Goal: Information Seeking & Learning: Learn about a topic

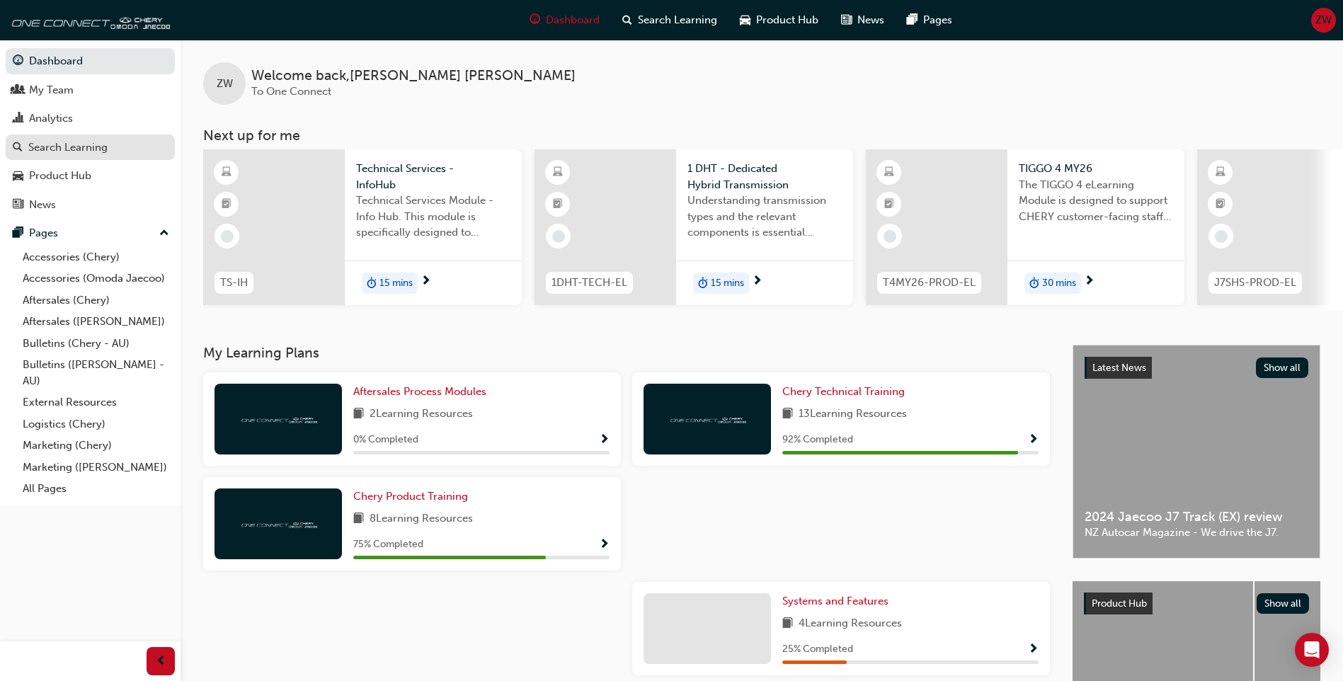
click at [82, 153] on div "Search Learning" at bounding box center [67, 147] width 79 height 16
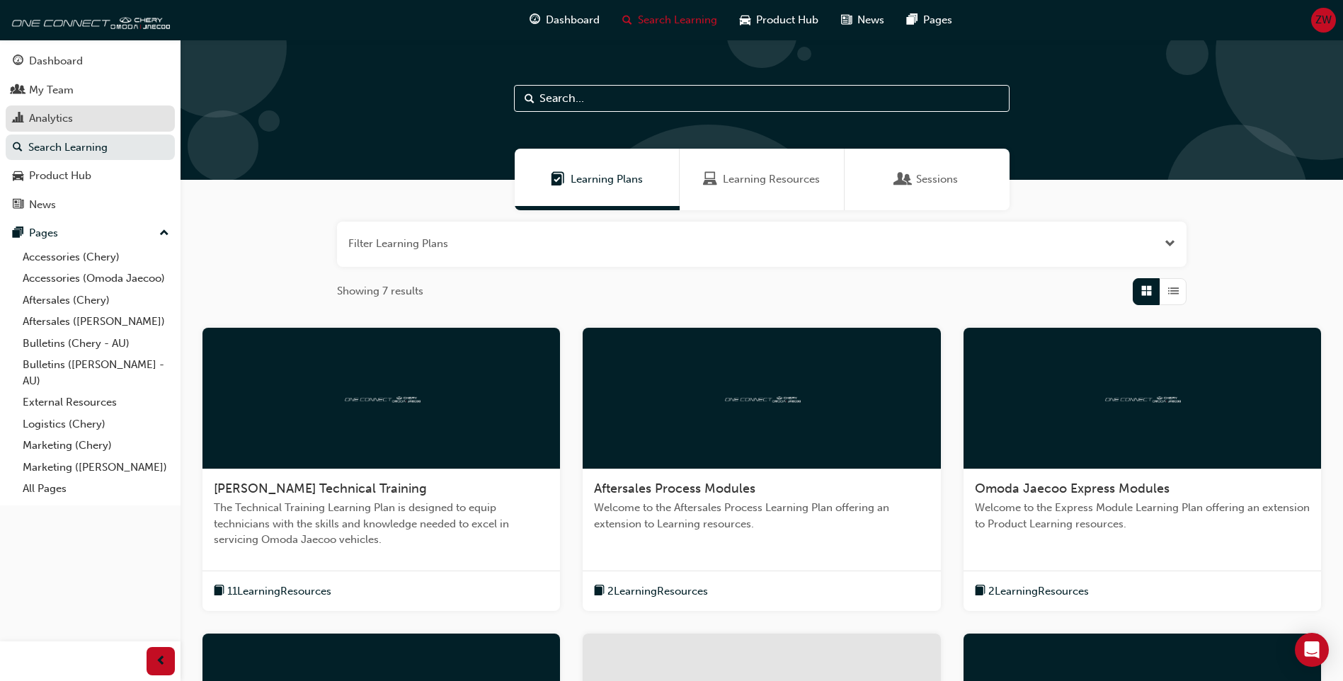
click at [68, 115] on div "Analytics" at bounding box center [51, 118] width 44 height 16
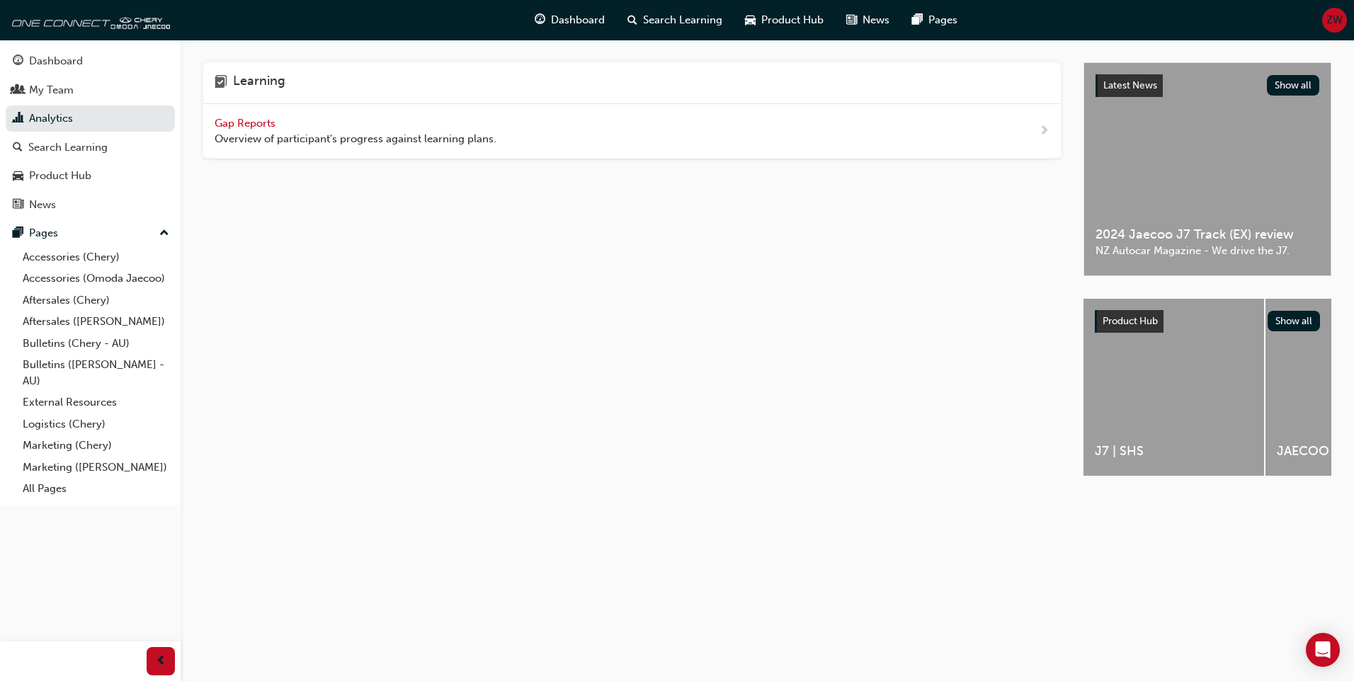
click at [266, 118] on span "Gap Reports" at bounding box center [247, 123] width 64 height 13
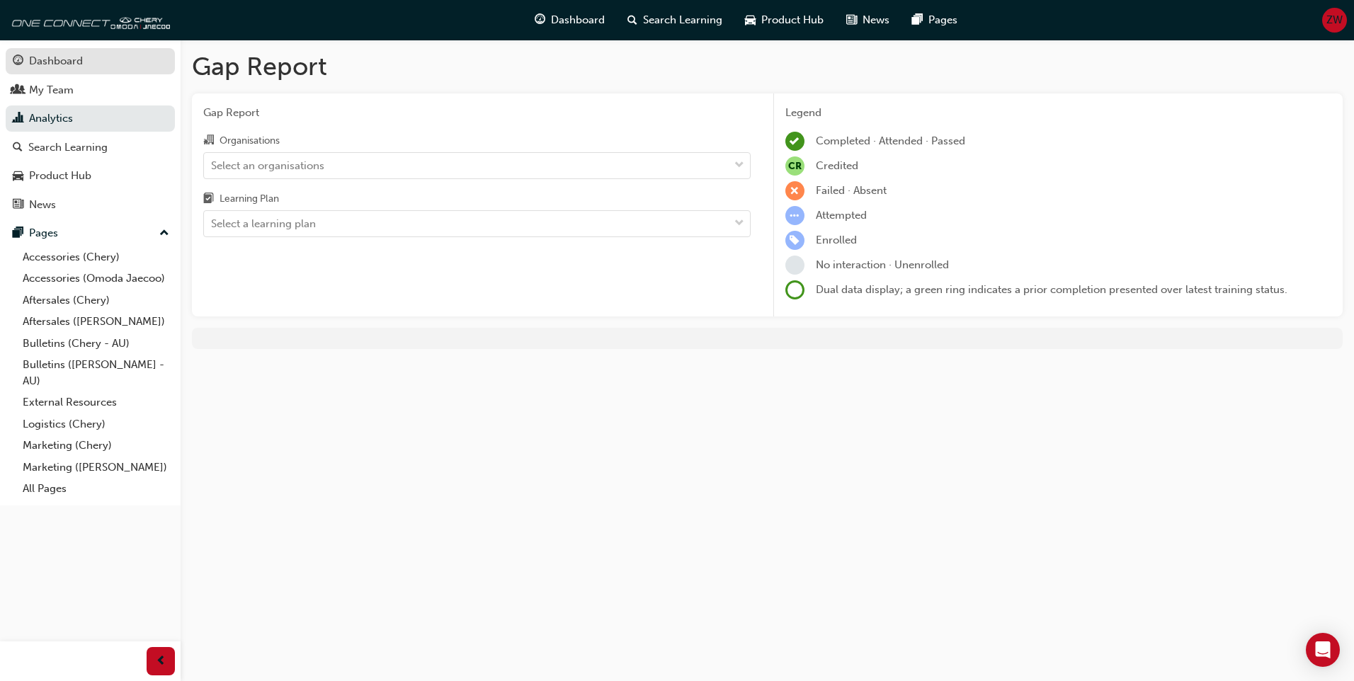
click at [79, 69] on div "Dashboard" at bounding box center [56, 61] width 54 height 16
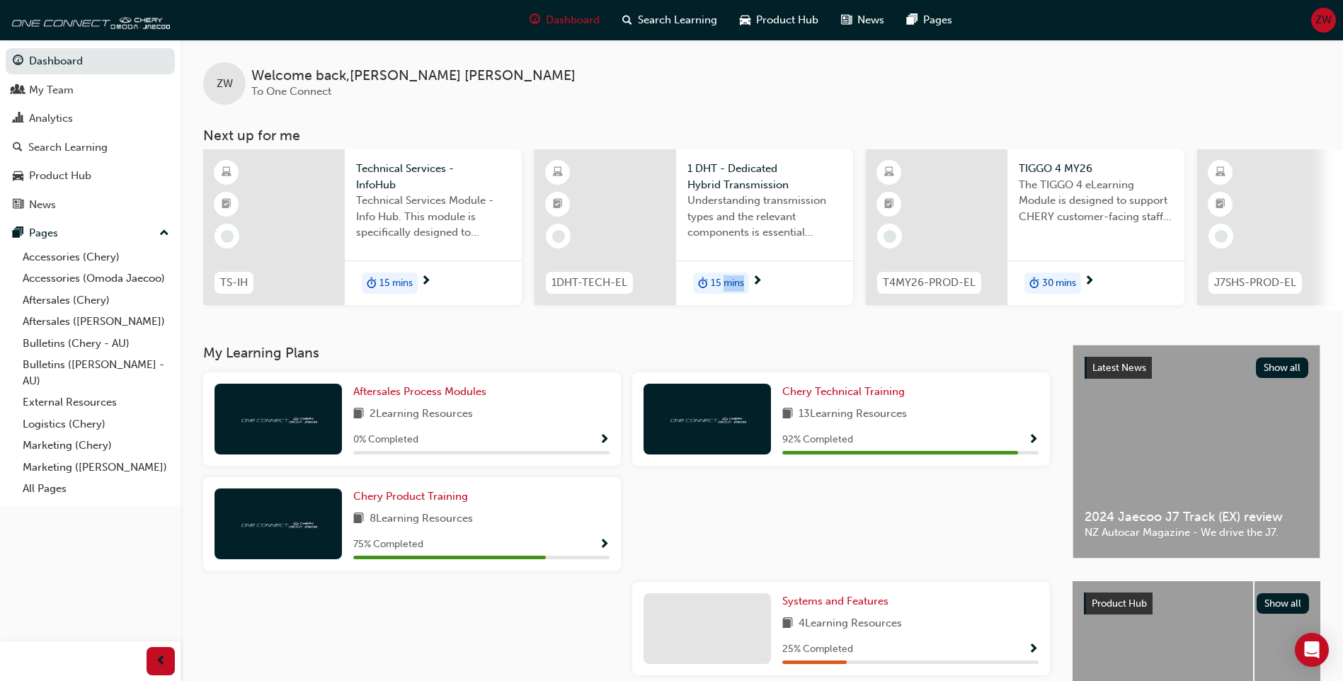
drag, startPoint x: 722, startPoint y: 309, endPoint x: 897, endPoint y: 329, distance: 176.0
click at [897, 329] on div "ZW Welcome back , Zachary Watson To One Connect Next up for me TS-IH Technical …" at bounding box center [762, 192] width 1163 height 305
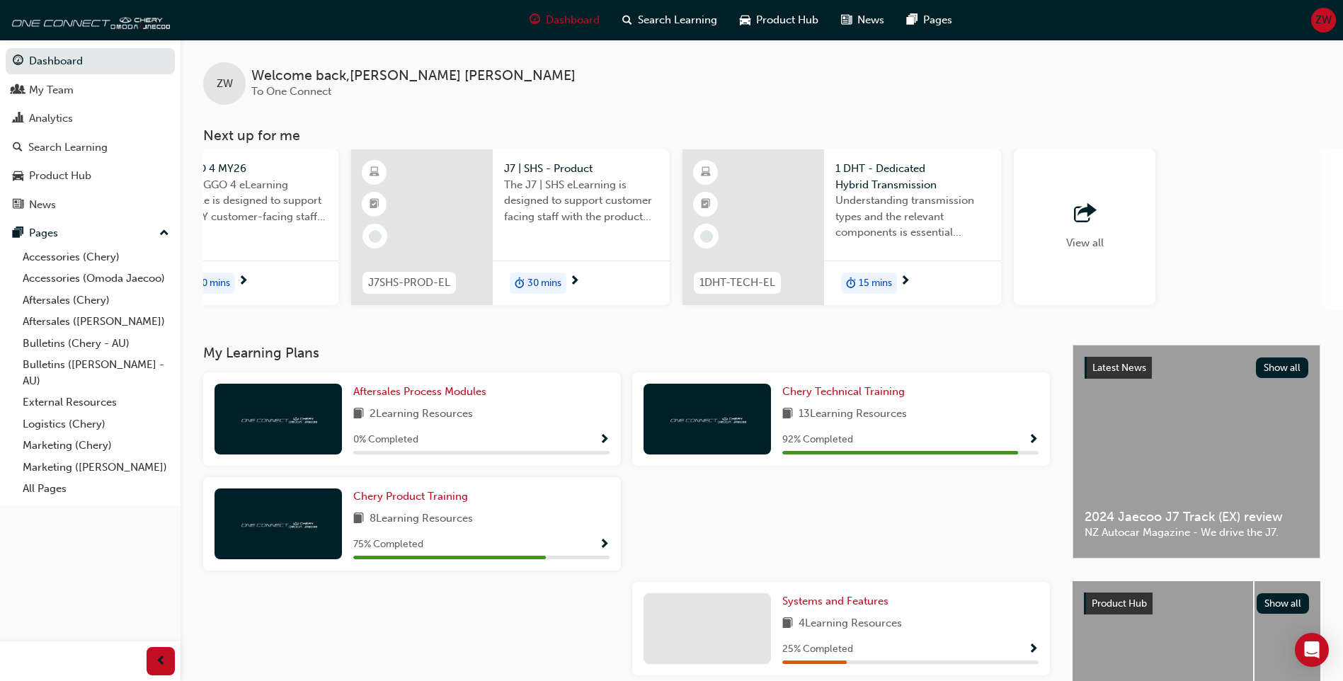
click at [1071, 238] on span "View all" at bounding box center [1085, 242] width 38 height 13
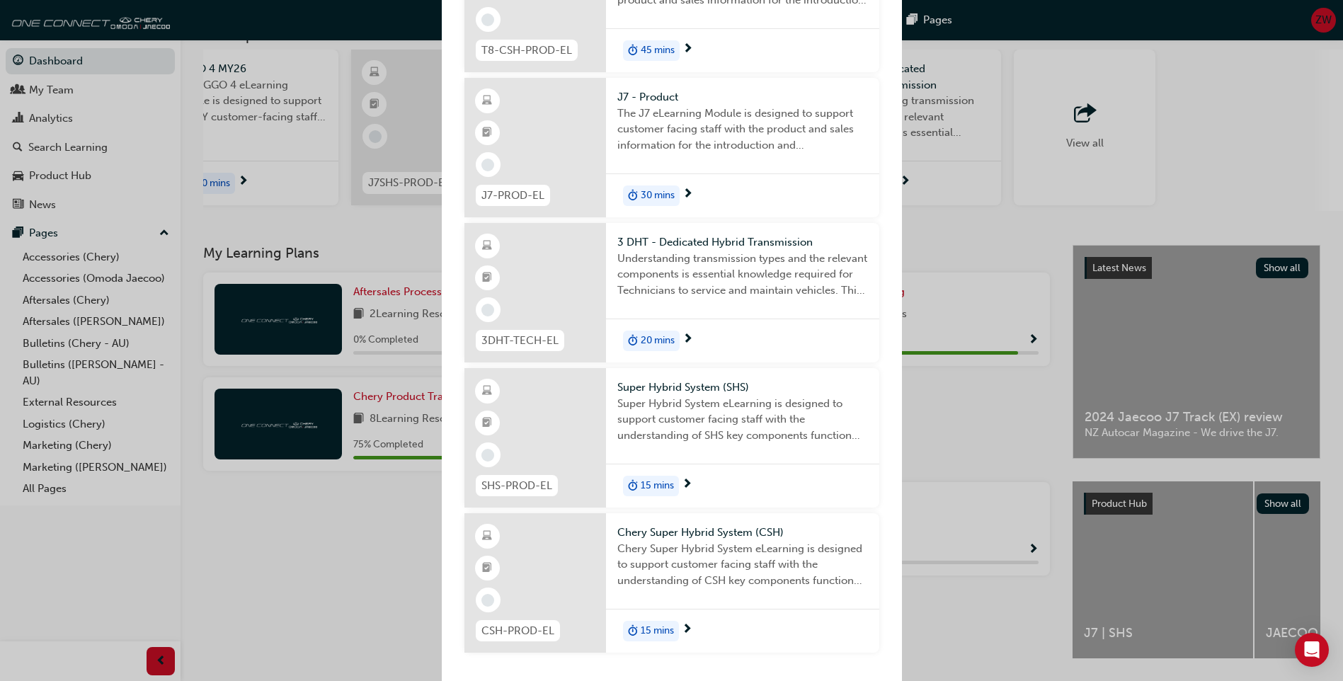
scroll to position [149, 0]
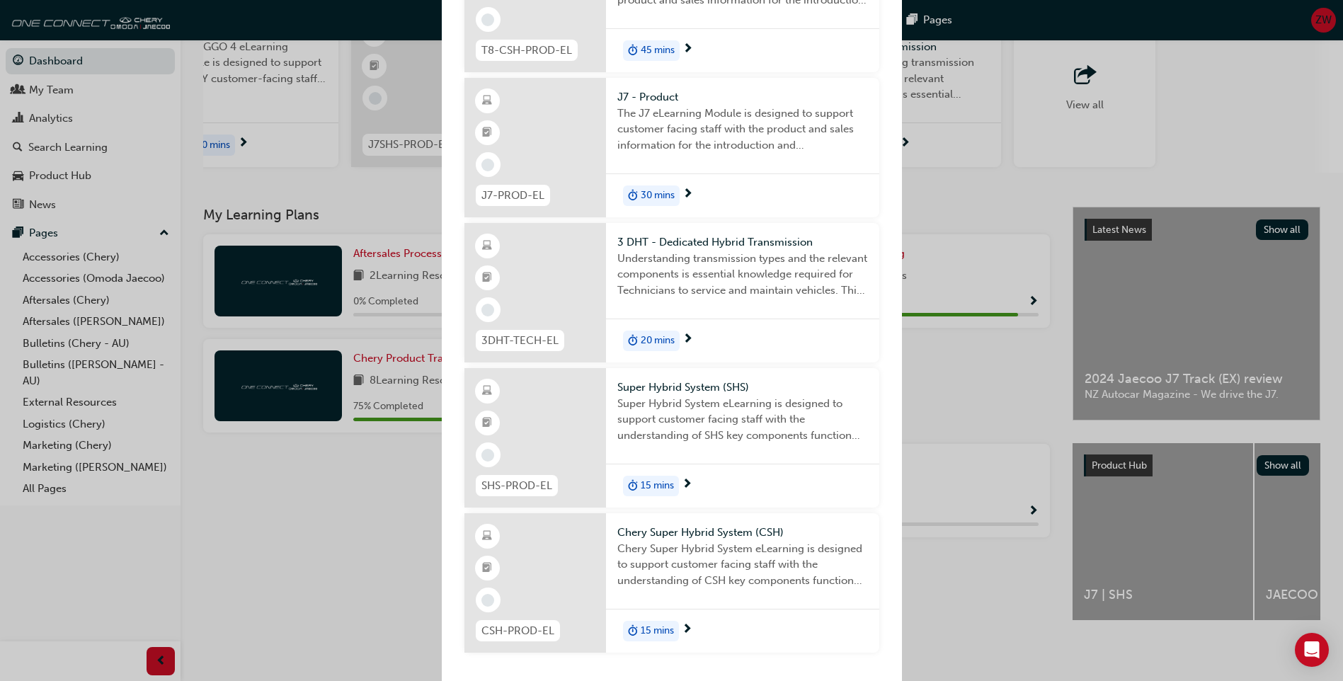
click at [312, 593] on div "Next up for me TS-IH Technical Services - InfoHub Technical Services Module - I…" at bounding box center [671, 340] width 1343 height 681
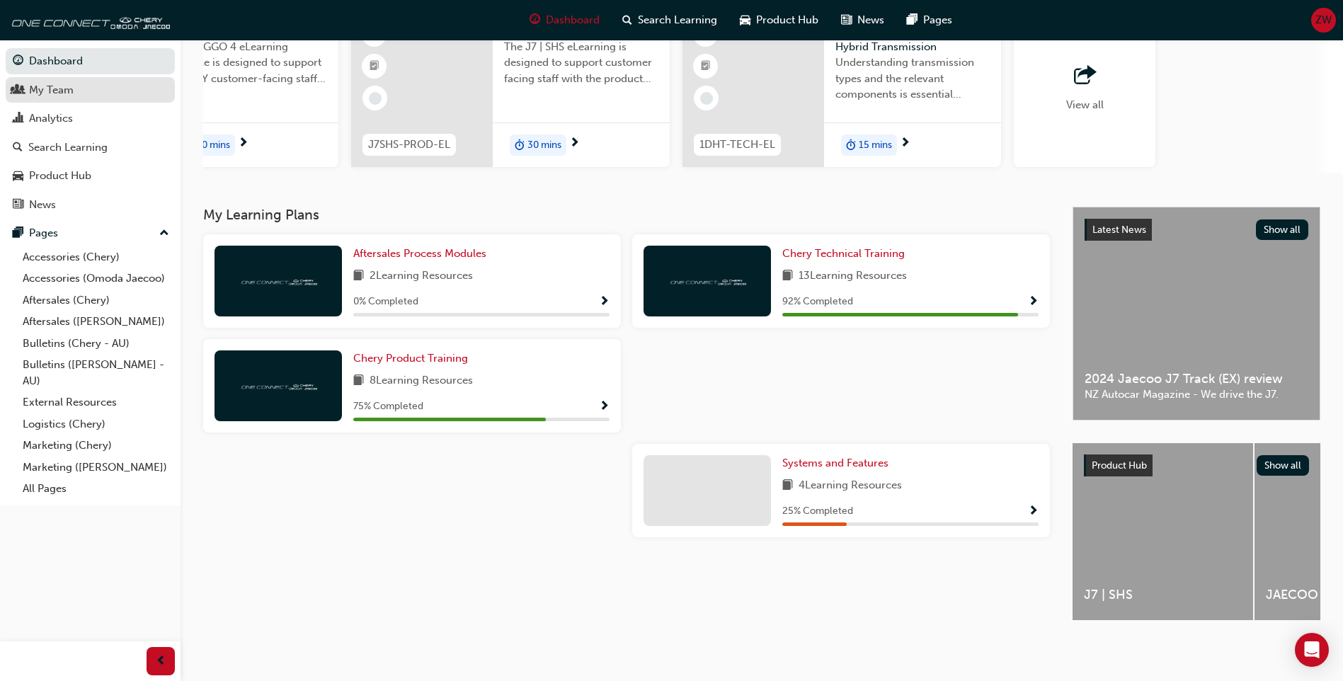
click at [78, 96] on div "My Team" at bounding box center [90, 90] width 155 height 18
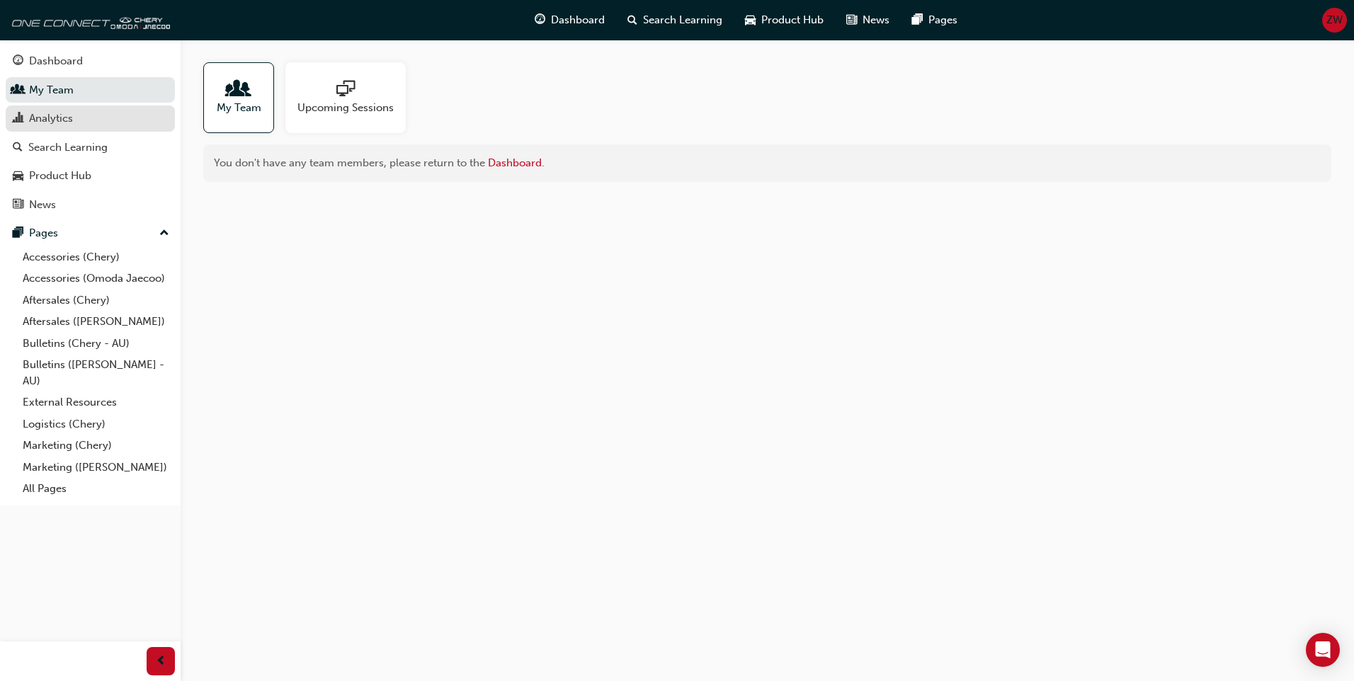
click at [92, 119] on div "Analytics" at bounding box center [90, 119] width 155 height 18
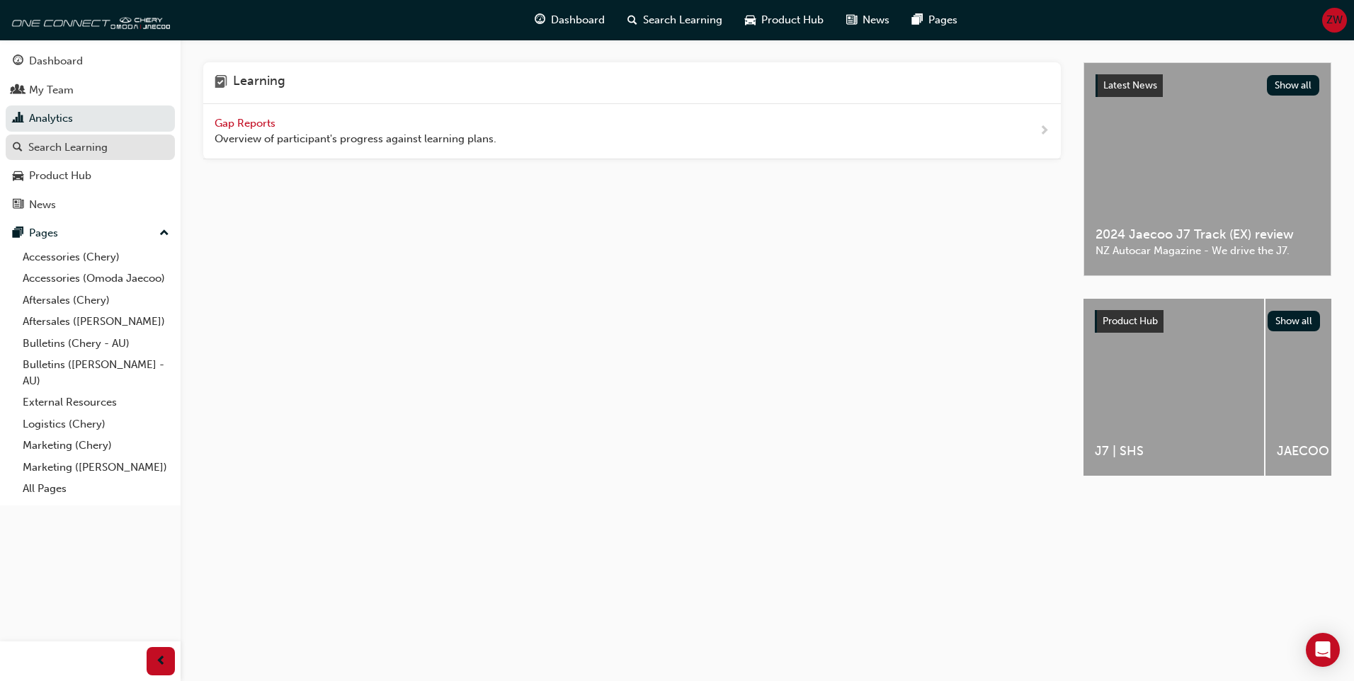
click at [86, 147] on div "Search Learning" at bounding box center [67, 147] width 79 height 16
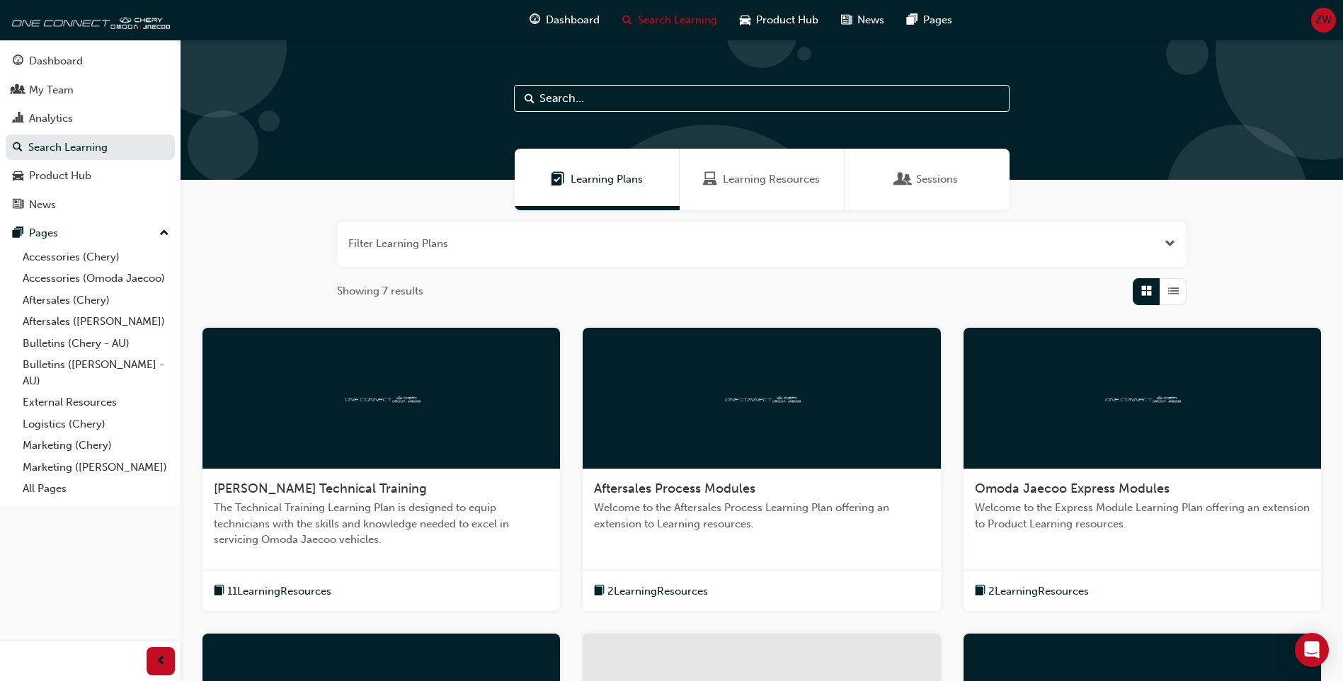
click at [1172, 246] on span "Open the filter" at bounding box center [1170, 244] width 11 height 16
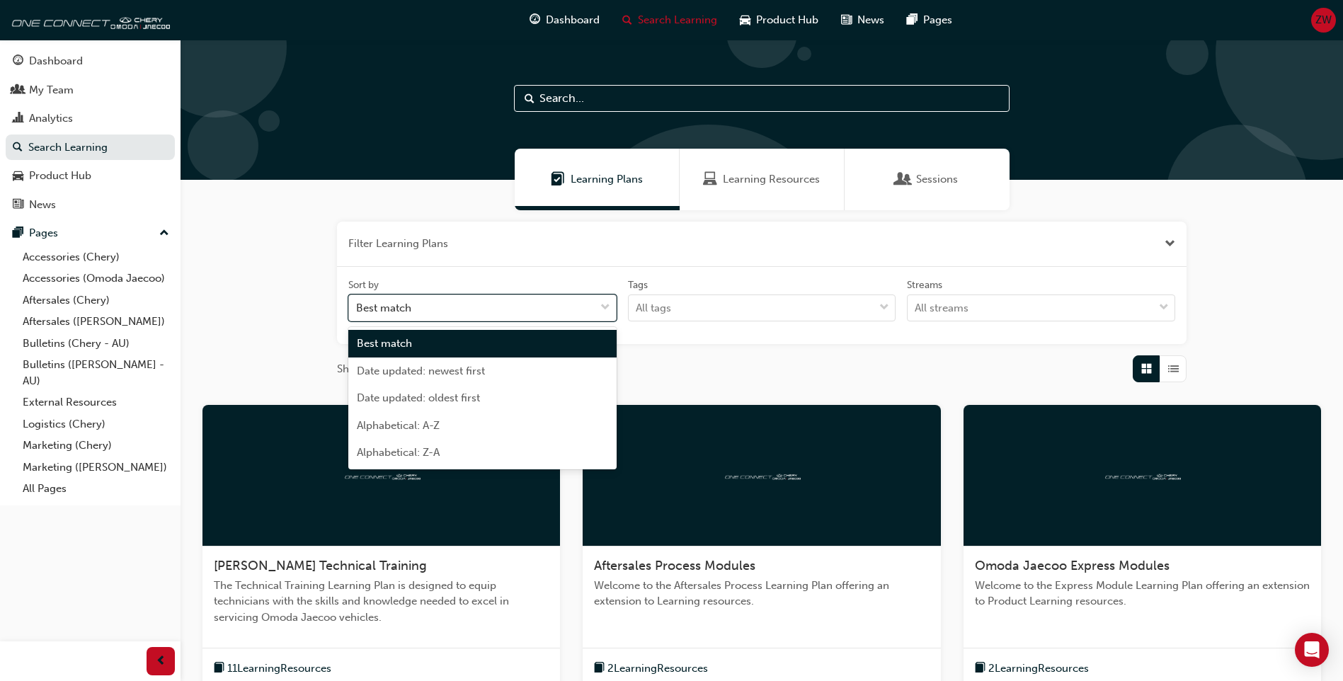
click at [563, 308] on div "Best match" at bounding box center [472, 308] width 246 height 25
click at [358, 308] on input "Sort by option Best match focused, 1 of 5. 5 results available. Use Up and Down…" at bounding box center [356, 308] width 1 height 12
click at [563, 308] on div "Best match" at bounding box center [472, 308] width 246 height 25
click at [358, 308] on input "Sort by option Best match focused, 1 of 5. 5 results available. Use Up and Down…" at bounding box center [356, 308] width 1 height 12
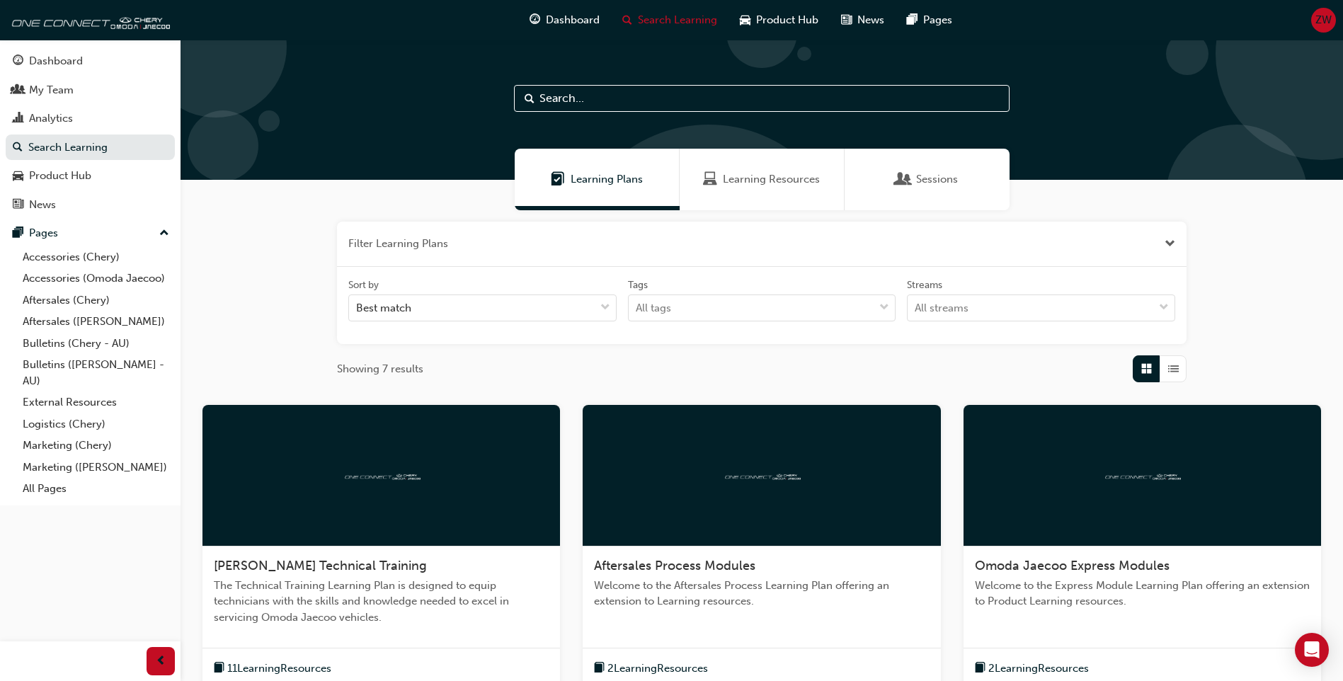
click at [782, 324] on div "Sort by Best match Tags All tags Streams All streams" at bounding box center [762, 305] width 838 height 55
click at [1172, 370] on span "List" at bounding box center [1173, 369] width 11 height 16
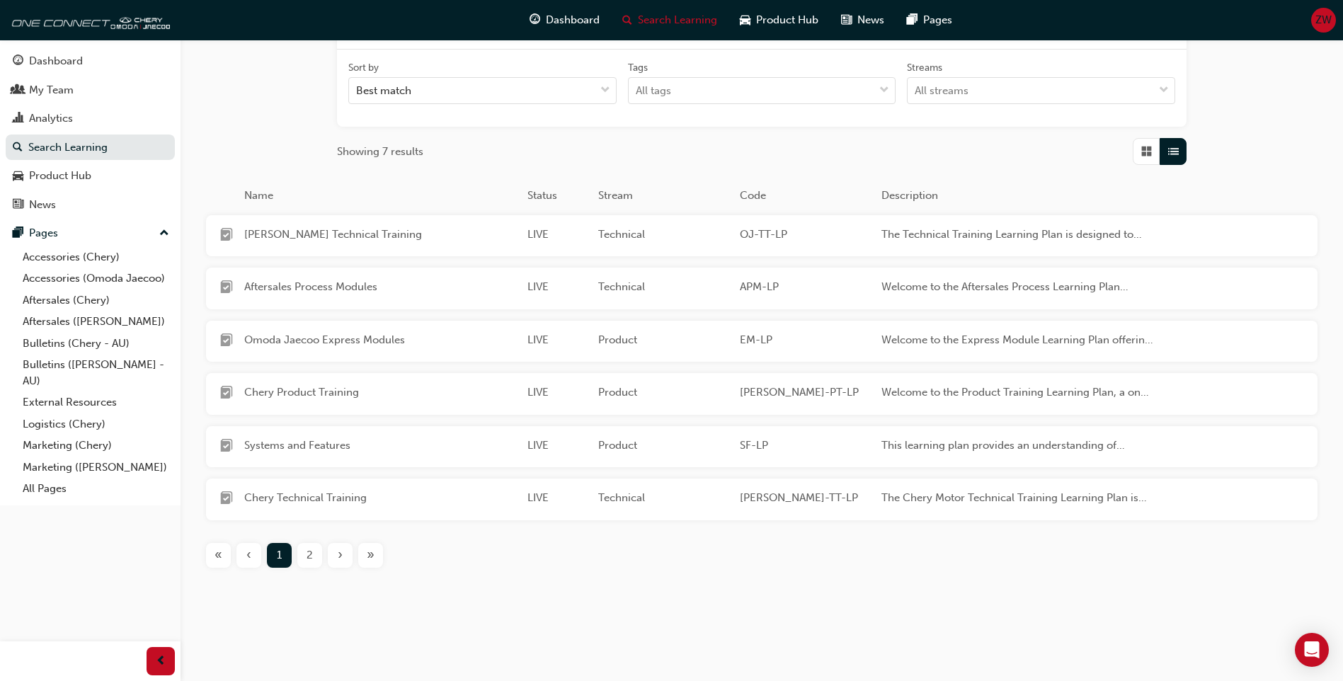
scroll to position [219, 0]
click at [81, 64] on div "Dashboard" at bounding box center [56, 61] width 54 height 16
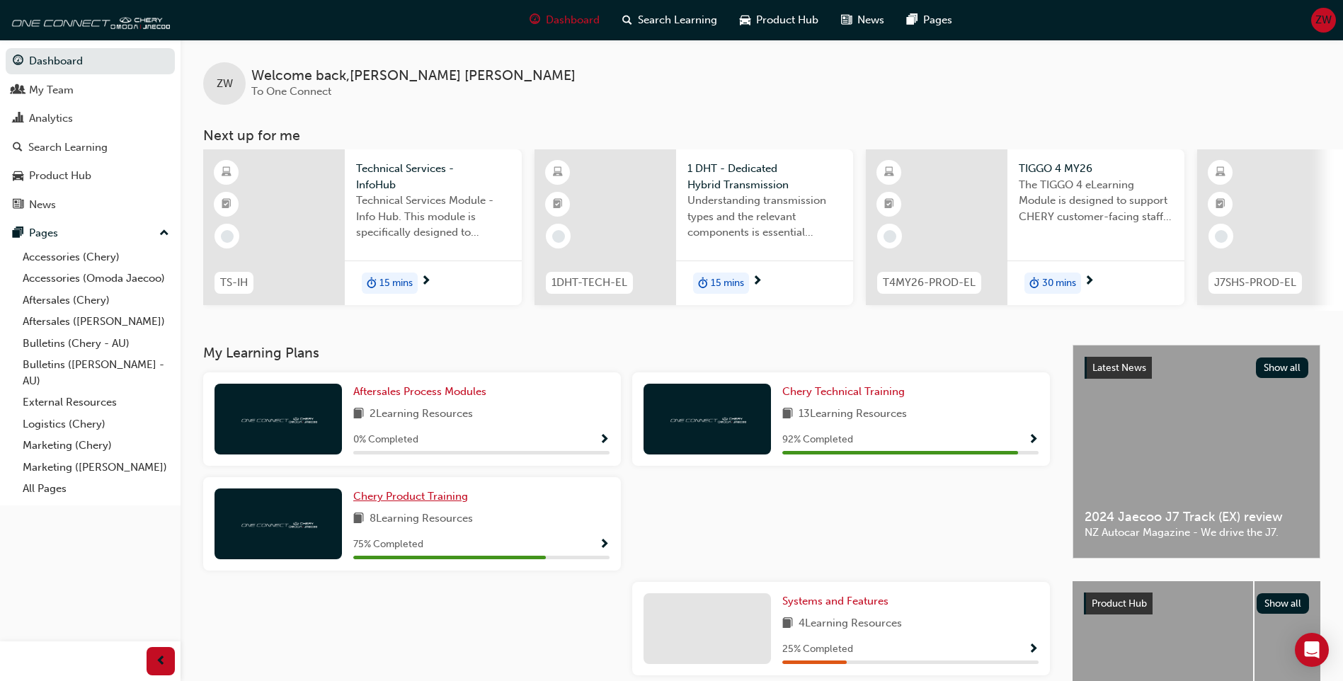
click at [426, 501] on span "Chery Product Training" at bounding box center [410, 496] width 115 height 13
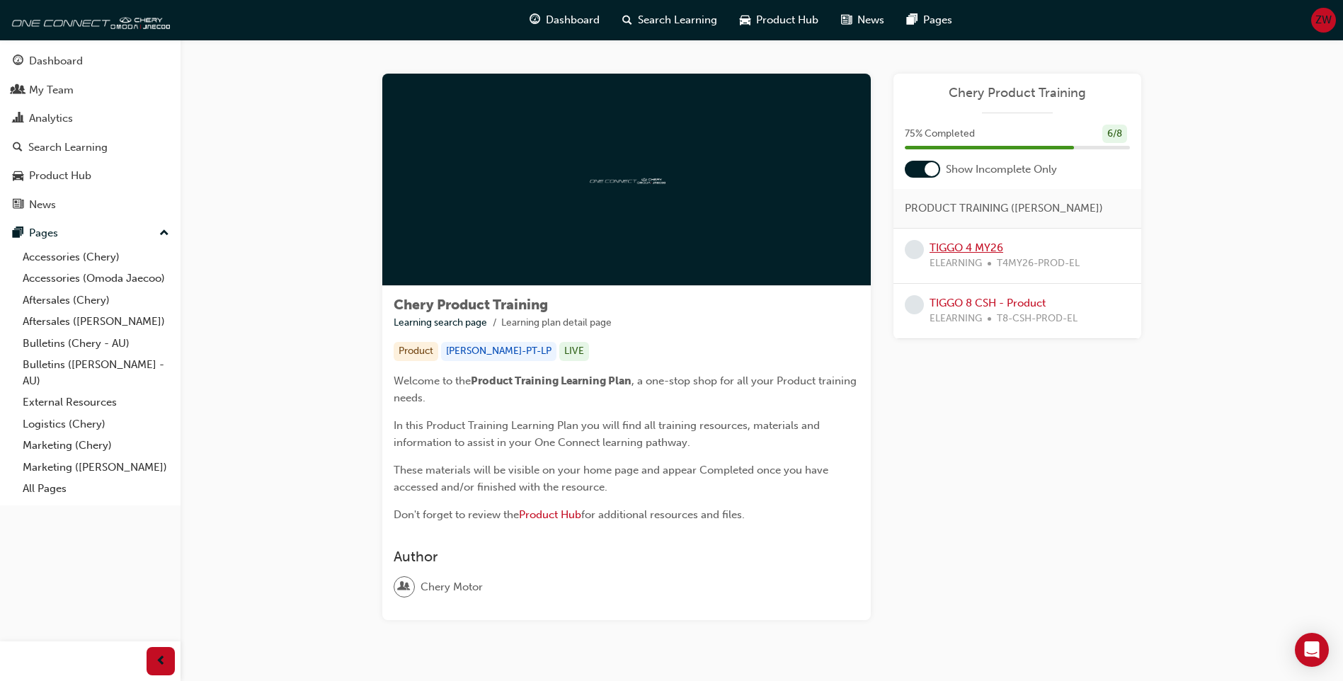
click at [977, 244] on link "TIGGO 4 MY26" at bounding box center [967, 247] width 74 height 13
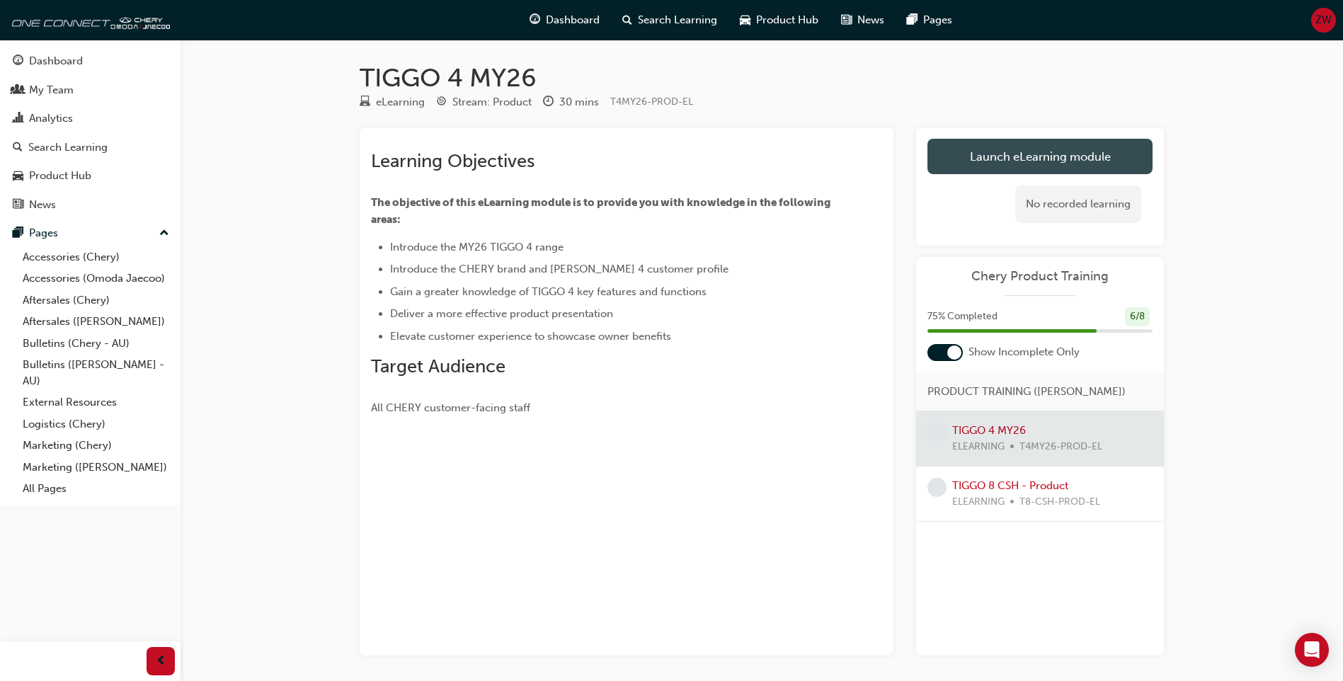
click at [970, 162] on link "Launch eLearning module" at bounding box center [1040, 156] width 225 height 35
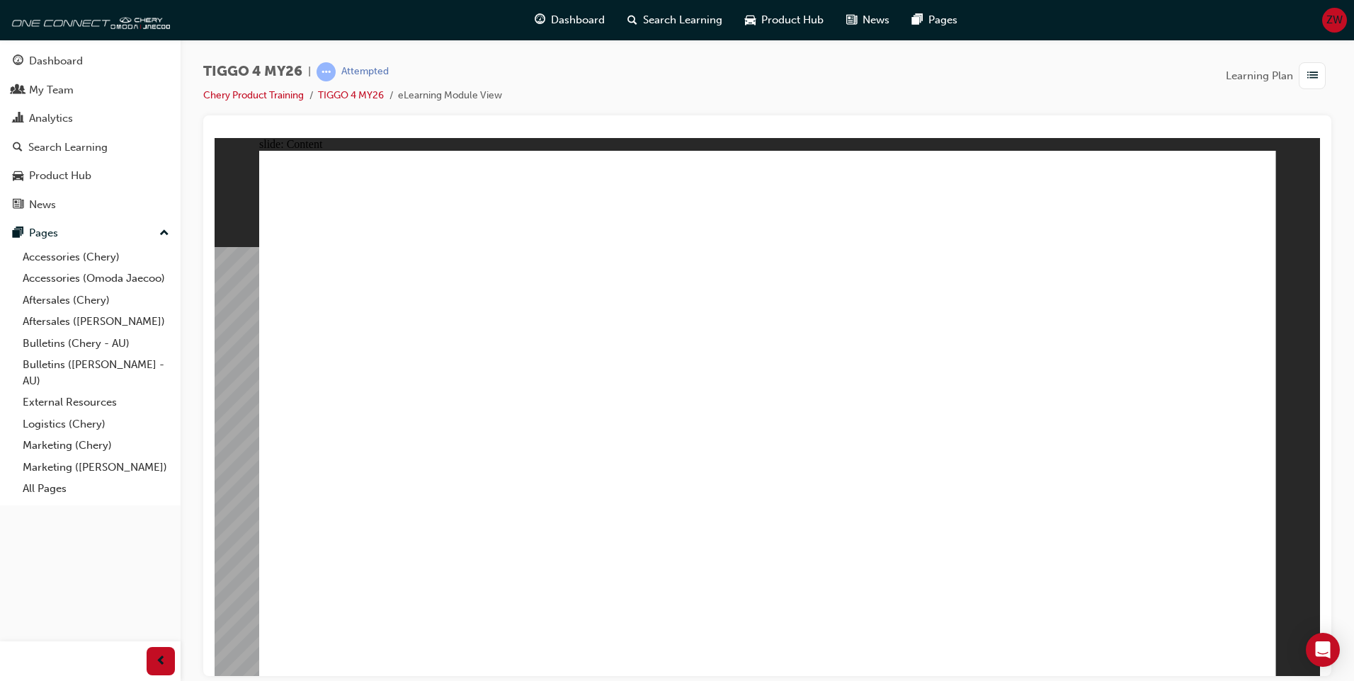
drag, startPoint x: 453, startPoint y: 348, endPoint x: 411, endPoint y: 389, distance: 58.1
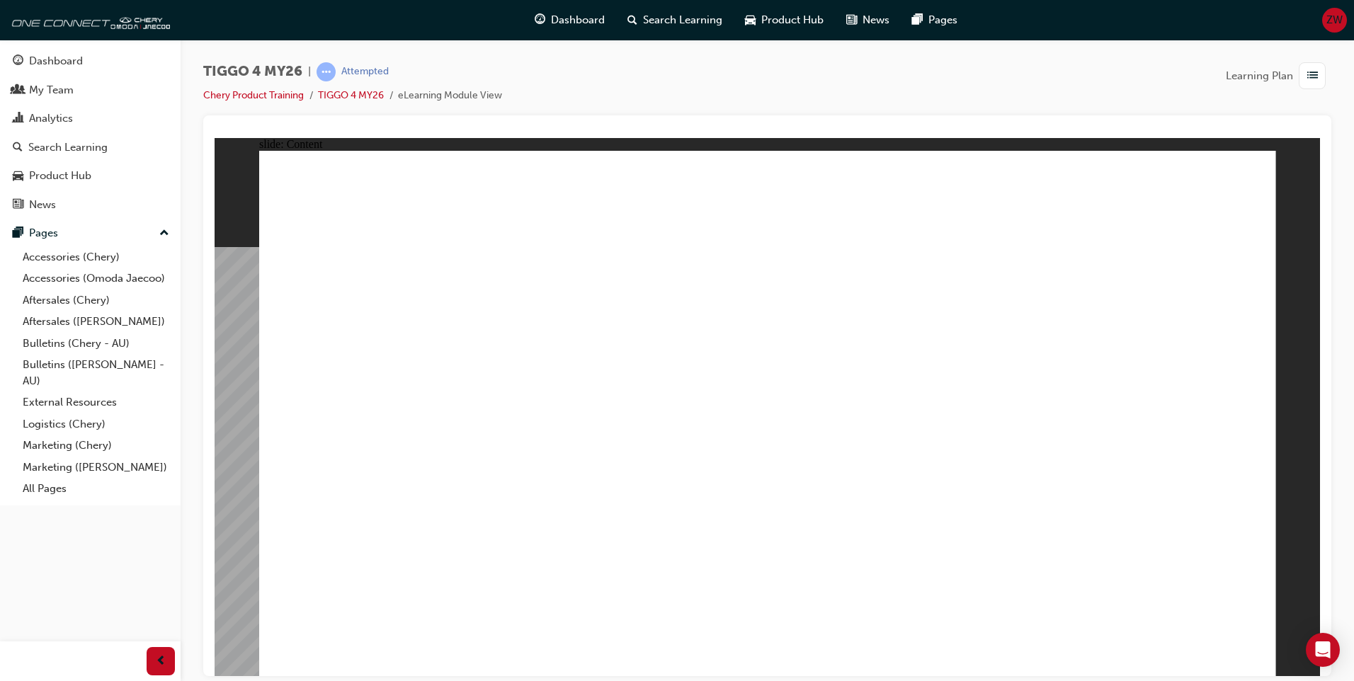
drag, startPoint x: 1238, startPoint y: 654, endPoint x: 1252, endPoint y: 649, distance: 15.0
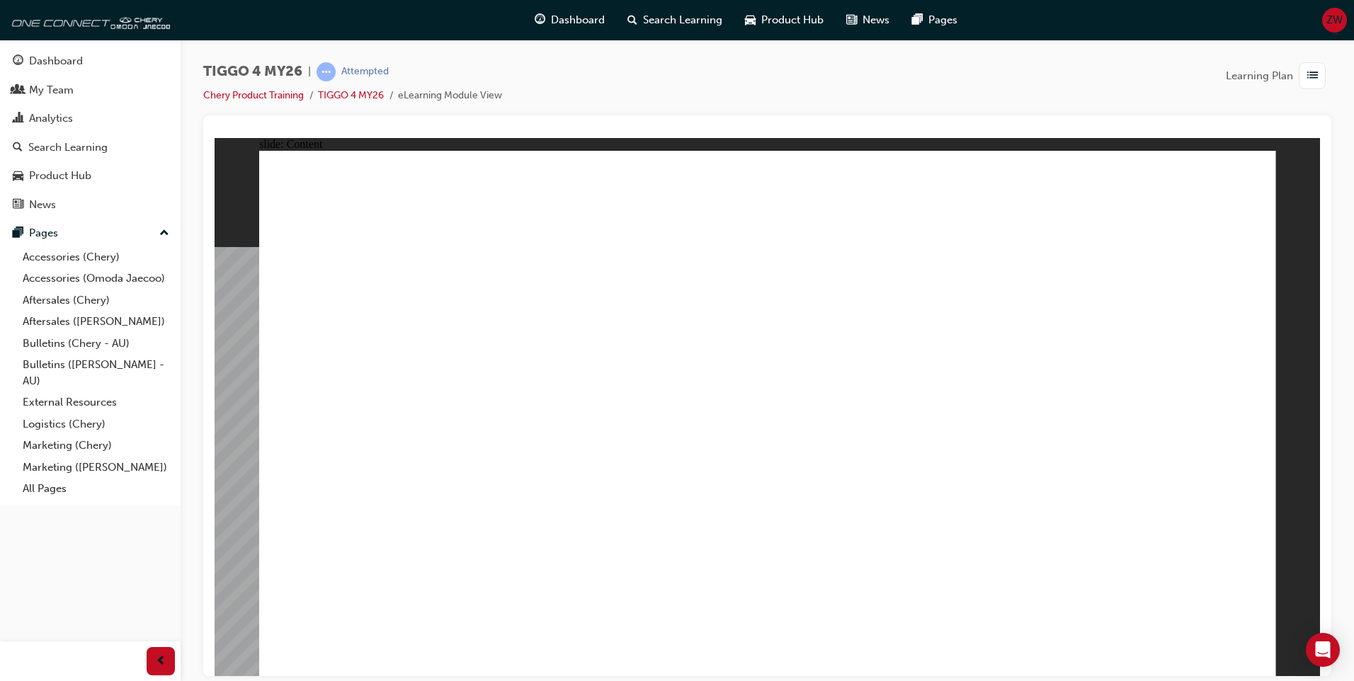
drag, startPoint x: 455, startPoint y: 553, endPoint x: 471, endPoint y: 549, distance: 16.8
drag, startPoint x: 628, startPoint y: 547, endPoint x: 611, endPoint y: 547, distance: 17.0
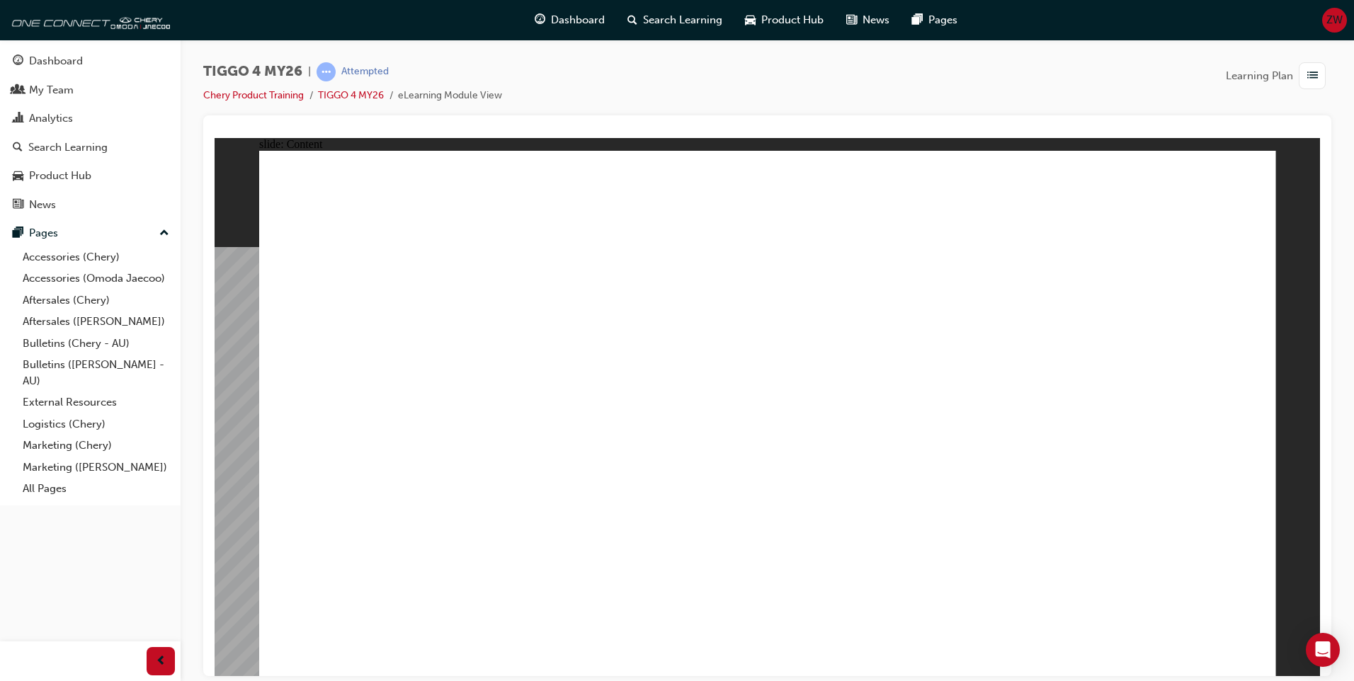
drag, startPoint x: 742, startPoint y: 346, endPoint x: 728, endPoint y: 403, distance: 59.1
drag, startPoint x: 755, startPoint y: 553, endPoint x: 768, endPoint y: 532, distance: 25.1
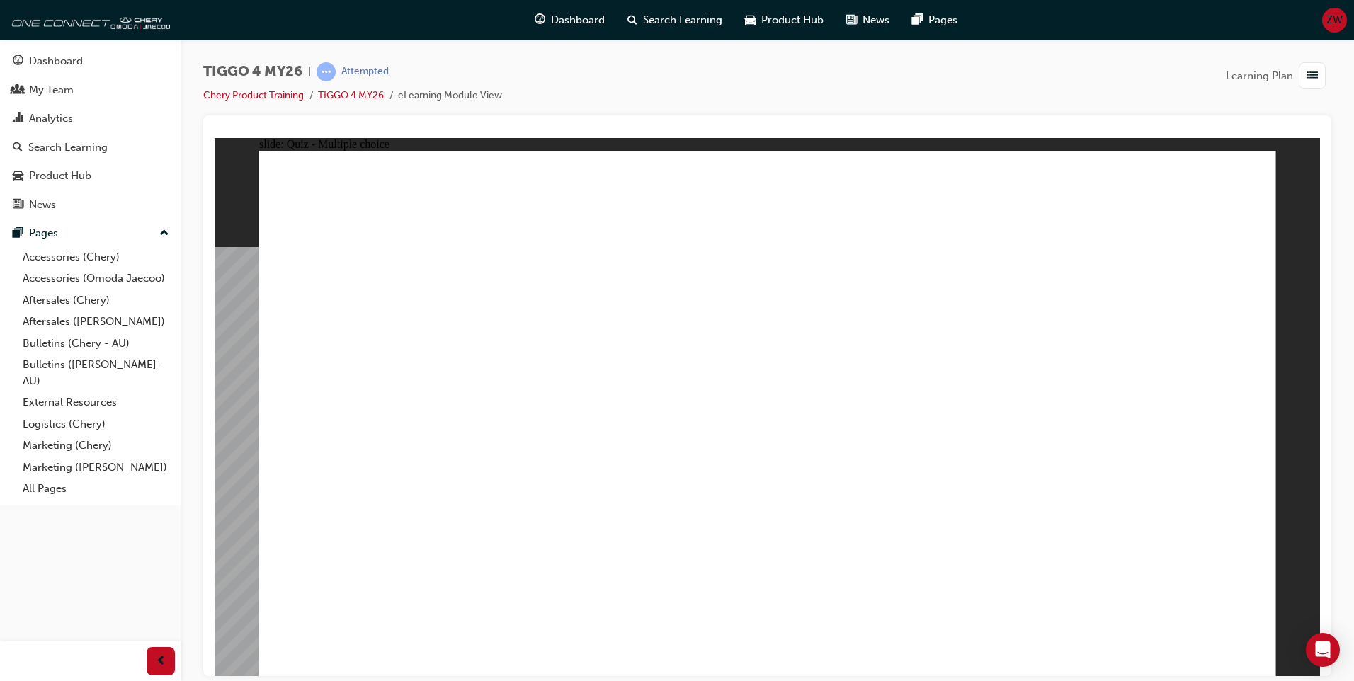
radio input "true"
drag, startPoint x: 705, startPoint y: 331, endPoint x: 906, endPoint y: 527, distance: 280.4
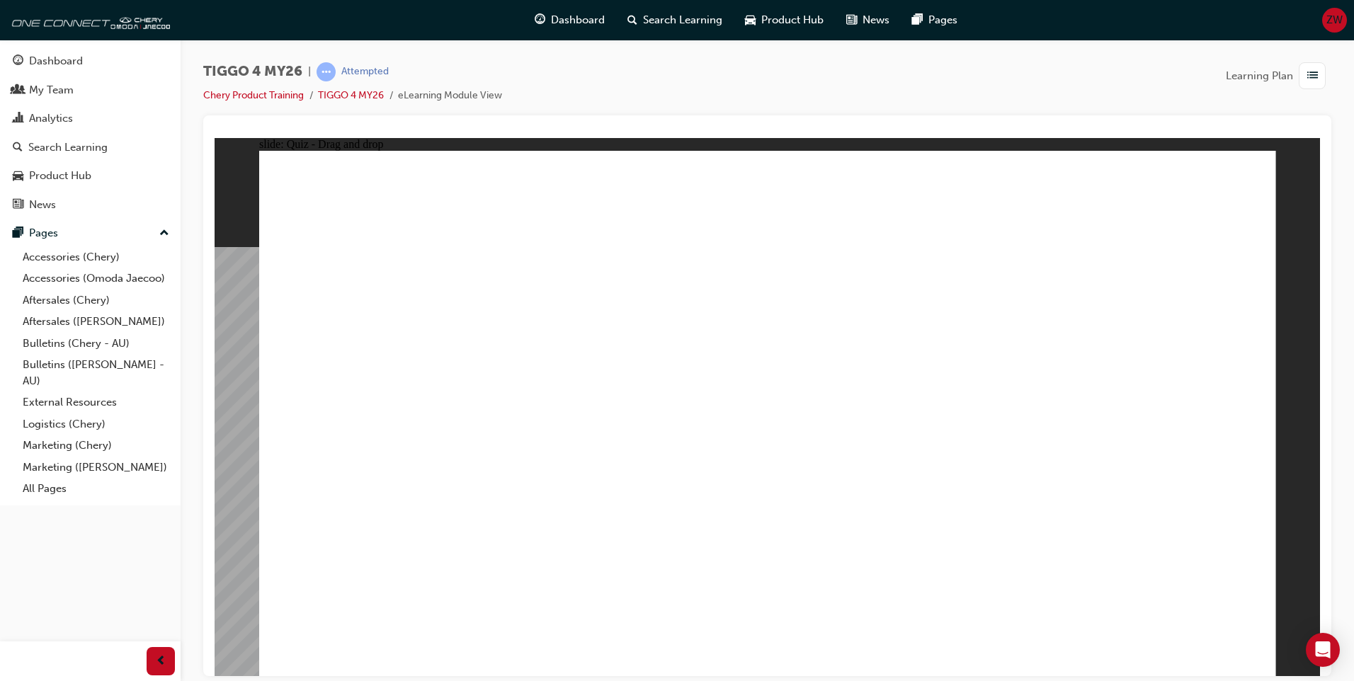
drag, startPoint x: 1153, startPoint y: 341, endPoint x: 1170, endPoint y: 536, distance: 196.2
drag, startPoint x: 957, startPoint y: 333, endPoint x: 358, endPoint y: 599, distance: 654.6
drag, startPoint x: 927, startPoint y: 317, endPoint x: 319, endPoint y: 520, distance: 640.8
drag, startPoint x: 525, startPoint y: 326, endPoint x: 542, endPoint y: 524, distance: 198.3
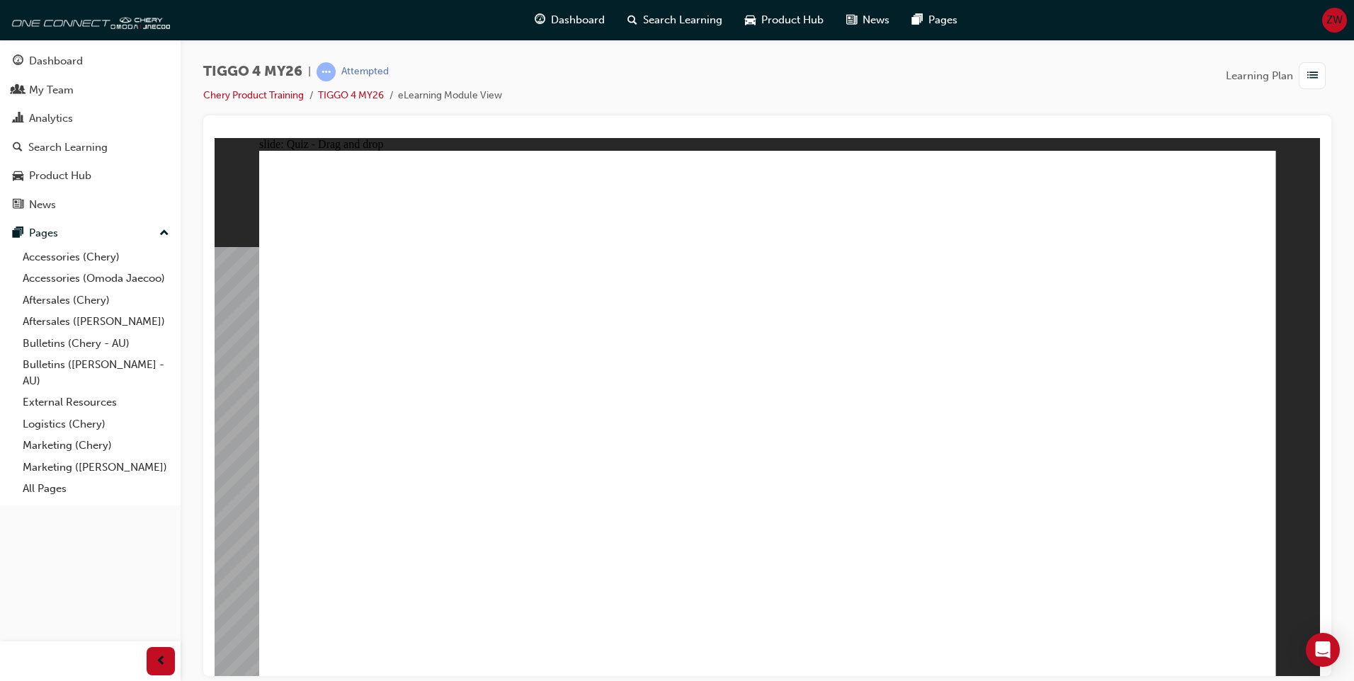
drag, startPoint x: 382, startPoint y: 329, endPoint x: 774, endPoint y: 529, distance: 439.5
radio input "true"
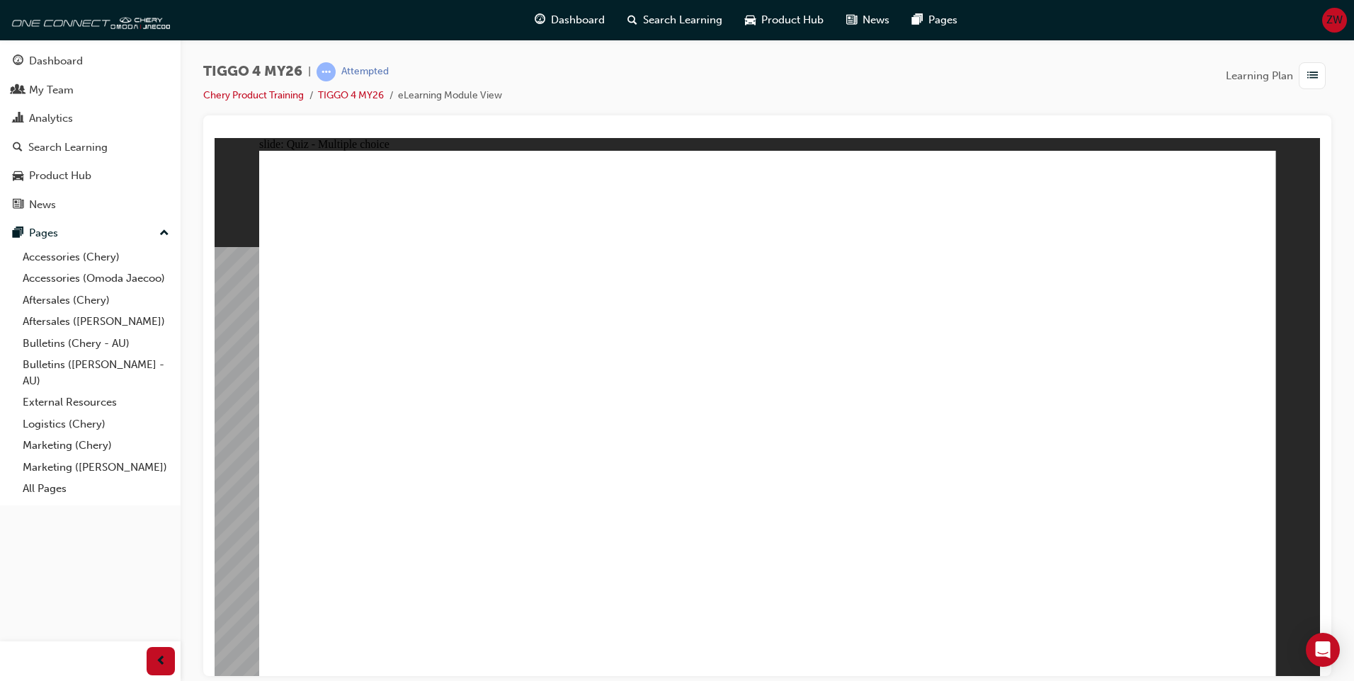
radio input "true"
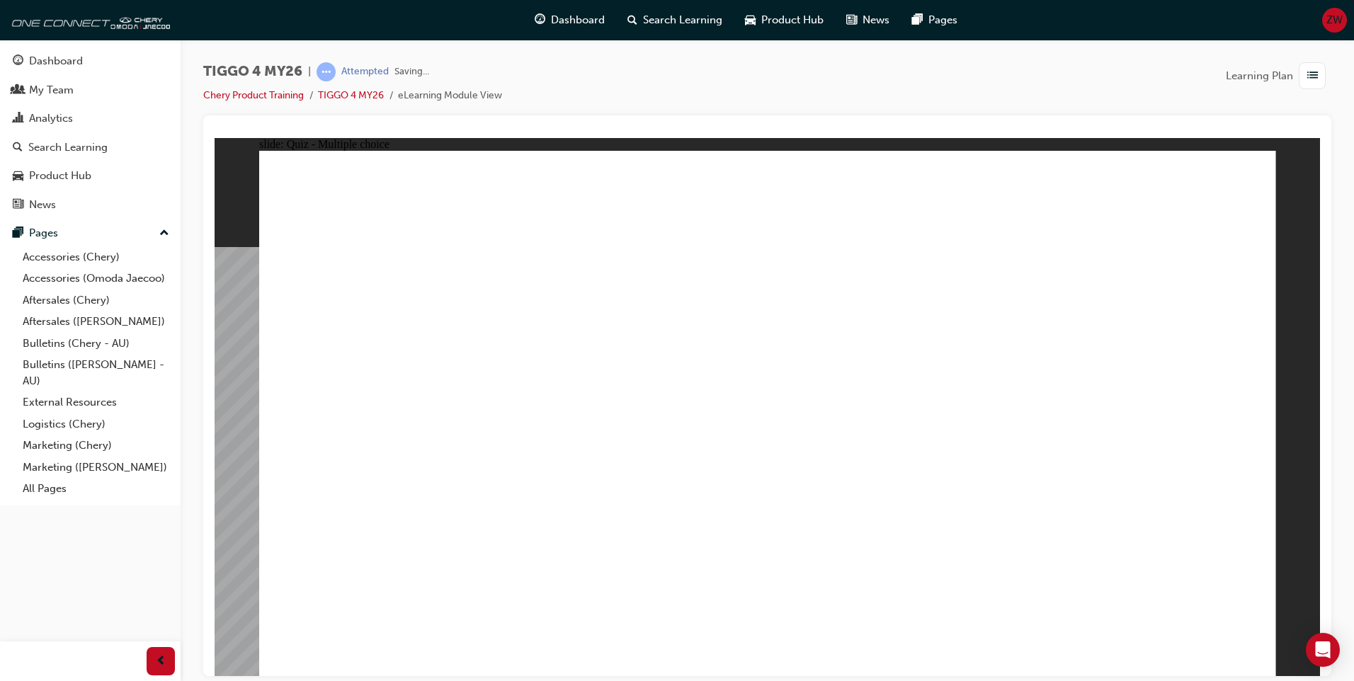
drag, startPoint x: 586, startPoint y: 355, endPoint x: 832, endPoint y: 285, distance: 255.3
drag, startPoint x: 563, startPoint y: 401, endPoint x: 1078, endPoint y: 290, distance: 527.3
drag, startPoint x: 402, startPoint y: 466, endPoint x: 869, endPoint y: 340, distance: 483.3
drag, startPoint x: 603, startPoint y: 460, endPoint x: 1114, endPoint y: 358, distance: 522.1
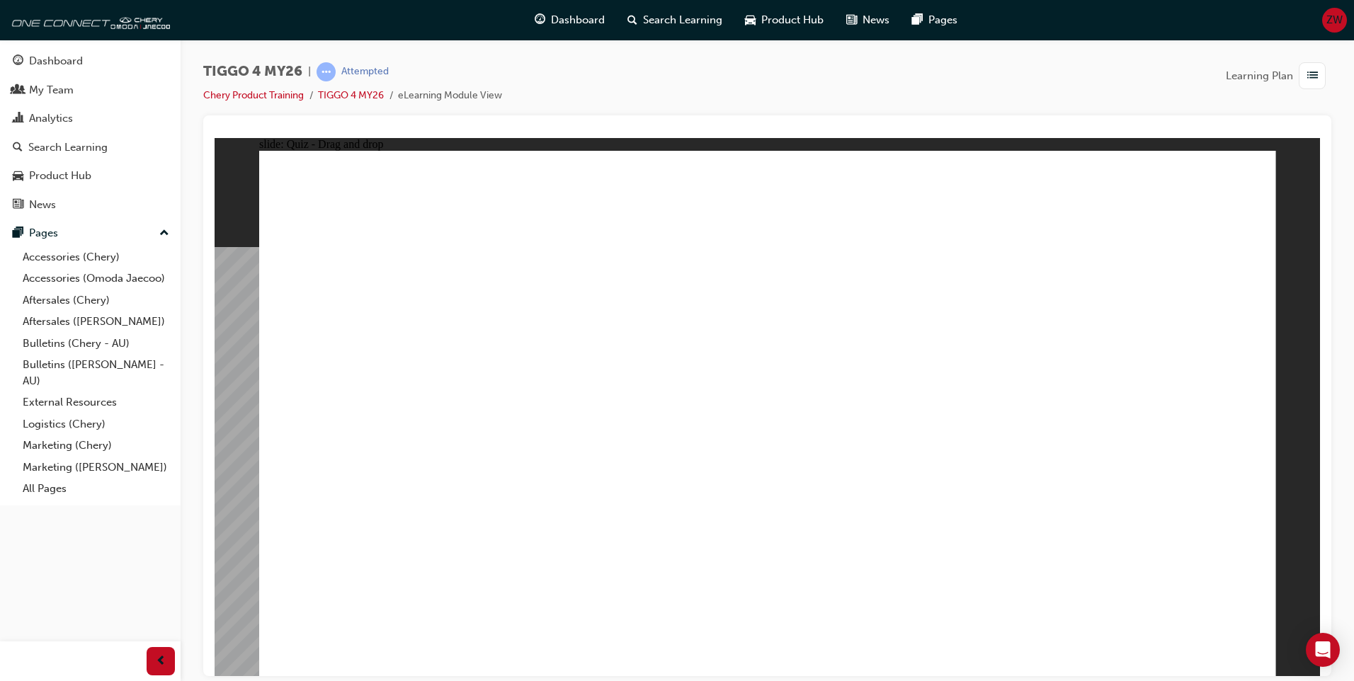
drag, startPoint x: 392, startPoint y: 514, endPoint x: 1122, endPoint y: 367, distance: 743.9
drag, startPoint x: 394, startPoint y: 365, endPoint x: 879, endPoint y: 382, distance: 484.6
drag, startPoint x: 342, startPoint y: 424, endPoint x: 1069, endPoint y: 443, distance: 727.4
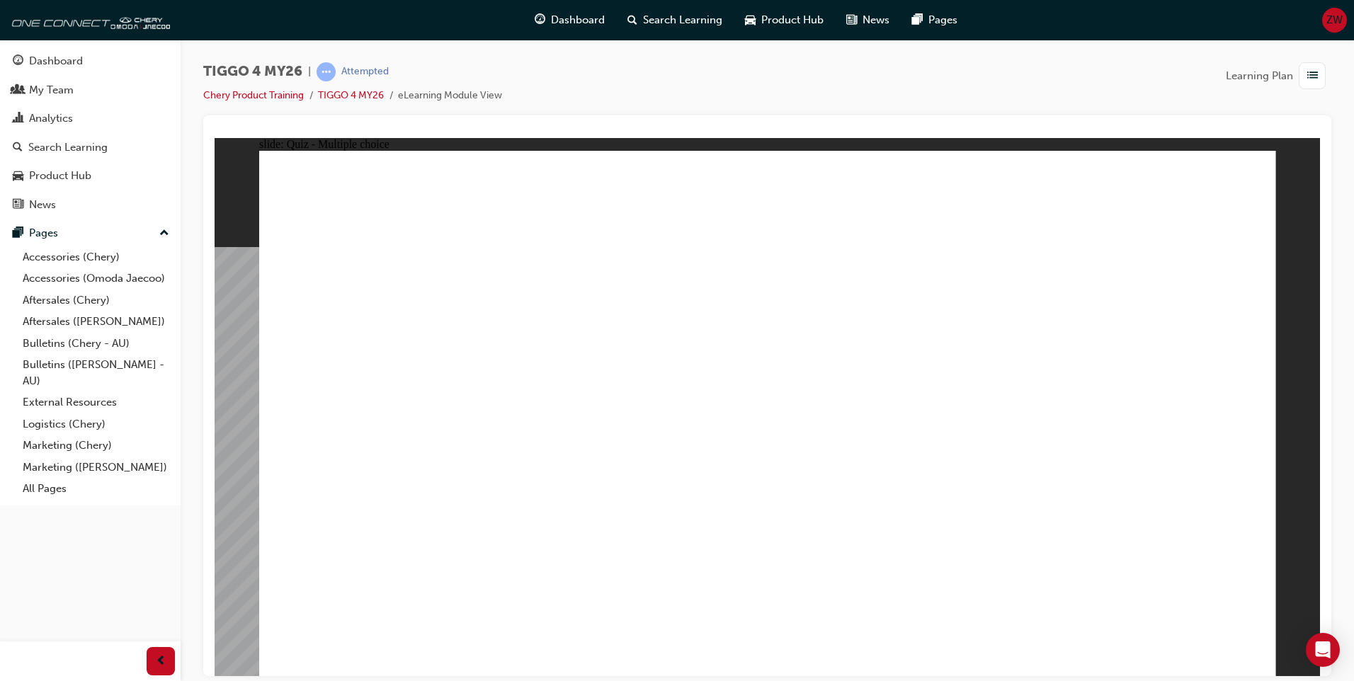
radio input "true"
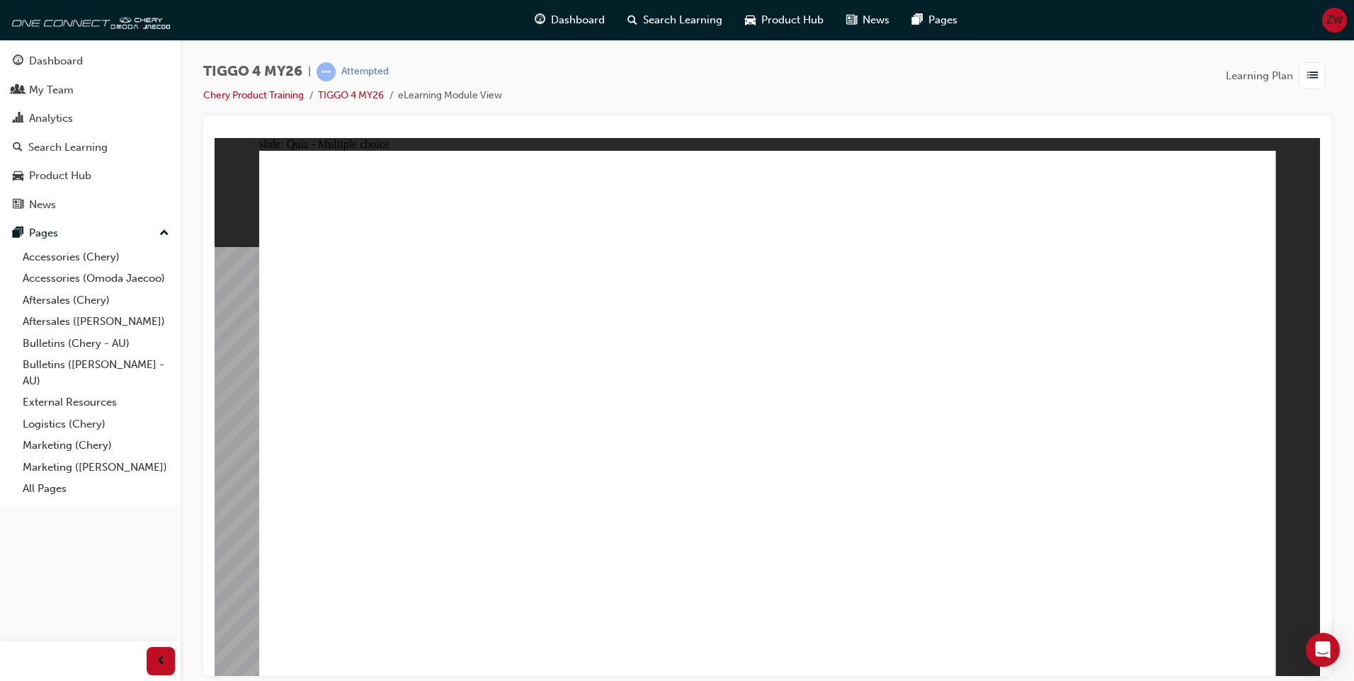
radio input "true"
radio input "false"
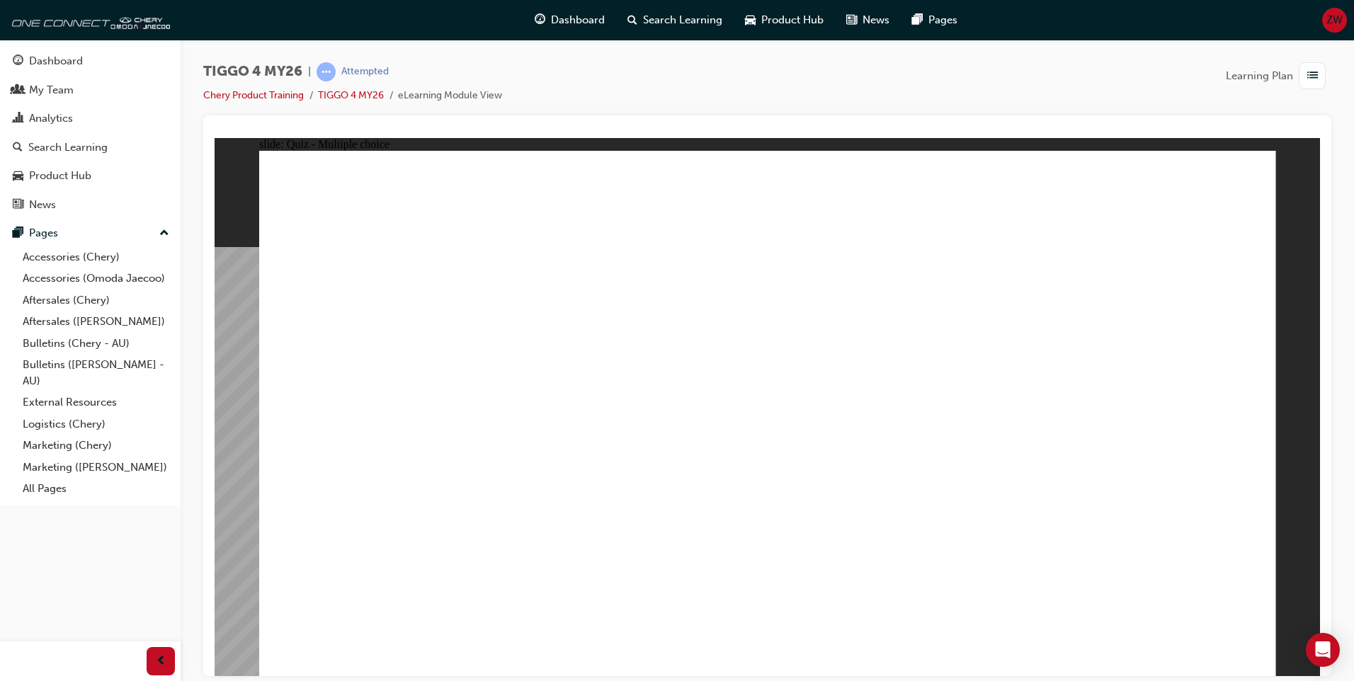
radio input "true"
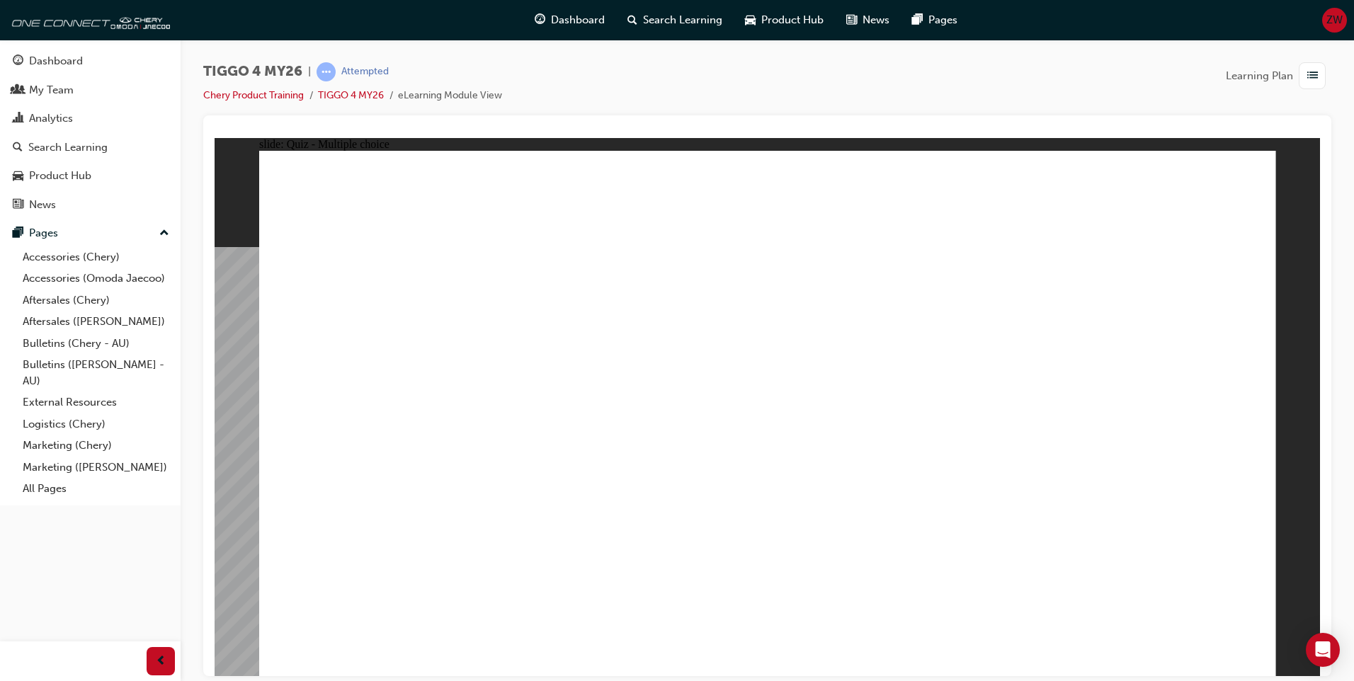
radio input "true"
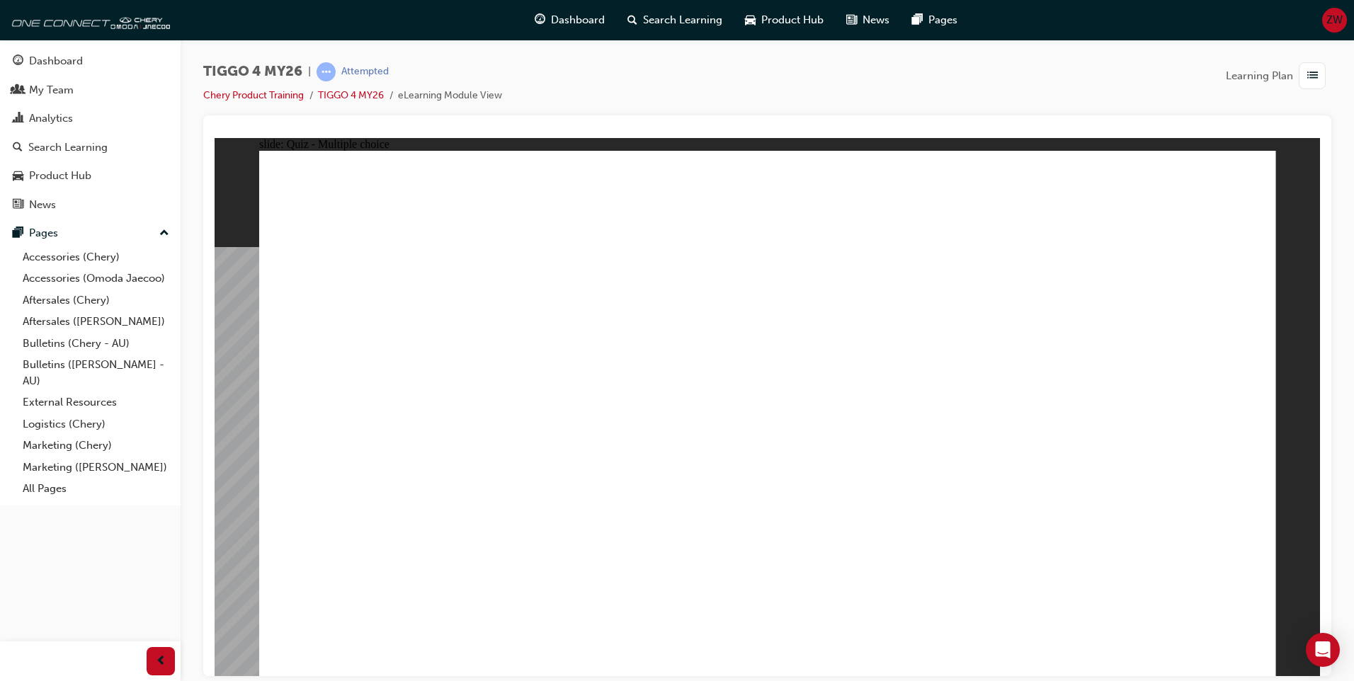
drag, startPoint x: 709, startPoint y: 397, endPoint x: 784, endPoint y: 386, distance: 75.8
radio input "true"
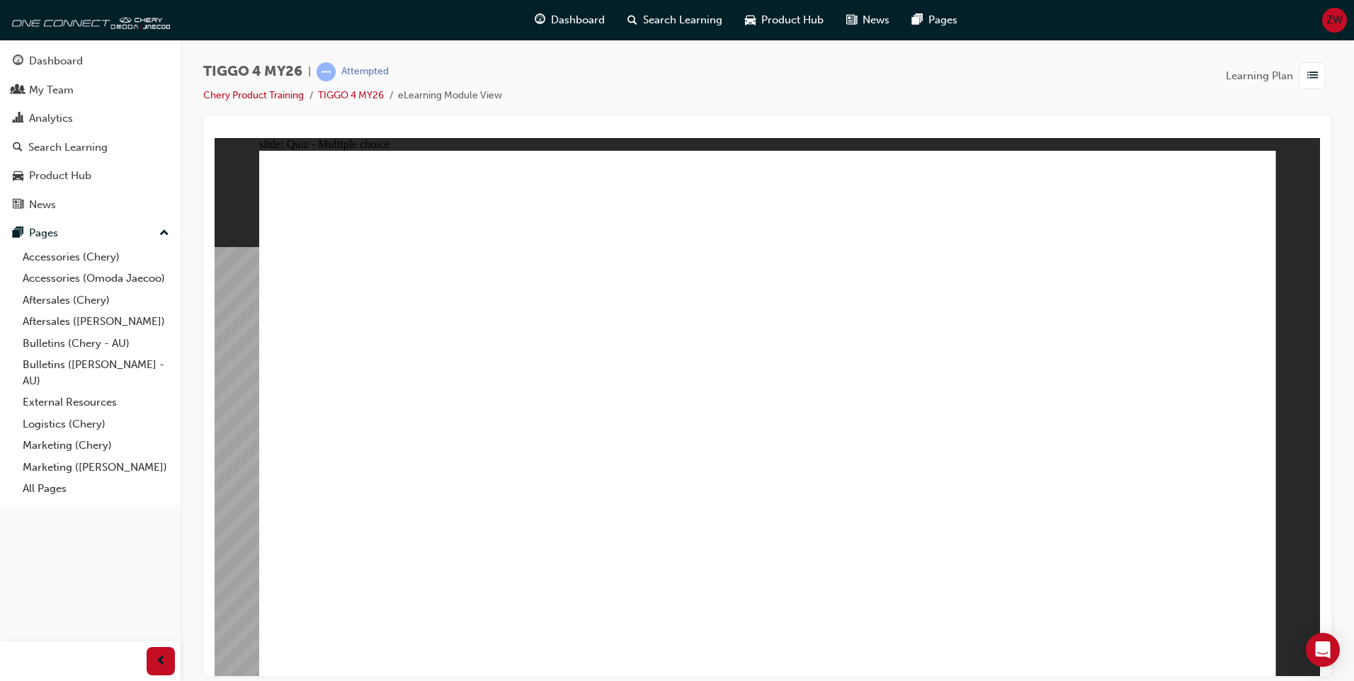
radio input "true"
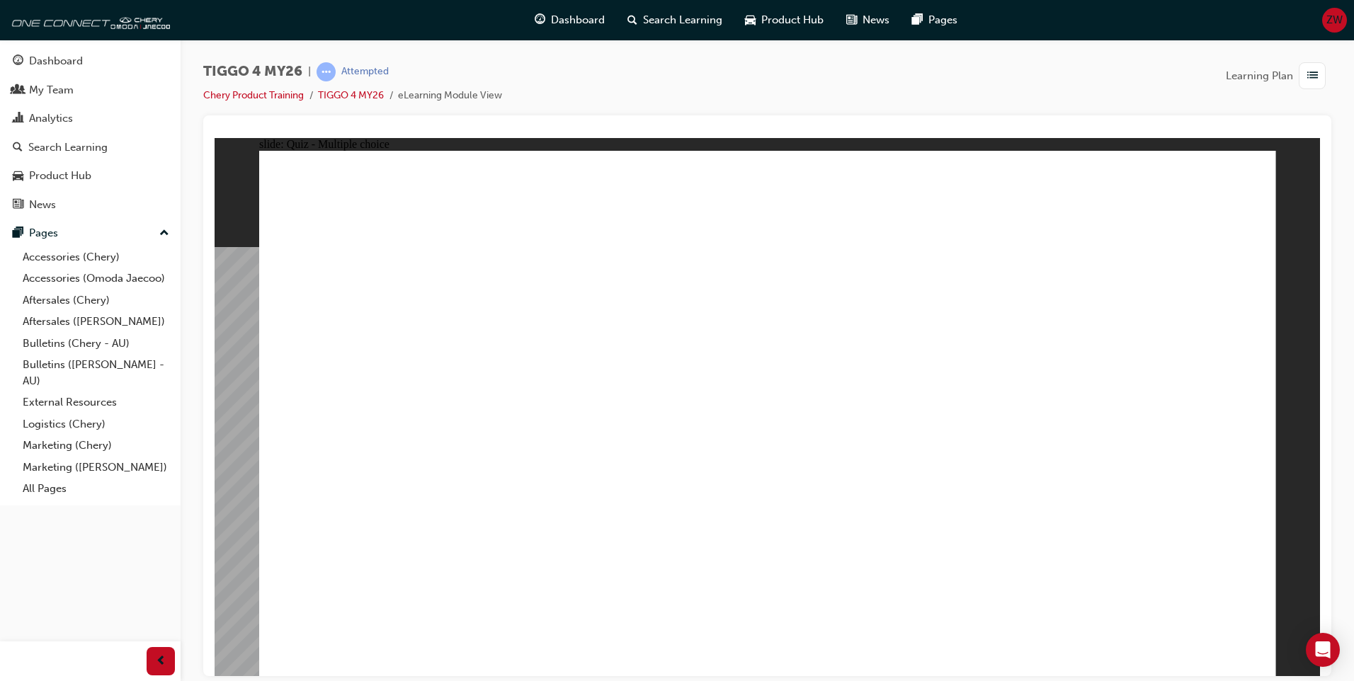
drag, startPoint x: 735, startPoint y: 328, endPoint x: 951, endPoint y: 516, distance: 286.6
drag, startPoint x: 1151, startPoint y: 333, endPoint x: 1148, endPoint y: 534, distance: 200.4
drag, startPoint x: 383, startPoint y: 340, endPoint x: 821, endPoint y: 435, distance: 447.9
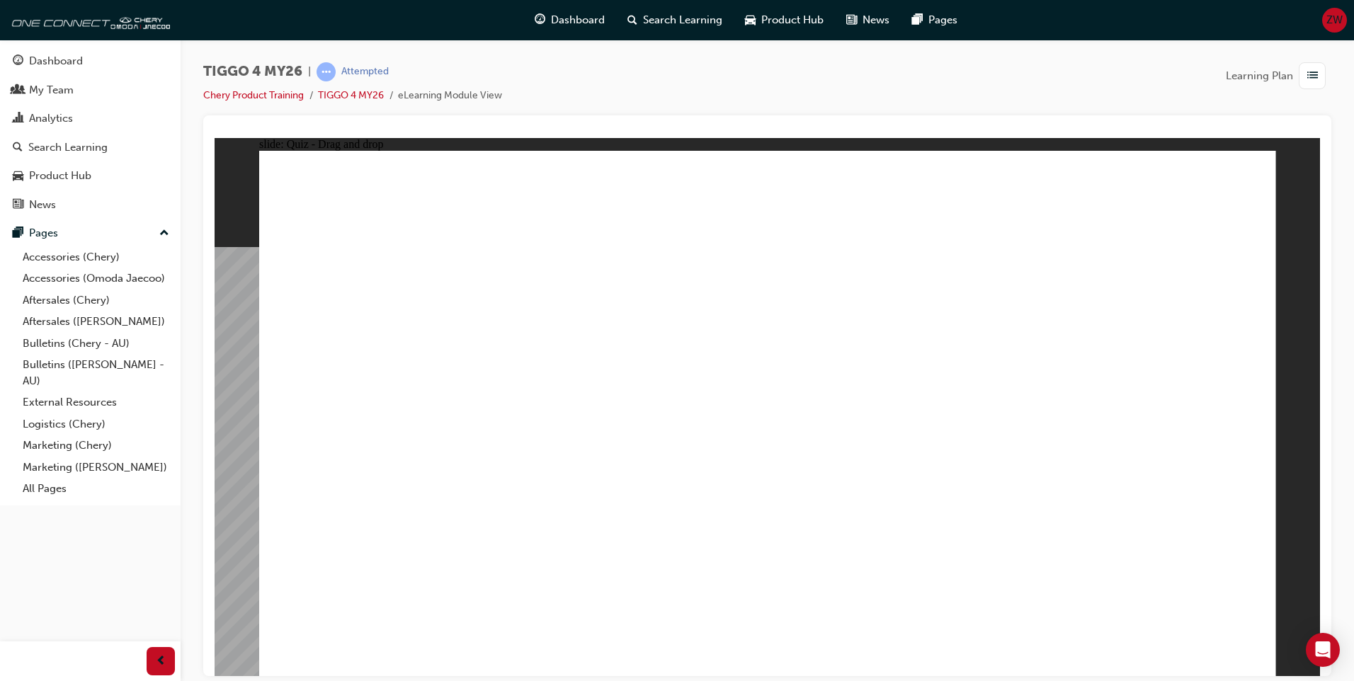
drag, startPoint x: 950, startPoint y: 329, endPoint x: 316, endPoint y: 537, distance: 667.3
drag, startPoint x: 534, startPoint y: 334, endPoint x: 581, endPoint y: 526, distance: 197.5
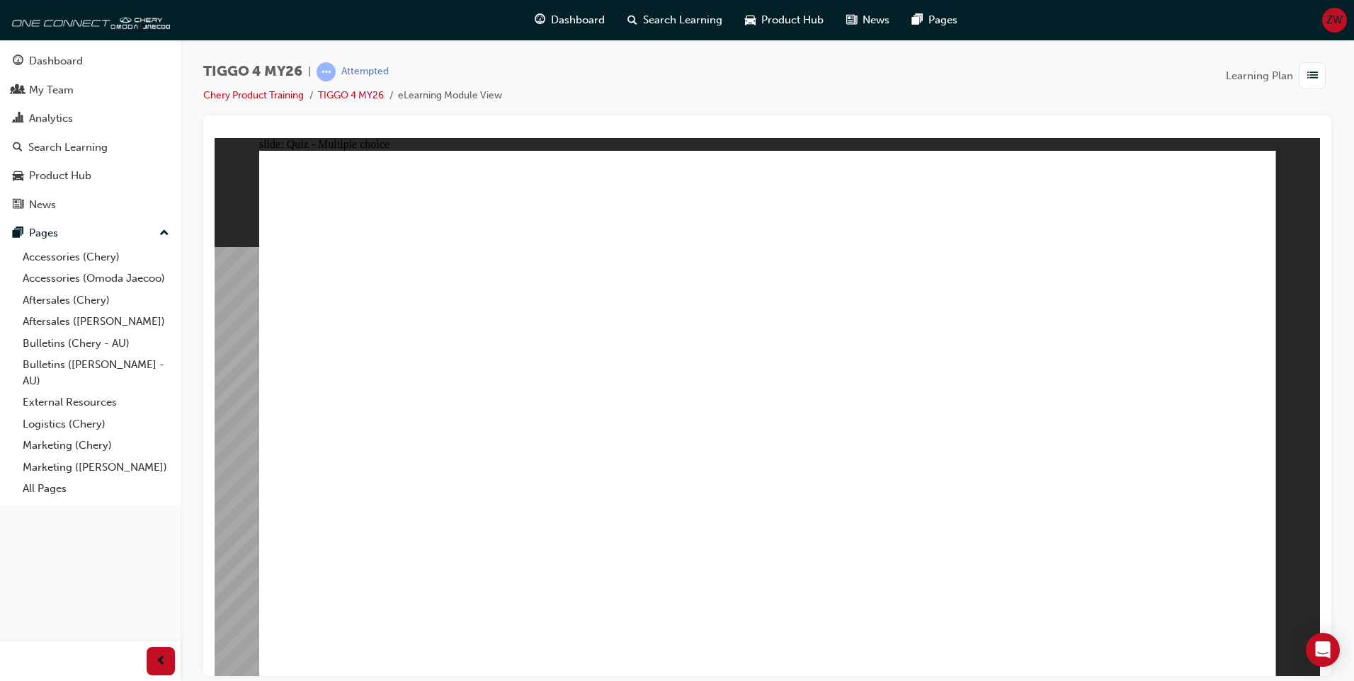
radio input "true"
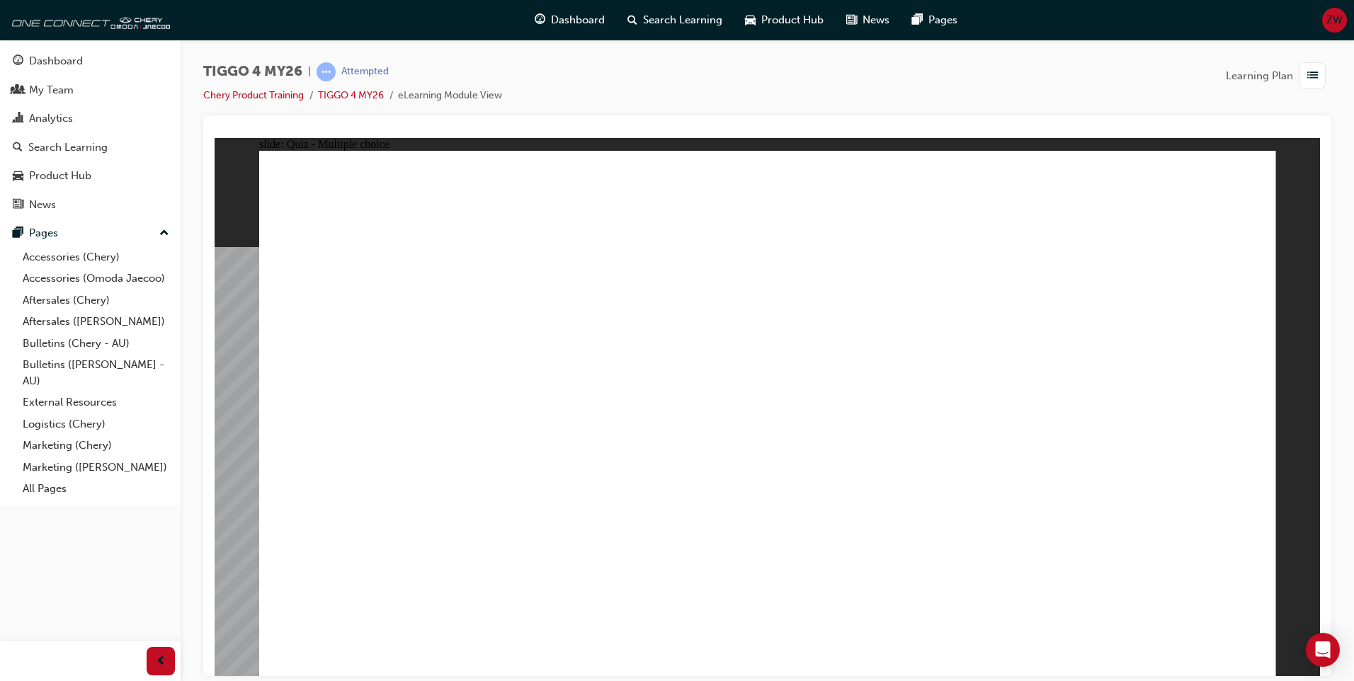
drag, startPoint x: 446, startPoint y: 475, endPoint x: 923, endPoint y: 307, distance: 505.4
drag, startPoint x: 392, startPoint y: 532, endPoint x: 1089, endPoint y: 304, distance: 732.9
drag, startPoint x: 617, startPoint y: 360, endPoint x: 1122, endPoint y: 327, distance: 505.2
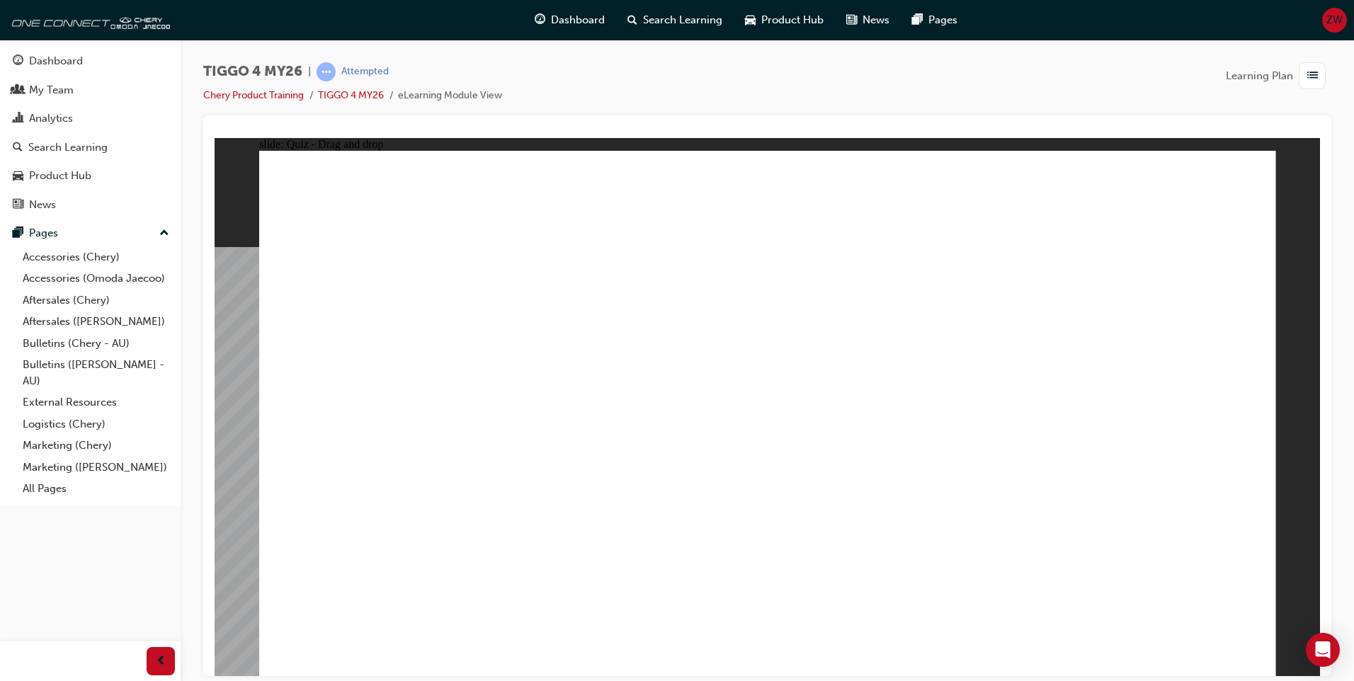
drag, startPoint x: 416, startPoint y: 434, endPoint x: 1129, endPoint y: 386, distance: 713.9
drag, startPoint x: 640, startPoint y: 424, endPoint x: 1140, endPoint y: 416, distance: 500.0
drag, startPoint x: 1112, startPoint y: 321, endPoint x: 882, endPoint y: 331, distance: 230.3
drag, startPoint x: 626, startPoint y: 484, endPoint x: 1141, endPoint y: 422, distance: 519.1
drag, startPoint x: 423, startPoint y: 371, endPoint x: 1151, endPoint y: 464, distance: 734.6
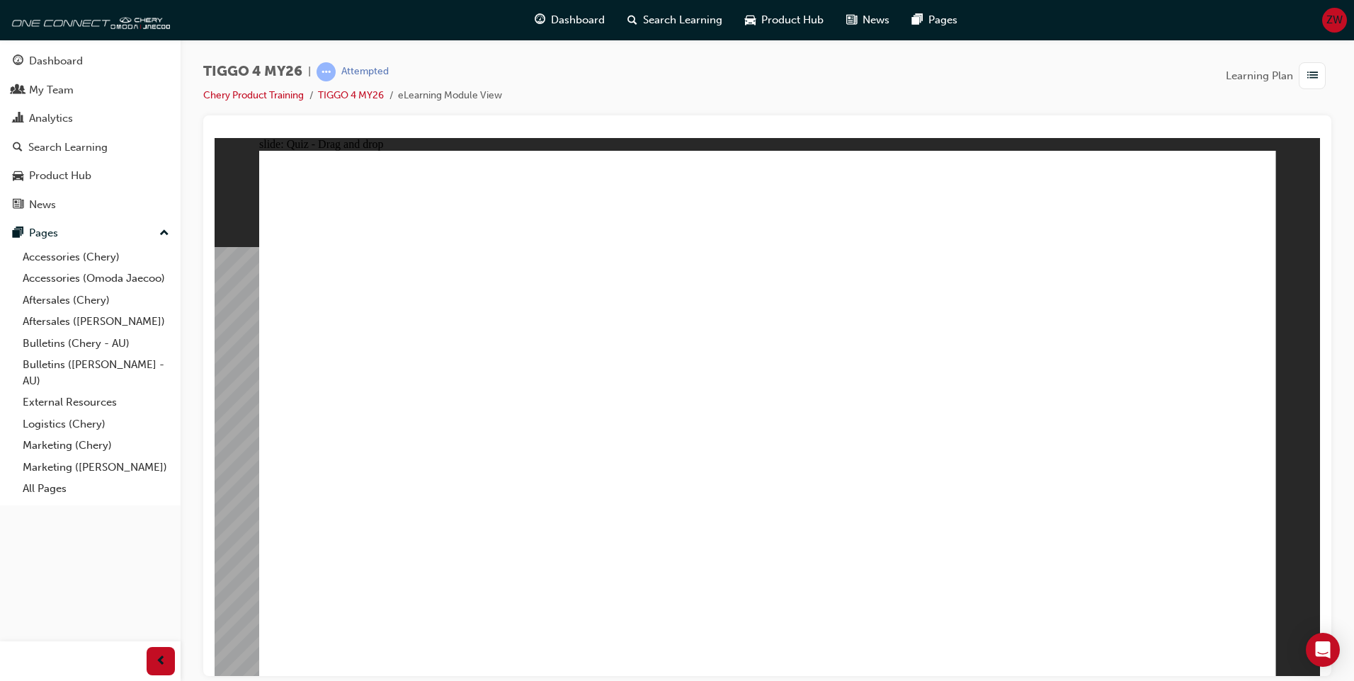
drag, startPoint x: 809, startPoint y: 495, endPoint x: 785, endPoint y: 506, distance: 26.6
radio input "true"
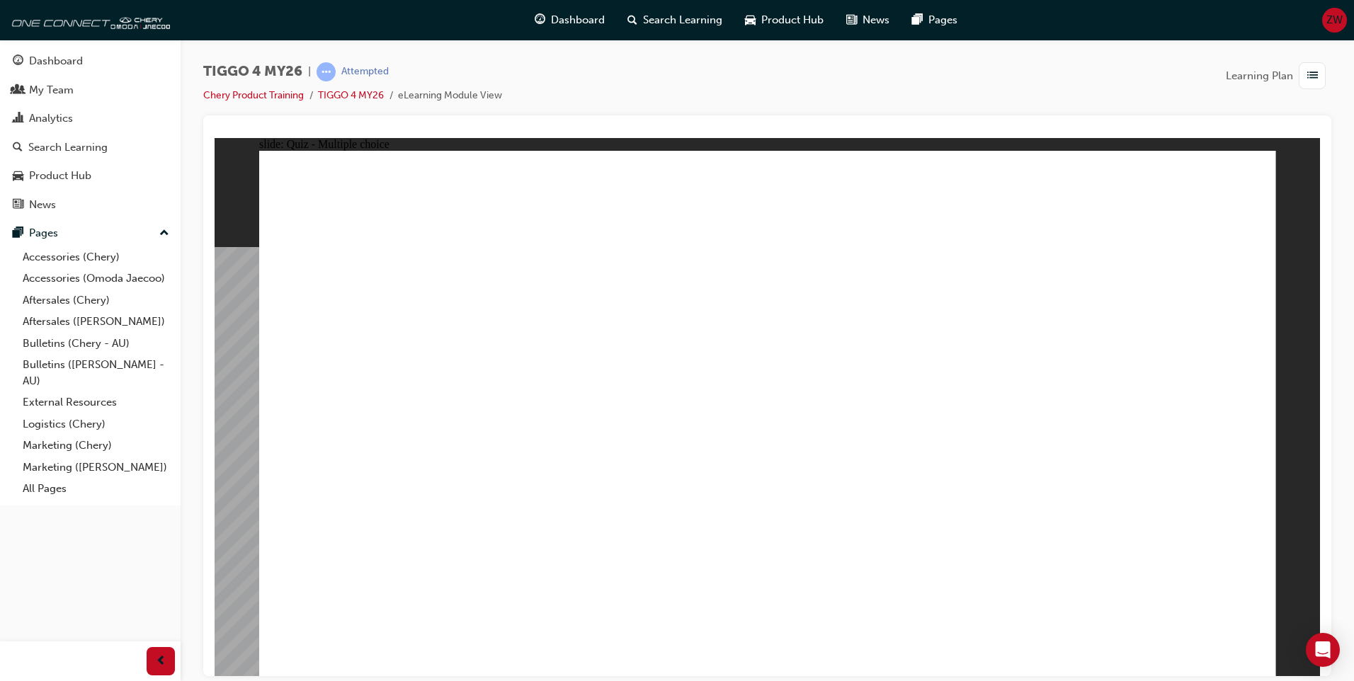
radio input "true"
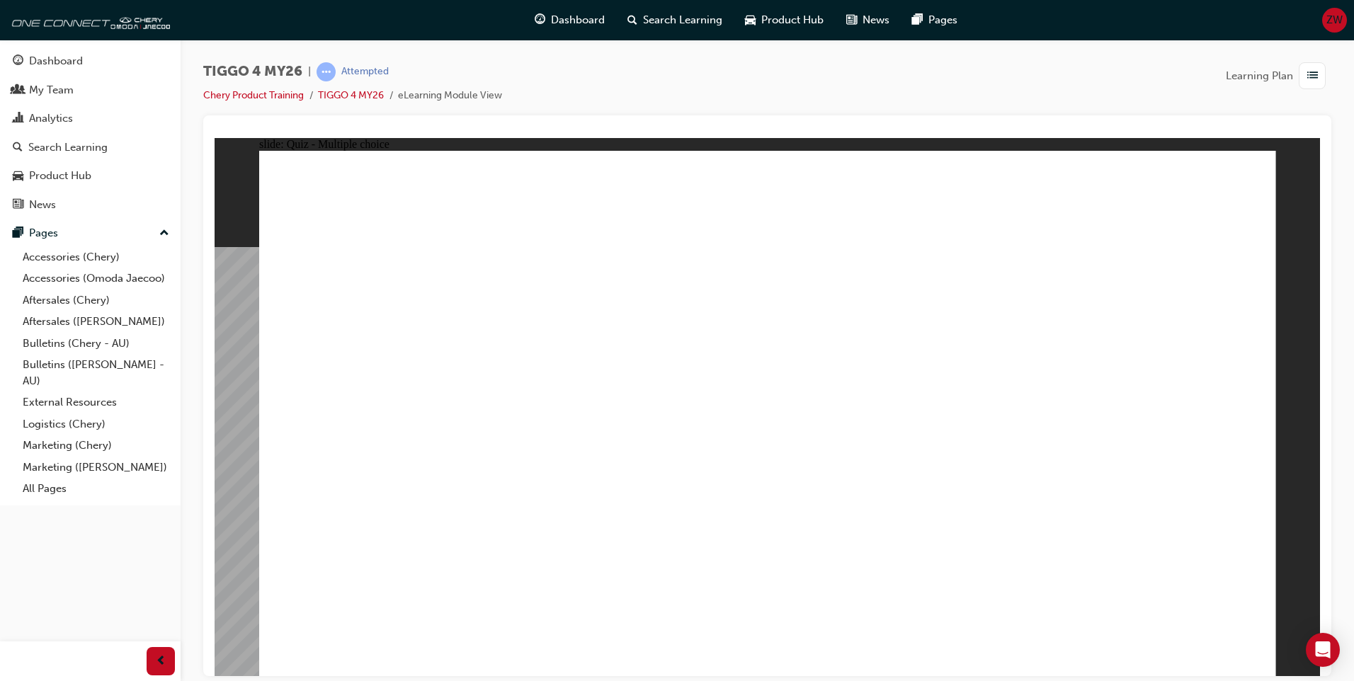
radio input "true"
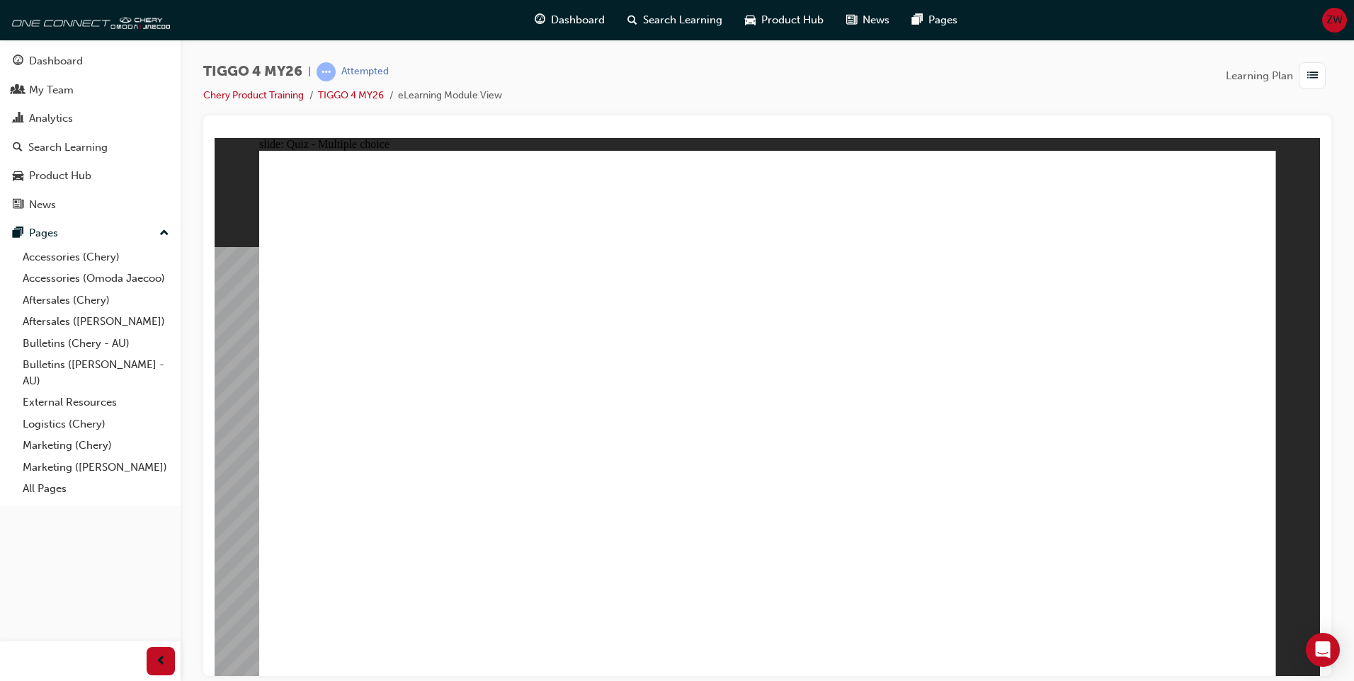
radio input "true"
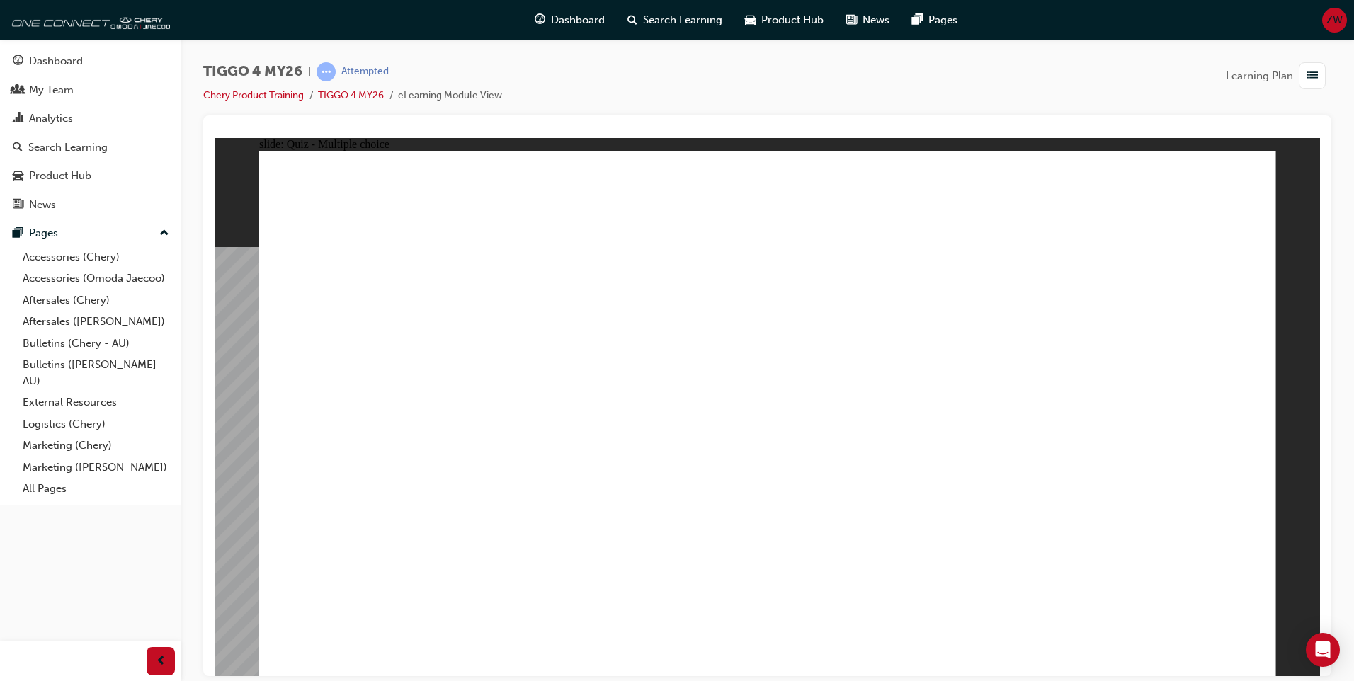
drag, startPoint x: 791, startPoint y: 495, endPoint x: 756, endPoint y: 502, distance: 36.1
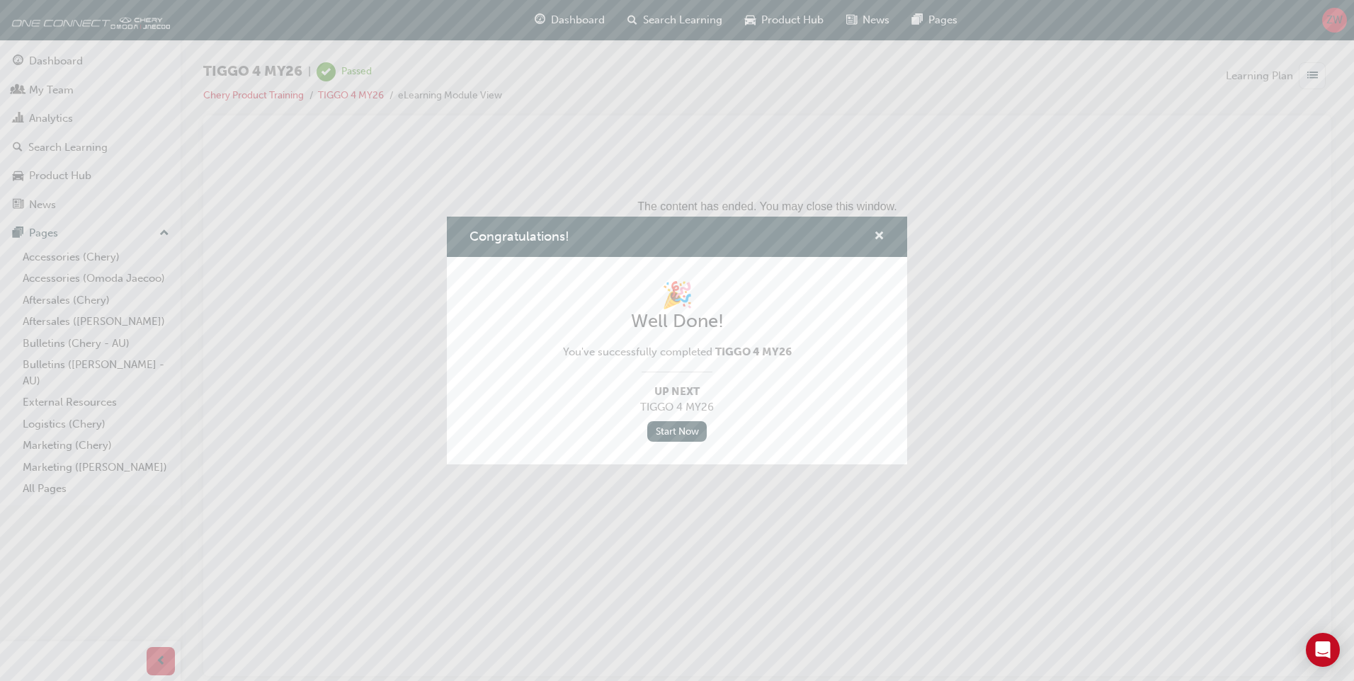
click at [882, 233] on span "cross-icon" at bounding box center [879, 237] width 11 height 13
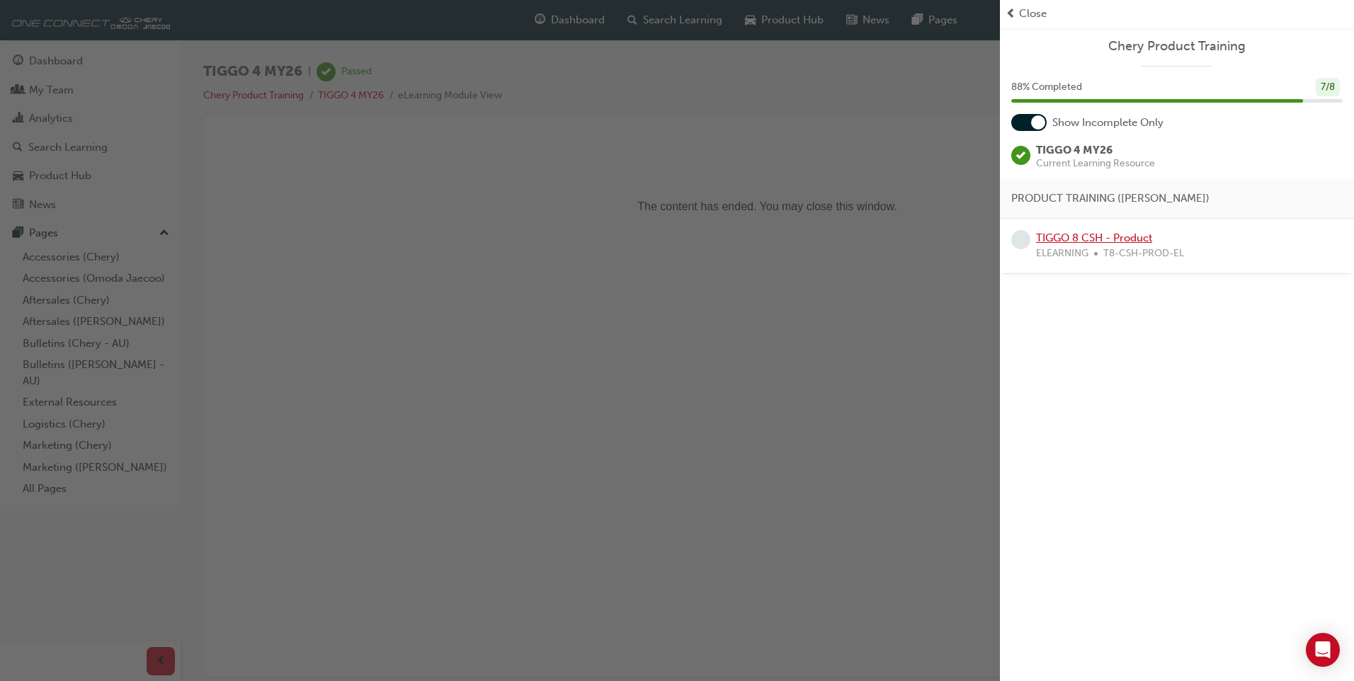
click at [1088, 234] on link "TIGGO 8 CSH - Product" at bounding box center [1094, 238] width 116 height 13
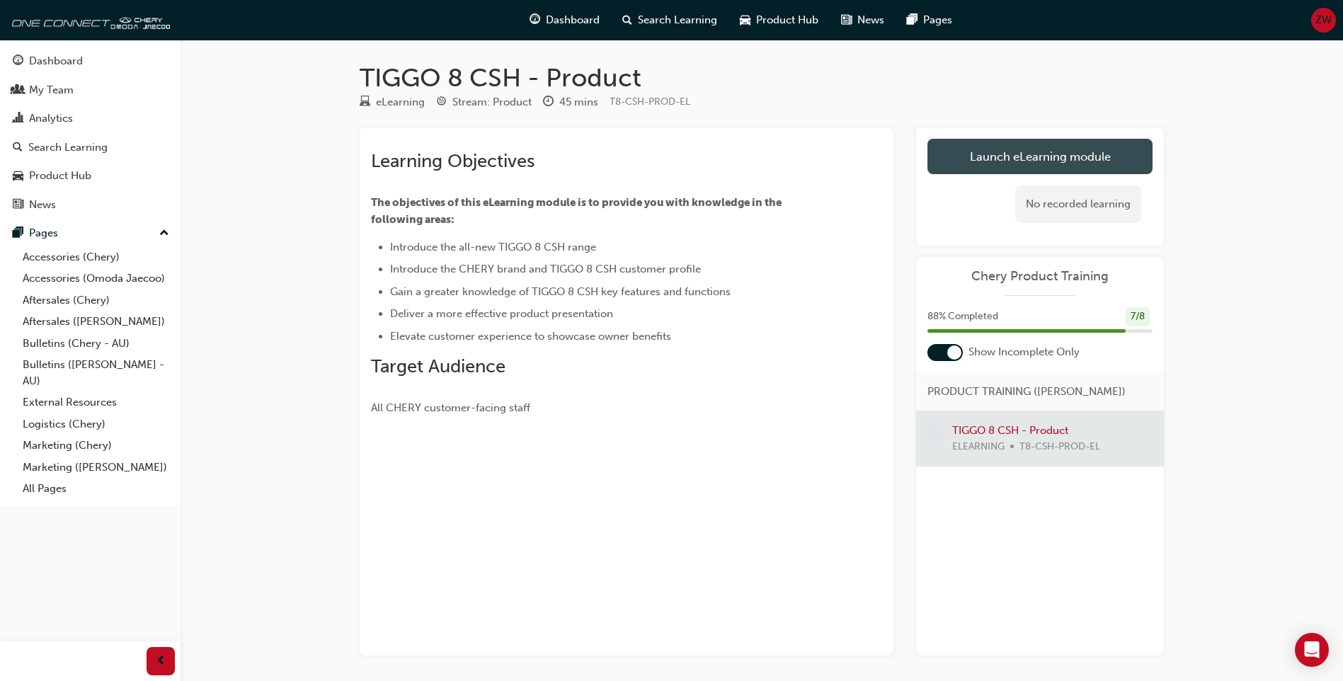
click at [1044, 166] on link "Launch eLearning module" at bounding box center [1040, 156] width 225 height 35
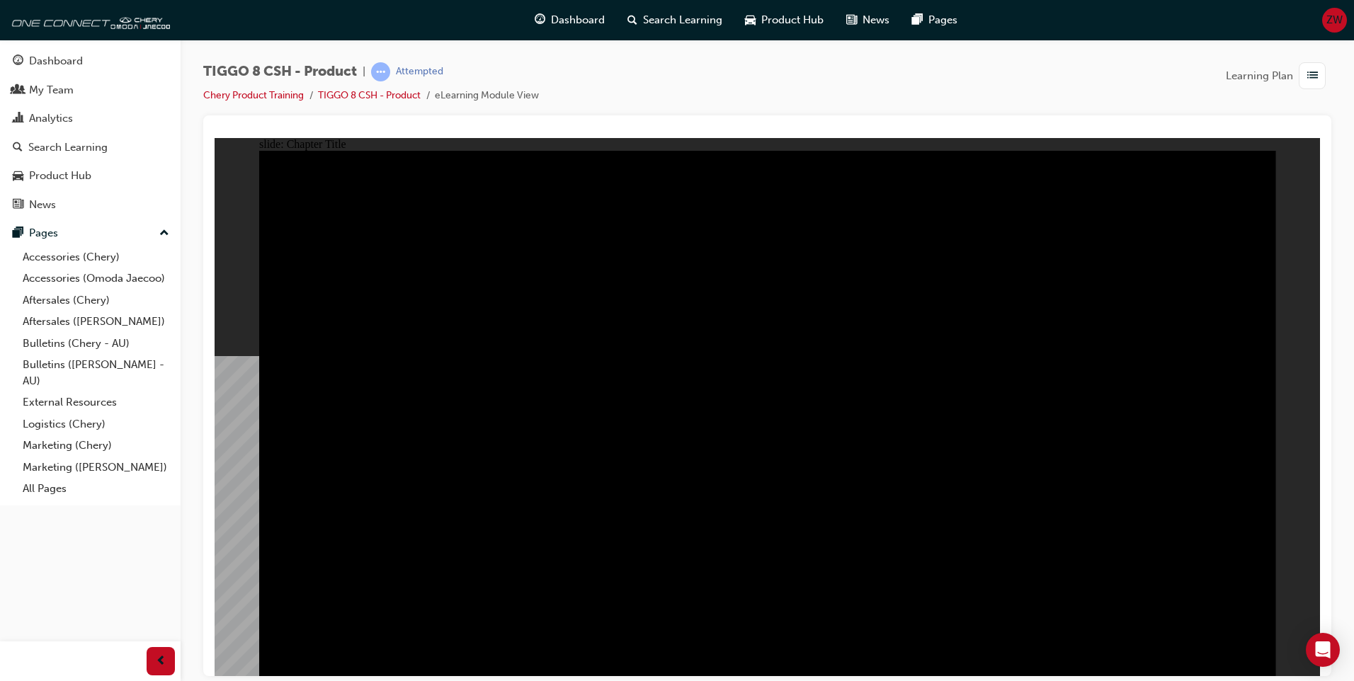
drag, startPoint x: 1258, startPoint y: 649, endPoint x: 1247, endPoint y: 651, distance: 10.8
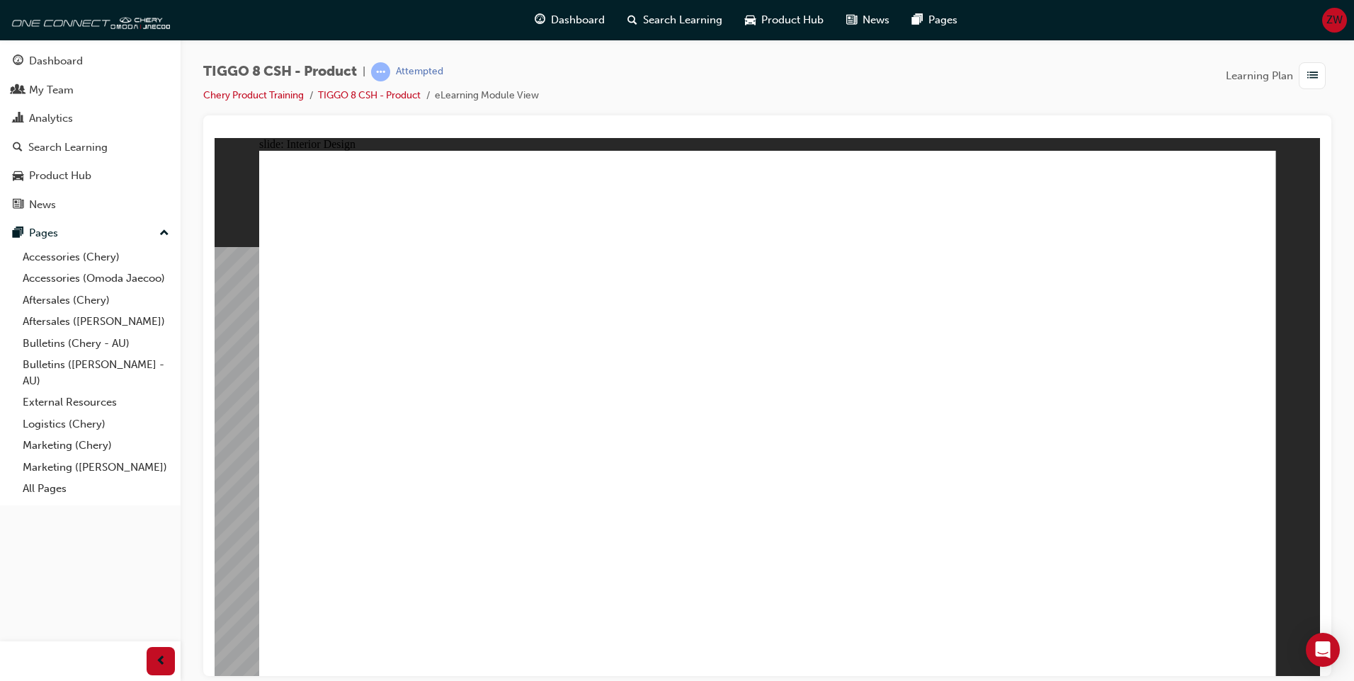
drag, startPoint x: 883, startPoint y: 499, endPoint x: 889, endPoint y: 494, distance: 7.5
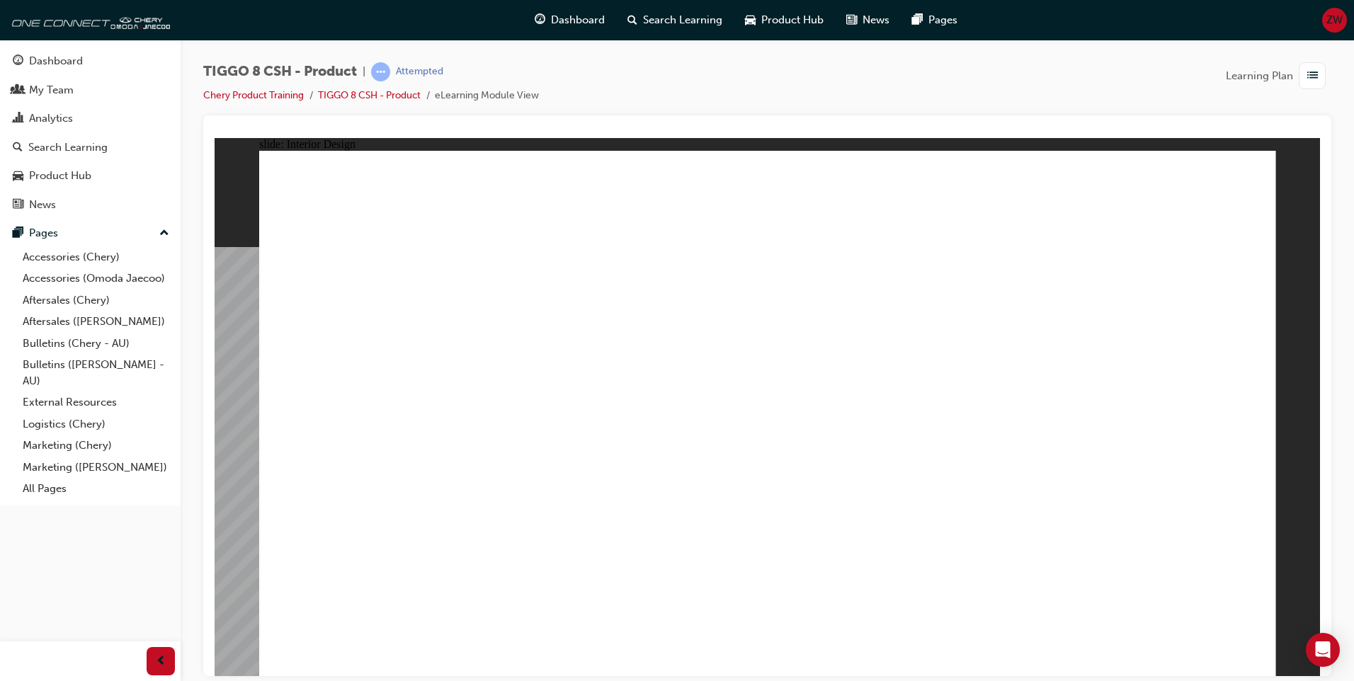
drag, startPoint x: 278, startPoint y: 464, endPoint x: 289, endPoint y: 462, distance: 11.7
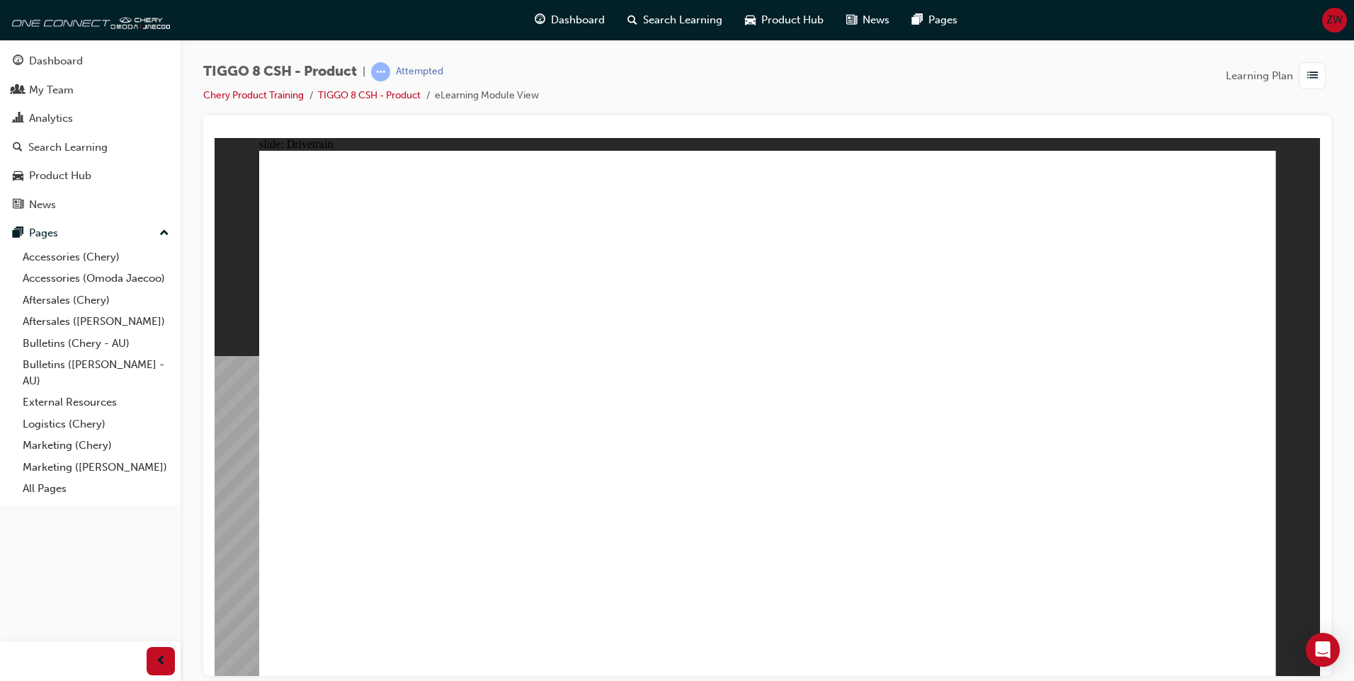
type input "24"
drag, startPoint x: 359, startPoint y: 398, endPoint x: 581, endPoint y: 402, distance: 222.4
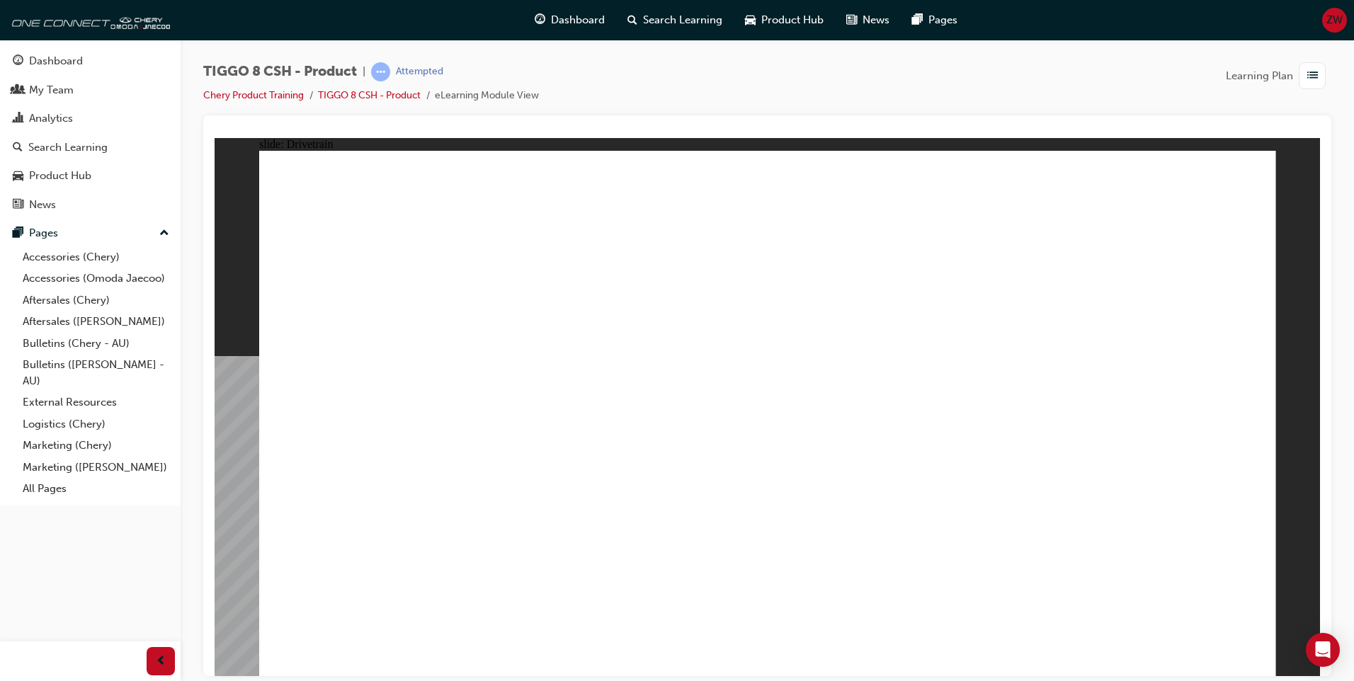
type input "0"
drag, startPoint x: 528, startPoint y: 382, endPoint x: 332, endPoint y: 416, distance: 198.9
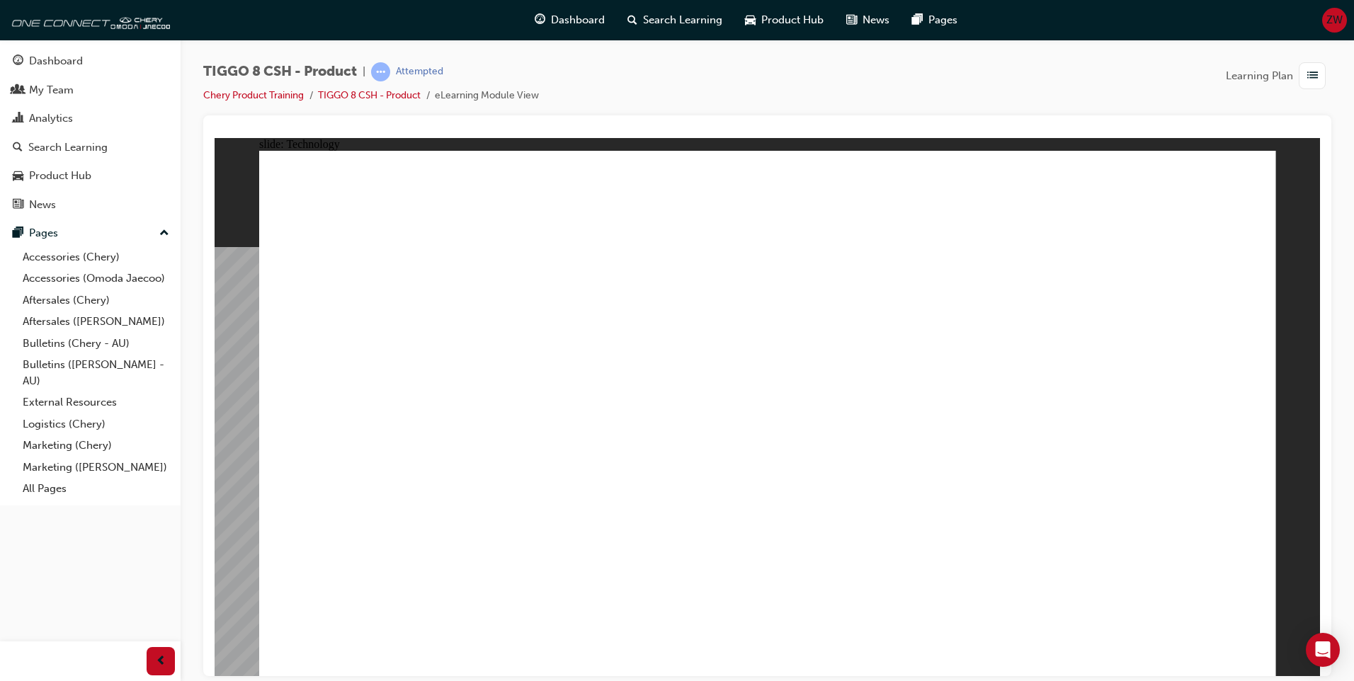
drag, startPoint x: 756, startPoint y: 414, endPoint x: 756, endPoint y: 422, distance: 7.8
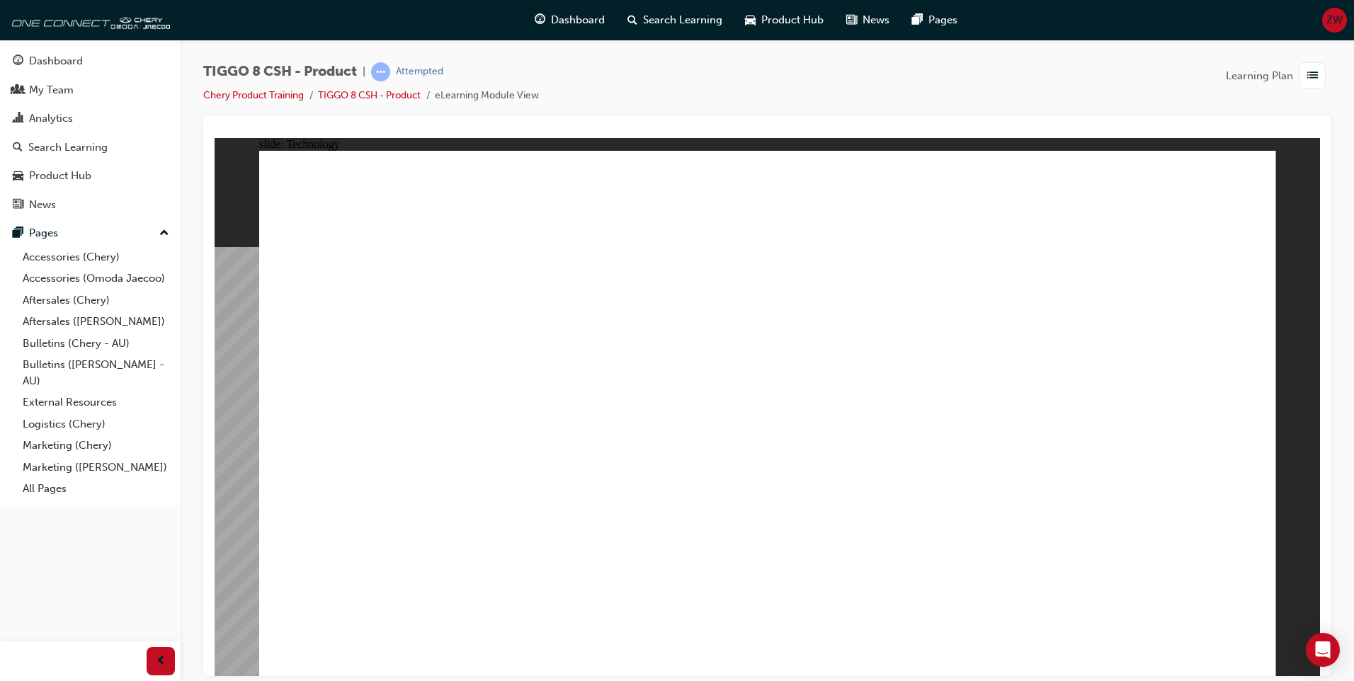
drag, startPoint x: 840, startPoint y: 528, endPoint x: 746, endPoint y: 520, distance: 93.9
drag, startPoint x: 583, startPoint y: 329, endPoint x: 617, endPoint y: 576, distance: 248.6
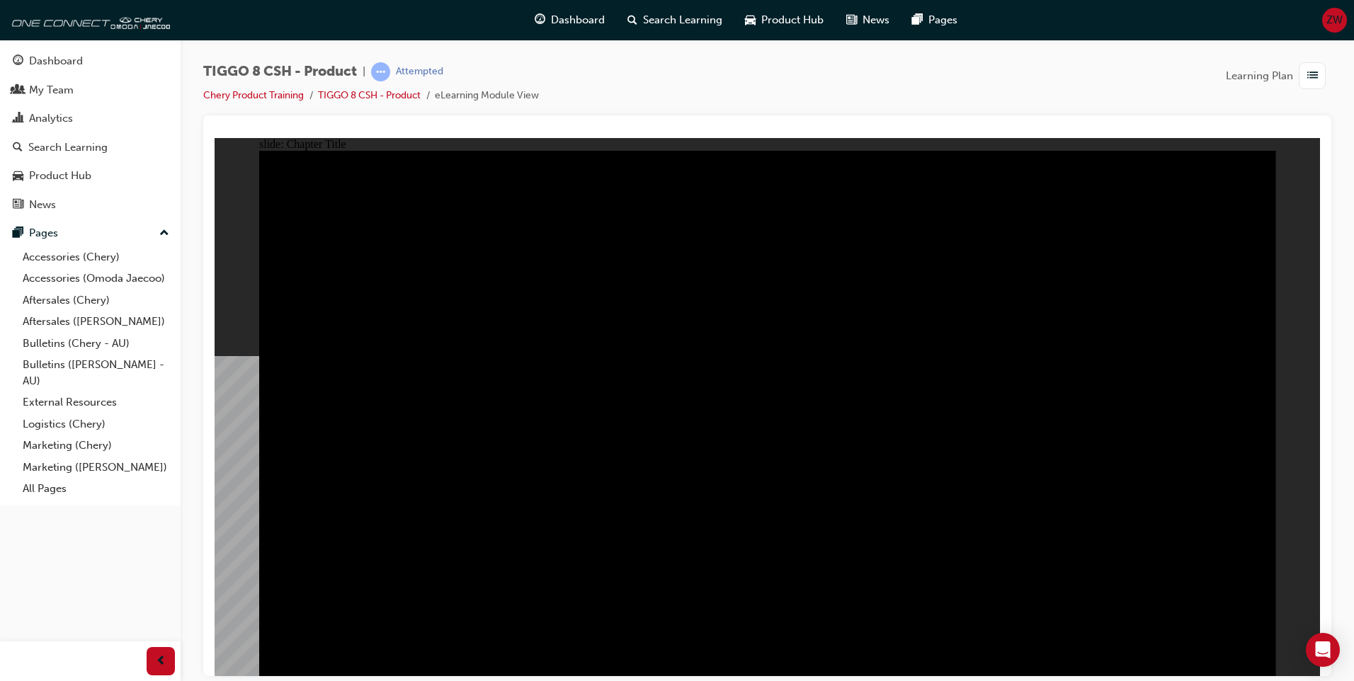
radio input "true"
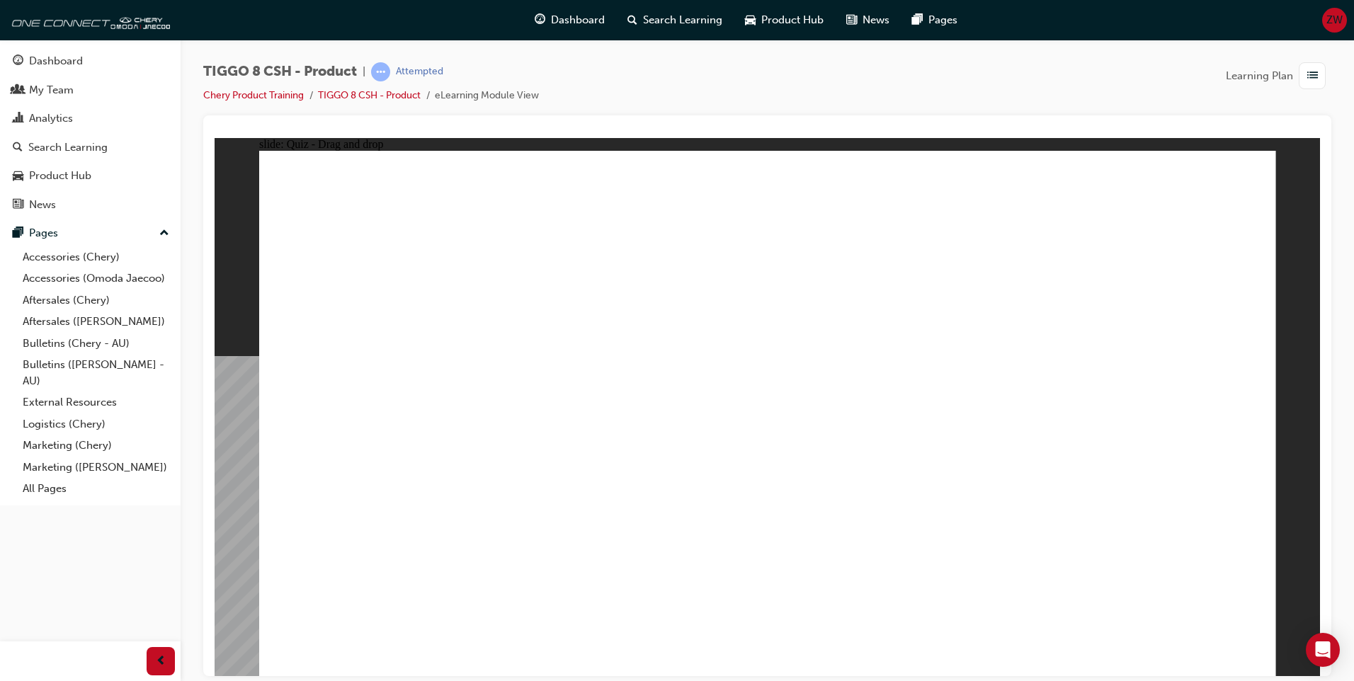
drag, startPoint x: 845, startPoint y: 304, endPoint x: 780, endPoint y: 442, distance: 152.0
drag, startPoint x: 1009, startPoint y: 314, endPoint x: 1127, endPoint y: 450, distance: 179.2
drag, startPoint x: 958, startPoint y: 224, endPoint x: 595, endPoint y: 455, distance: 429.8
drag, startPoint x: 1164, startPoint y: 226, endPoint x: 399, endPoint y: 459, distance: 799.4
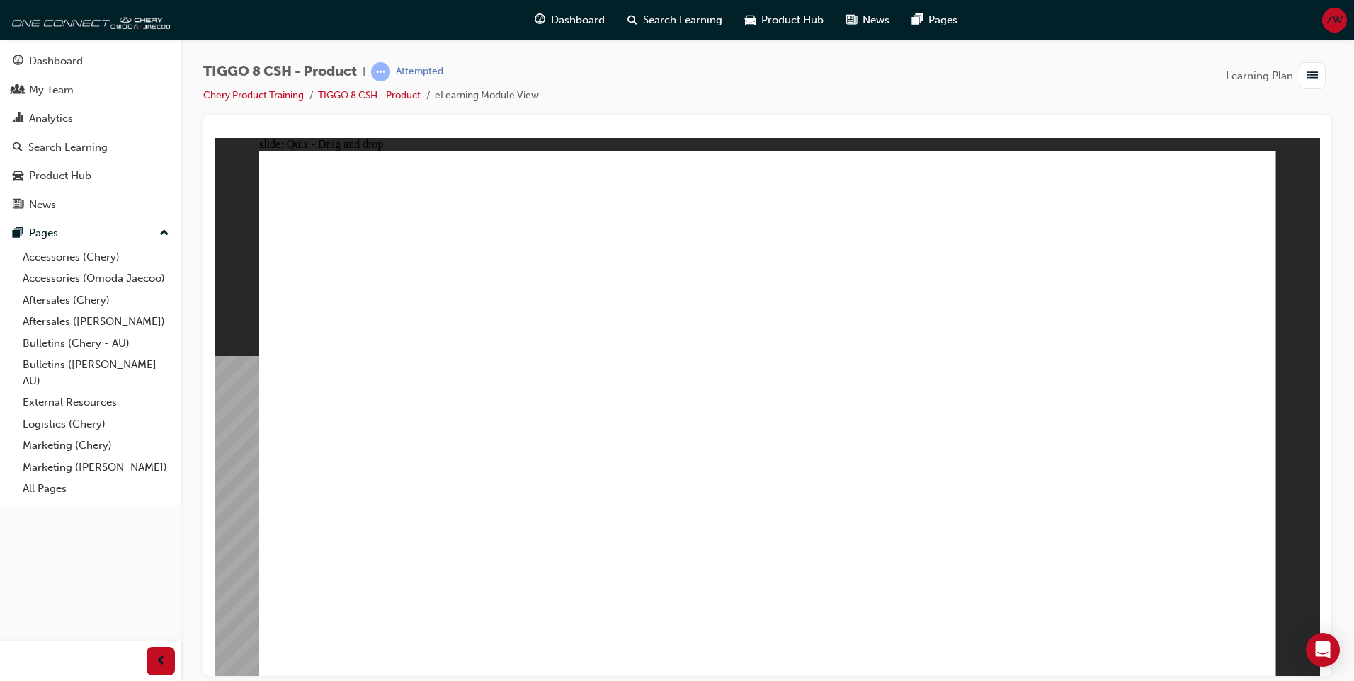
drag, startPoint x: 752, startPoint y: 205, endPoint x: 958, endPoint y: 436, distance: 309.9
checkbox input "true"
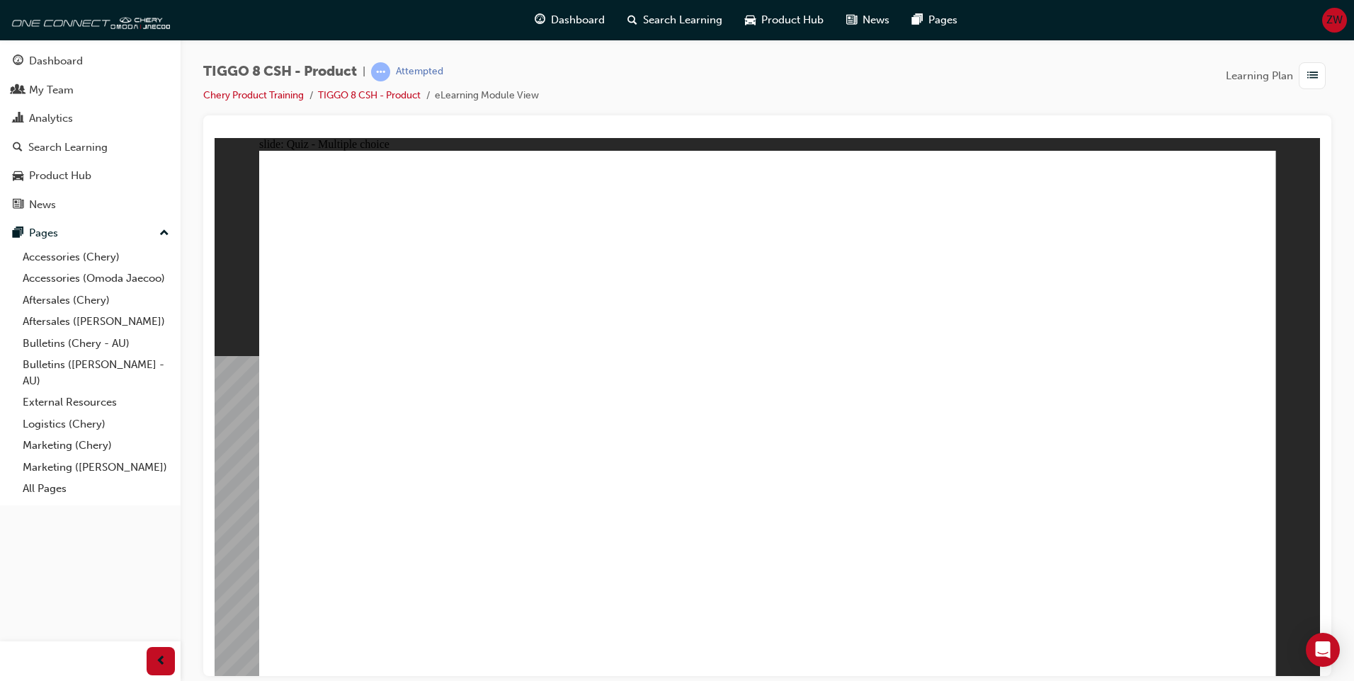
radio input "true"
drag, startPoint x: 668, startPoint y: 484, endPoint x: 639, endPoint y: 496, distance: 31.4
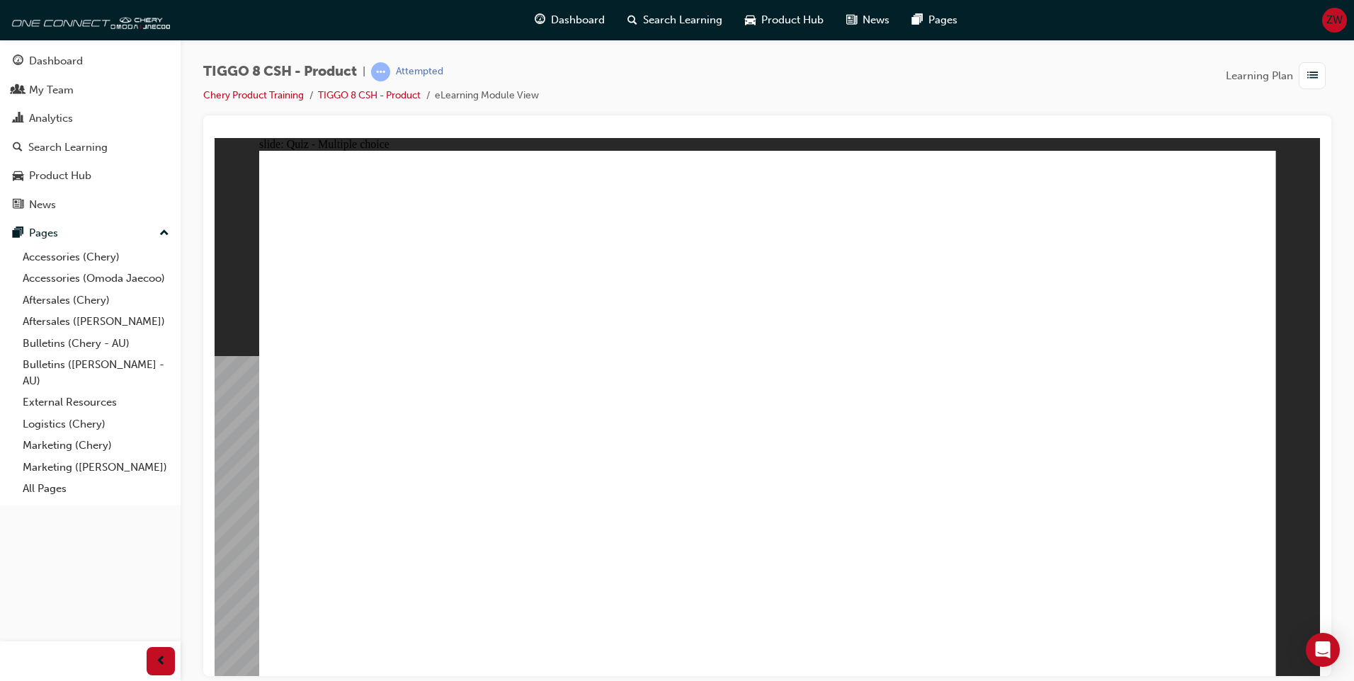
drag, startPoint x: 749, startPoint y: 486, endPoint x: 748, endPoint y: 494, distance: 8.6
drag, startPoint x: 986, startPoint y: 210, endPoint x: 945, endPoint y: 477, distance: 270.9
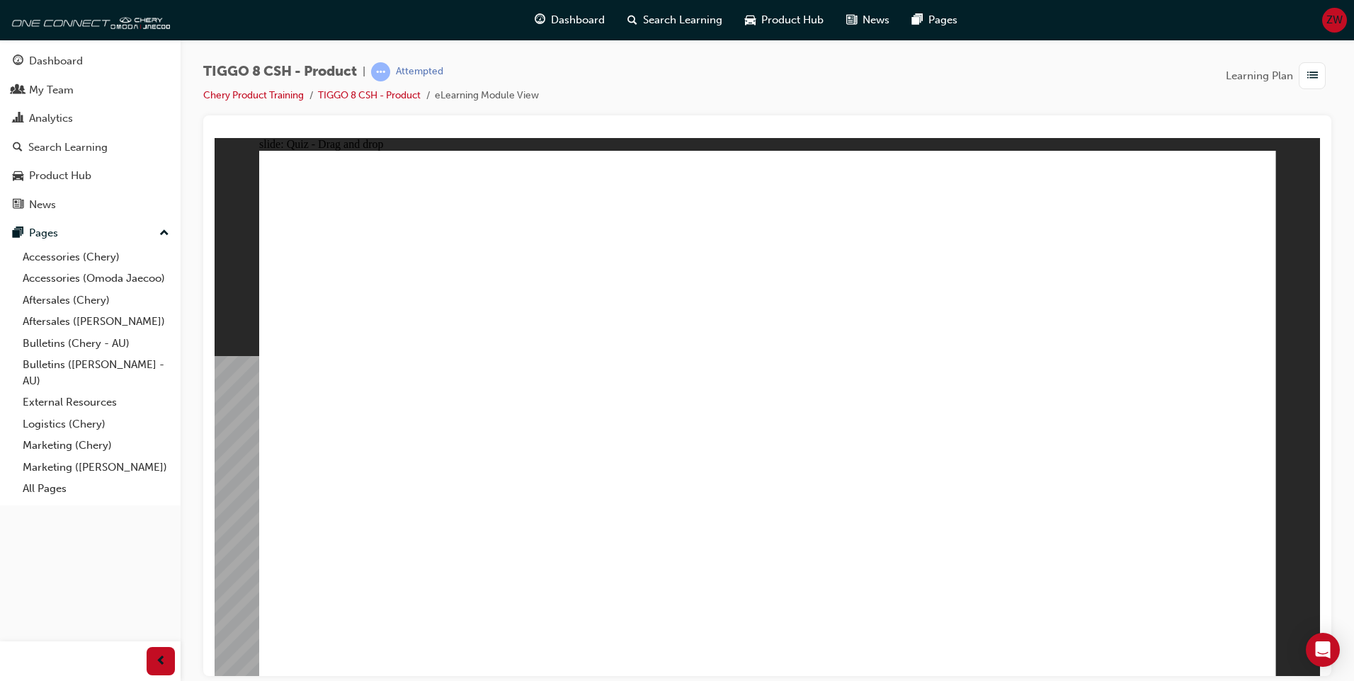
drag, startPoint x: 1148, startPoint y: 208, endPoint x: 1003, endPoint y: 496, distance: 322.0
drag, startPoint x: 1154, startPoint y: 257, endPoint x: 958, endPoint y: 501, distance: 313.3
drag, startPoint x: 812, startPoint y: 251, endPoint x: 839, endPoint y: 532, distance: 283.1
drag, startPoint x: 811, startPoint y: 202, endPoint x: 894, endPoint y: 519, distance: 327.9
drag, startPoint x: 954, startPoint y: 278, endPoint x: 974, endPoint y: 527, distance: 249.3
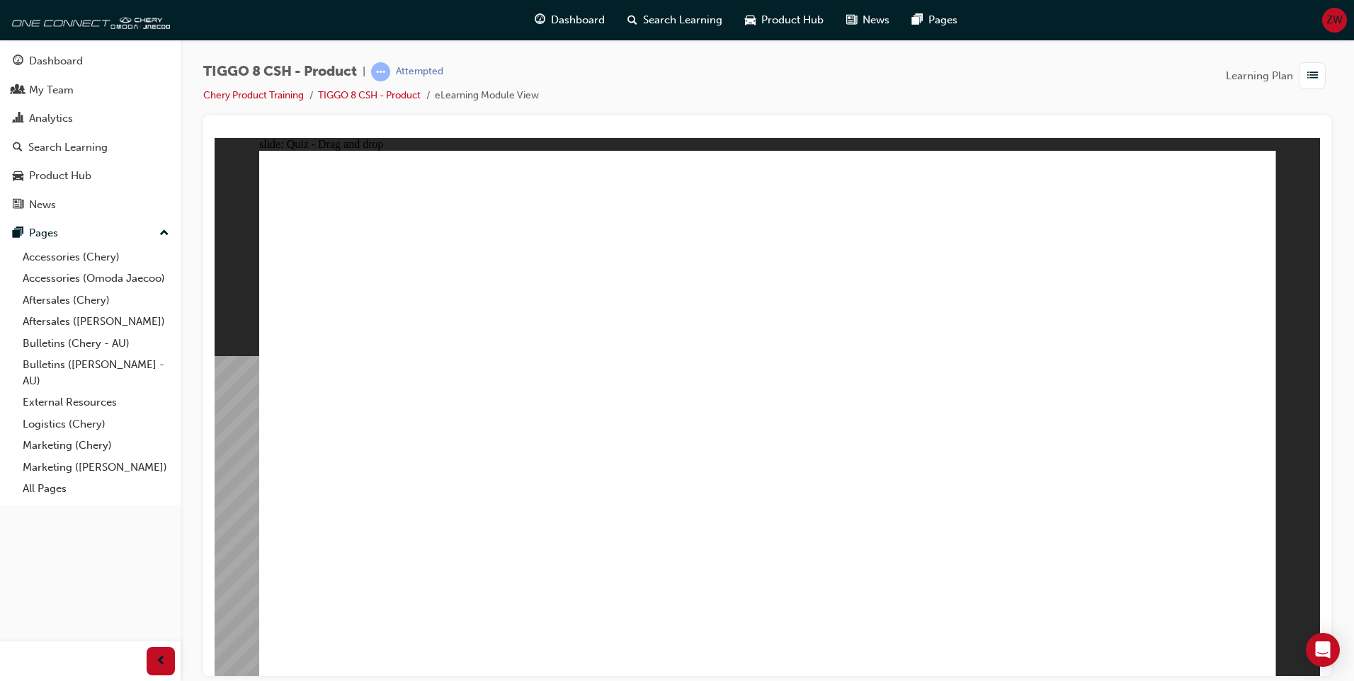
drag, startPoint x: 942, startPoint y: 252, endPoint x: 828, endPoint y: 542, distance: 311.2
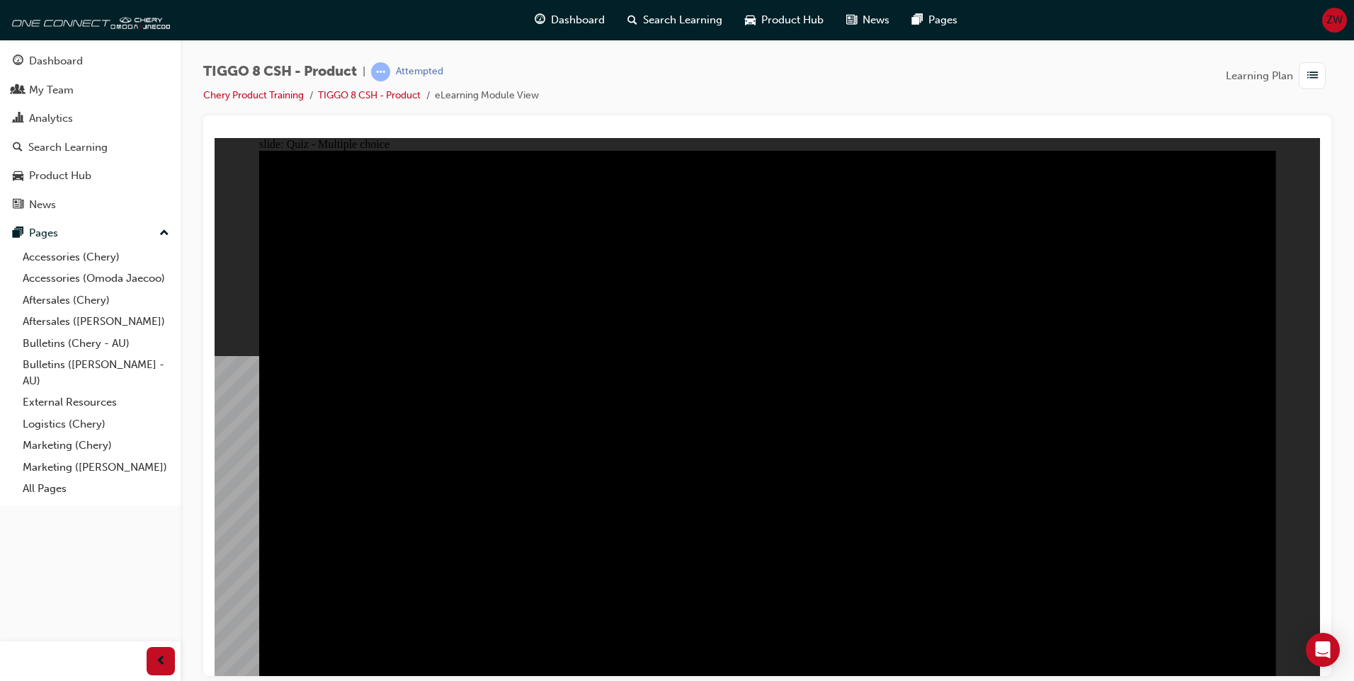
radio input "true"
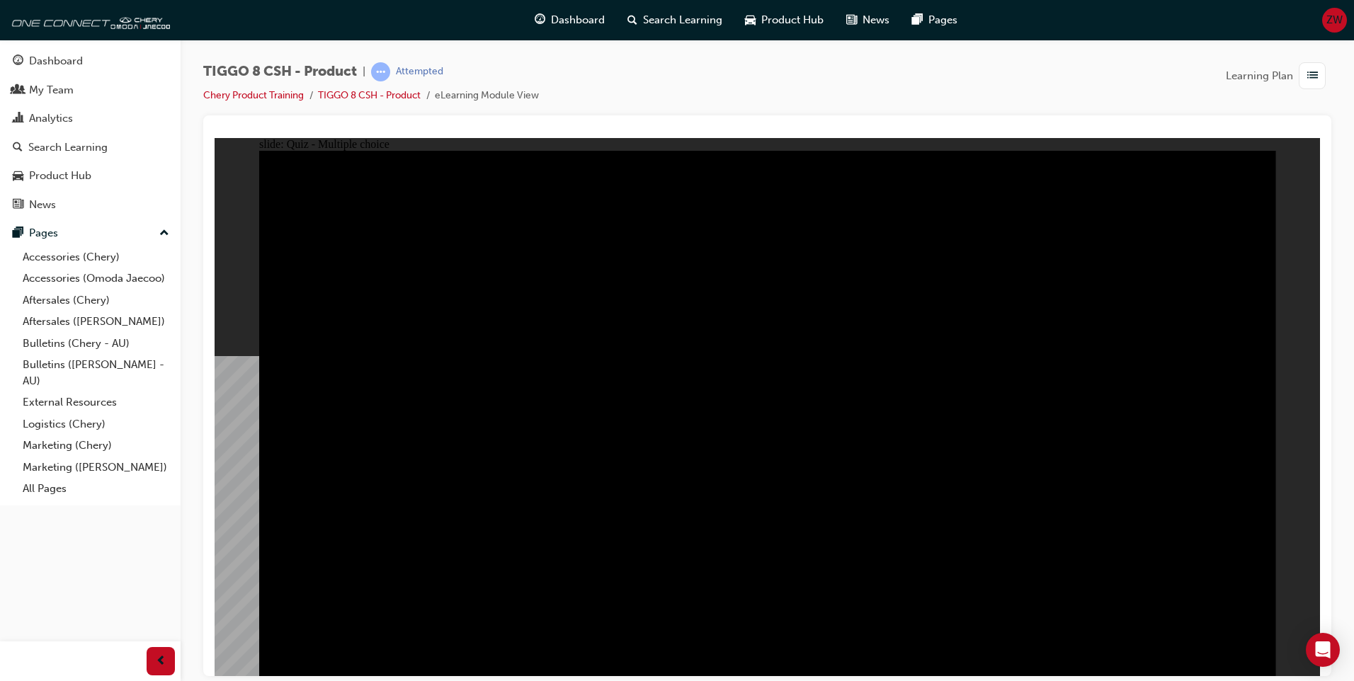
radio input "true"
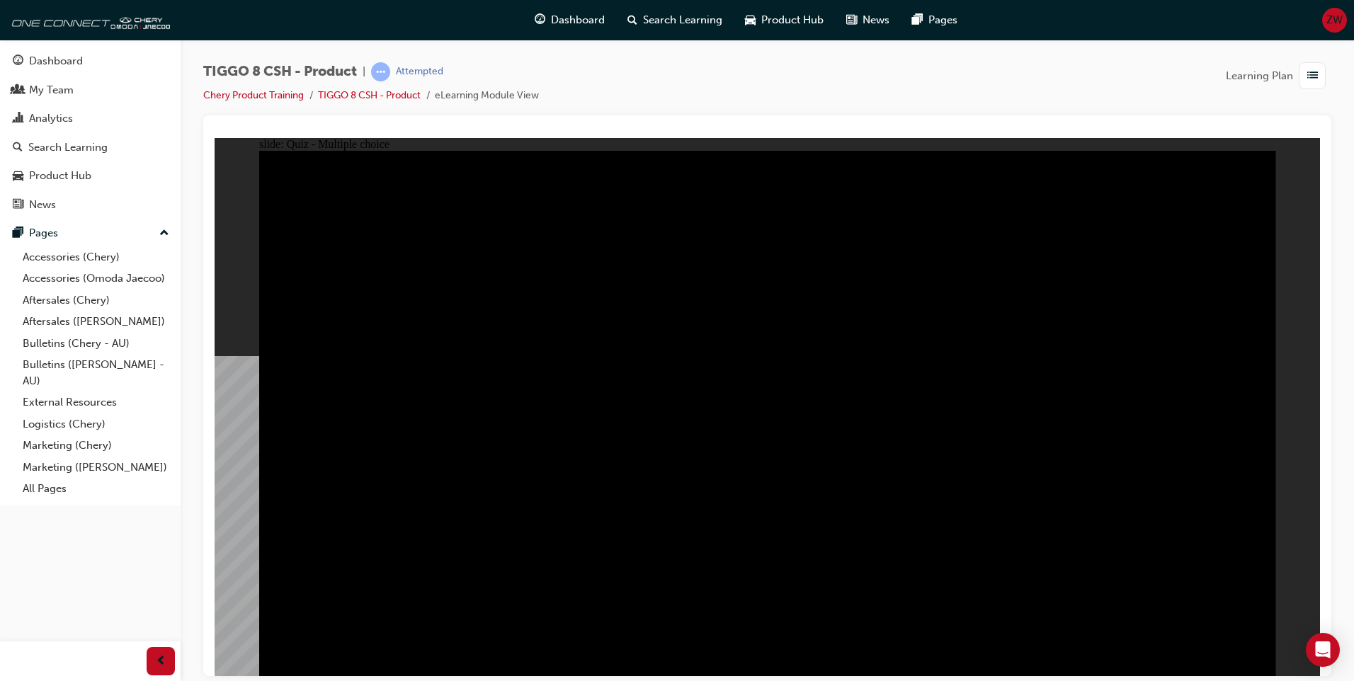
checkbox input "true"
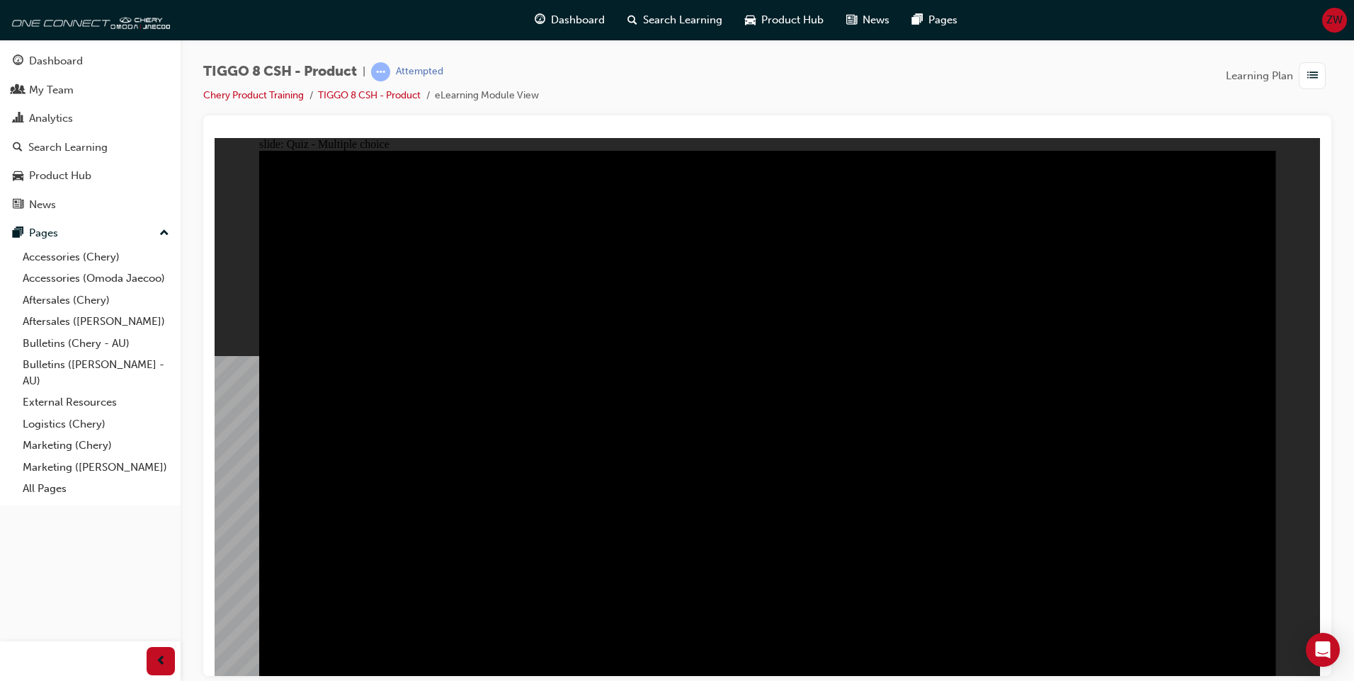
checkbox input "true"
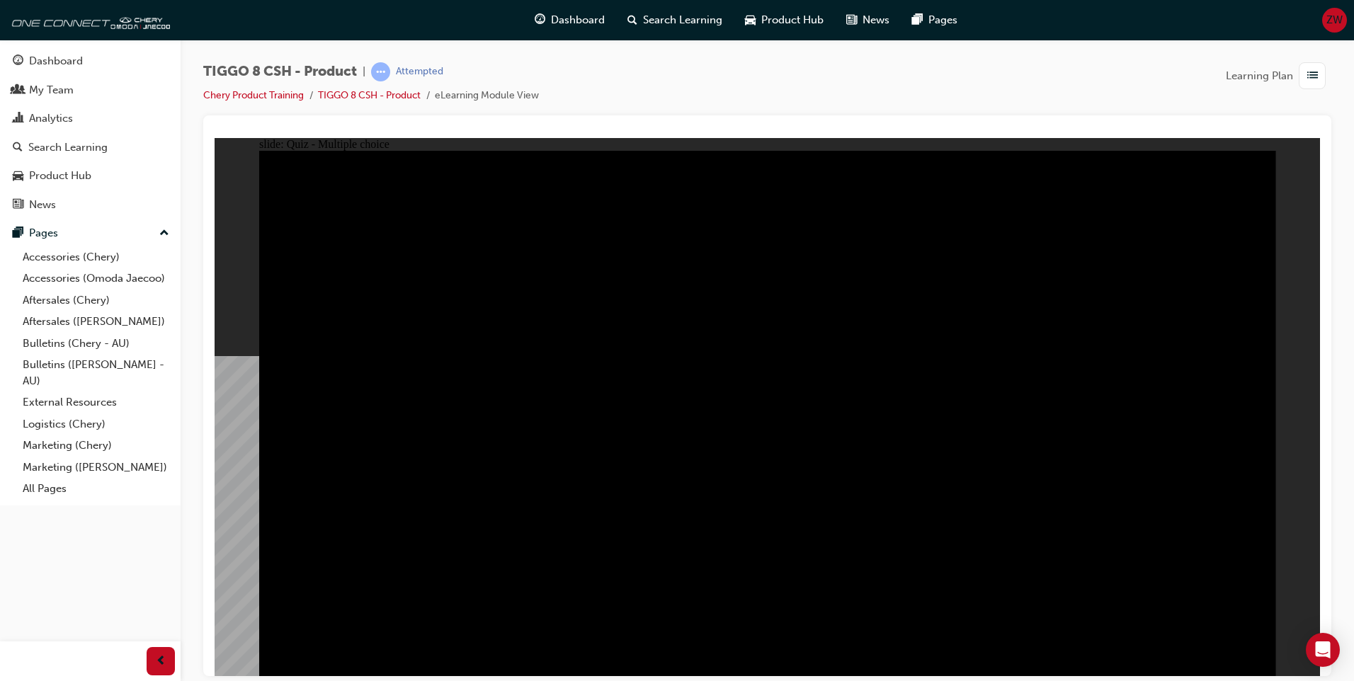
checkbox input "true"
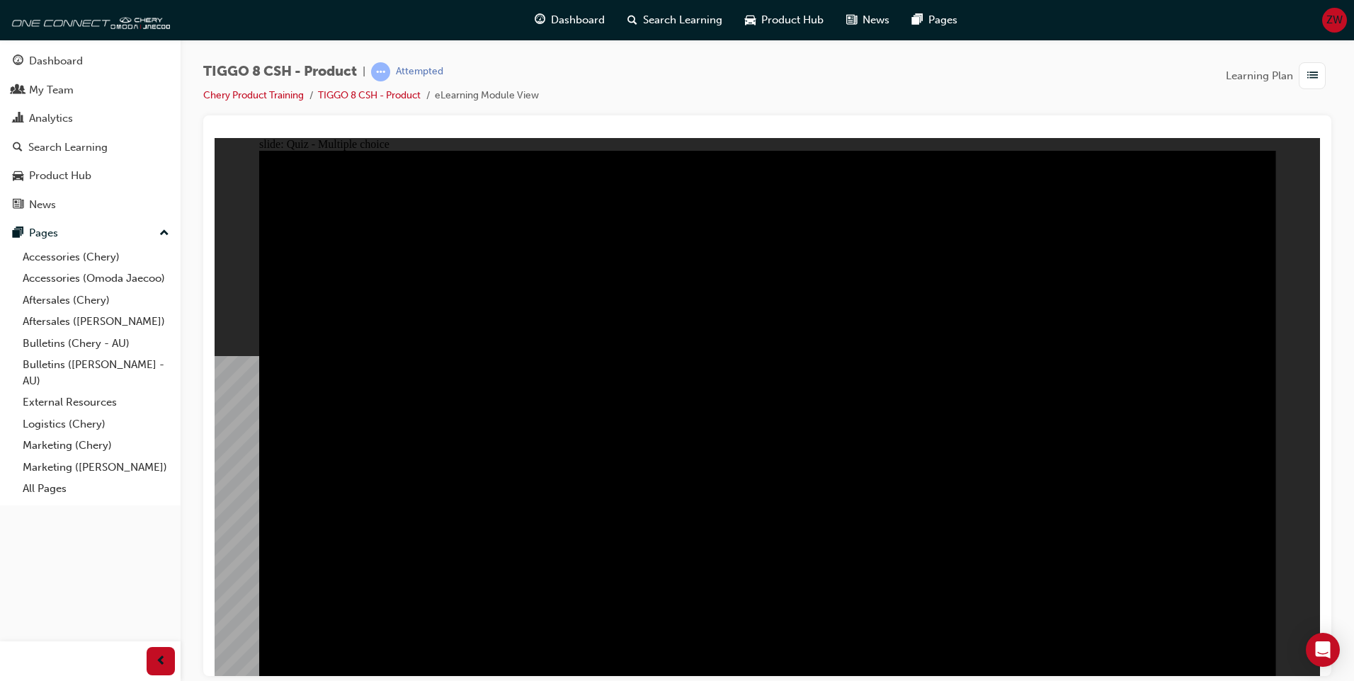
checkbox input "true"
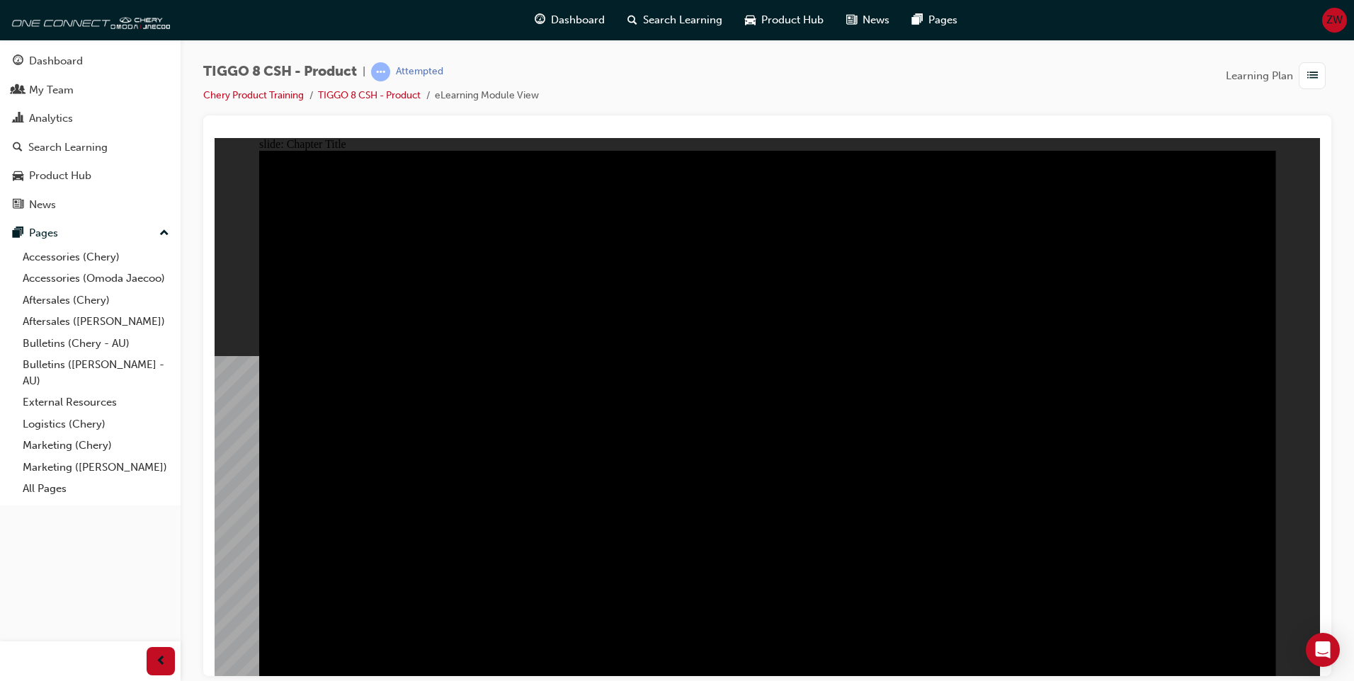
radio input "true"
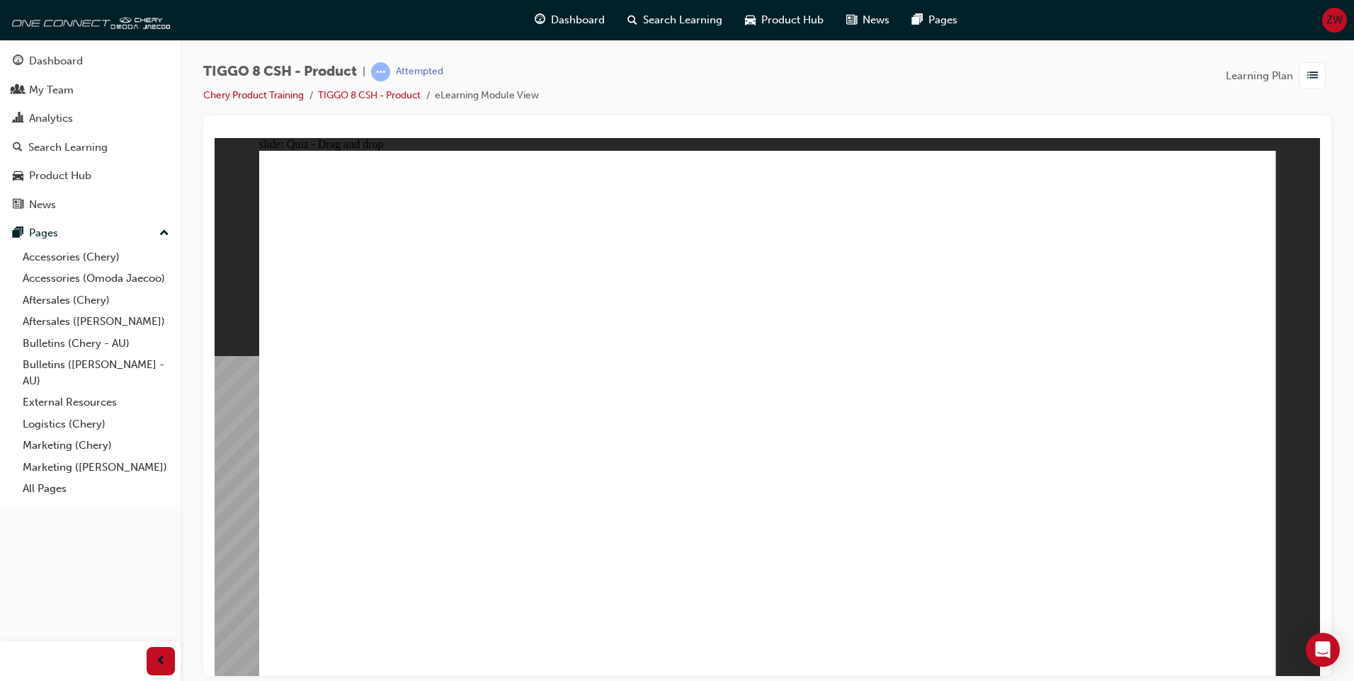
drag, startPoint x: 901, startPoint y: 251, endPoint x: 603, endPoint y: 431, distance: 348.8
drag, startPoint x: 808, startPoint y: 317, endPoint x: 751, endPoint y: 465, distance: 158.7
drag, startPoint x: 1035, startPoint y: 331, endPoint x: 1128, endPoint y: 483, distance: 178.3
drag, startPoint x: 1151, startPoint y: 222, endPoint x: 380, endPoint y: 479, distance: 813.2
drag, startPoint x: 739, startPoint y: 210, endPoint x: 954, endPoint y: 438, distance: 313.0
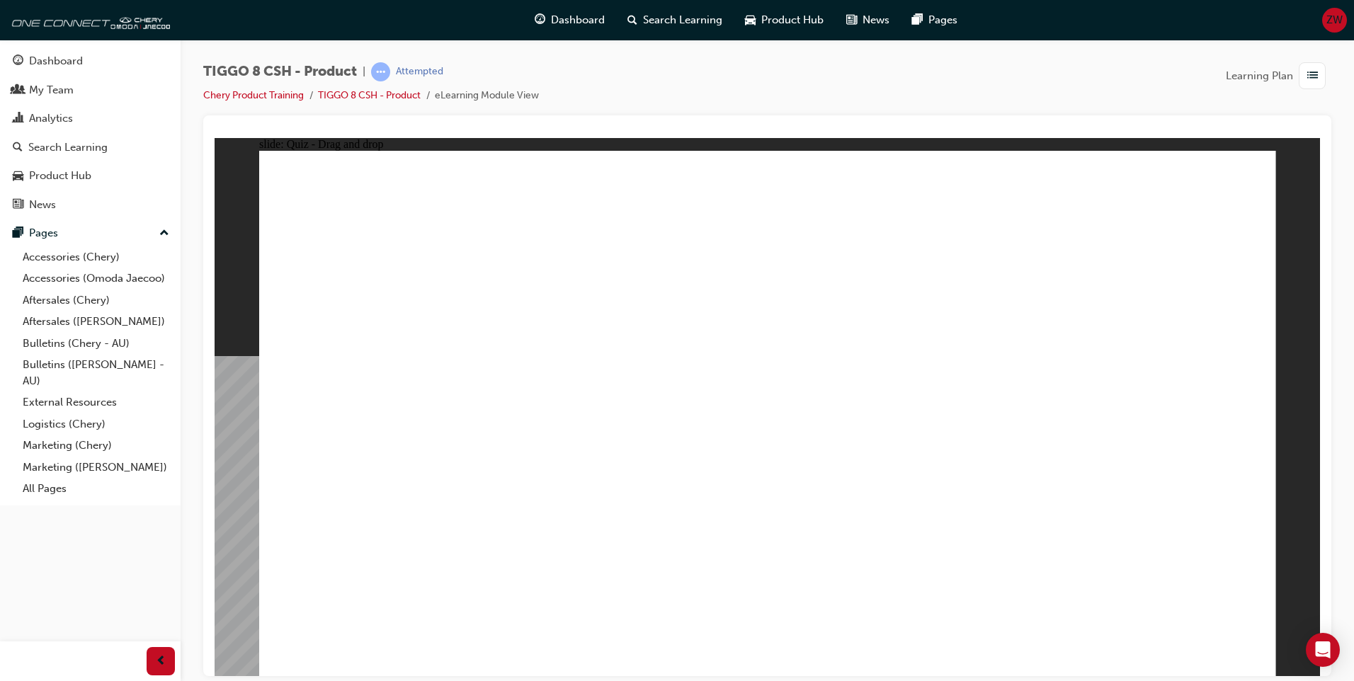
checkbox input "true"
drag, startPoint x: 625, startPoint y: 479, endPoint x: 642, endPoint y: 497, distance: 25.1
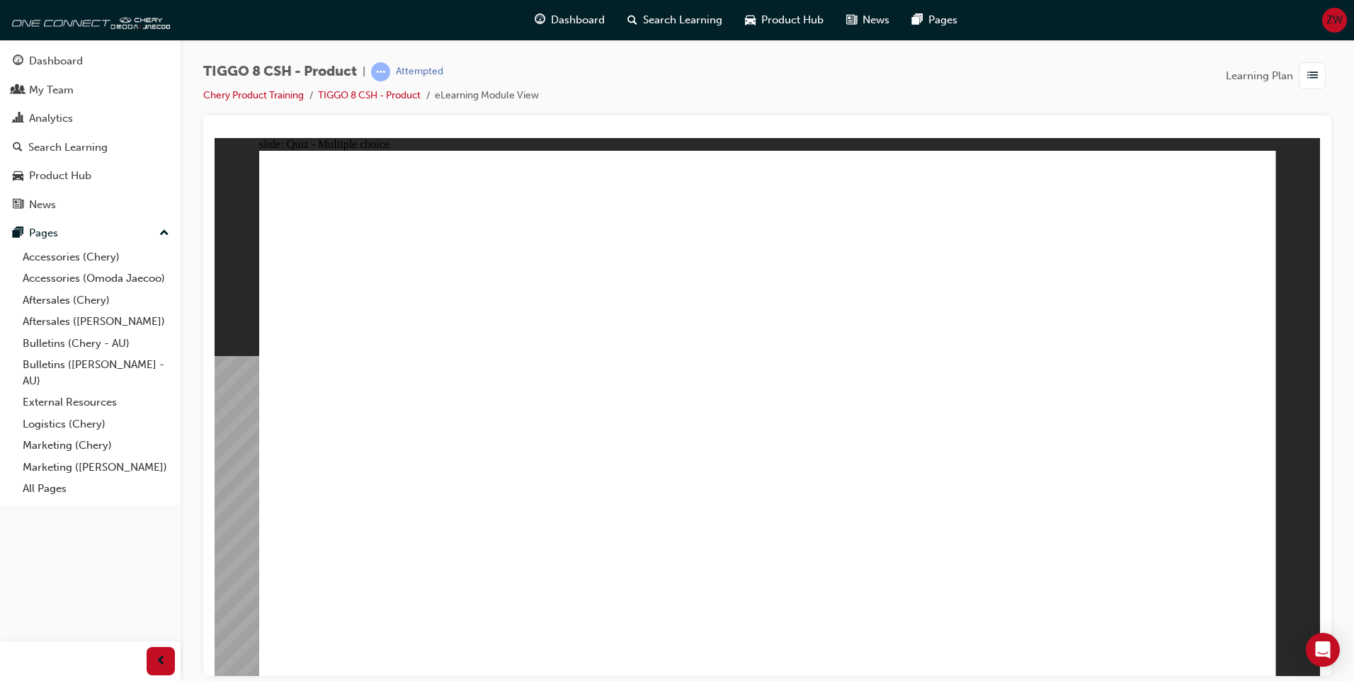
drag, startPoint x: 792, startPoint y: 368, endPoint x: 880, endPoint y: 358, distance: 89.1
radio input "true"
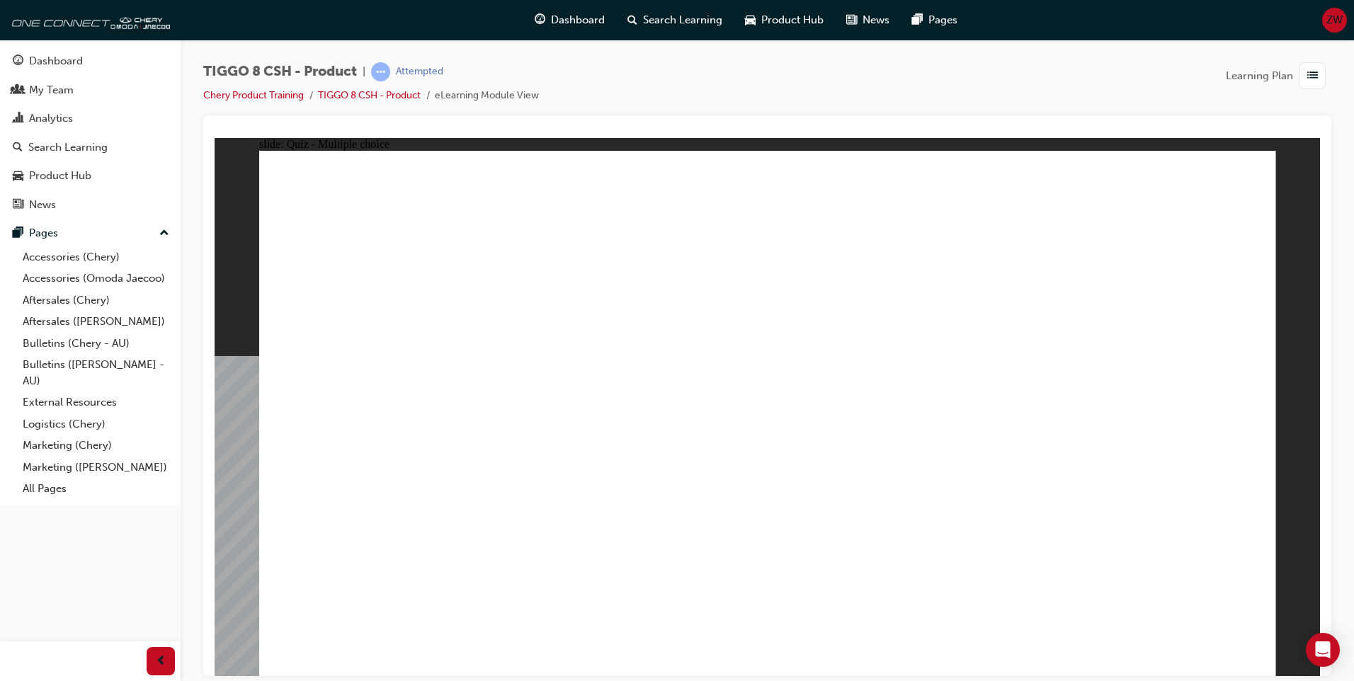
drag, startPoint x: 794, startPoint y: 256, endPoint x: 884, endPoint y: 530, distance: 288.2
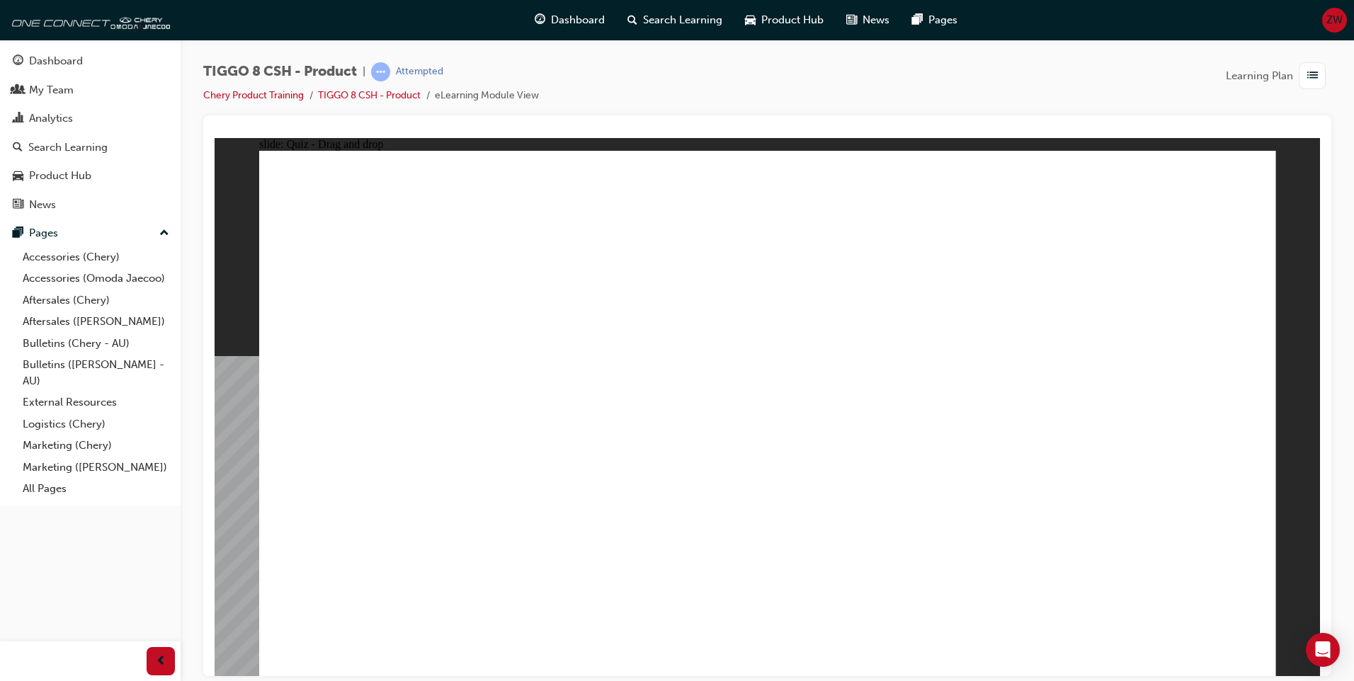
drag, startPoint x: 799, startPoint y: 200, endPoint x: 900, endPoint y: 508, distance: 324.7
drag, startPoint x: 943, startPoint y: 213, endPoint x: 947, endPoint y: 487, distance: 274.1
drag, startPoint x: 945, startPoint y: 240, endPoint x: 928, endPoint y: 486, distance: 247.0
drag, startPoint x: 953, startPoint y: 298, endPoint x: 930, endPoint y: 497, distance: 200.3
drag, startPoint x: 1117, startPoint y: 239, endPoint x: 950, endPoint y: 567, distance: 368.0
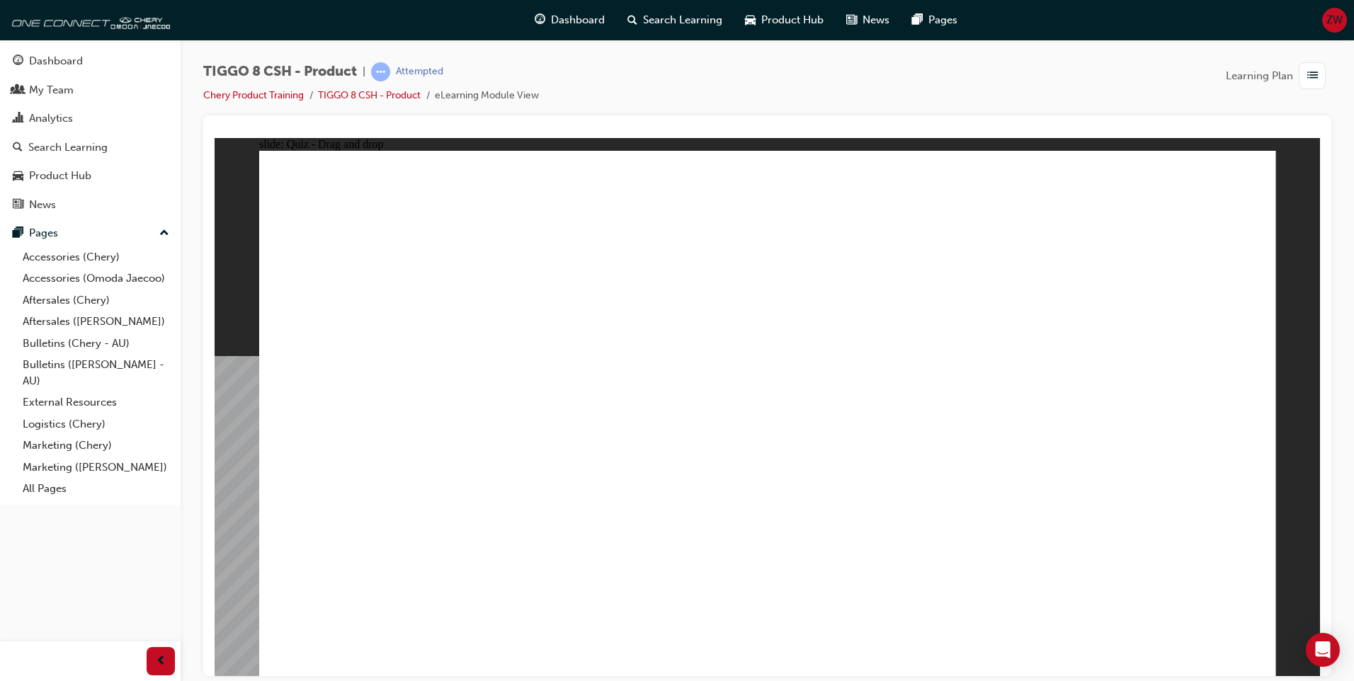
drag, startPoint x: 1166, startPoint y: 211, endPoint x: 871, endPoint y: 620, distance: 504.7
drag, startPoint x: 1148, startPoint y: 219, endPoint x: 945, endPoint y: 530, distance: 372.0
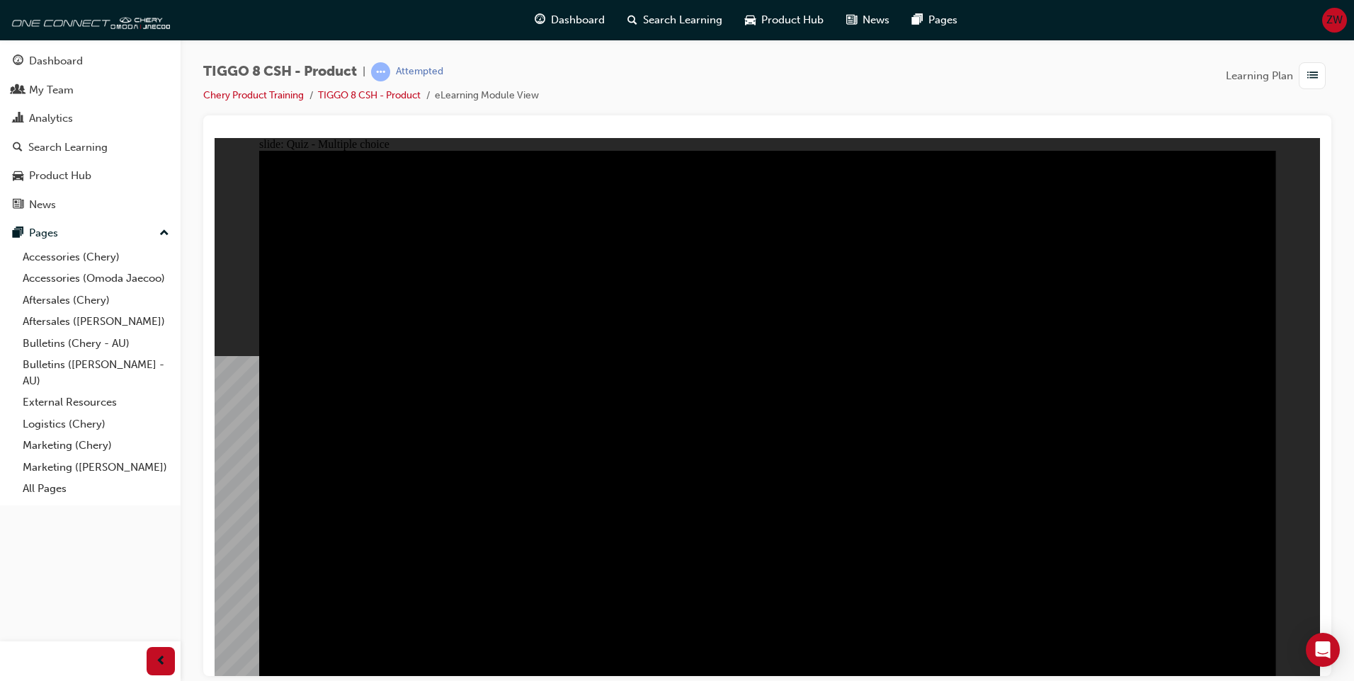
radio input "true"
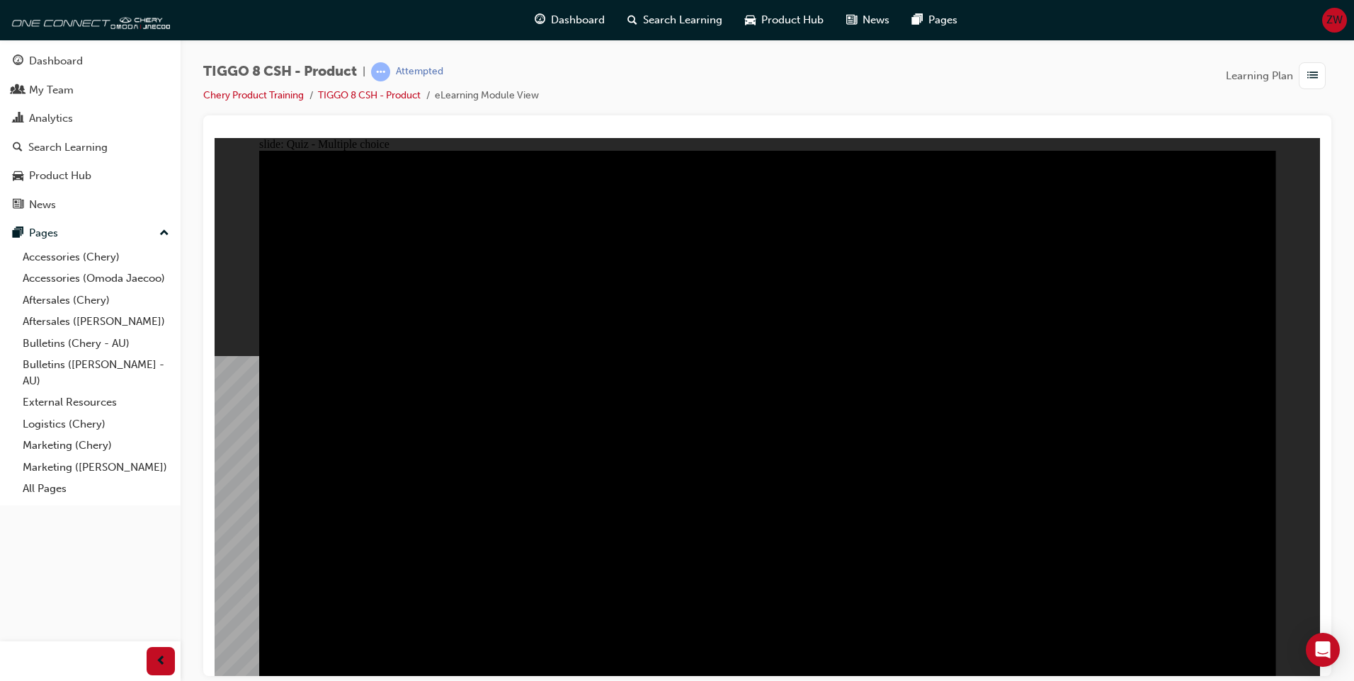
radio input "true"
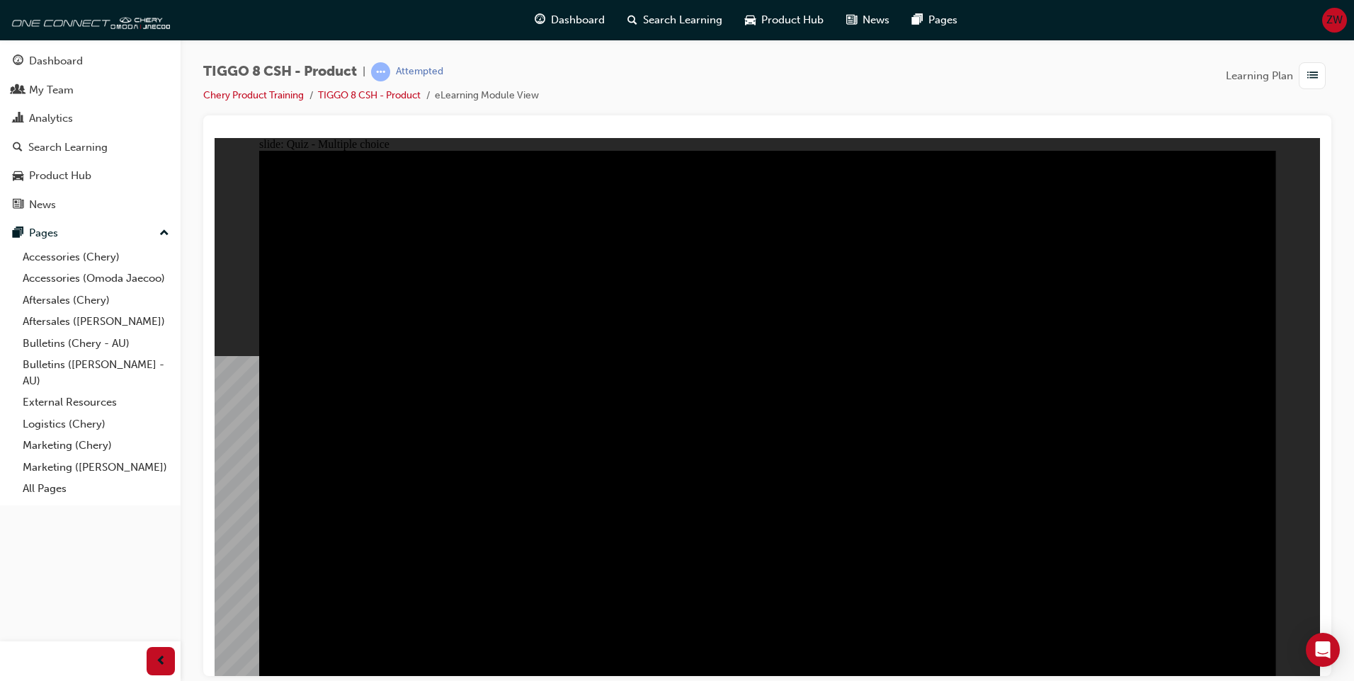
checkbox input "true"
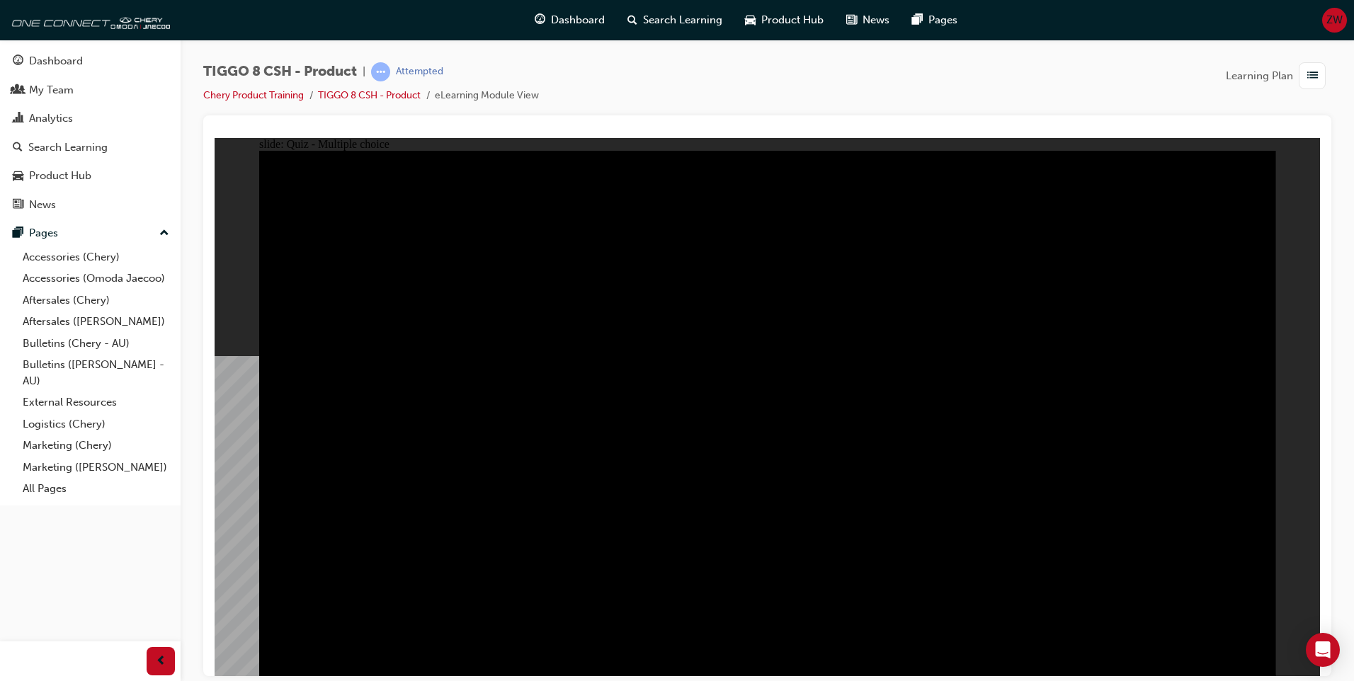
checkbox input "true"
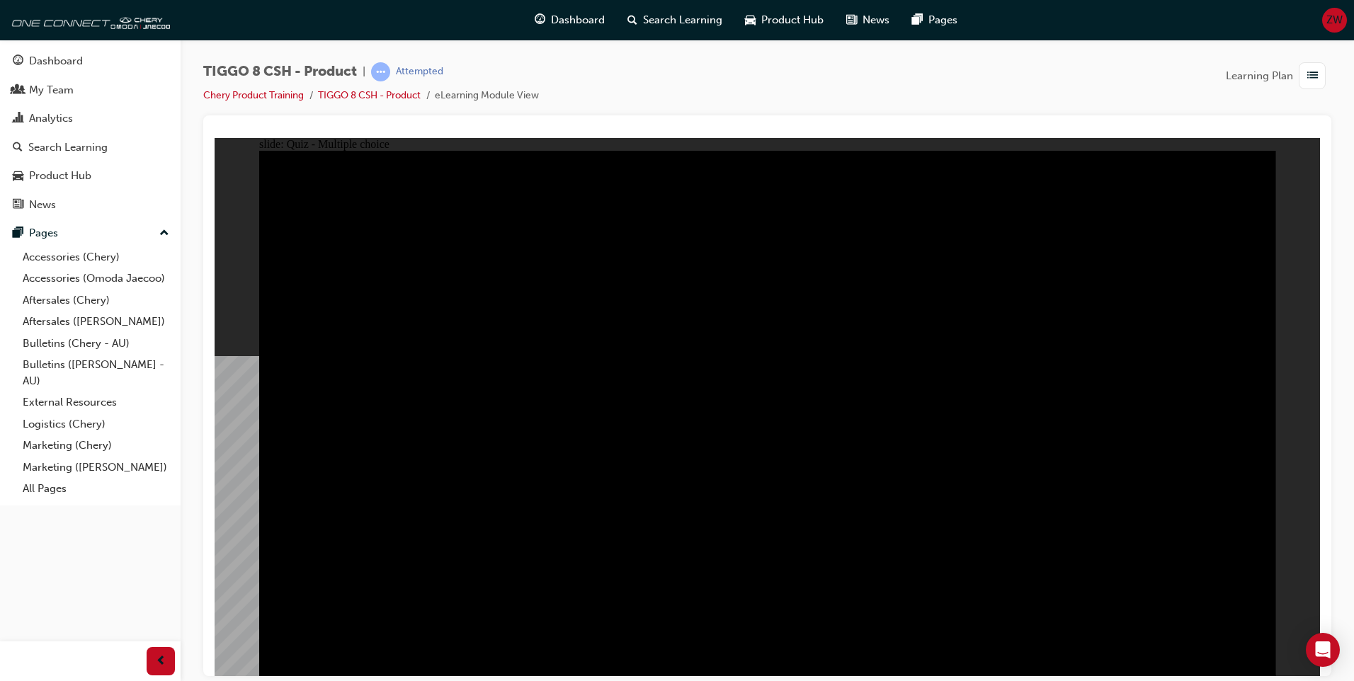
checkbox input "true"
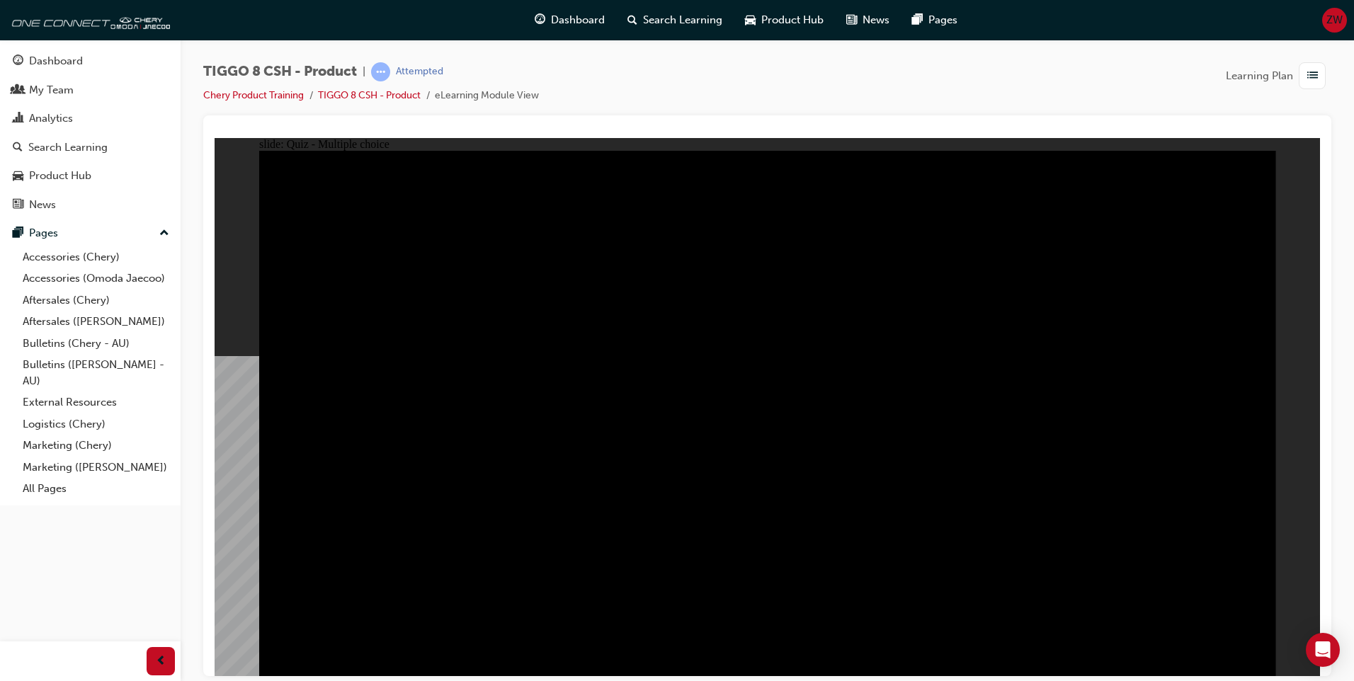
checkbox input "true"
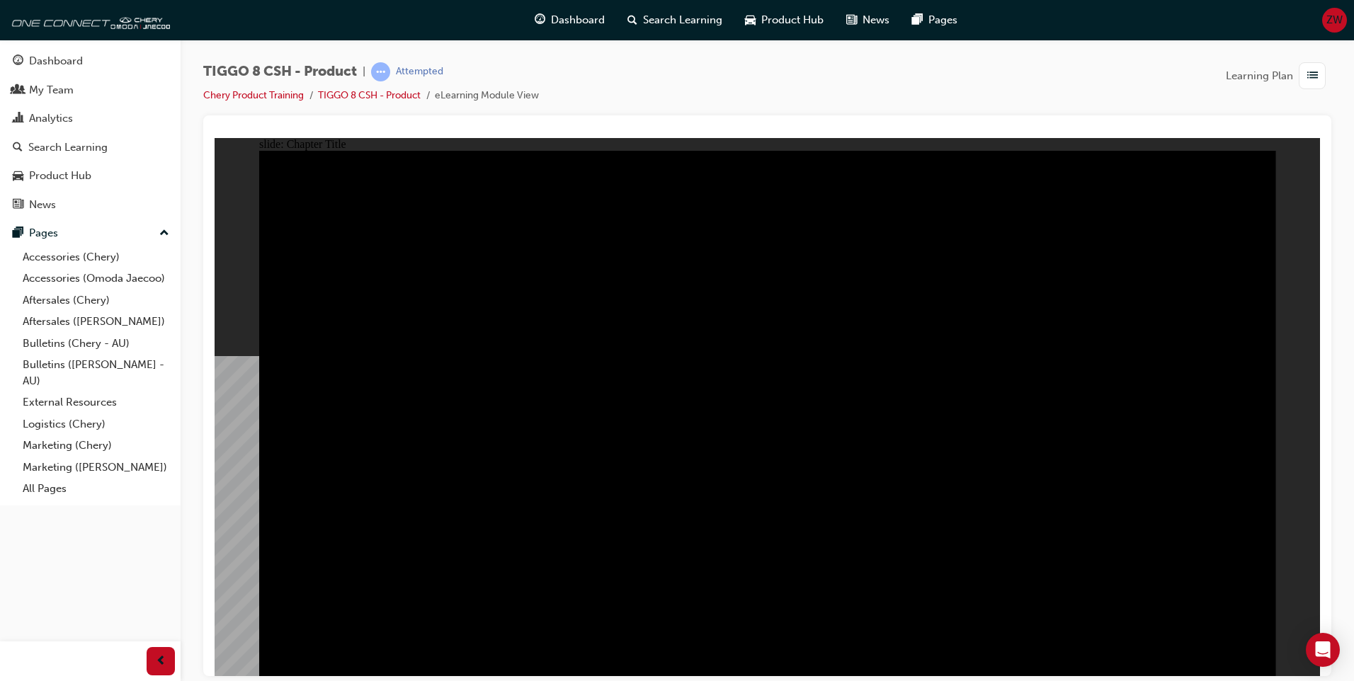
radio input "true"
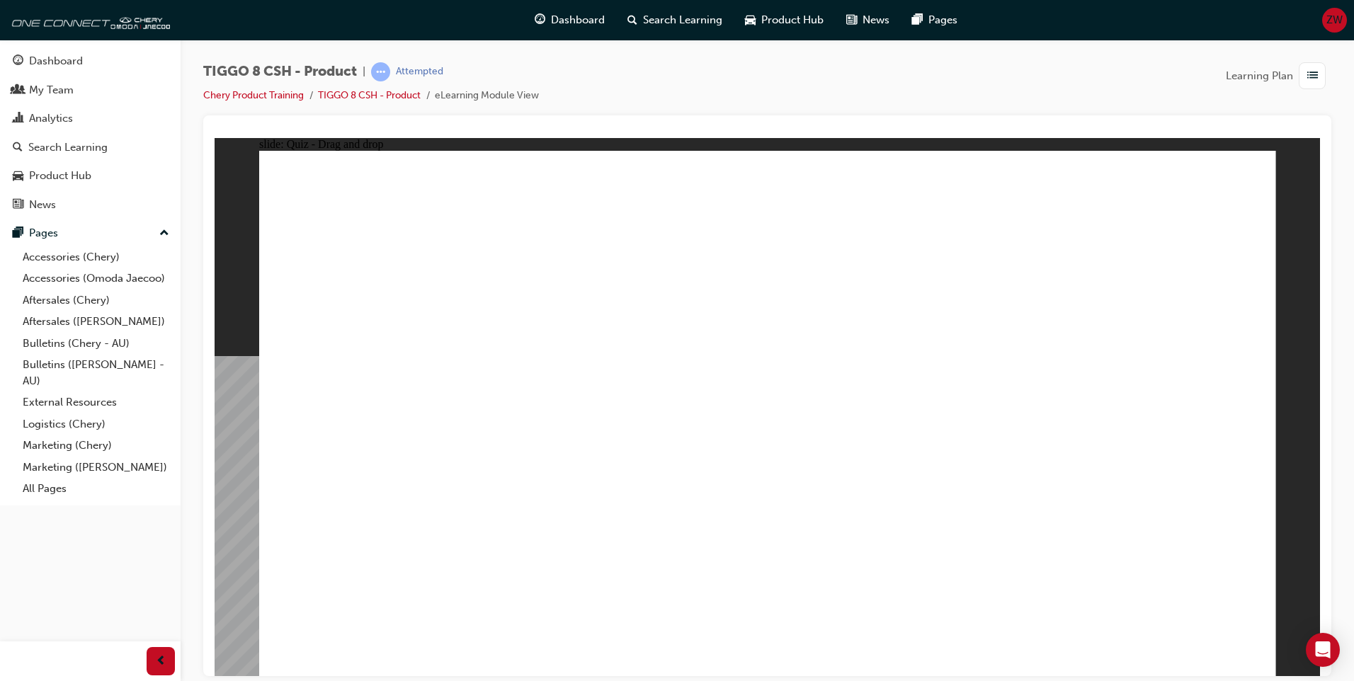
drag, startPoint x: 773, startPoint y: 290, endPoint x: 945, endPoint y: 449, distance: 234.0
drag, startPoint x: 845, startPoint y: 328, endPoint x: 775, endPoint y: 444, distance: 135.3
drag, startPoint x: 903, startPoint y: 212, endPoint x: 594, endPoint y: 444, distance: 386.9
drag, startPoint x: 1057, startPoint y: 338, endPoint x: 1184, endPoint y: 453, distance: 170.9
drag, startPoint x: 1151, startPoint y: 225, endPoint x: 361, endPoint y: 457, distance: 823.6
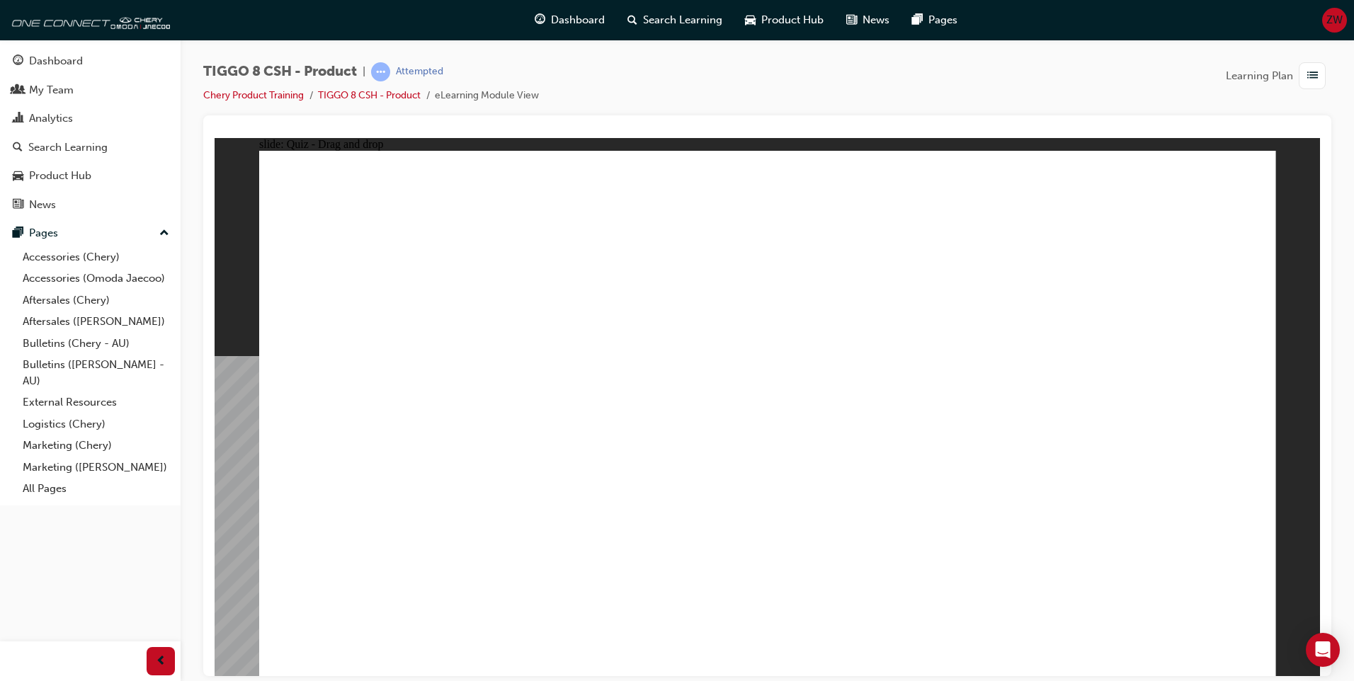
checkbox input "true"
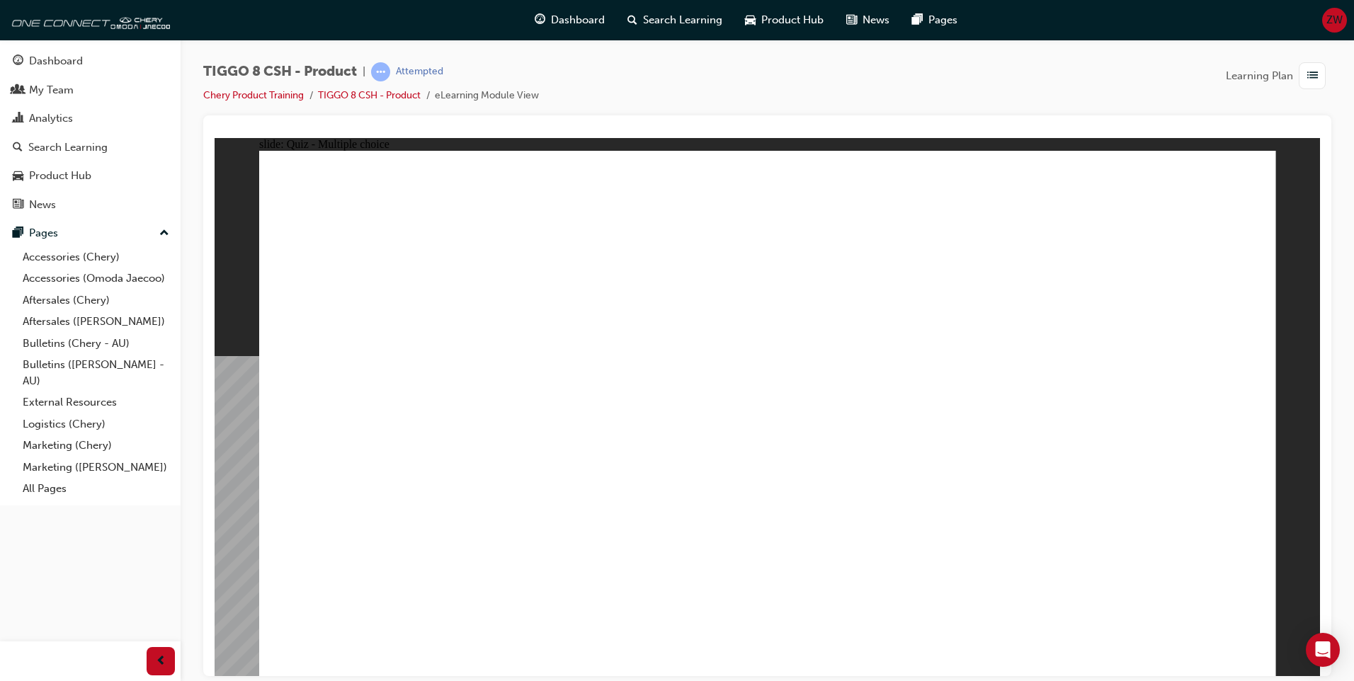
radio input "true"
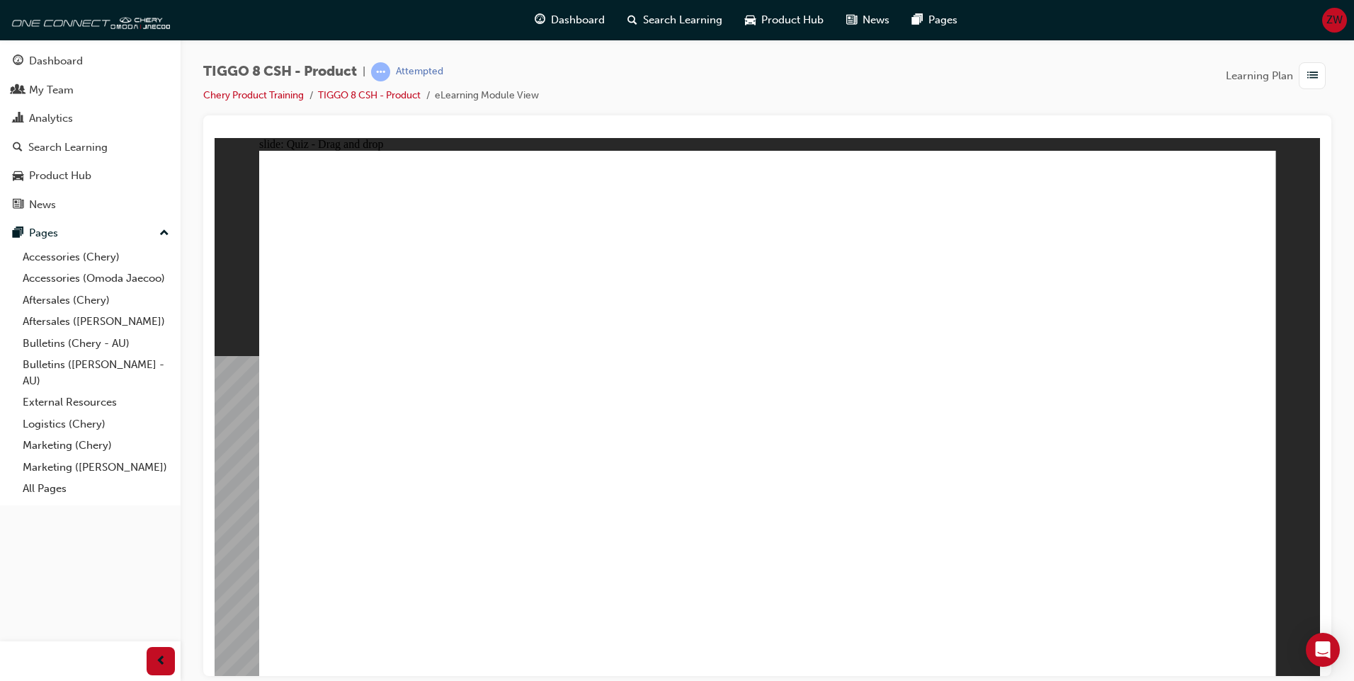
drag, startPoint x: 902, startPoint y: 287, endPoint x: 853, endPoint y: 428, distance: 149.4
drag, startPoint x: 964, startPoint y: 346, endPoint x: 967, endPoint y: 443, distance: 97.8
drag, startPoint x: 952, startPoint y: 300, endPoint x: 934, endPoint y: 493, distance: 193.4
drag, startPoint x: 798, startPoint y: 256, endPoint x: 833, endPoint y: 503, distance: 248.9
drag, startPoint x: 789, startPoint y: 202, endPoint x: 908, endPoint y: 511, distance: 331.8
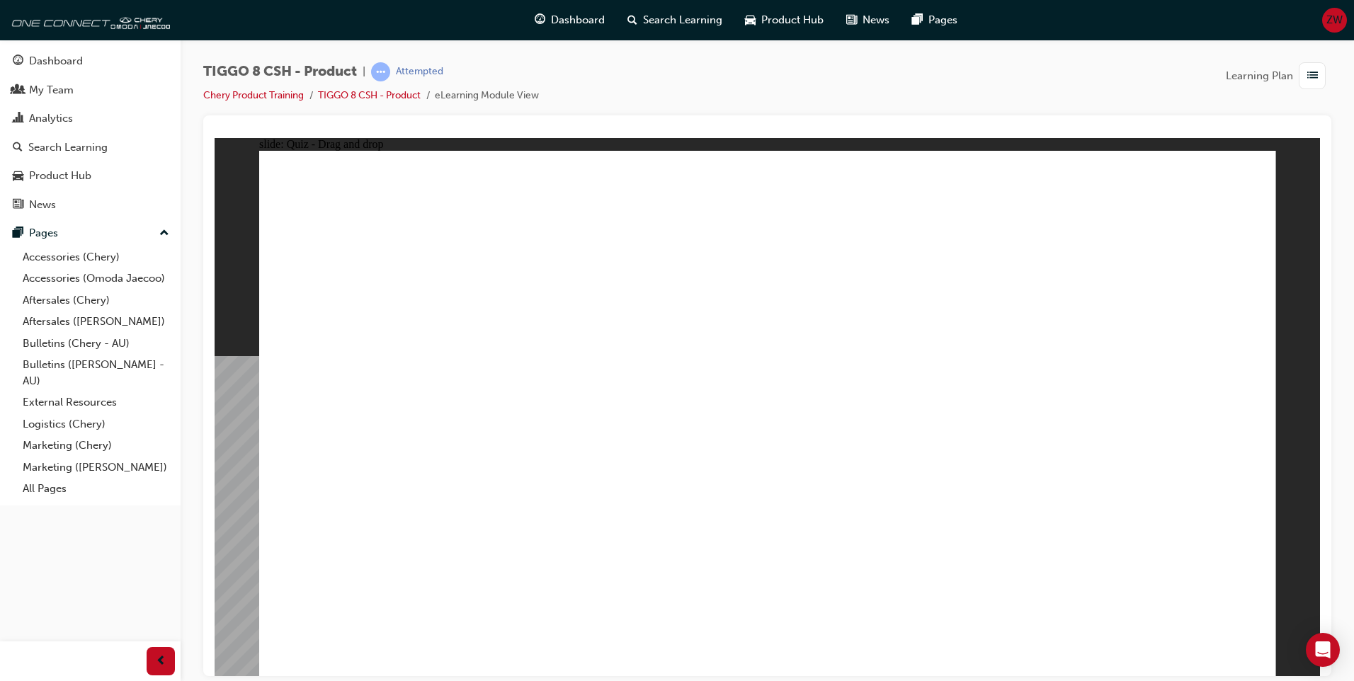
drag, startPoint x: 841, startPoint y: 217, endPoint x: 891, endPoint y: 513, distance: 300.2
drag, startPoint x: 1132, startPoint y: 248, endPoint x: 963, endPoint y: 519, distance: 319.7
drag, startPoint x: 1157, startPoint y: 202, endPoint x: 900, endPoint y: 553, distance: 435.2
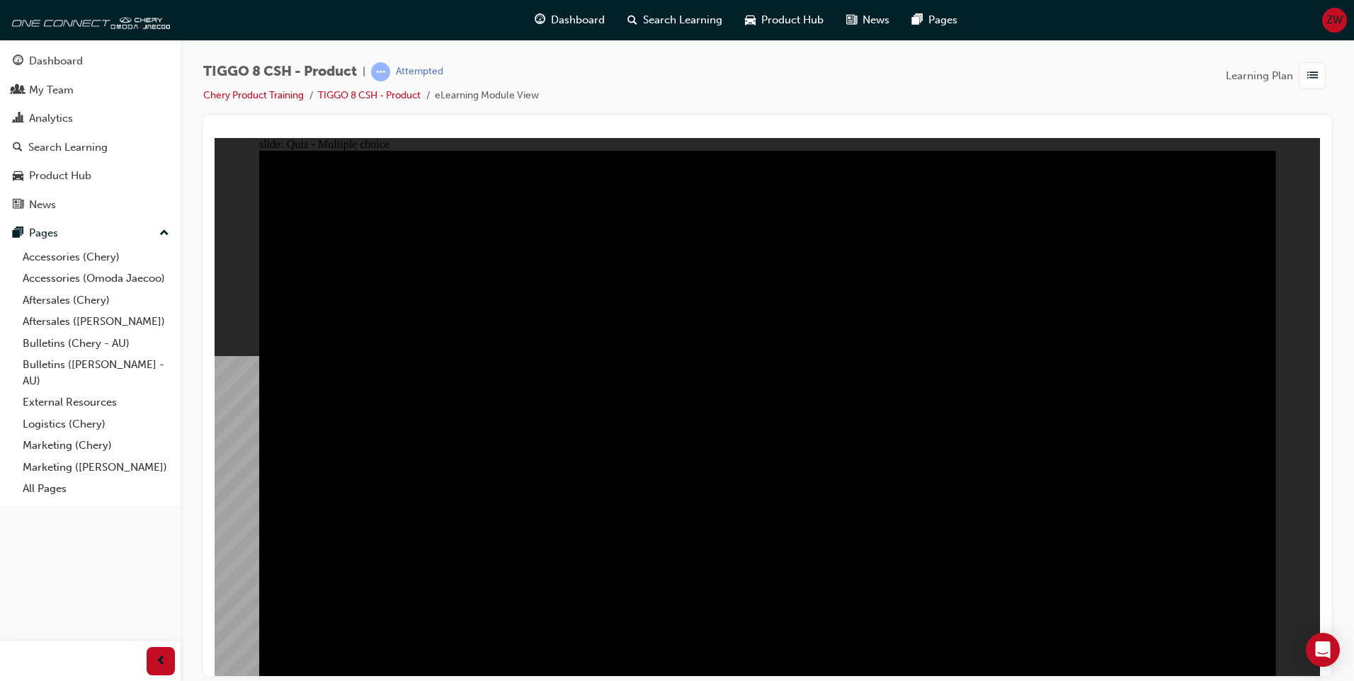
radio input "true"
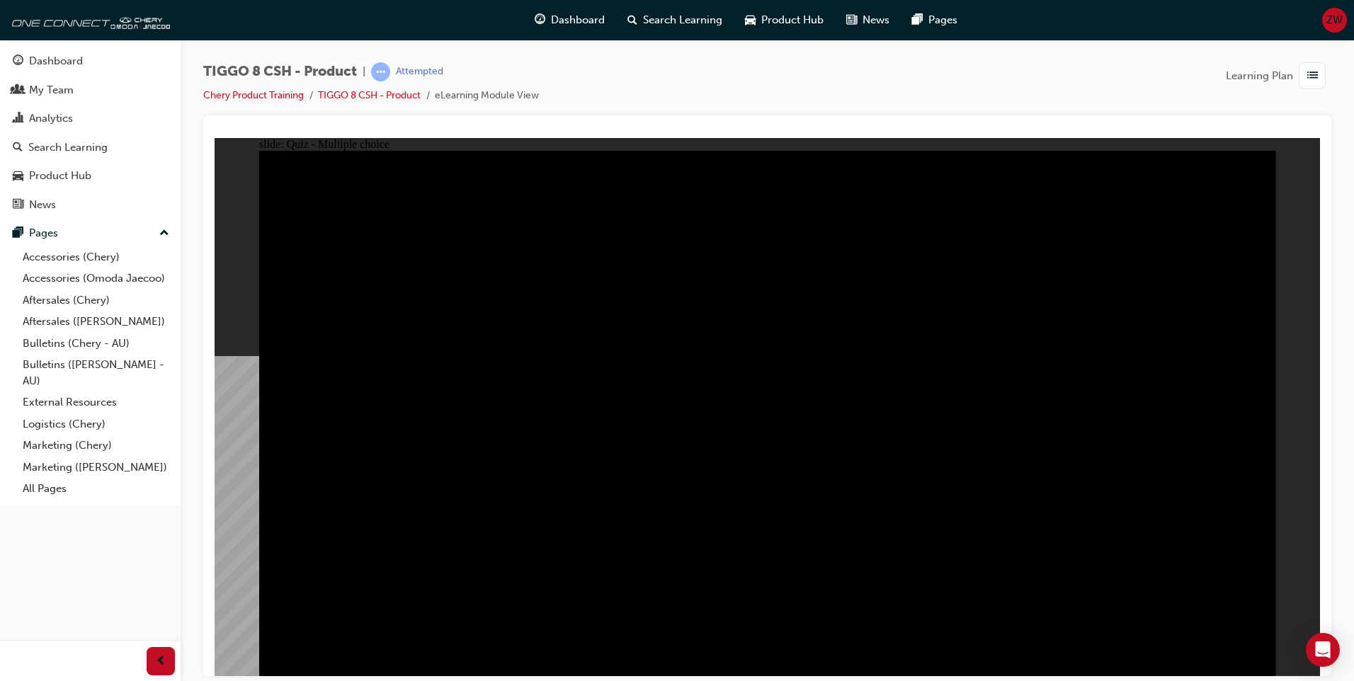
radio input "true"
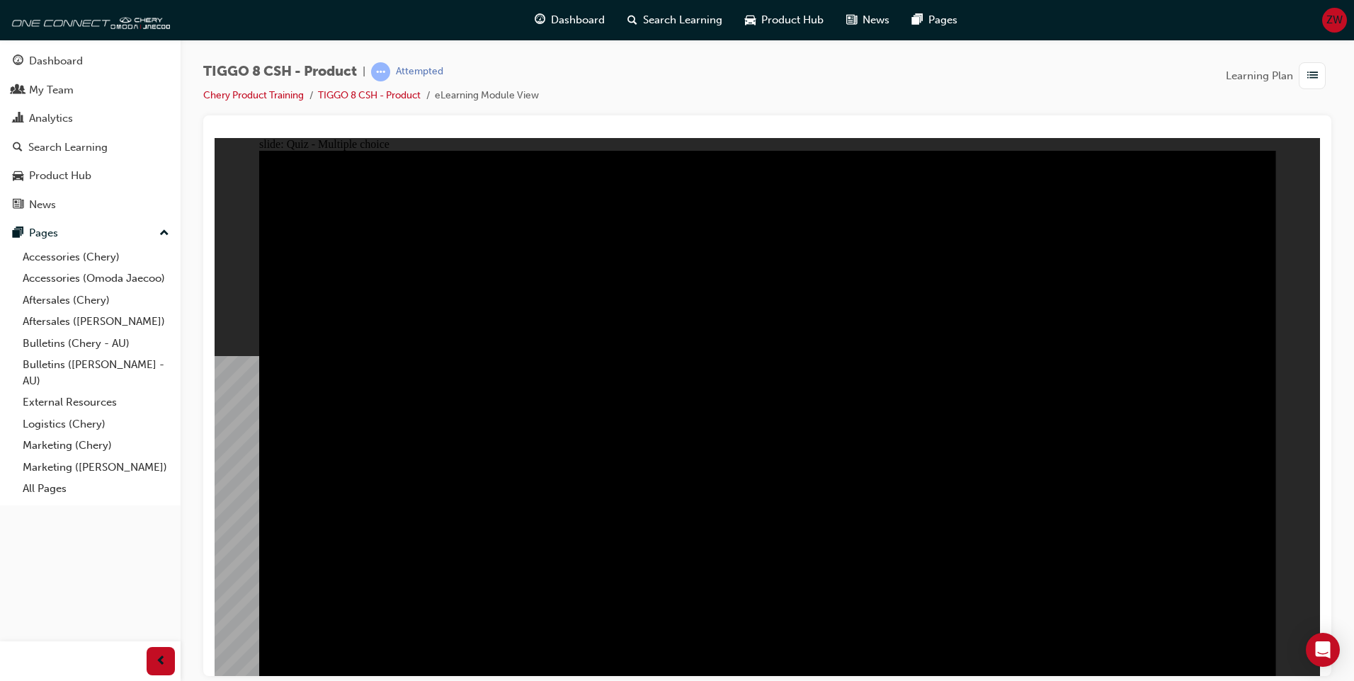
checkbox input "true"
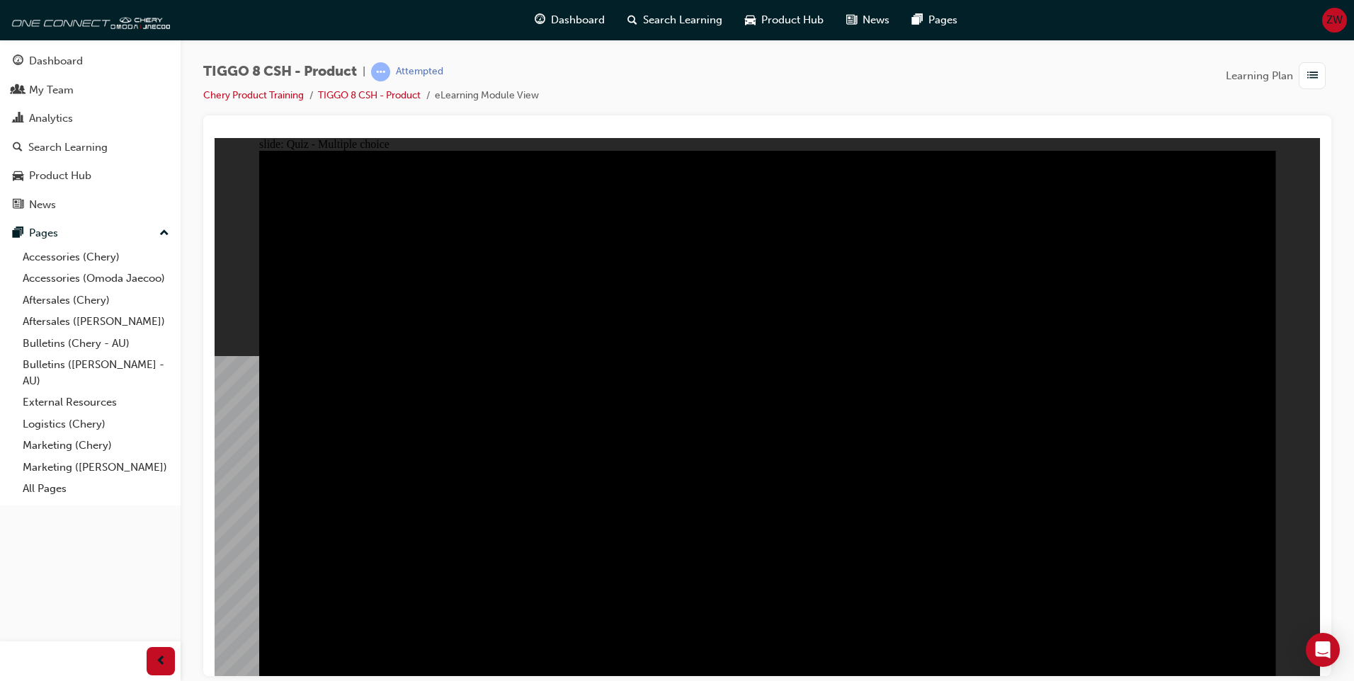
checkbox input "true"
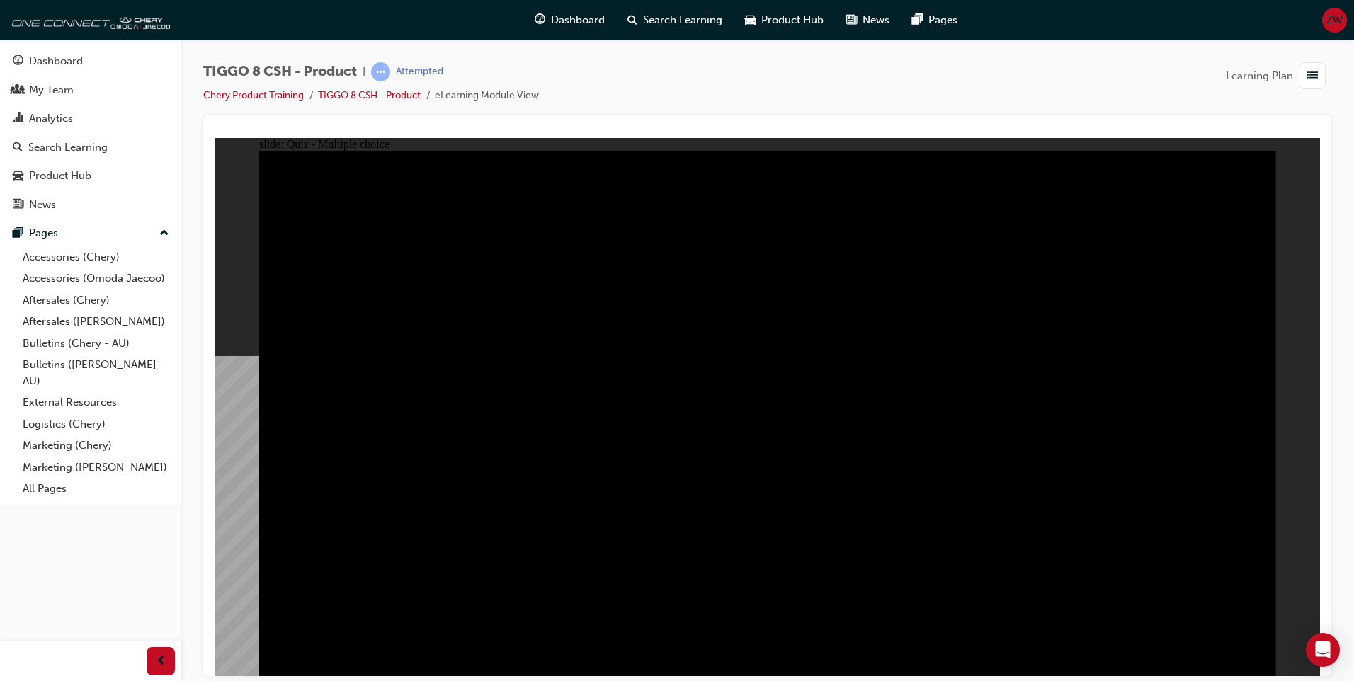
checkbox input "true"
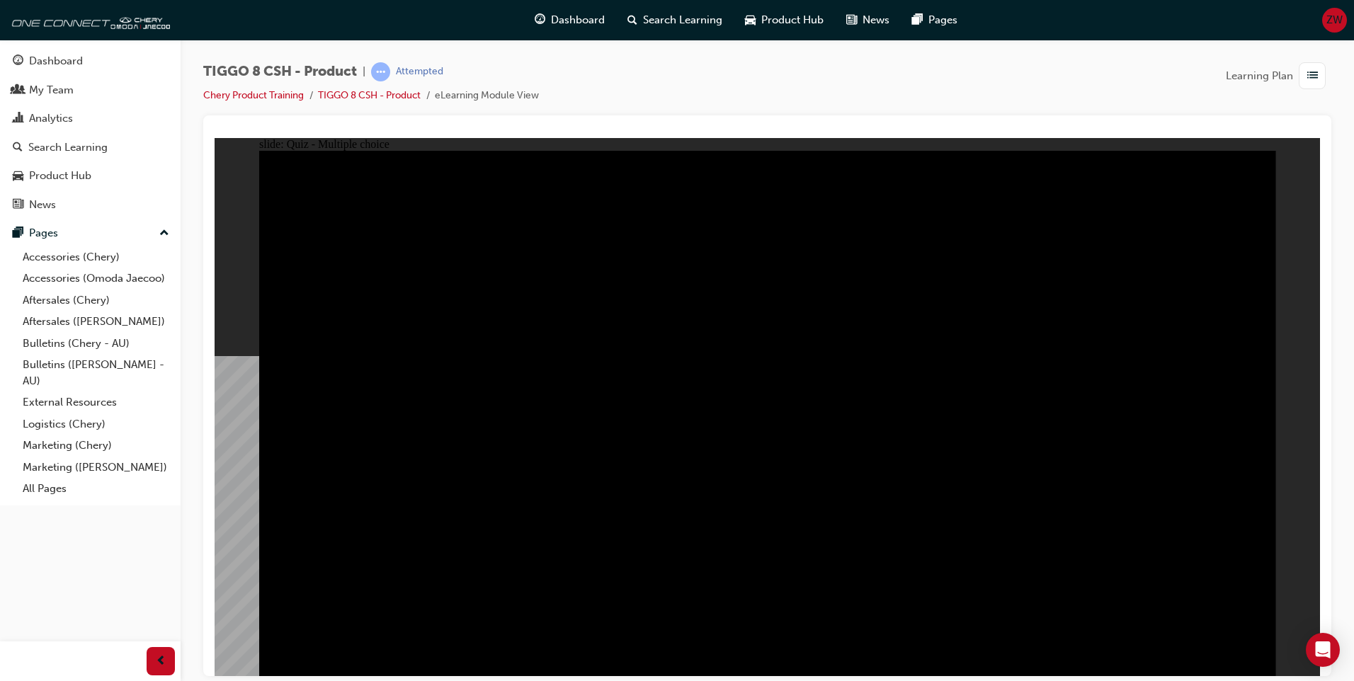
checkbox input "true"
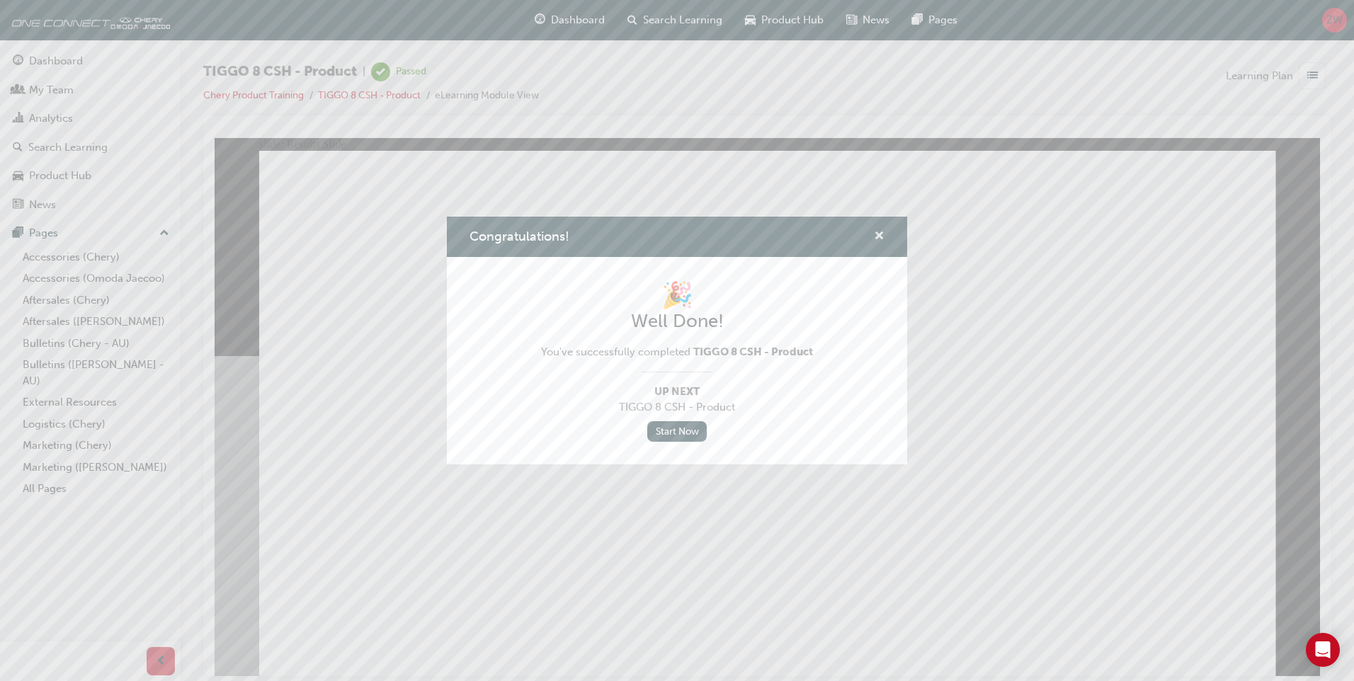
click at [877, 236] on span "cross-icon" at bounding box center [879, 237] width 11 height 13
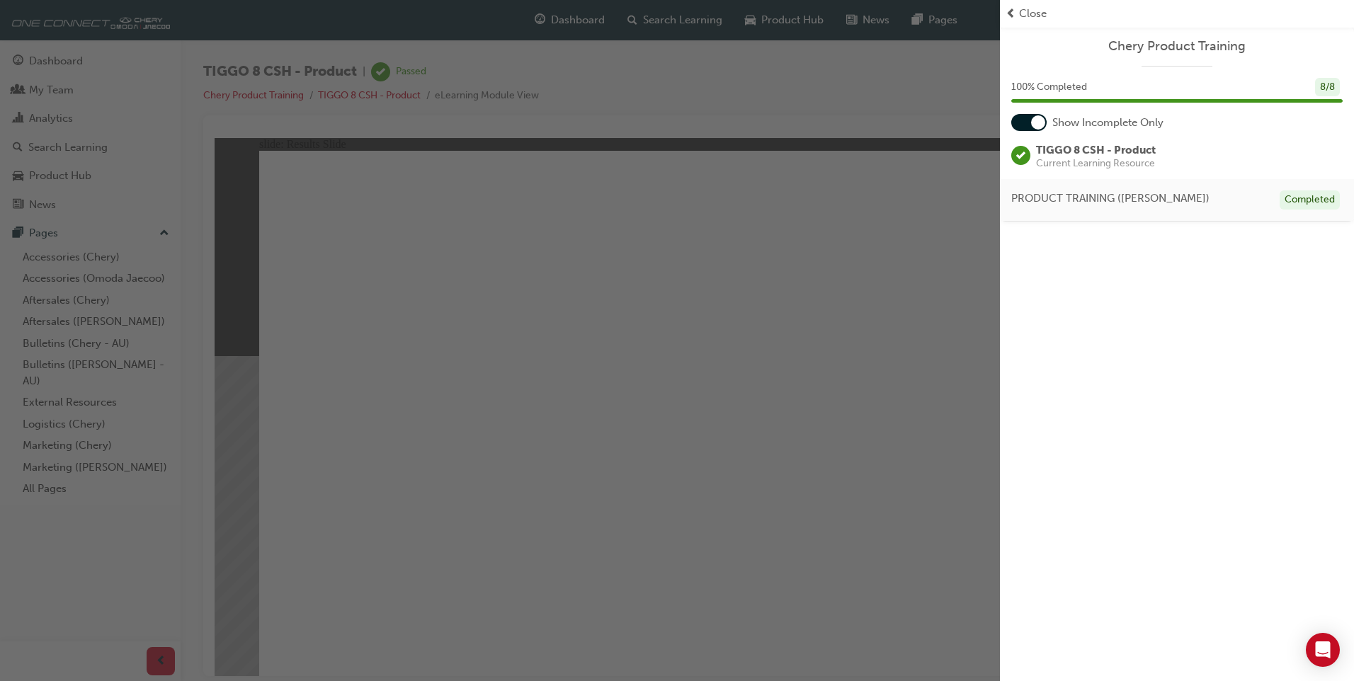
click at [1013, 8] on span "prev-icon" at bounding box center [1010, 14] width 11 height 16
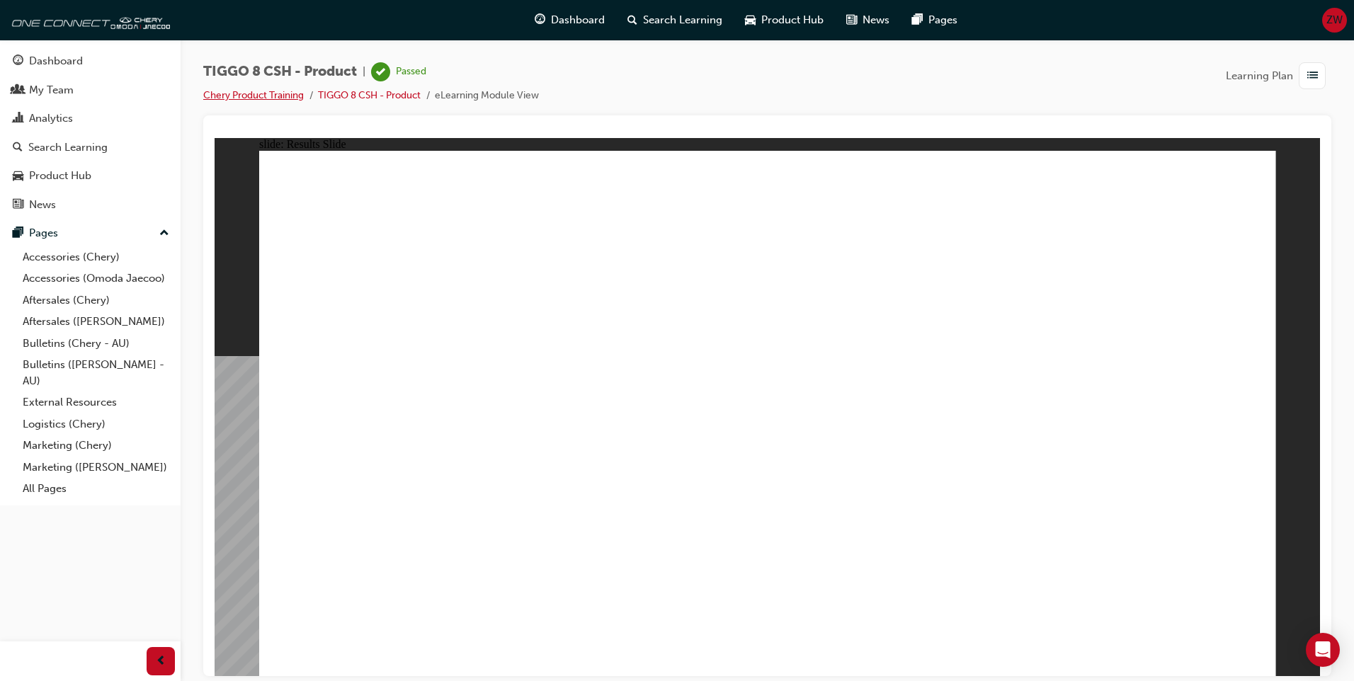
click at [282, 95] on link "Chery Product Training" at bounding box center [253, 95] width 101 height 12
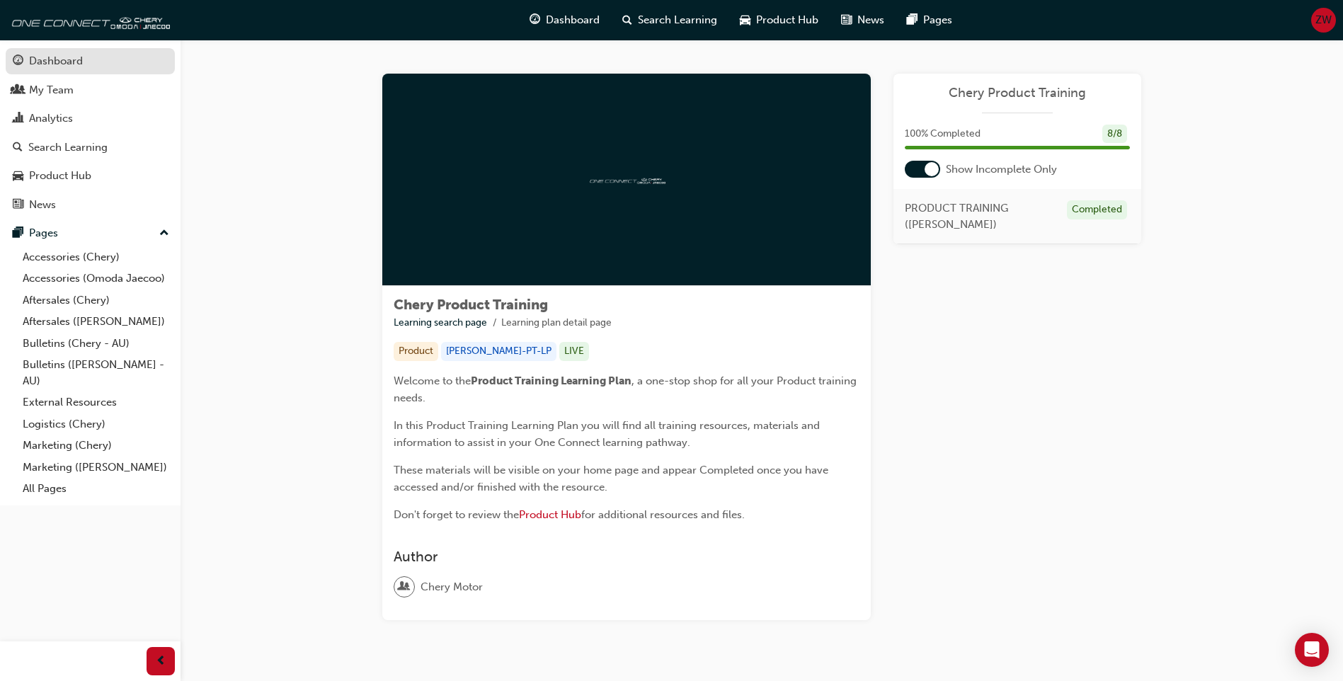
click at [97, 72] on link "Dashboard" at bounding box center [90, 61] width 169 height 26
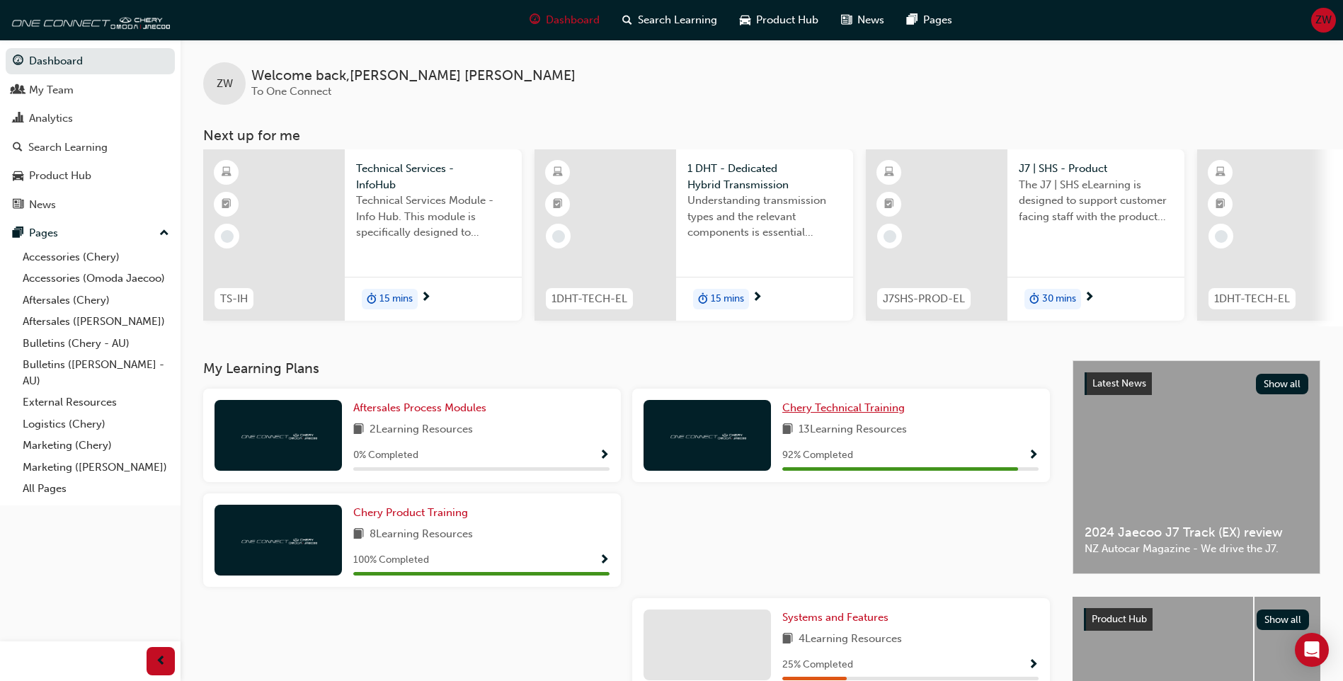
click at [806, 416] on link "Chery Technical Training" at bounding box center [846, 408] width 128 height 16
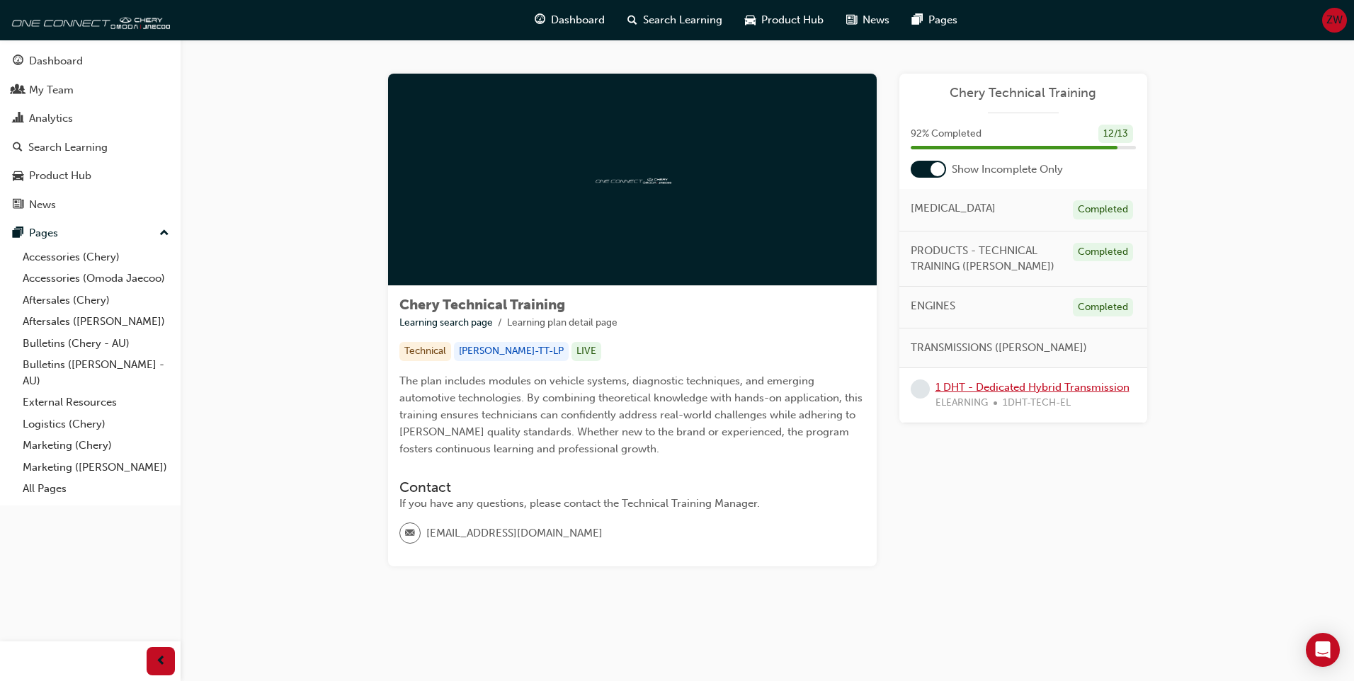
click at [999, 386] on link "1 DHT - Dedicated Hybrid Transmission" at bounding box center [1032, 387] width 194 height 13
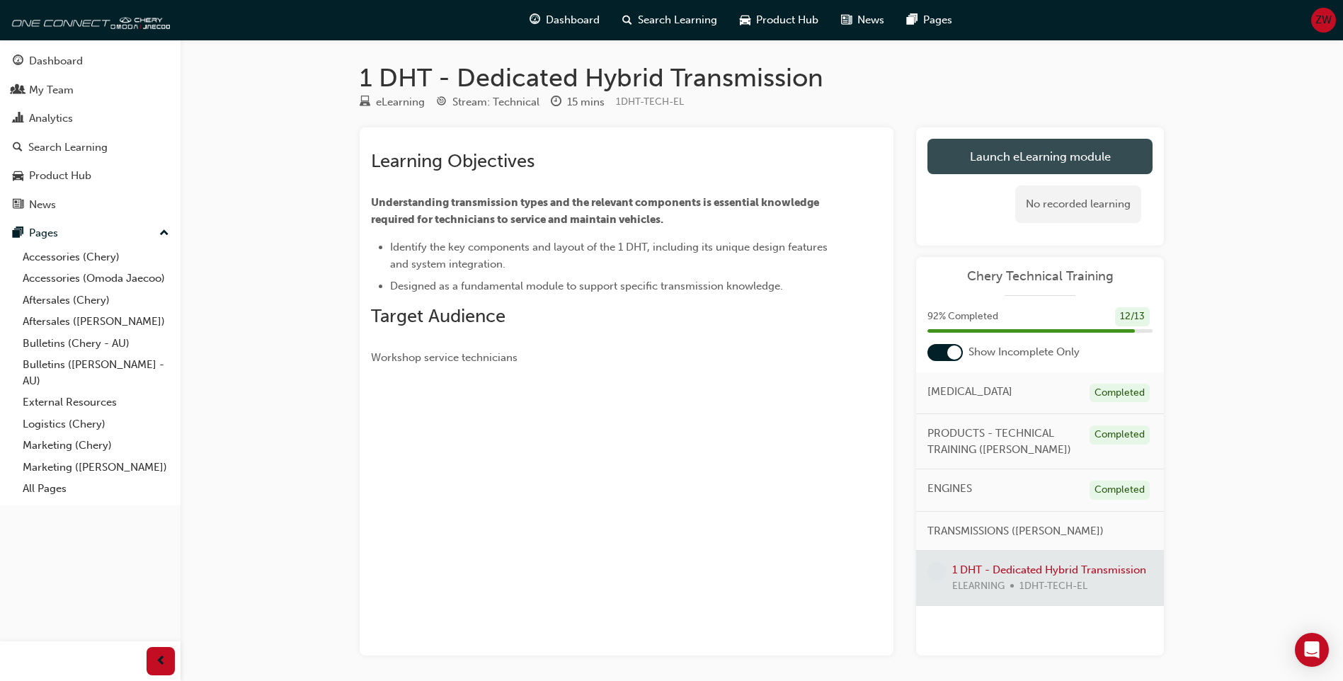
click at [955, 159] on link "Launch eLearning module" at bounding box center [1040, 156] width 225 height 35
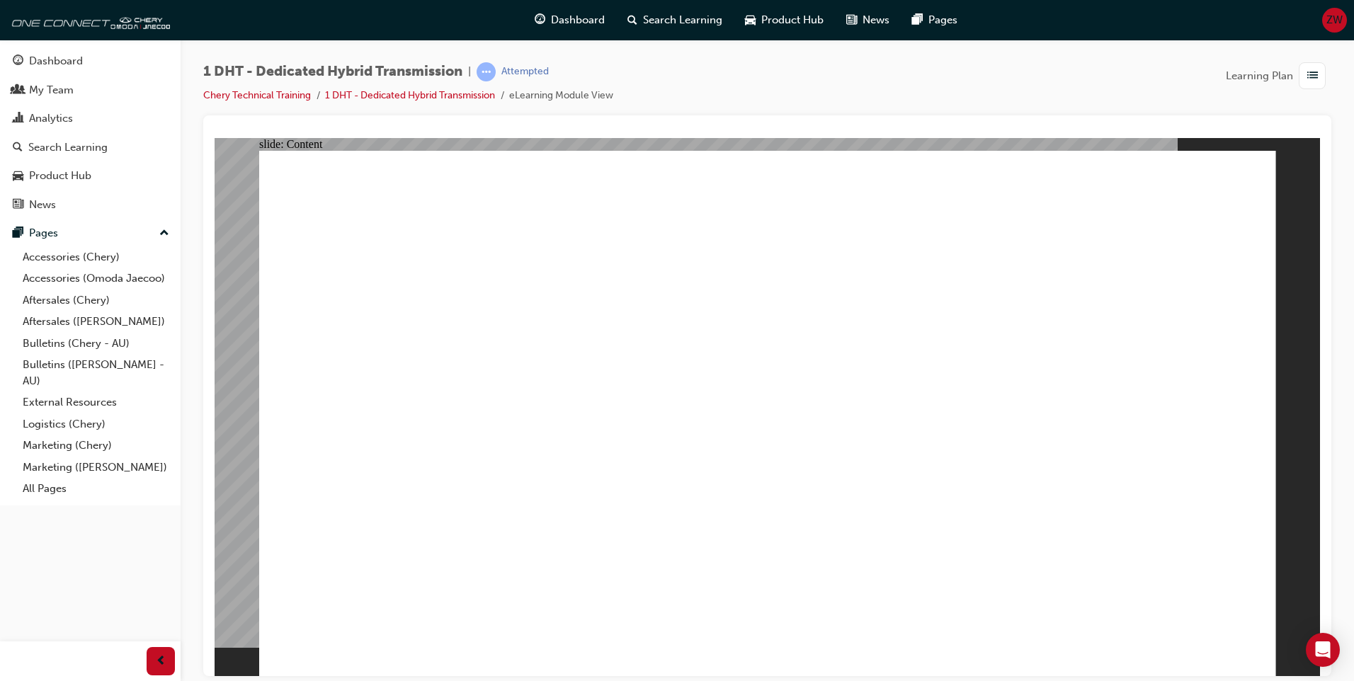
drag, startPoint x: 1241, startPoint y: 639, endPoint x: 1245, endPoint y: 654, distance: 14.8
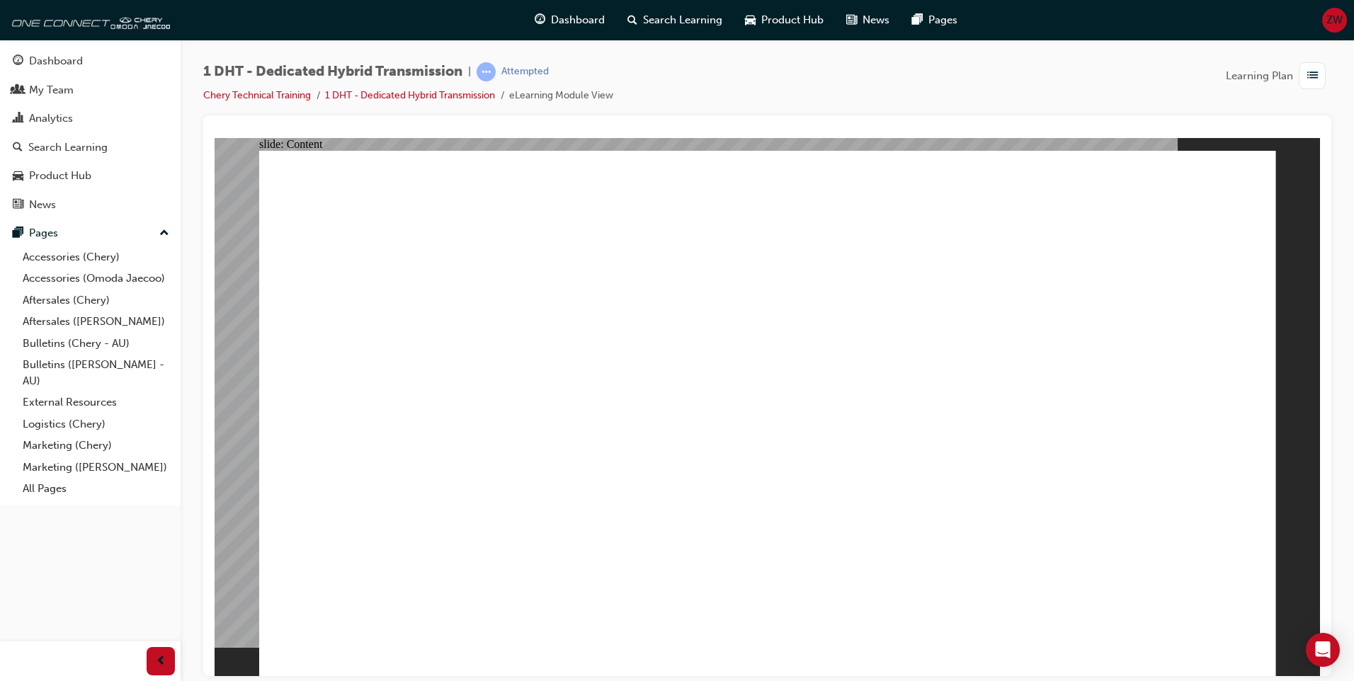
type input "24"
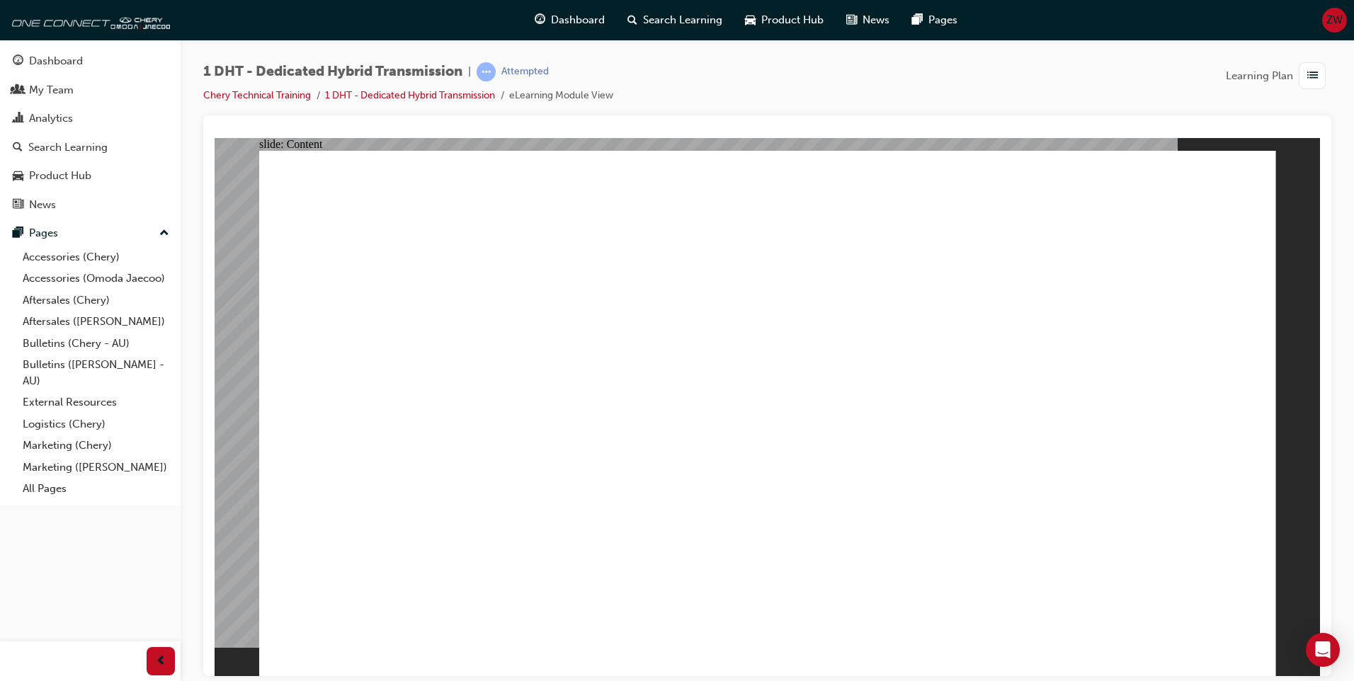
drag, startPoint x: 1039, startPoint y: 581, endPoint x: 1243, endPoint y: 601, distance: 204.2
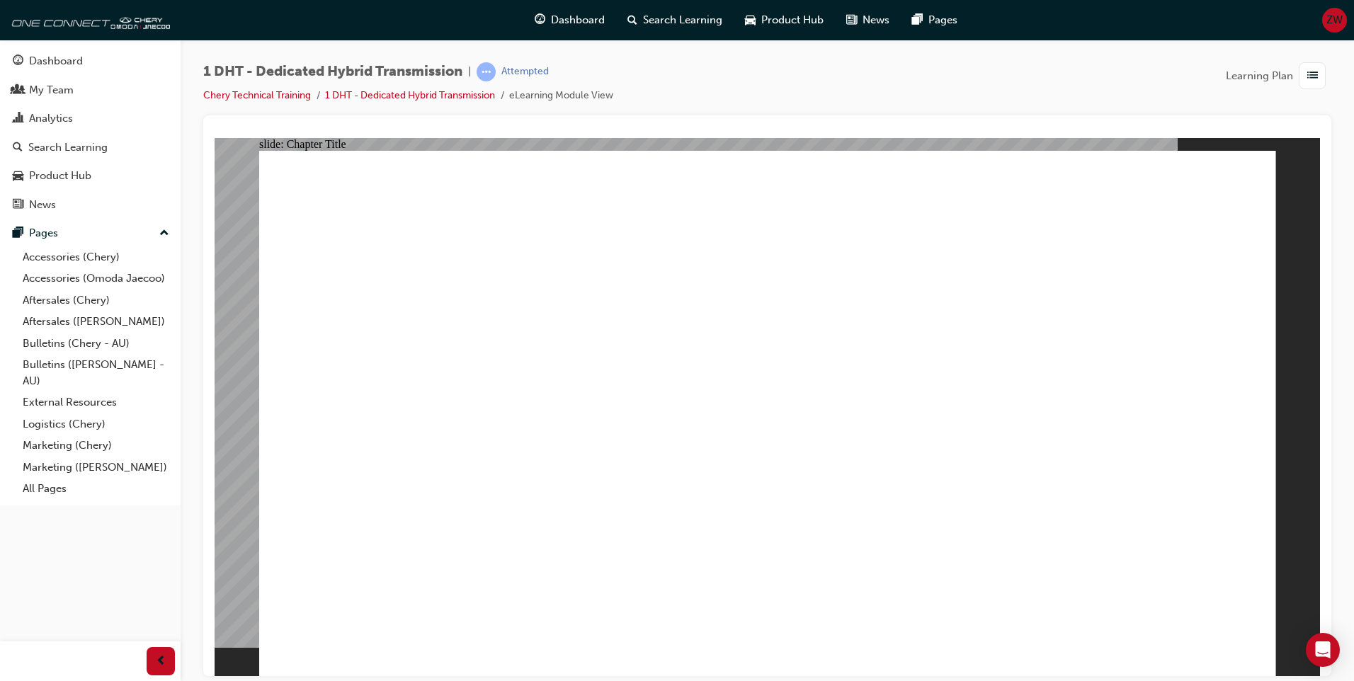
radio input "true"
drag, startPoint x: 540, startPoint y: 554, endPoint x: 746, endPoint y: 301, distance: 326.6
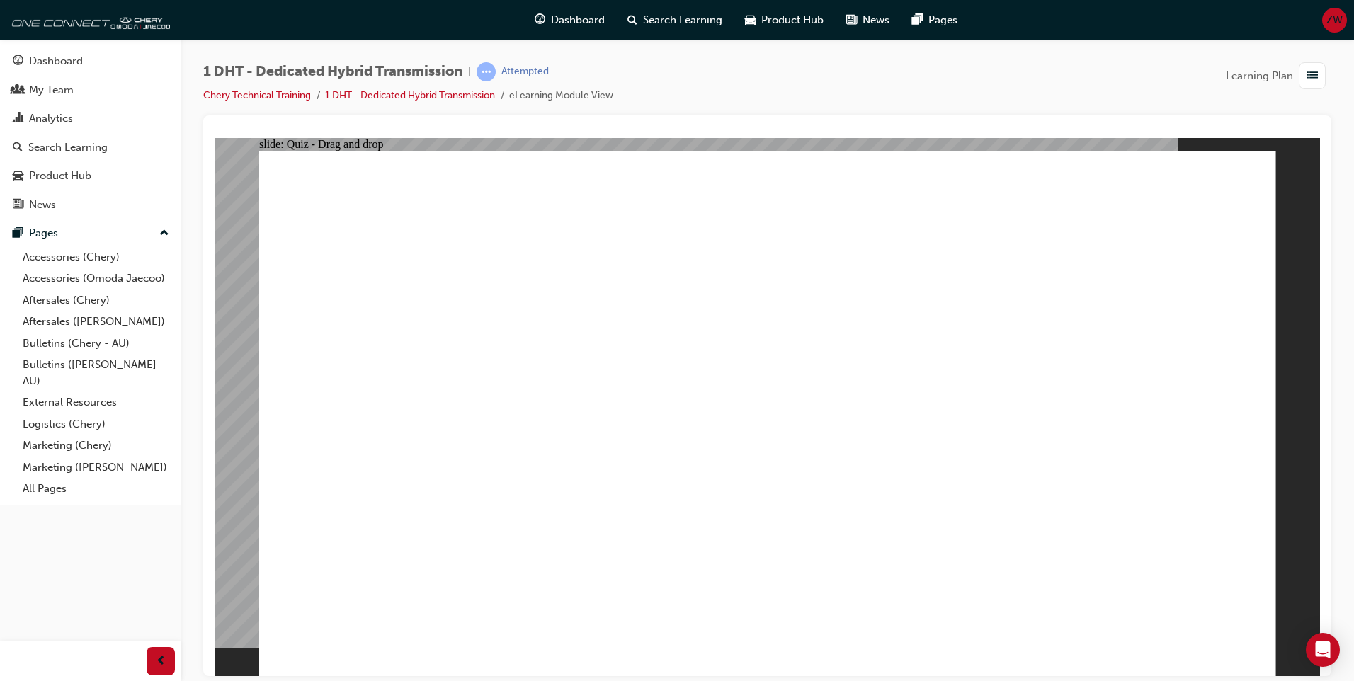
drag, startPoint x: 676, startPoint y: 558, endPoint x: 780, endPoint y: 302, distance: 276.0
drag, startPoint x: 775, startPoint y: 550, endPoint x: 806, endPoint y: 283, distance: 269.5
drag, startPoint x: 937, startPoint y: 553, endPoint x: 1064, endPoint y: 295, distance: 287.8
drag, startPoint x: 447, startPoint y: 560, endPoint x: 743, endPoint y: 332, distance: 373.6
drag, startPoint x: 841, startPoint y: 547, endPoint x: 1074, endPoint y: 332, distance: 317.2
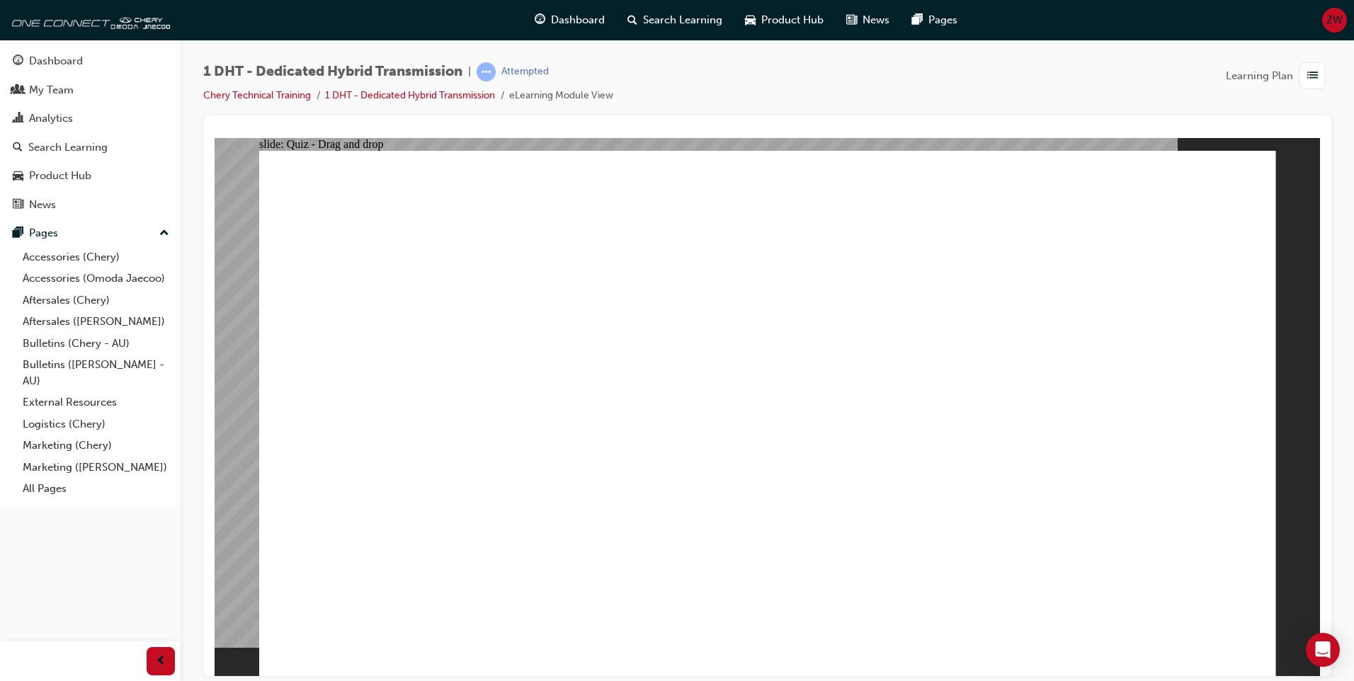
drag, startPoint x: 1015, startPoint y: 535, endPoint x: 1029, endPoint y: 307, distance: 227.7
radio input "true"
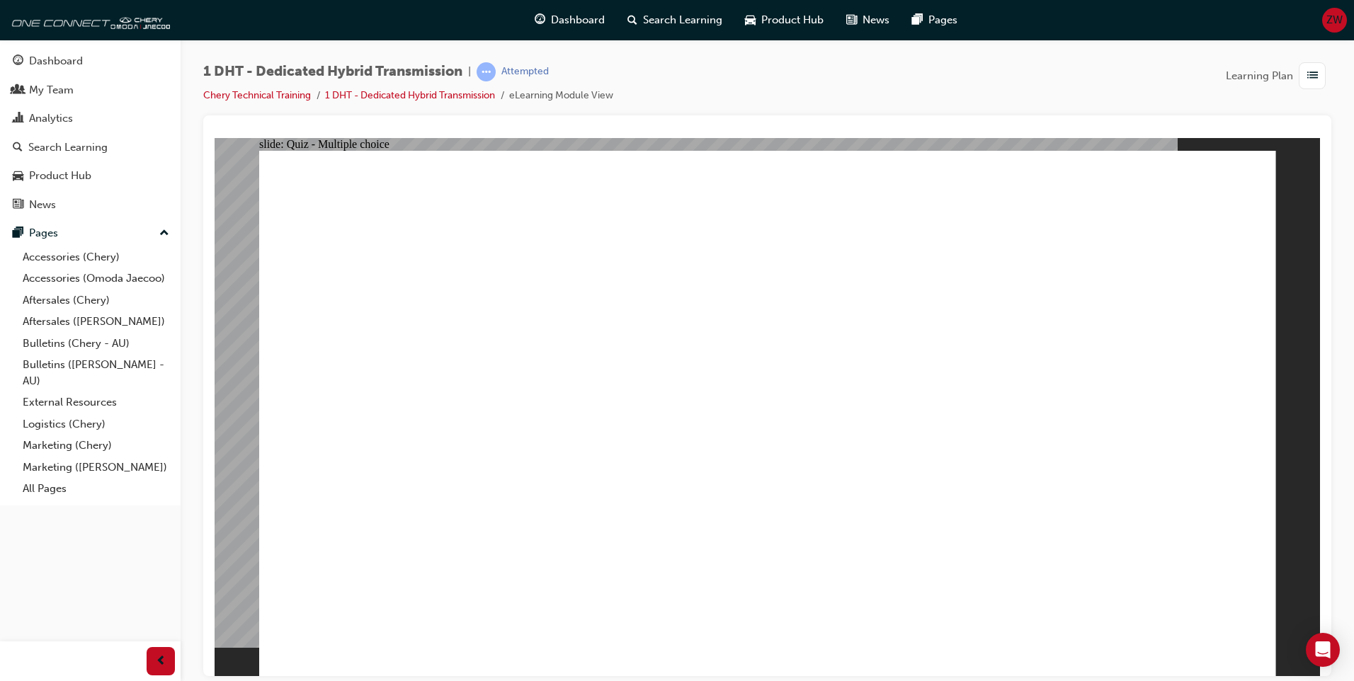
radio input "true"
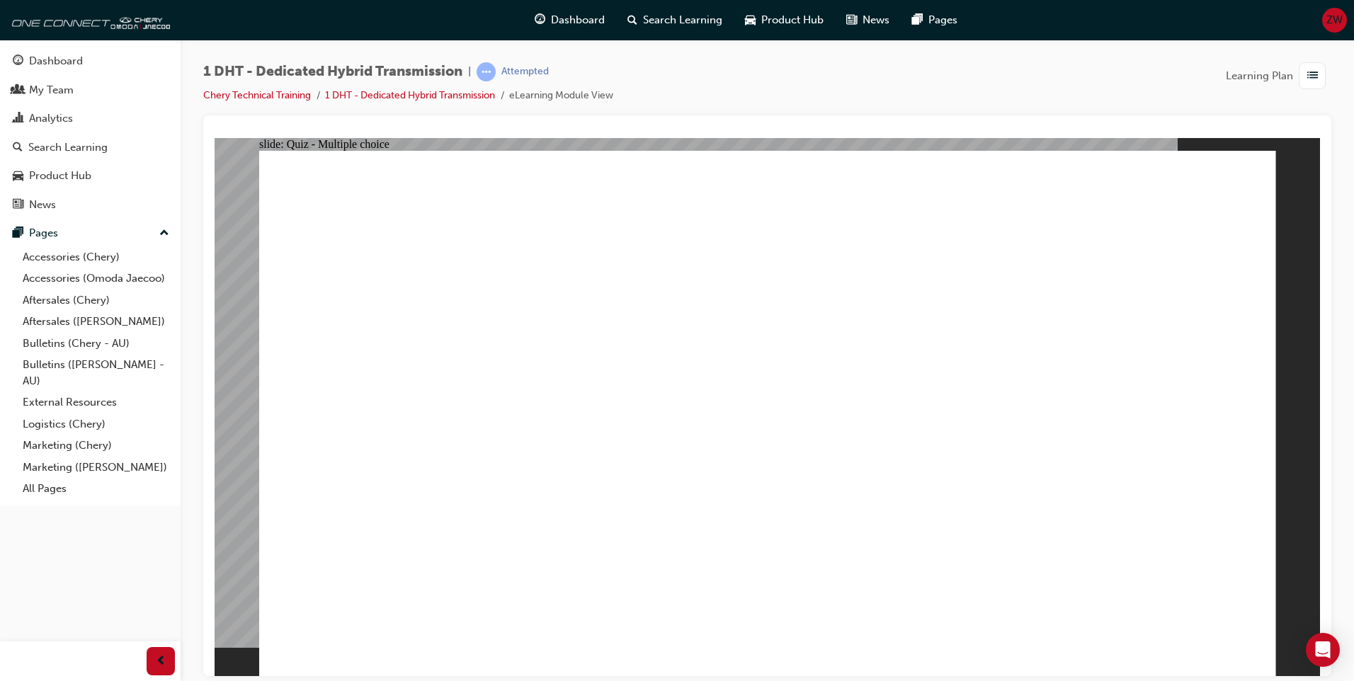
checkbox input "true"
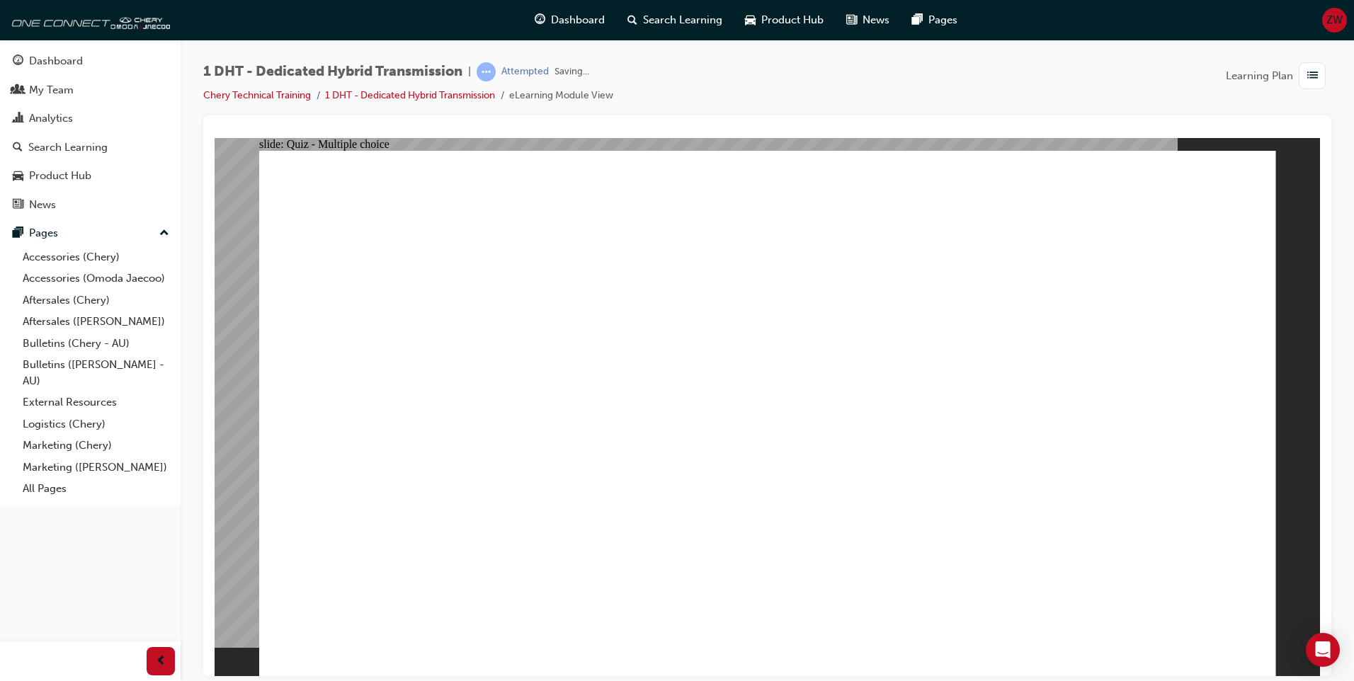
radio input "true"
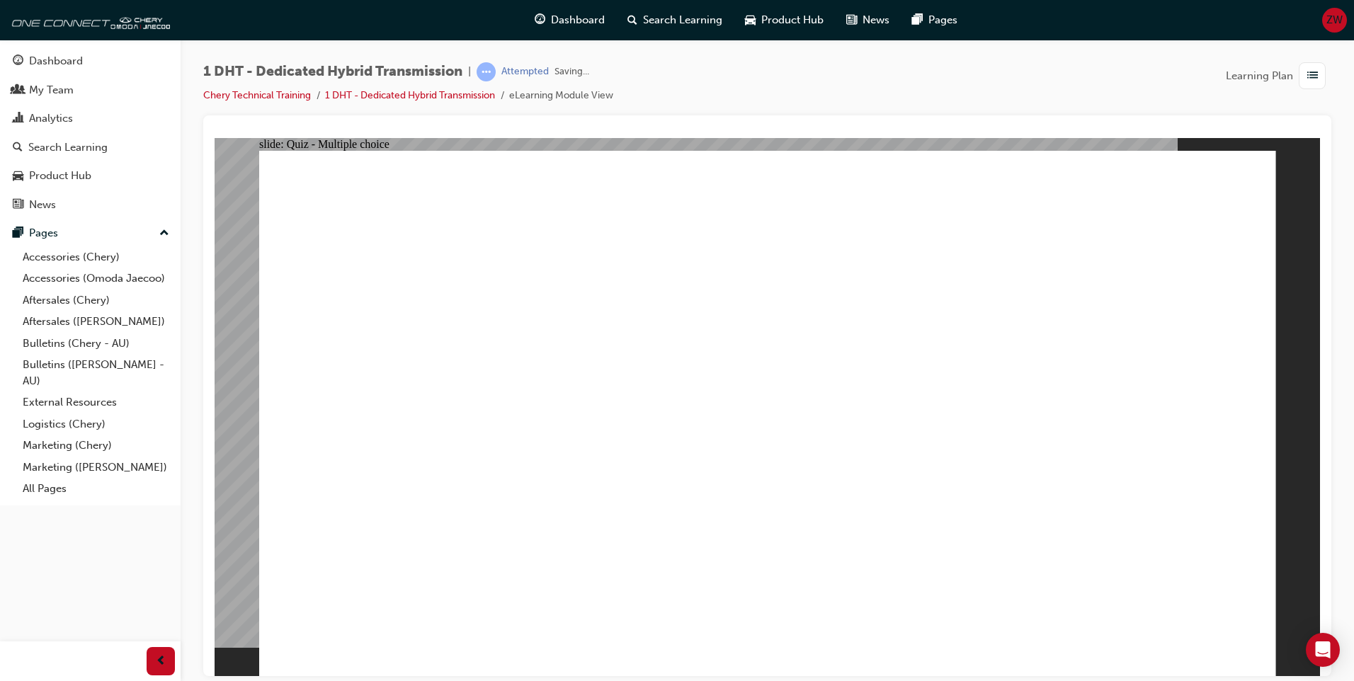
drag, startPoint x: 587, startPoint y: 549, endPoint x: 792, endPoint y: 307, distance: 317.6
drag, startPoint x: 774, startPoint y: 375, endPoint x: 787, endPoint y: 227, distance: 148.5
drag, startPoint x: 457, startPoint y: 566, endPoint x: 842, endPoint y: 333, distance: 449.8
drag, startPoint x: 678, startPoint y: 569, endPoint x: 1076, endPoint y: 306, distance: 477.8
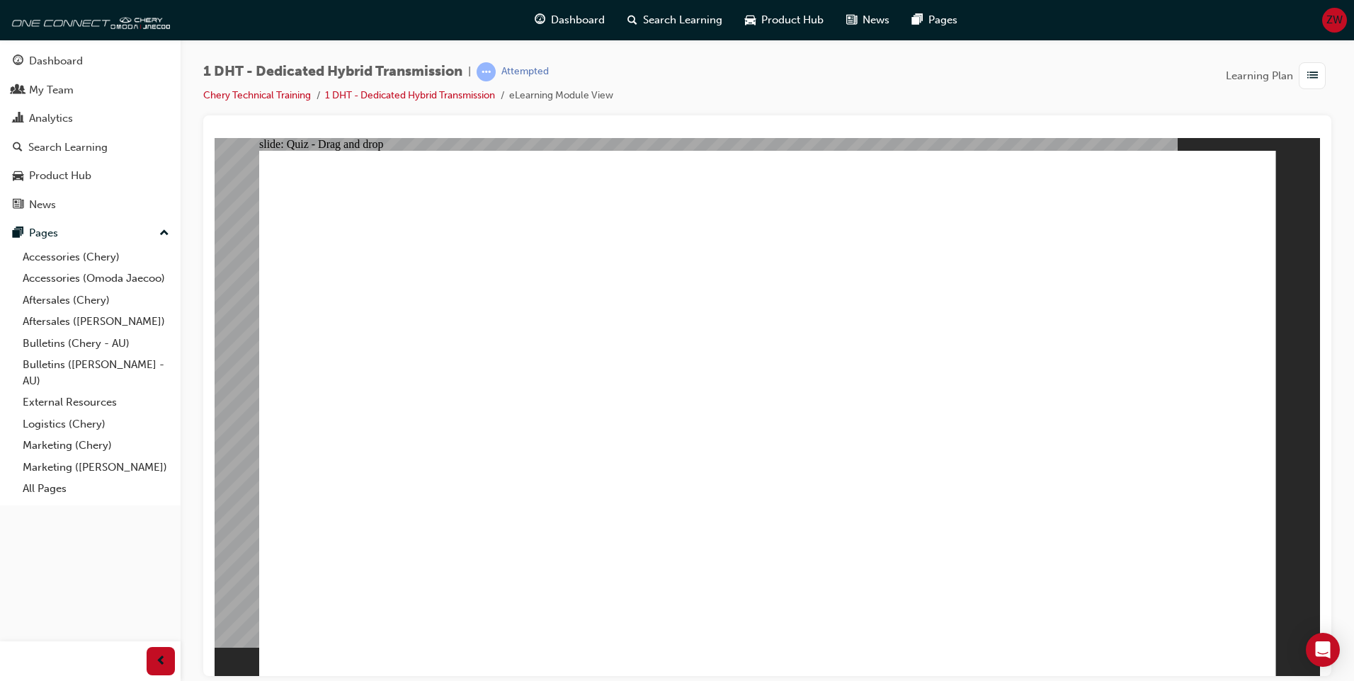
drag, startPoint x: 865, startPoint y: 518, endPoint x: 1056, endPoint y: 265, distance: 317.9
drag, startPoint x: 950, startPoint y: 538, endPoint x: 1047, endPoint y: 313, distance: 245.5
drag, startPoint x: 1017, startPoint y: 522, endPoint x: 1069, endPoint y: 355, distance: 174.9
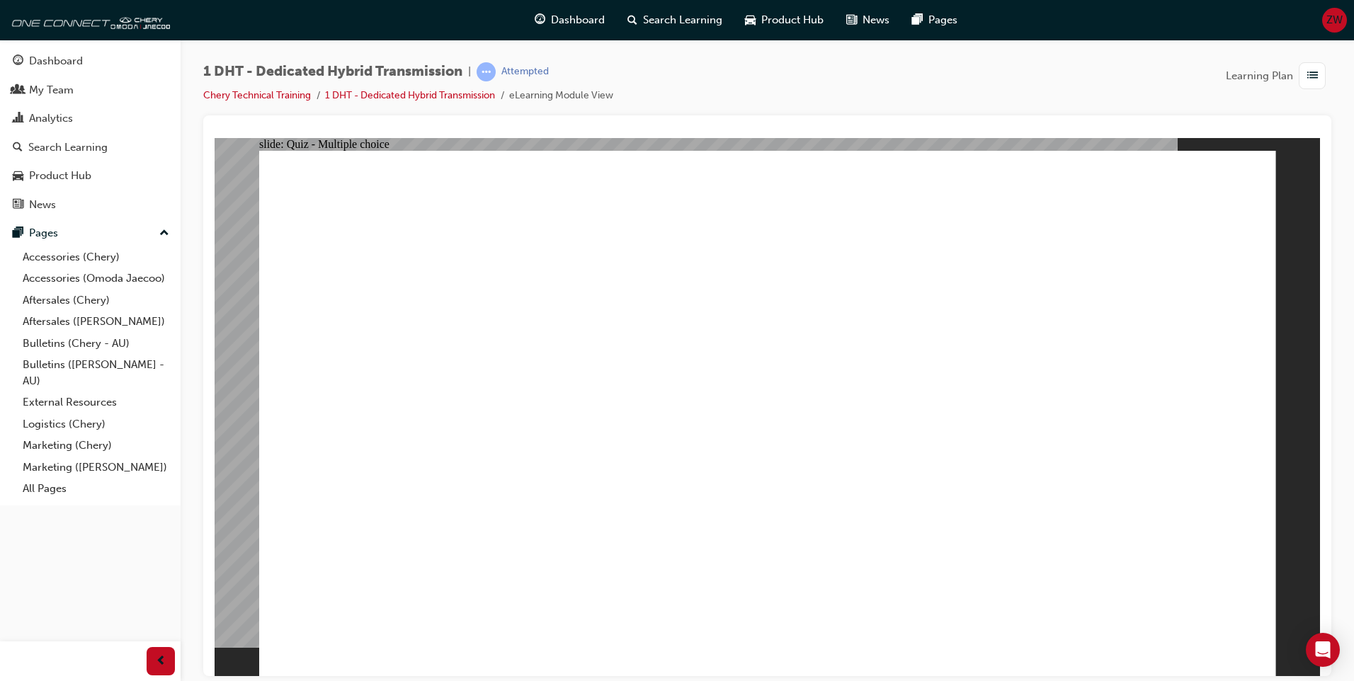
radio input "true"
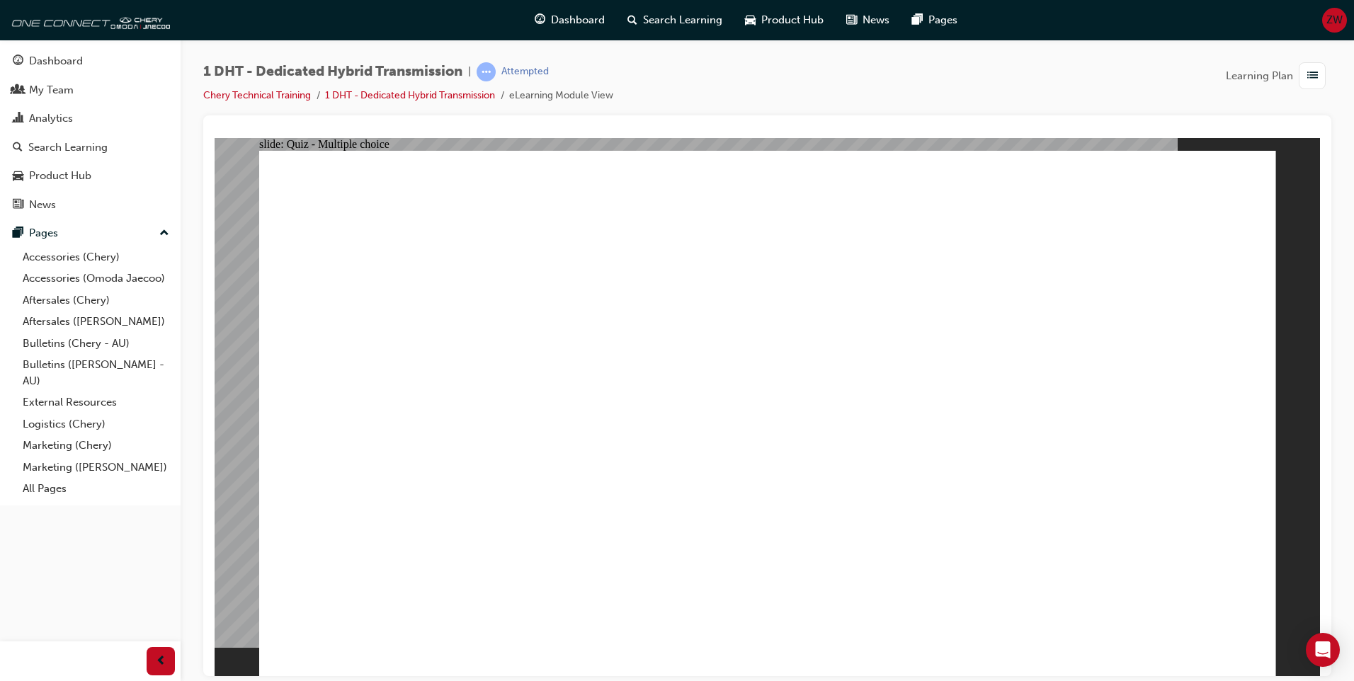
radio input "true"
checkbox input "true"
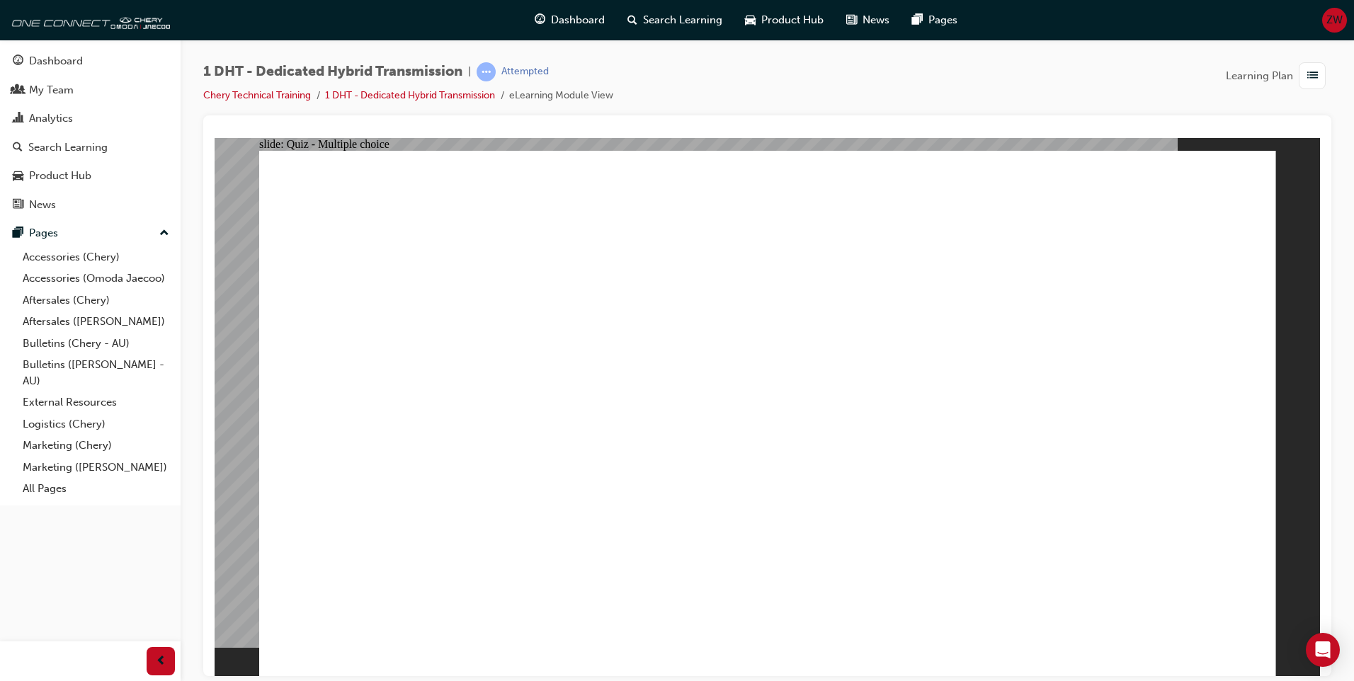
drag, startPoint x: 999, startPoint y: 348, endPoint x: 1027, endPoint y: 348, distance: 28.3
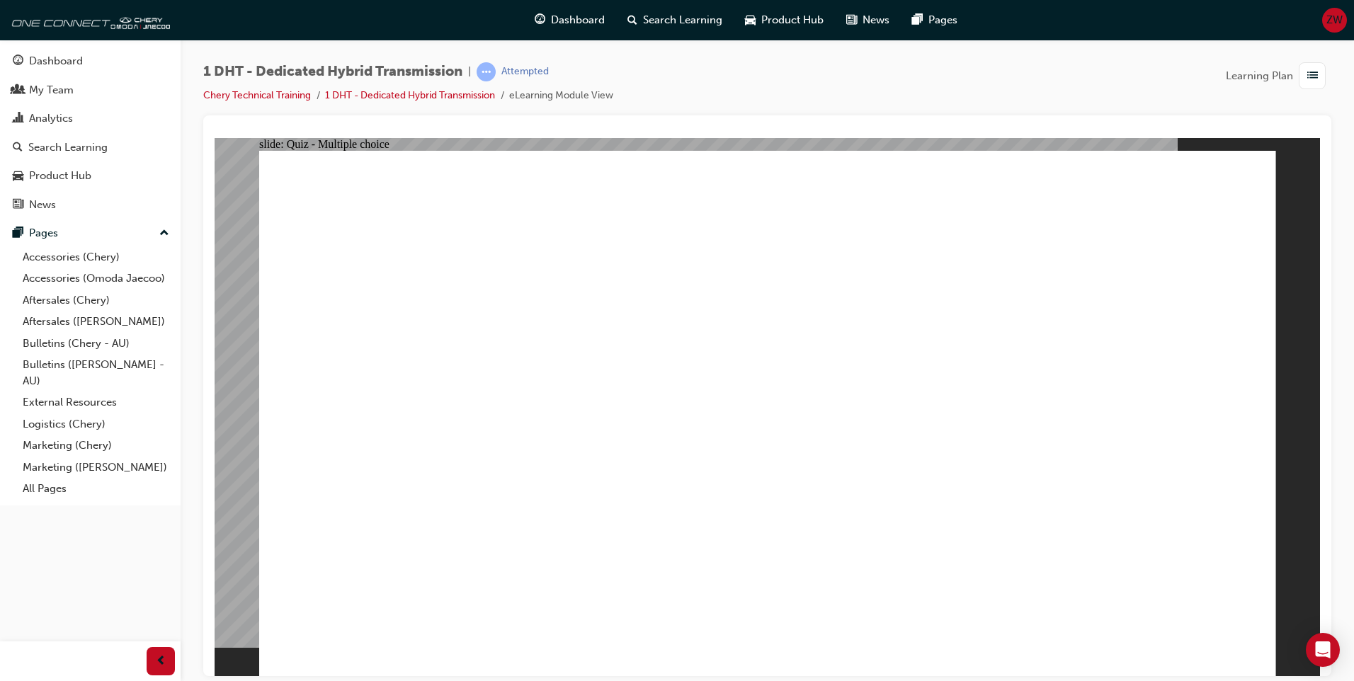
radio input "true"
drag, startPoint x: 469, startPoint y: 549, endPoint x: 891, endPoint y: 245, distance: 520.0
drag, startPoint x: 561, startPoint y: 535, endPoint x: 765, endPoint y: 244, distance: 355.4
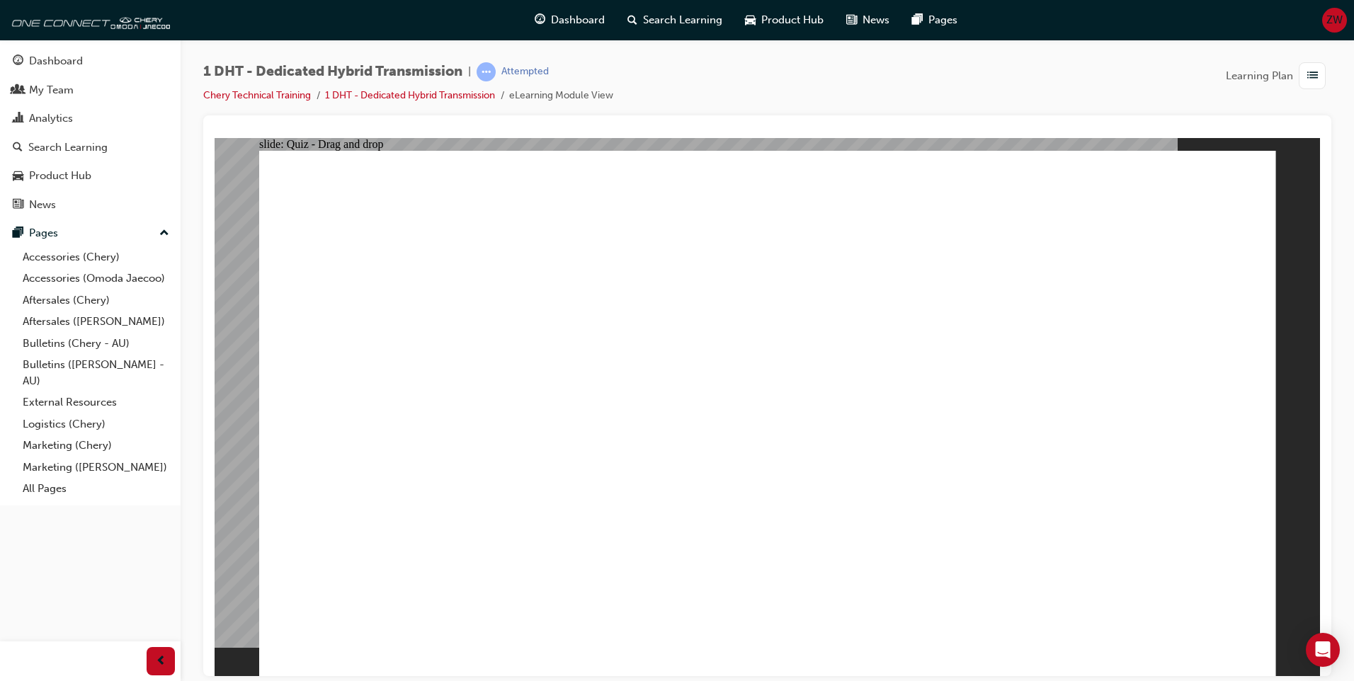
drag, startPoint x: 698, startPoint y: 474, endPoint x: 755, endPoint y: 278, distance: 204.2
drag, startPoint x: 770, startPoint y: 521, endPoint x: 808, endPoint y: 267, distance: 257.1
drag, startPoint x: 849, startPoint y: 563, endPoint x: 865, endPoint y: 266, distance: 297.1
drag, startPoint x: 918, startPoint y: 538, endPoint x: 754, endPoint y: 385, distance: 223.9
drag, startPoint x: 1034, startPoint y: 545, endPoint x: 856, endPoint y: 360, distance: 256.4
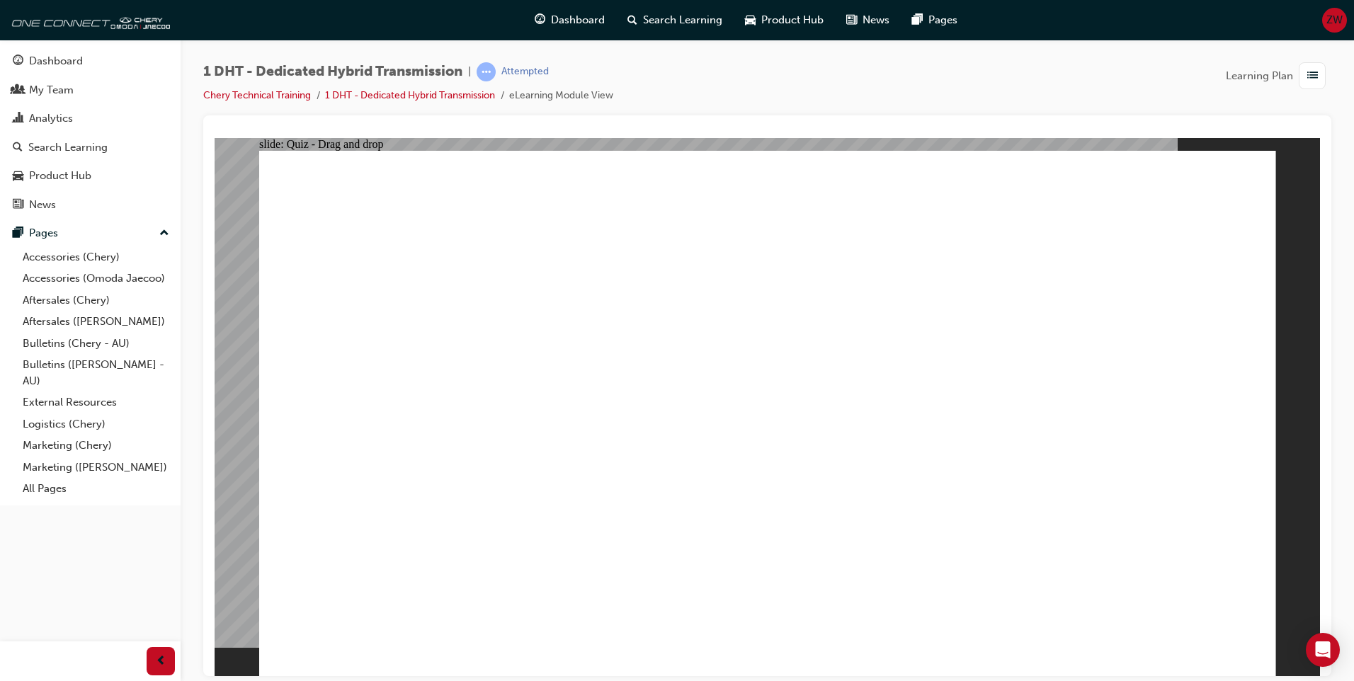
radio input "true"
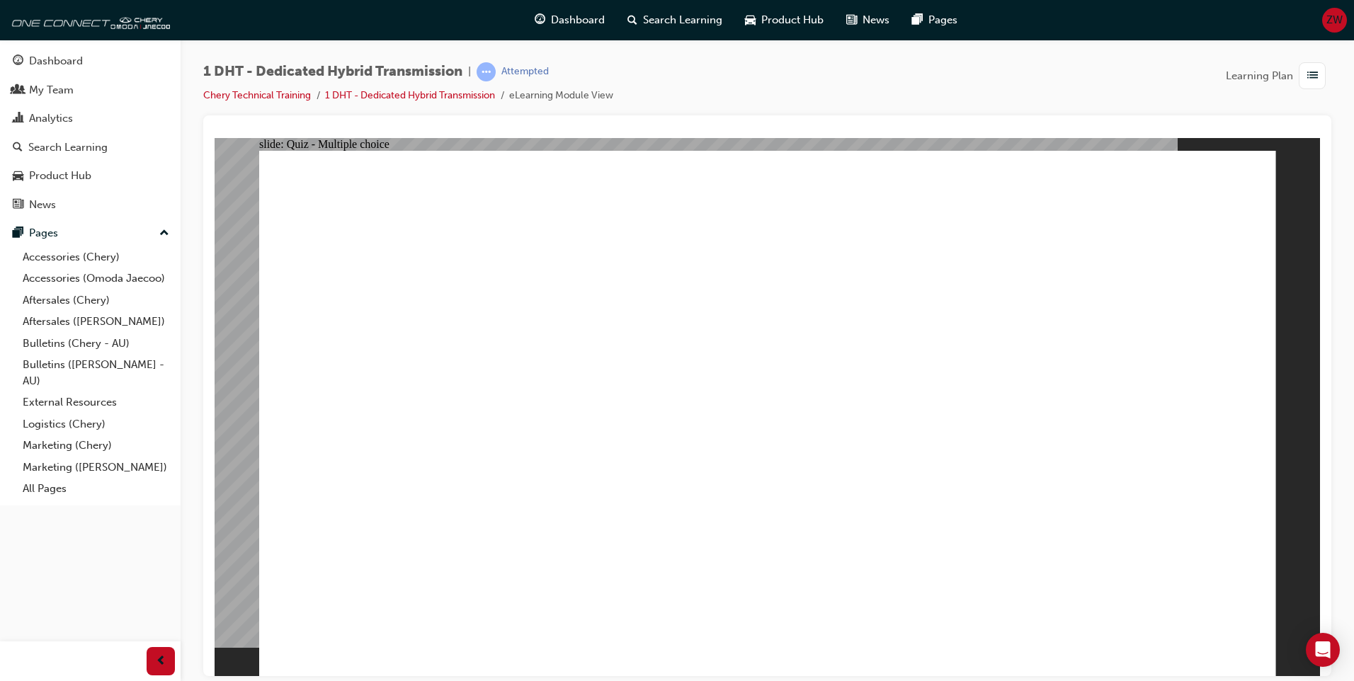
radio input "true"
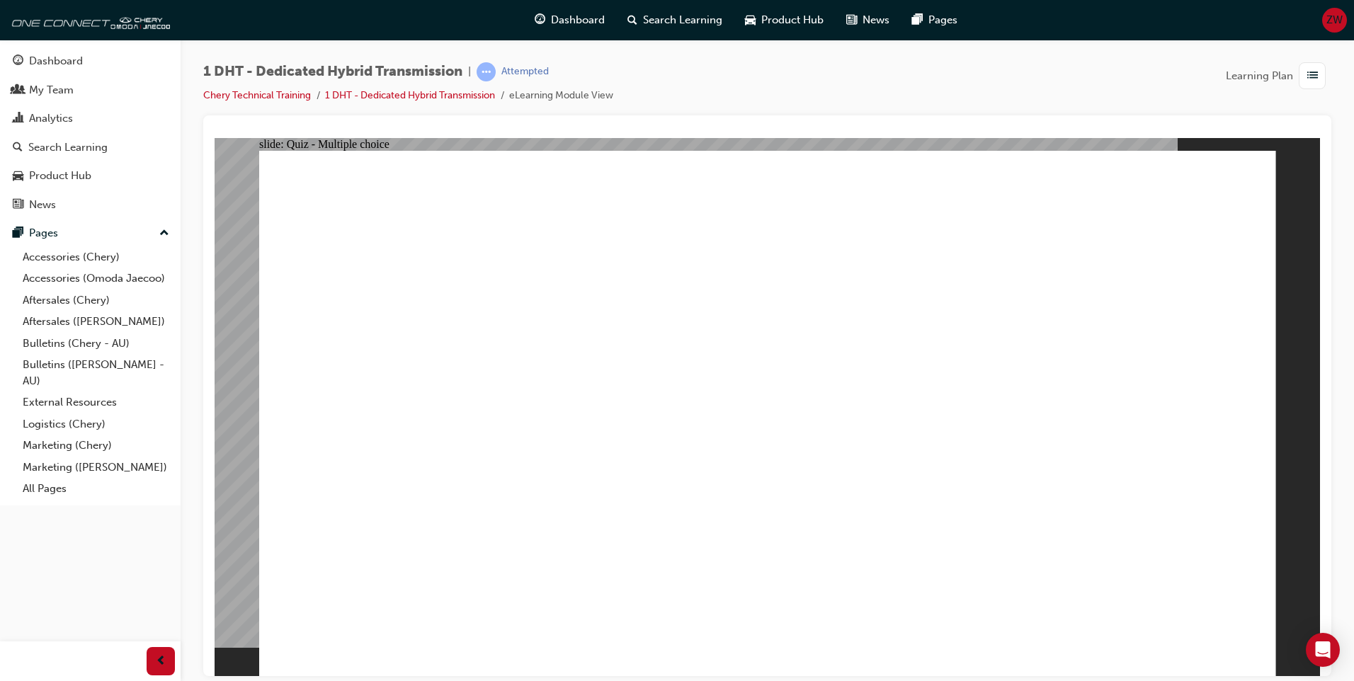
checkbox input "true"
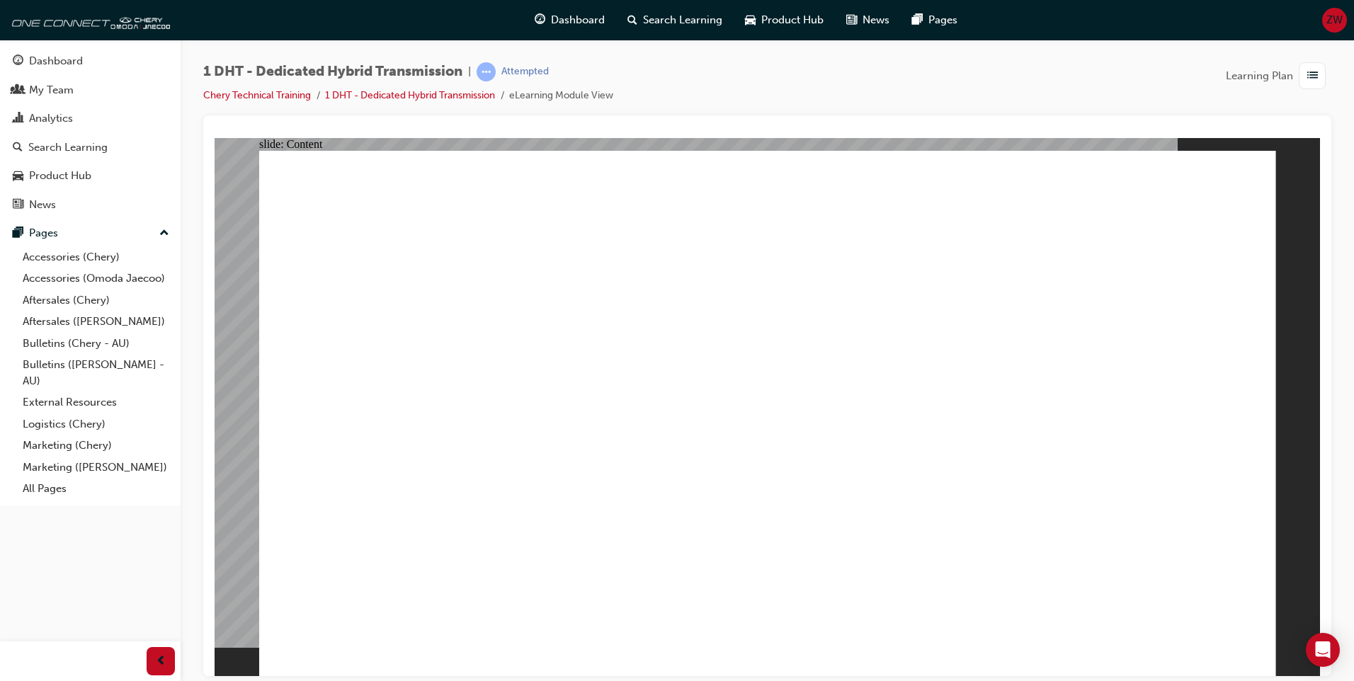
radio input "true"
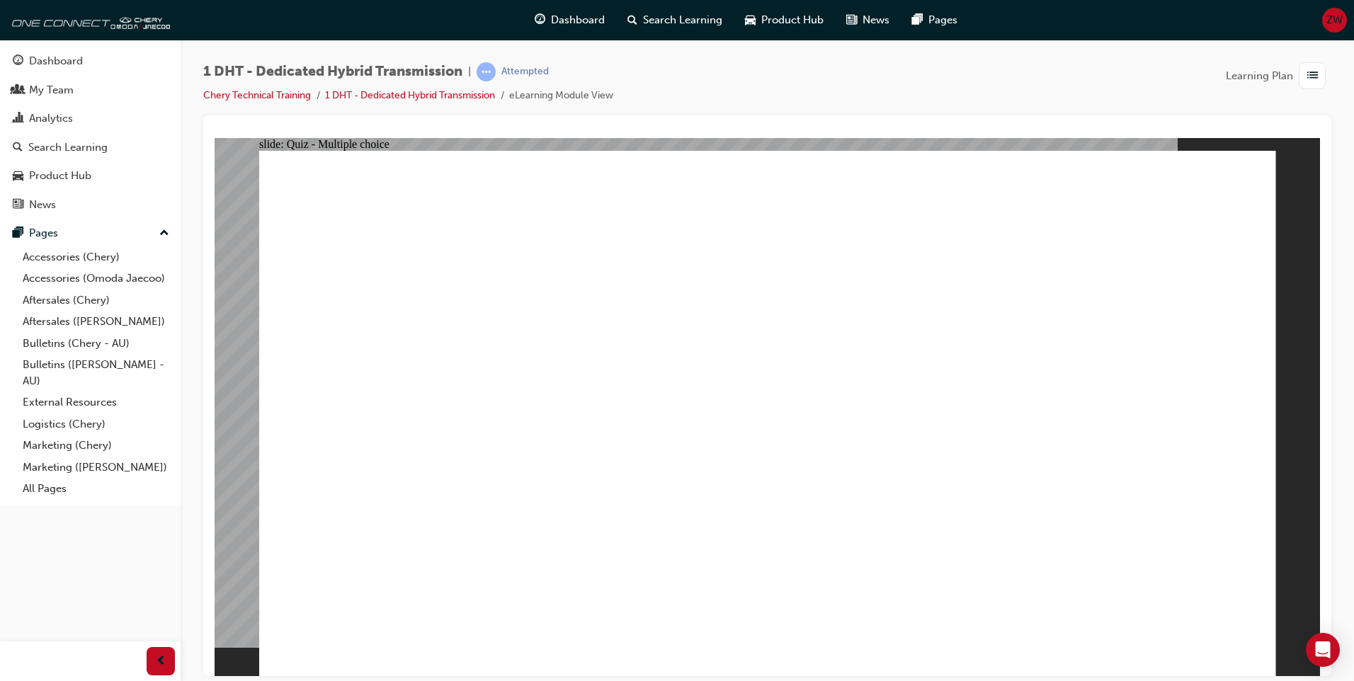
drag, startPoint x: 772, startPoint y: 554, endPoint x: 765, endPoint y: 244, distance: 310.2
drag, startPoint x: 745, startPoint y: 551, endPoint x: 748, endPoint y: 389, distance: 161.5
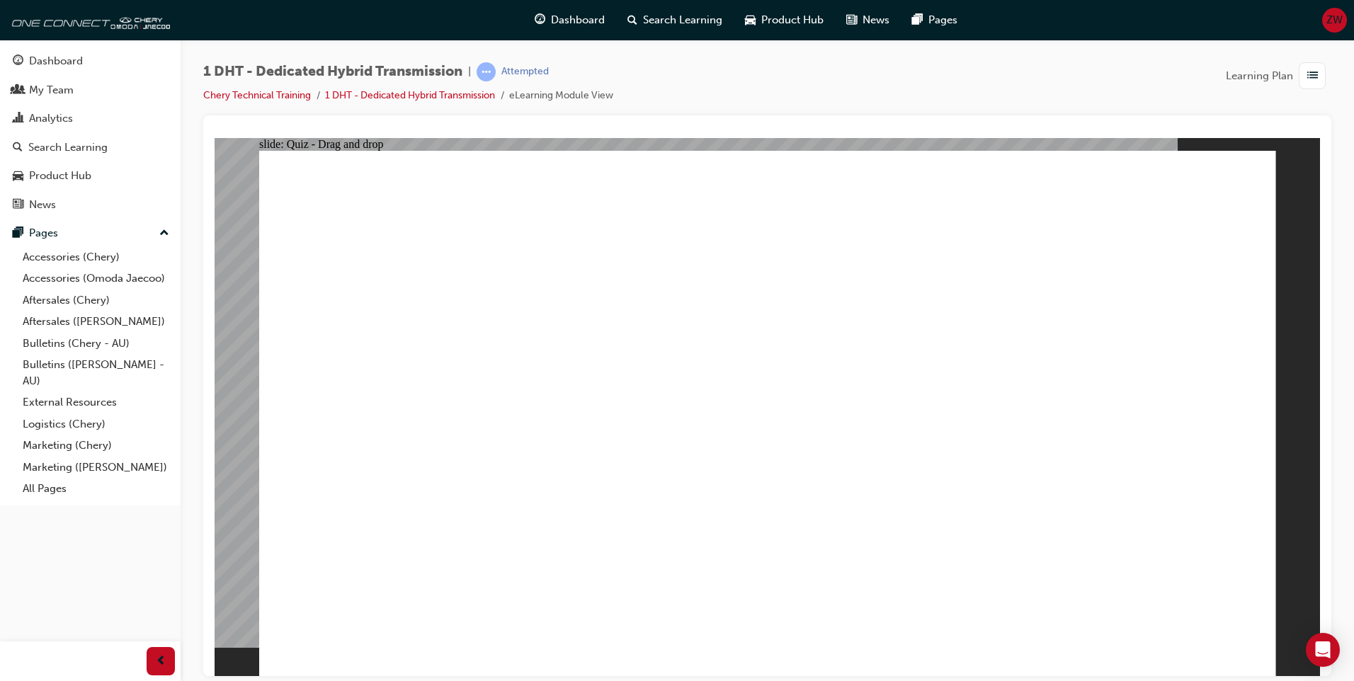
drag, startPoint x: 760, startPoint y: 557, endPoint x: 550, endPoint y: 542, distance: 210.8
drag, startPoint x: 421, startPoint y: 569, endPoint x: 445, endPoint y: 548, distance: 32.2
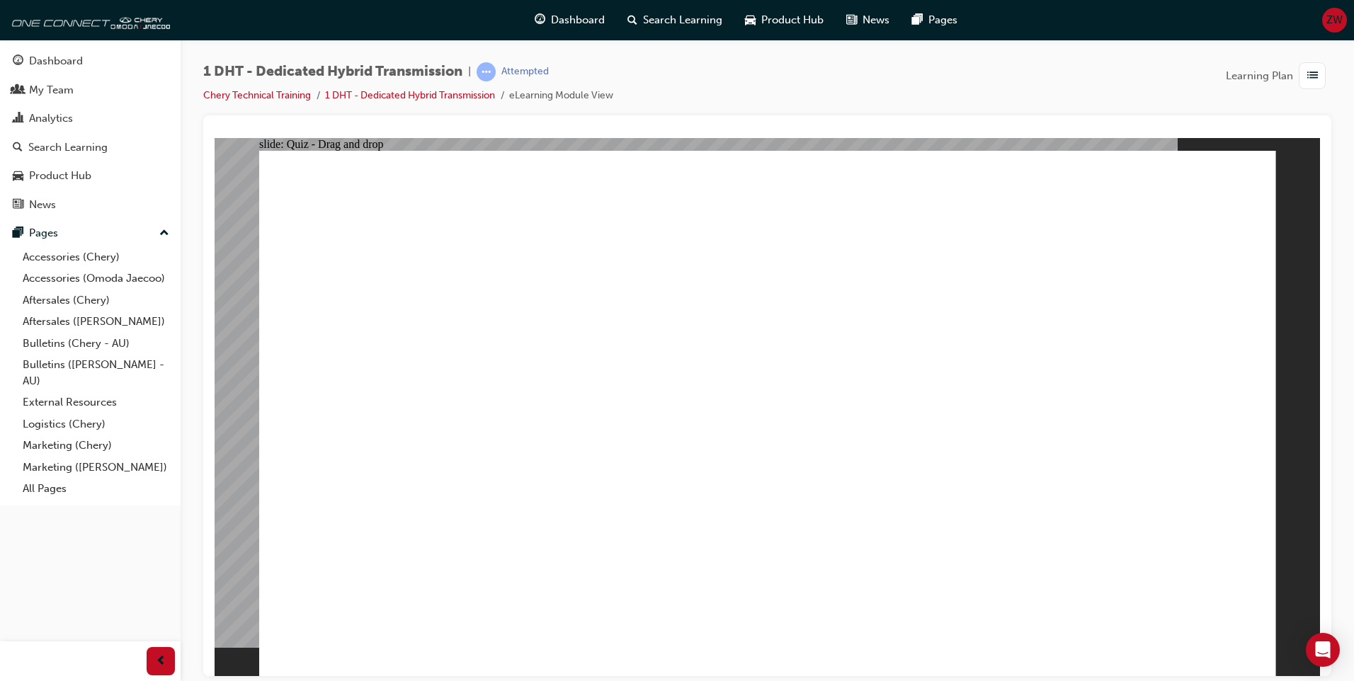
drag, startPoint x: 938, startPoint y: 544, endPoint x: 996, endPoint y: 328, distance: 223.4
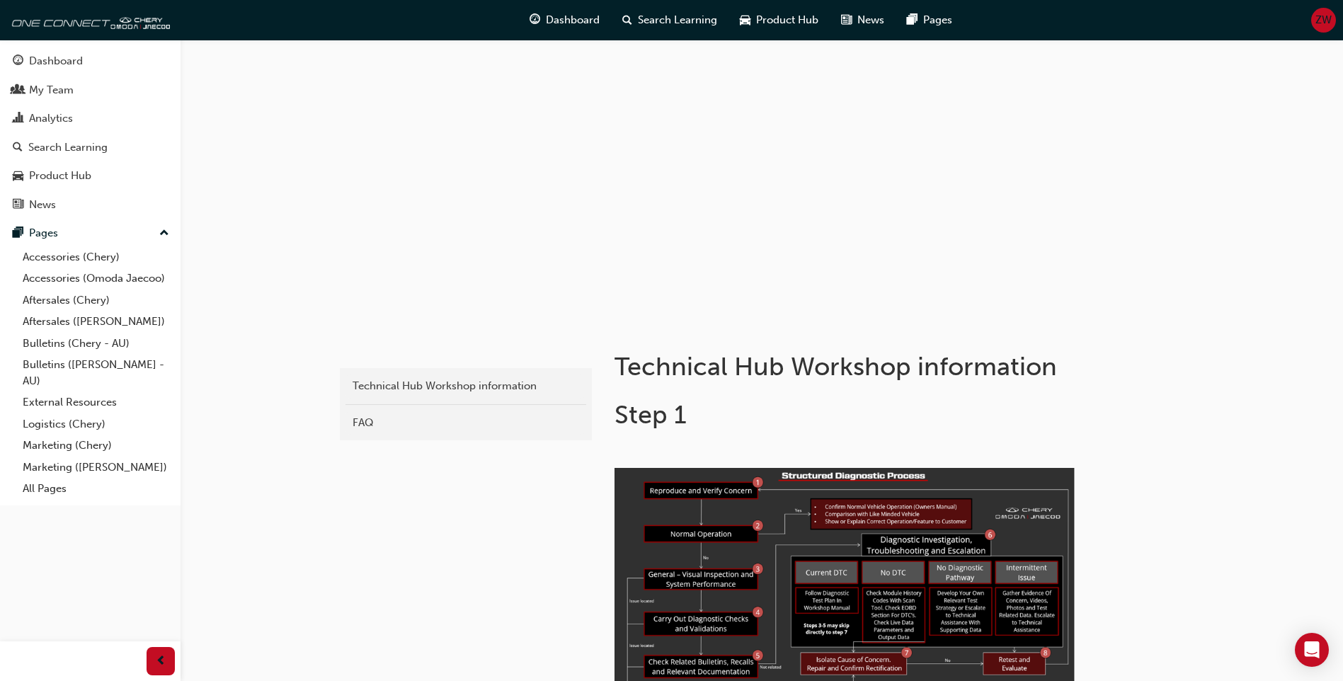
click at [79, 74] on button "Dashboard My Team Analytics Search Learning Product Hub News Pages" at bounding box center [90, 132] width 169 height 175
click at [76, 106] on link "Analytics" at bounding box center [90, 119] width 169 height 26
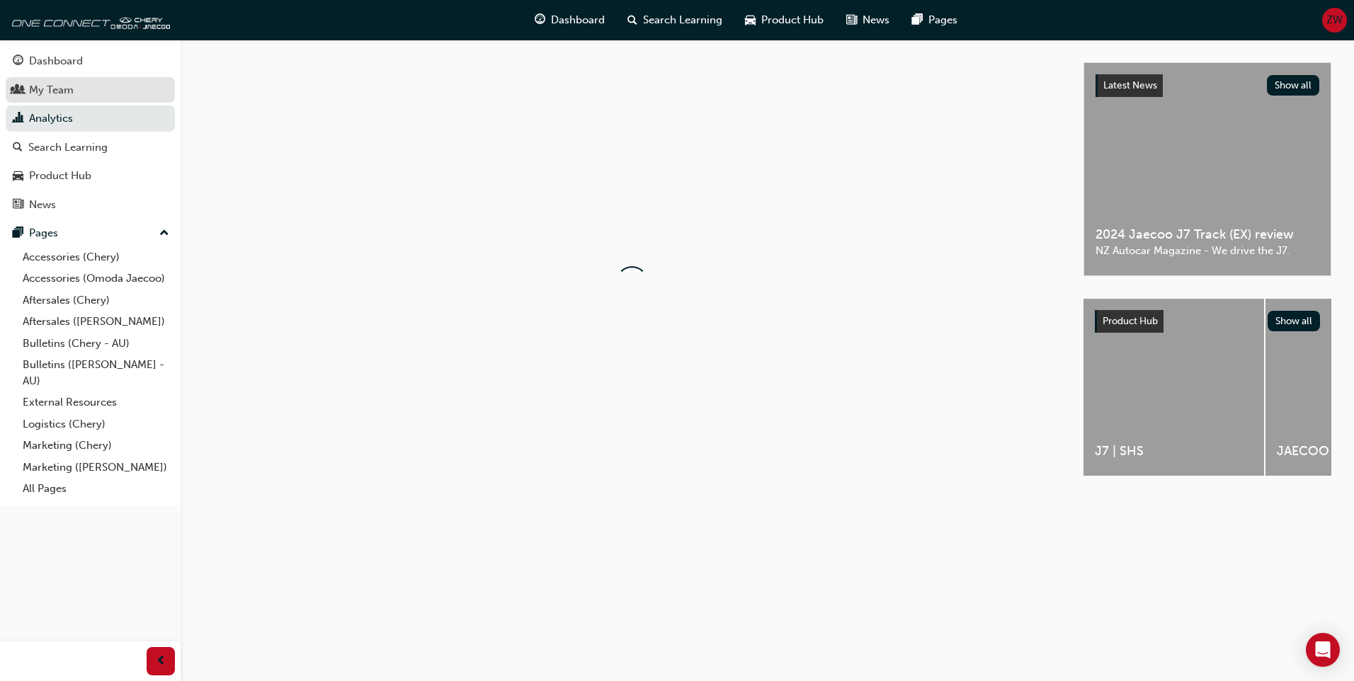
click at [139, 90] on div "My Team" at bounding box center [90, 90] width 155 height 18
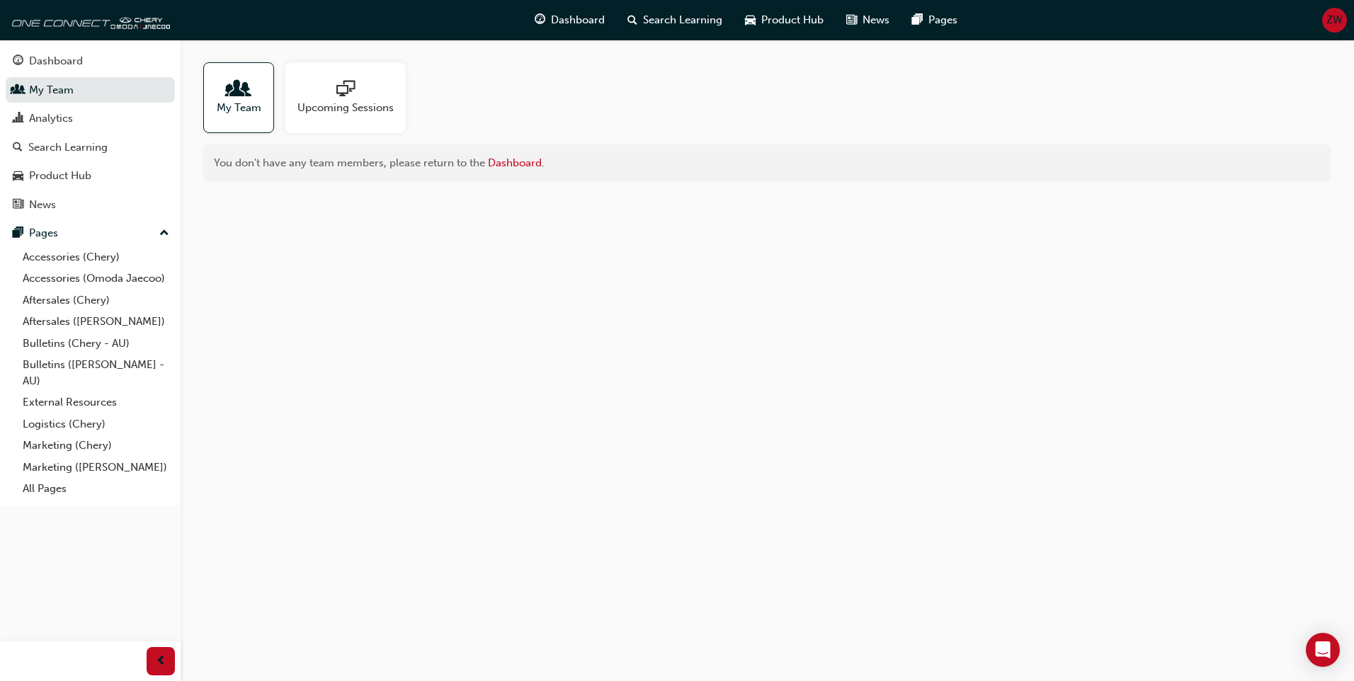
click at [115, 47] on button "Dashboard My Team Analytics Search Learning Product Hub News Pages" at bounding box center [90, 132] width 169 height 175
click at [113, 58] on div "Dashboard" at bounding box center [90, 61] width 155 height 18
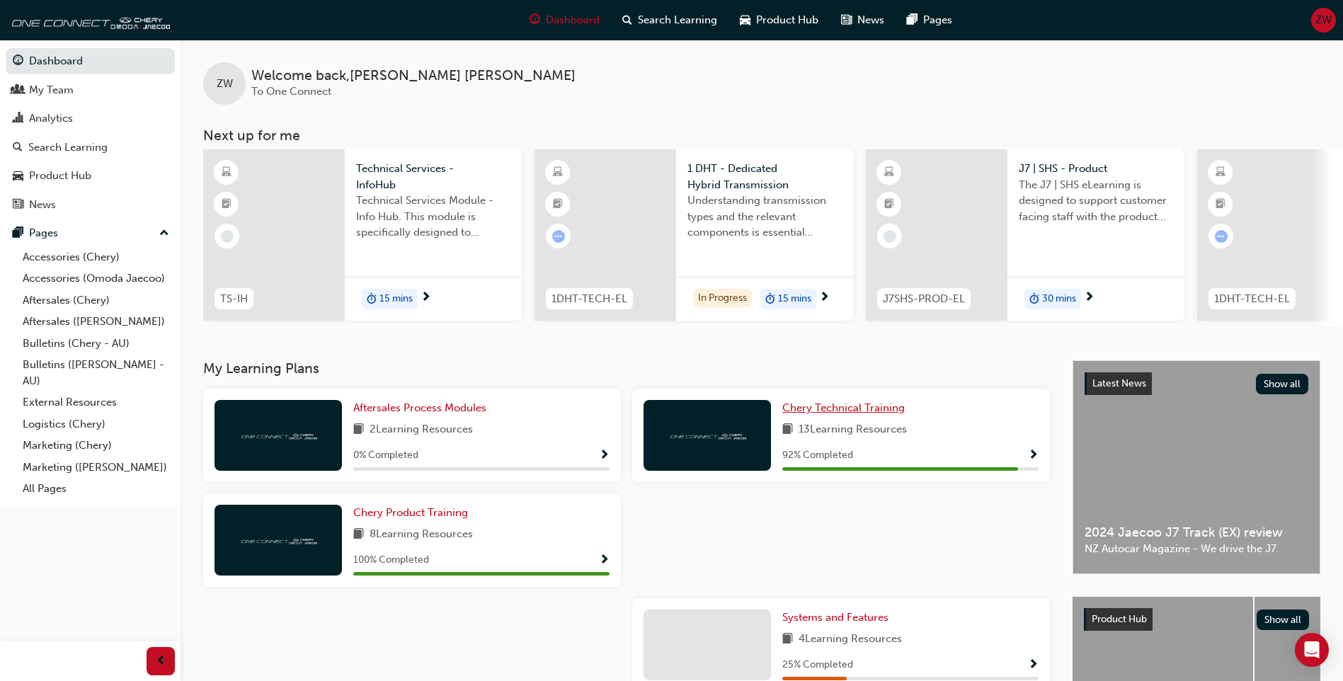
click at [857, 416] on link "Chery Technical Training" at bounding box center [846, 408] width 128 height 16
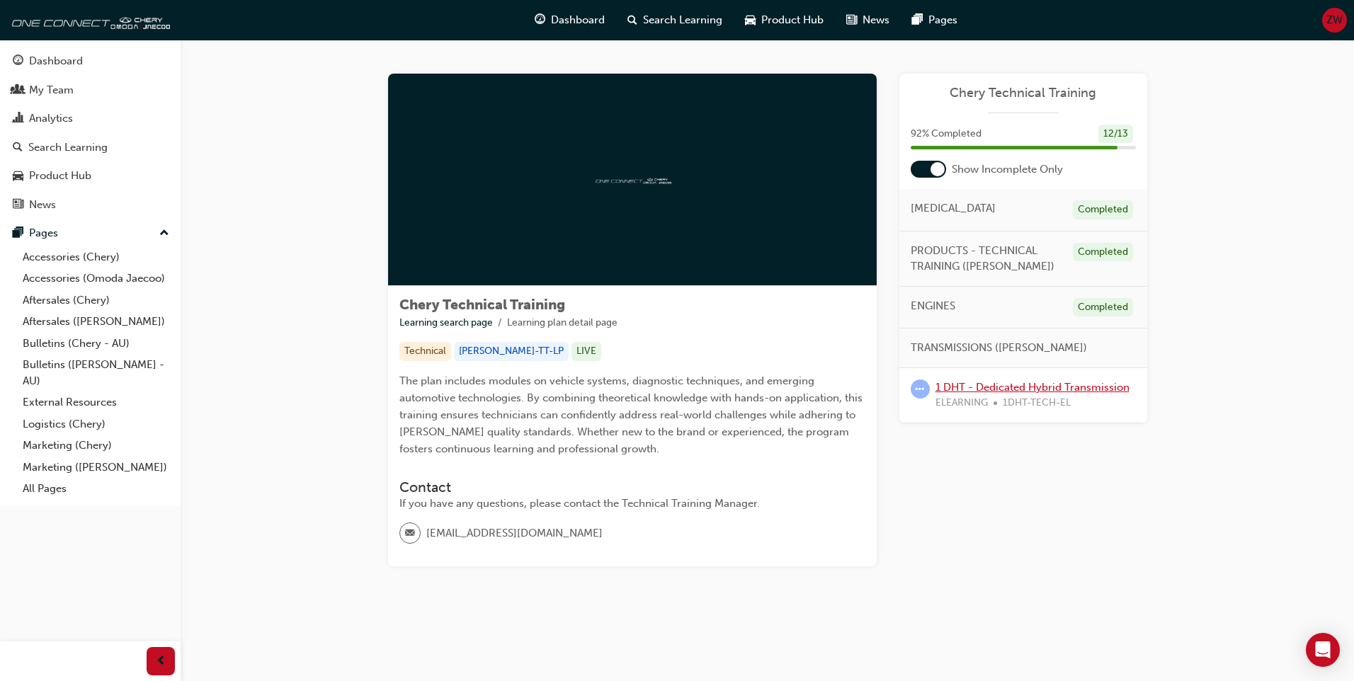
click at [1056, 389] on link "1 DHT - Dedicated Hybrid Transmission" at bounding box center [1032, 387] width 194 height 13
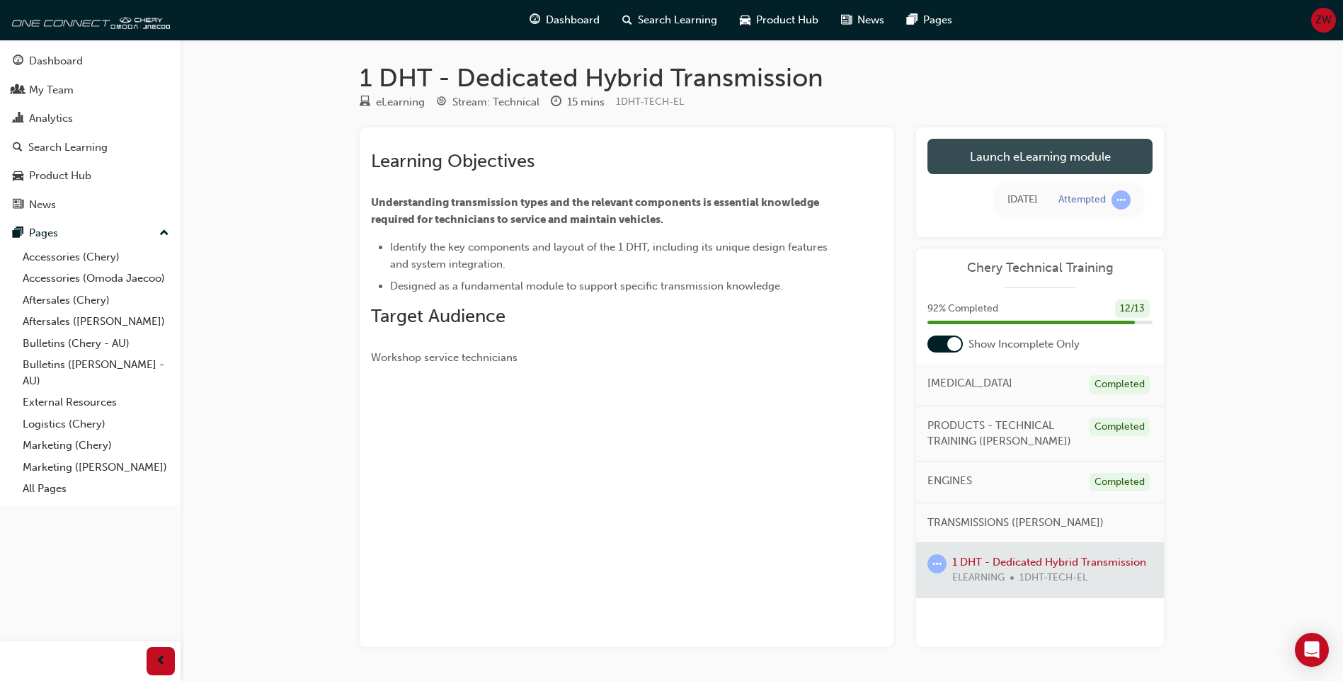
click at [1043, 164] on link "Launch eLearning module" at bounding box center [1040, 156] width 225 height 35
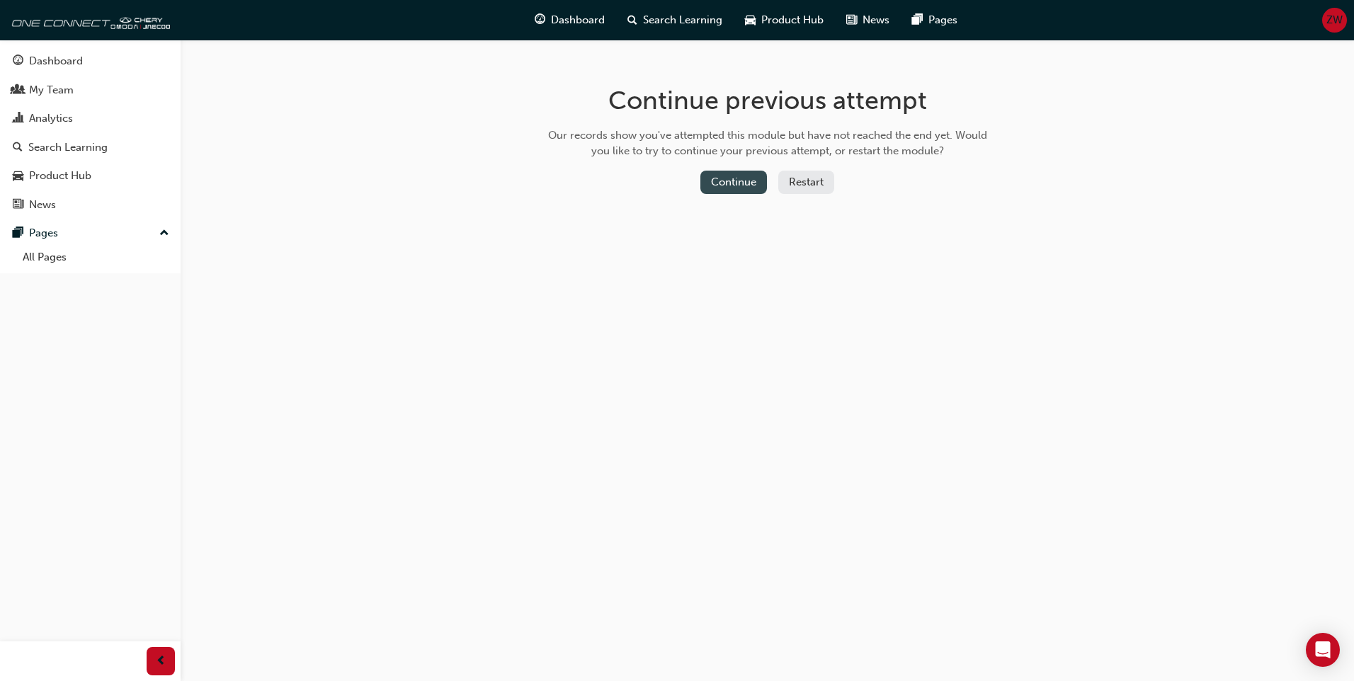
click at [714, 181] on button "Continue" at bounding box center [733, 182] width 67 height 23
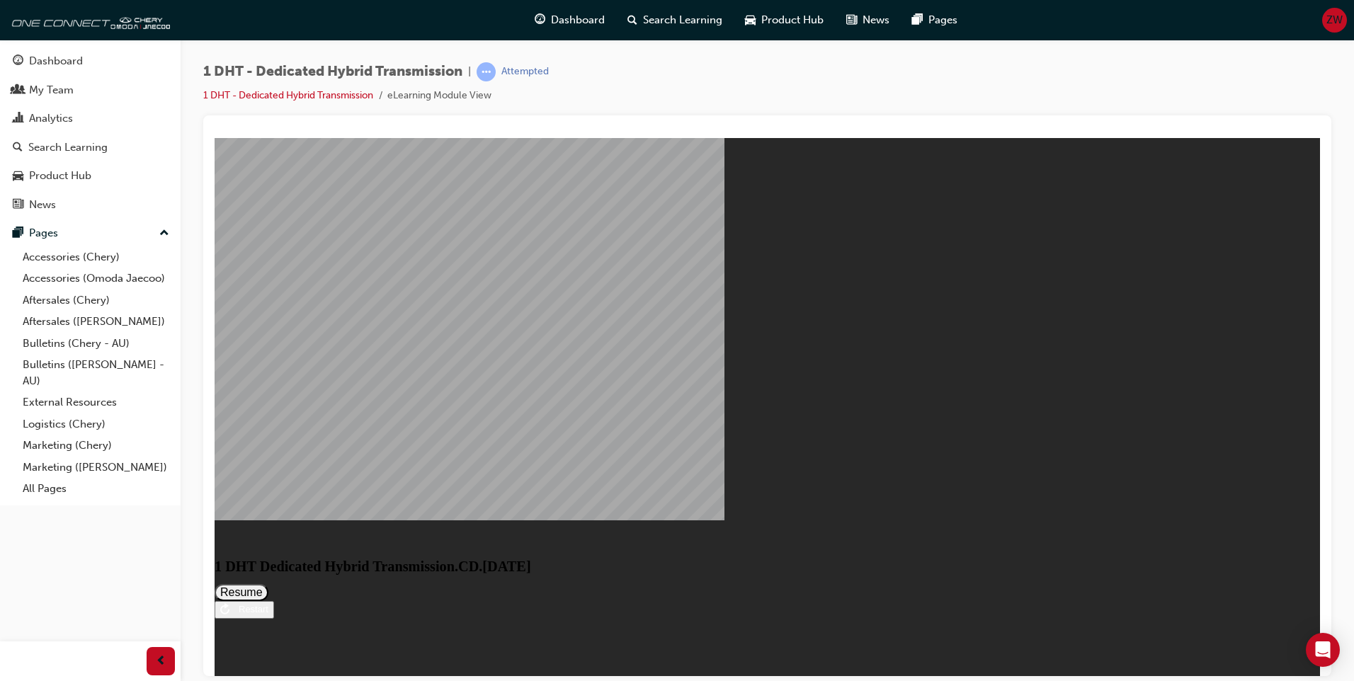
click at [268, 583] on button "Resume" at bounding box center [242, 591] width 54 height 17
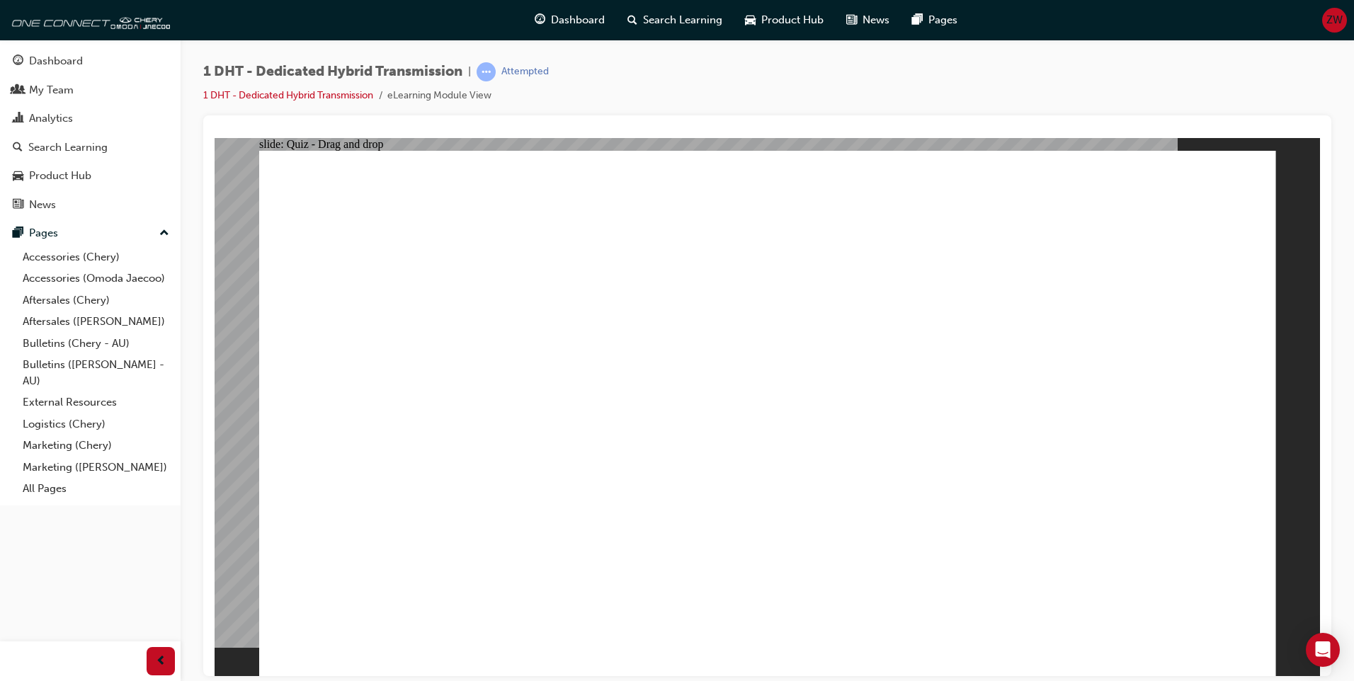
drag, startPoint x: 445, startPoint y: 558, endPoint x: 588, endPoint y: 491, distance: 157.8
drag, startPoint x: 592, startPoint y: 503, endPoint x: 705, endPoint y: 360, distance: 182.0
drag, startPoint x: 661, startPoint y: 557, endPoint x: 861, endPoint y: 326, distance: 305.7
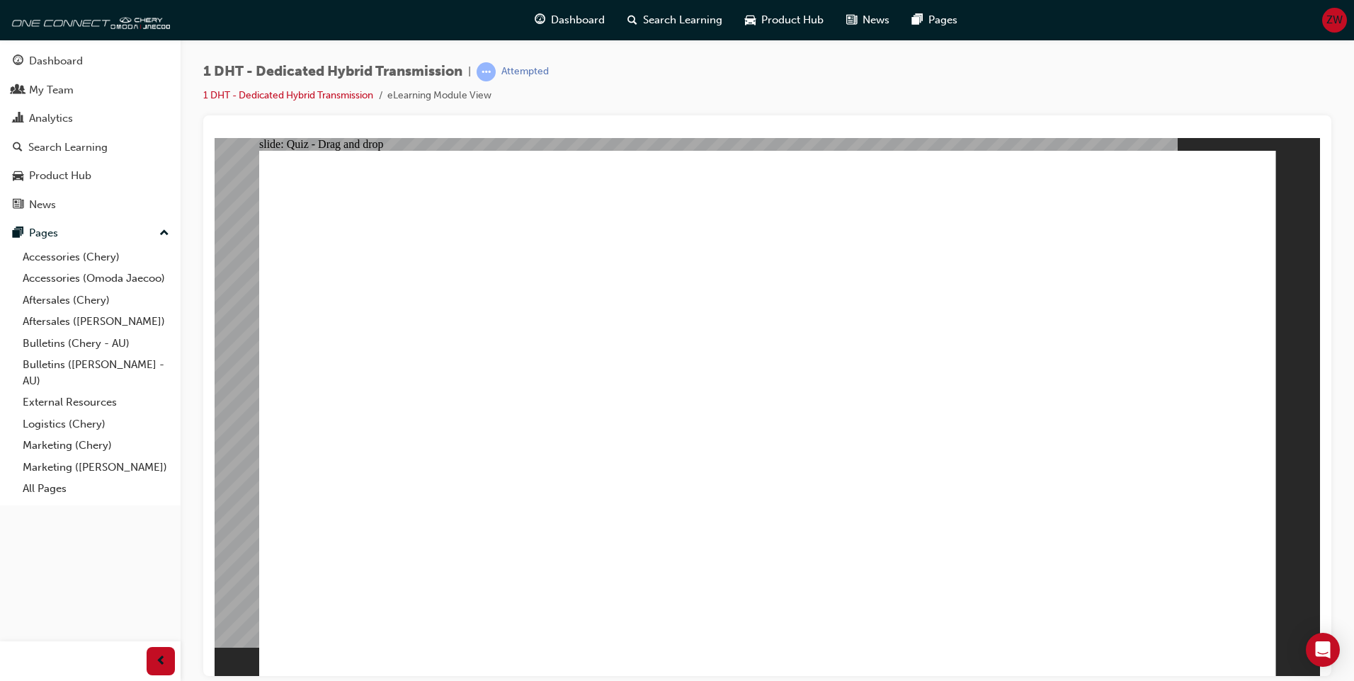
drag, startPoint x: 777, startPoint y: 538, endPoint x: 826, endPoint y: 355, distance: 190.0
drag, startPoint x: 838, startPoint y: 529, endPoint x: 853, endPoint y: 341, distance: 188.9
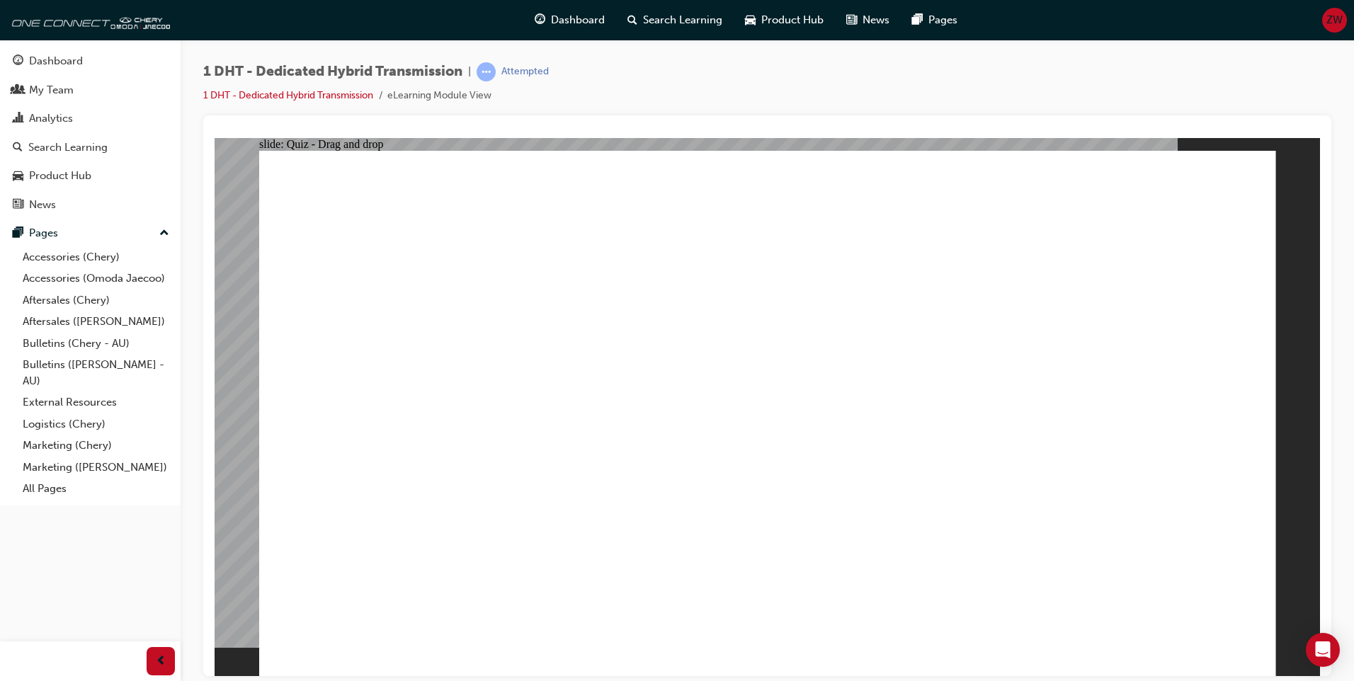
drag, startPoint x: 1027, startPoint y: 548, endPoint x: 1065, endPoint y: 428, distance: 125.4
click at [673, 450] on button "OK" at bounding box center [661, 444] width 25 height 15
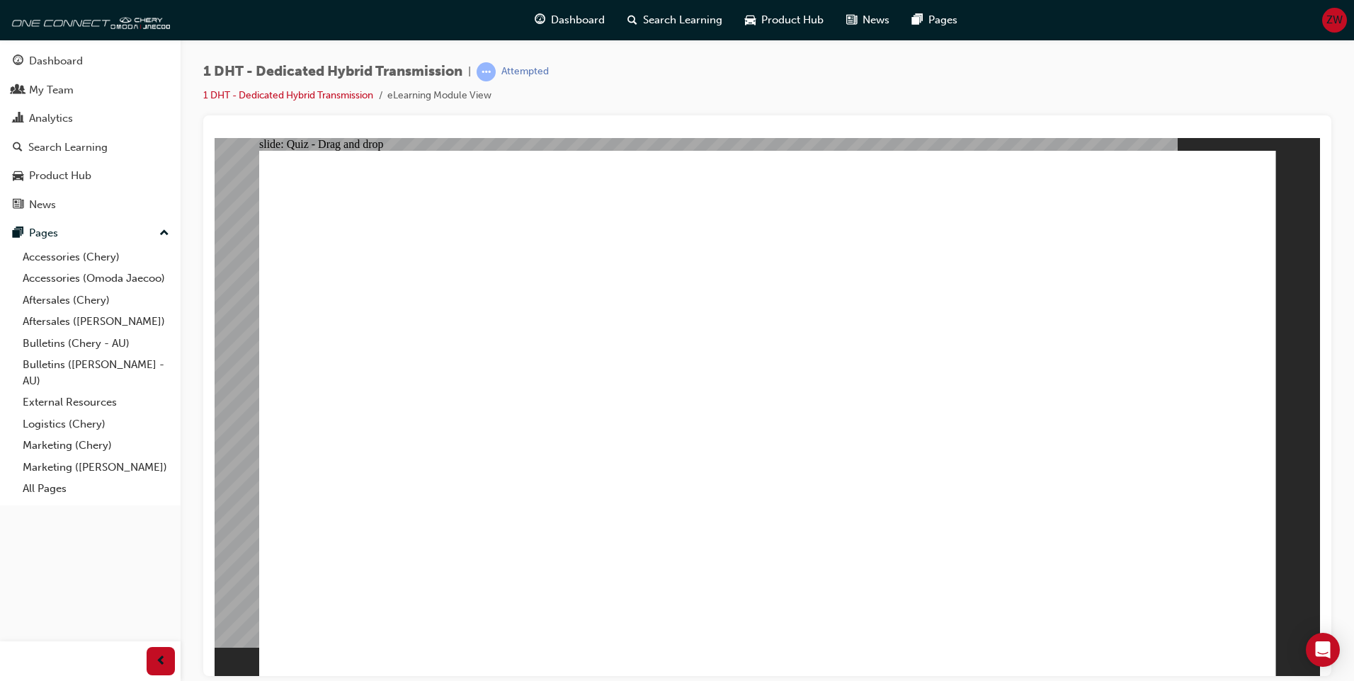
drag, startPoint x: 827, startPoint y: 543, endPoint x: 820, endPoint y: 372, distance: 170.8
drag, startPoint x: 594, startPoint y: 532, endPoint x: 889, endPoint y: 365, distance: 339.0
drag, startPoint x: 563, startPoint y: 537, endPoint x: 853, endPoint y: 304, distance: 372.7
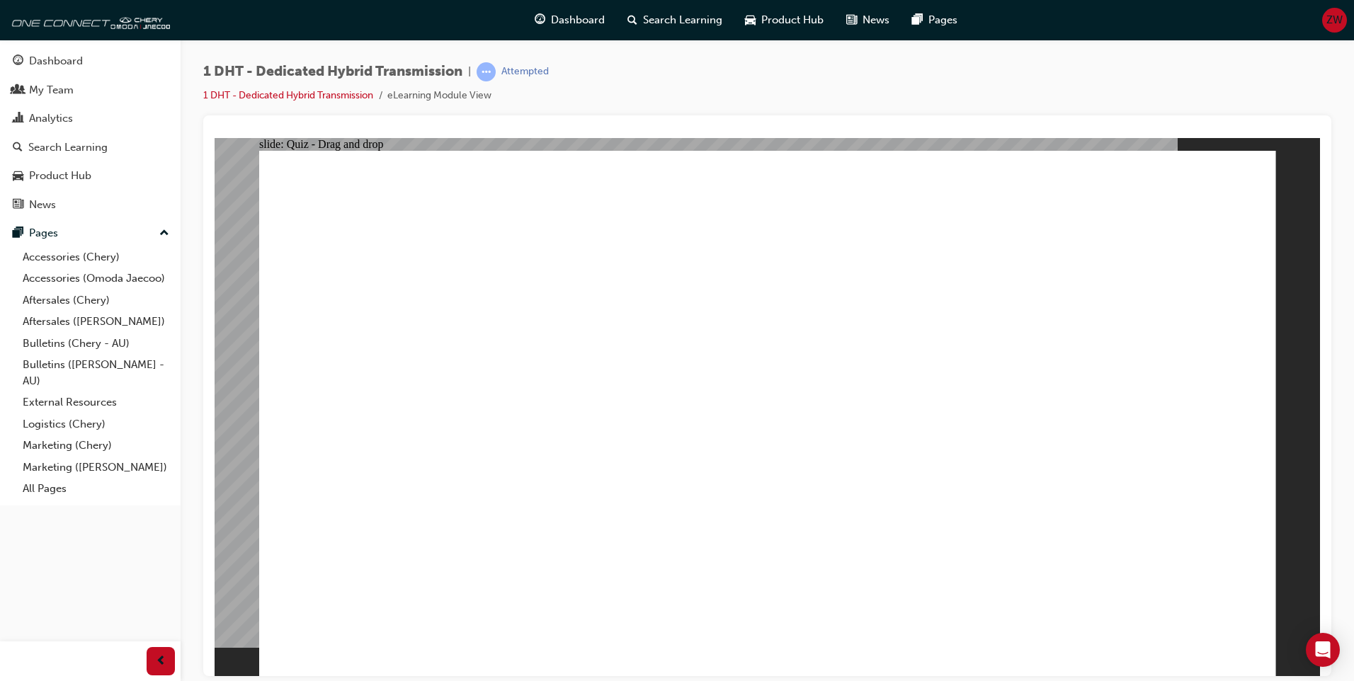
drag, startPoint x: 561, startPoint y: 457, endPoint x: 707, endPoint y: 204, distance: 292.2
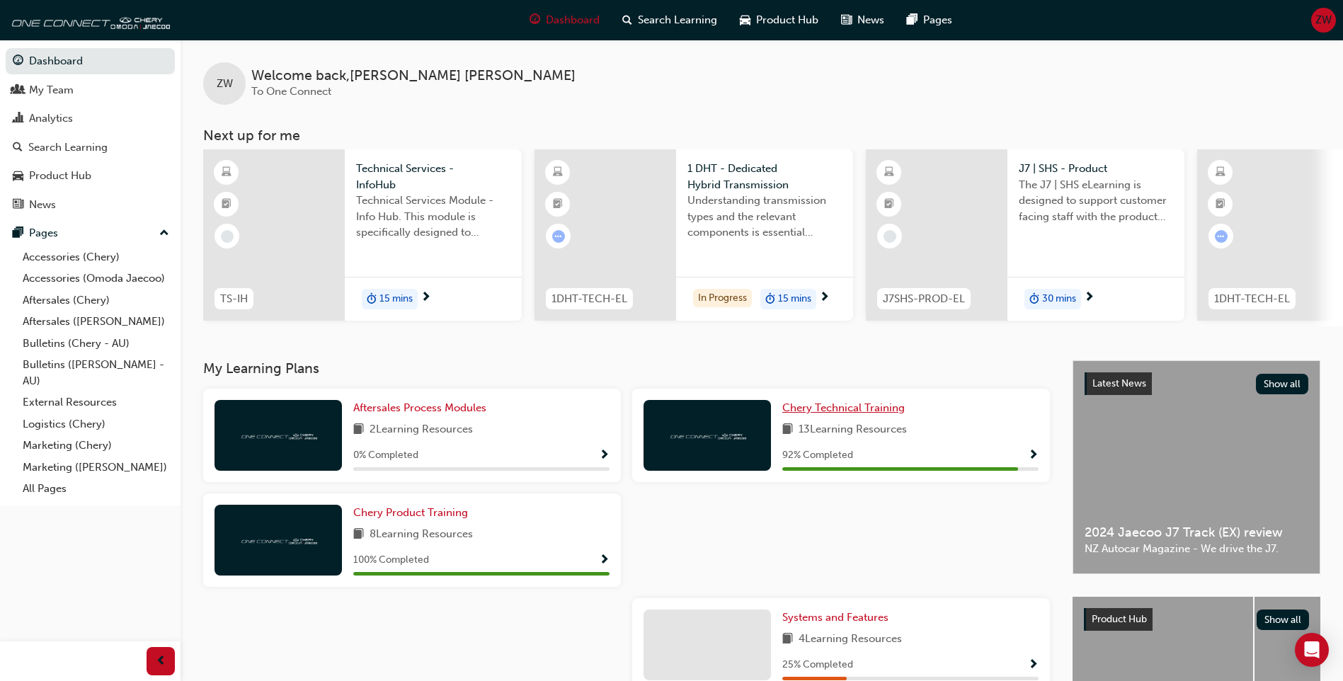
click at [859, 414] on span "Chery Technical Training" at bounding box center [843, 407] width 122 height 13
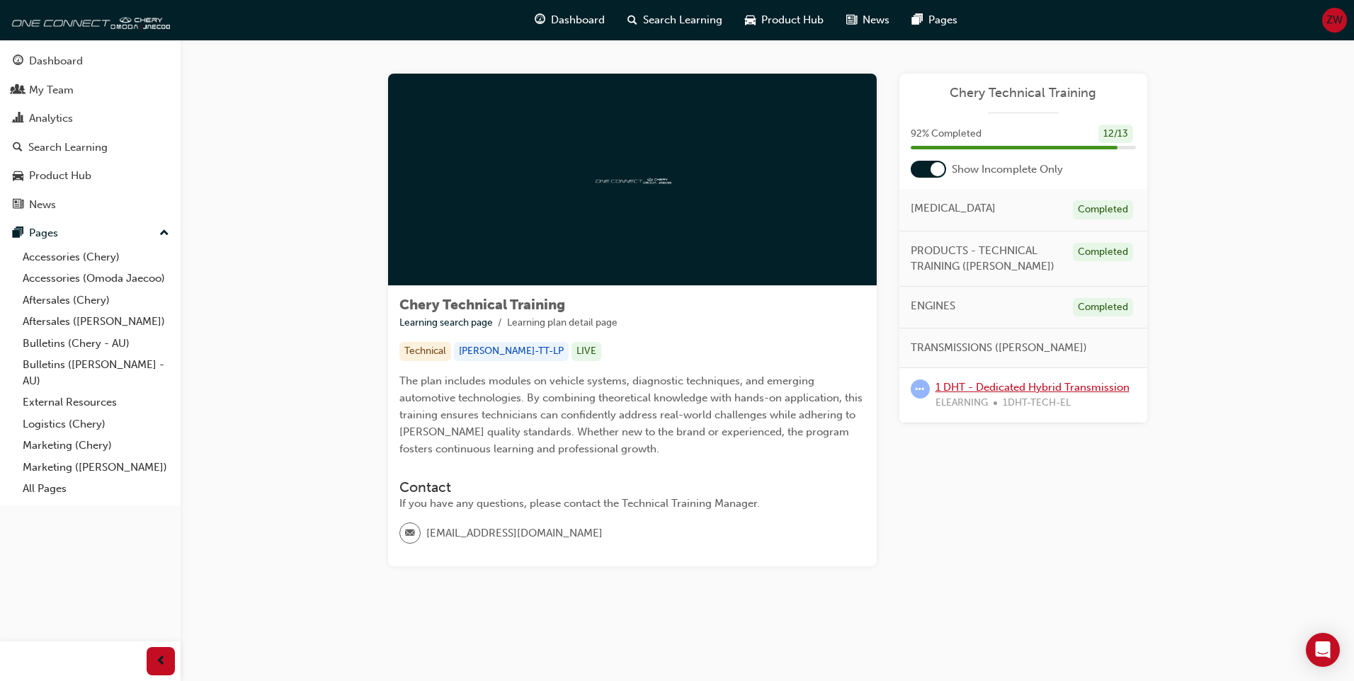
click at [983, 382] on link "1 DHT - Dedicated Hybrid Transmission" at bounding box center [1032, 387] width 194 height 13
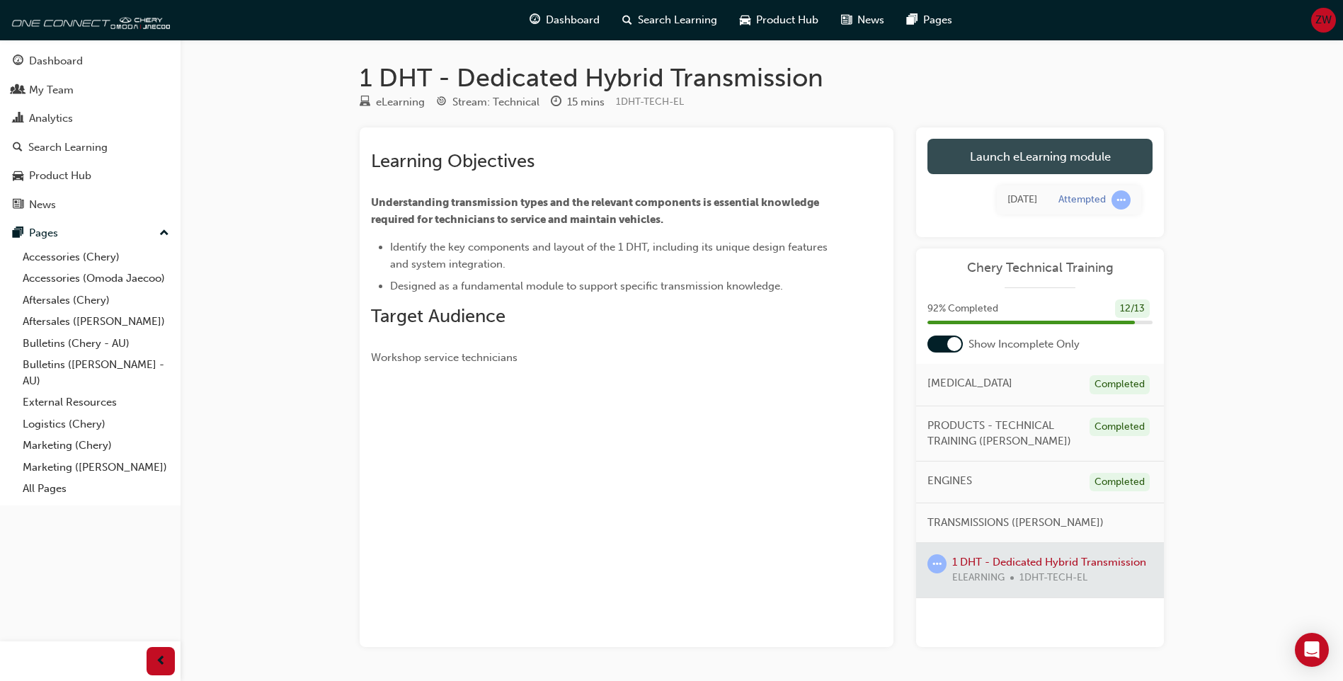
click at [999, 166] on link "Launch eLearning module" at bounding box center [1040, 156] width 225 height 35
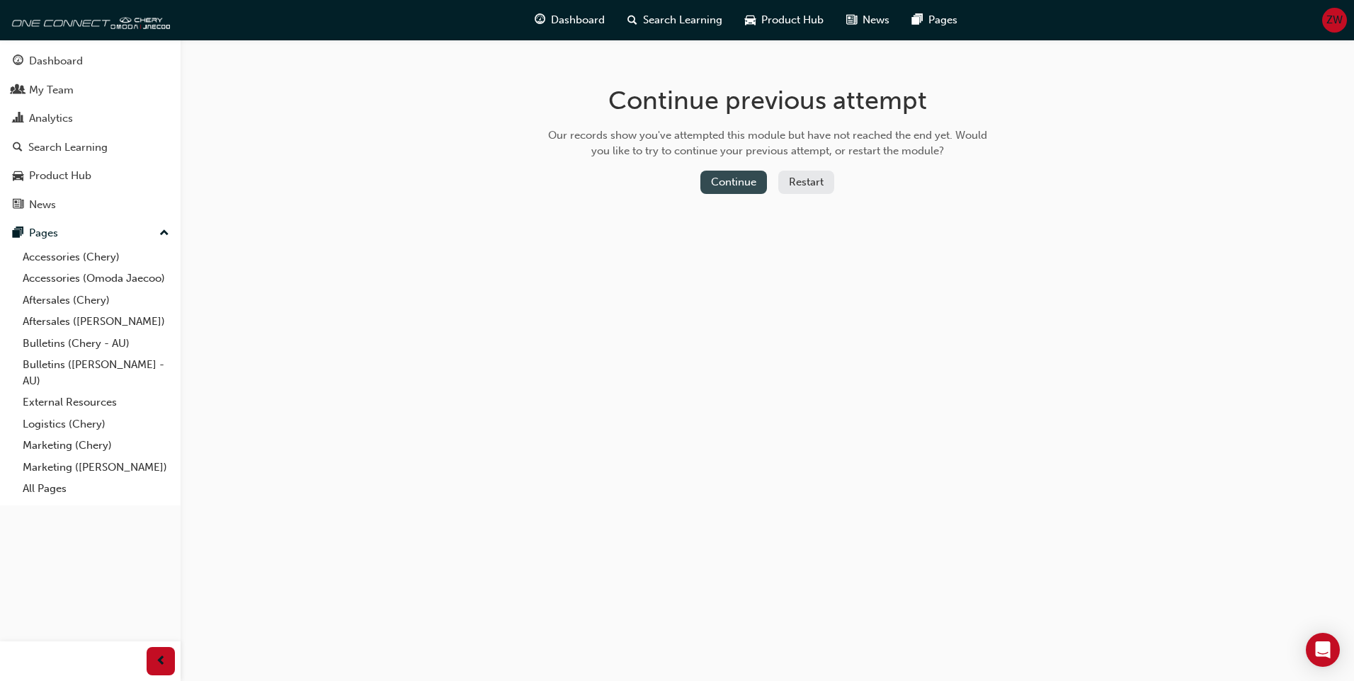
click at [733, 182] on button "Continue" at bounding box center [733, 182] width 67 height 23
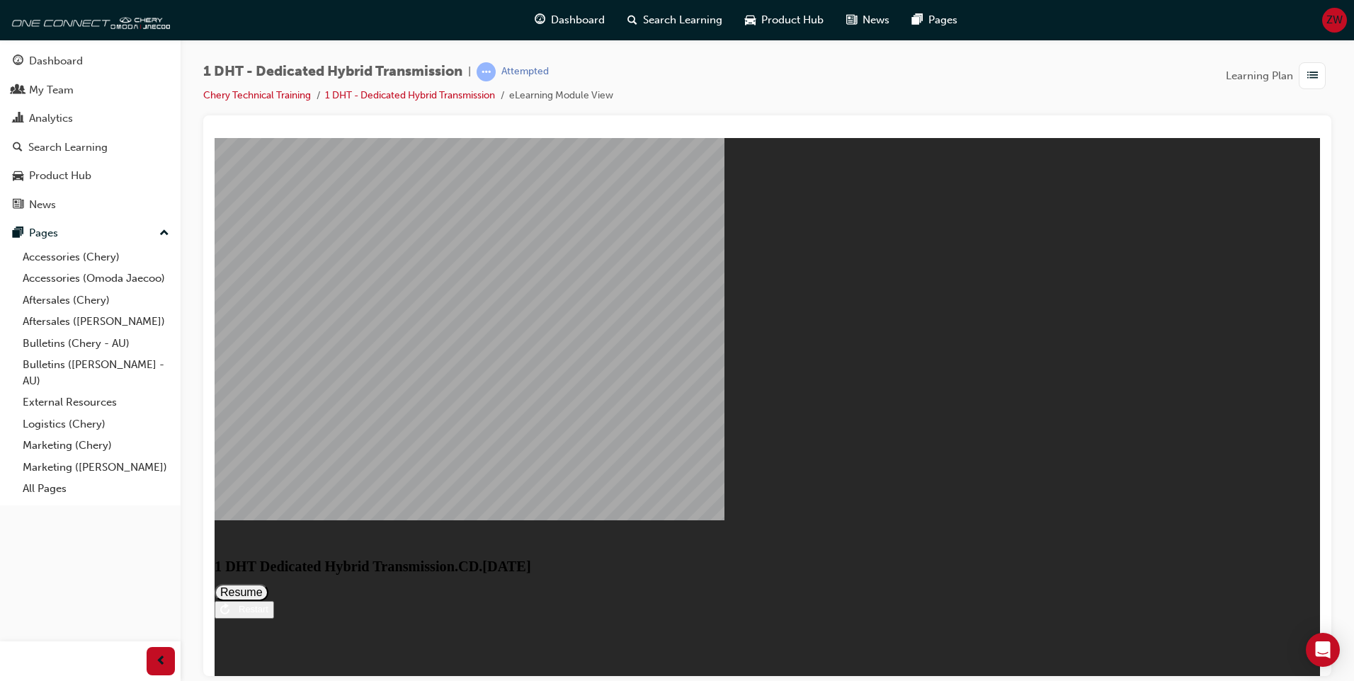
click at [268, 583] on button "Resume" at bounding box center [242, 591] width 54 height 17
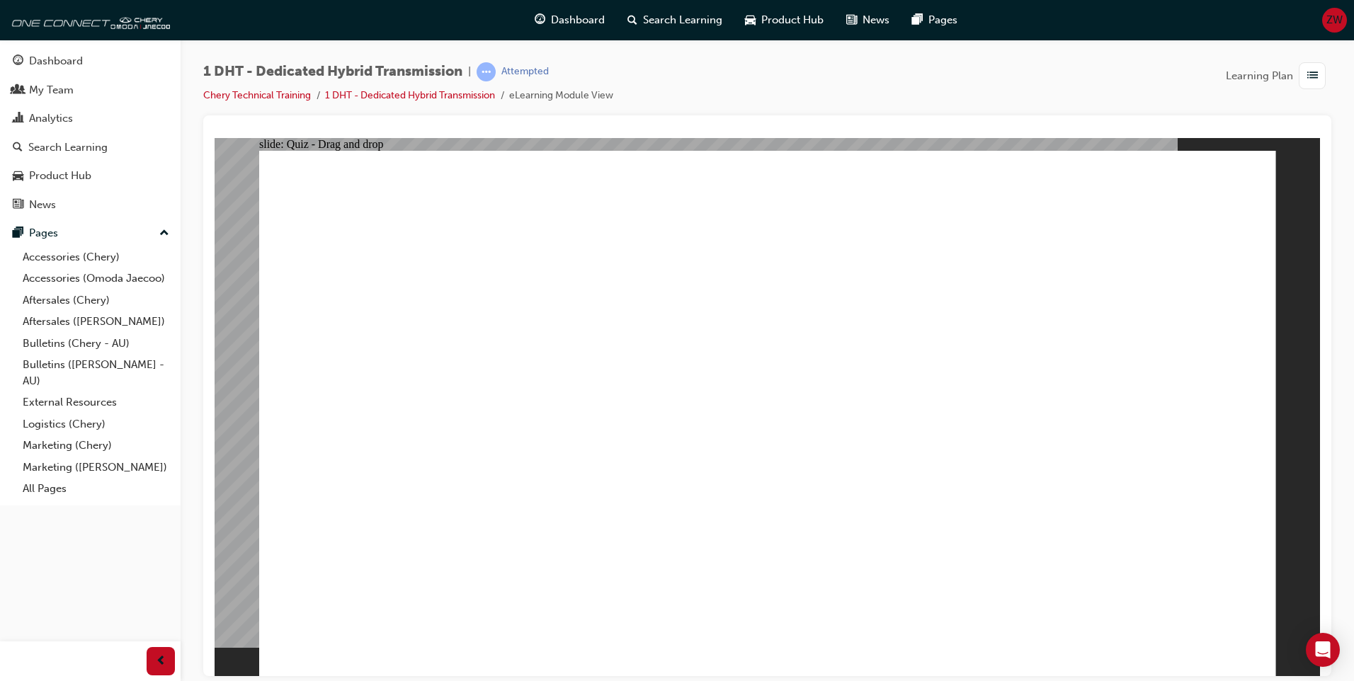
drag, startPoint x: 457, startPoint y: 558, endPoint x: 518, endPoint y: 494, distance: 88.6
drag, startPoint x: 668, startPoint y: 556, endPoint x: 707, endPoint y: 459, distance: 104.8
drag, startPoint x: 768, startPoint y: 532, endPoint x: 768, endPoint y: 357, distance: 175.6
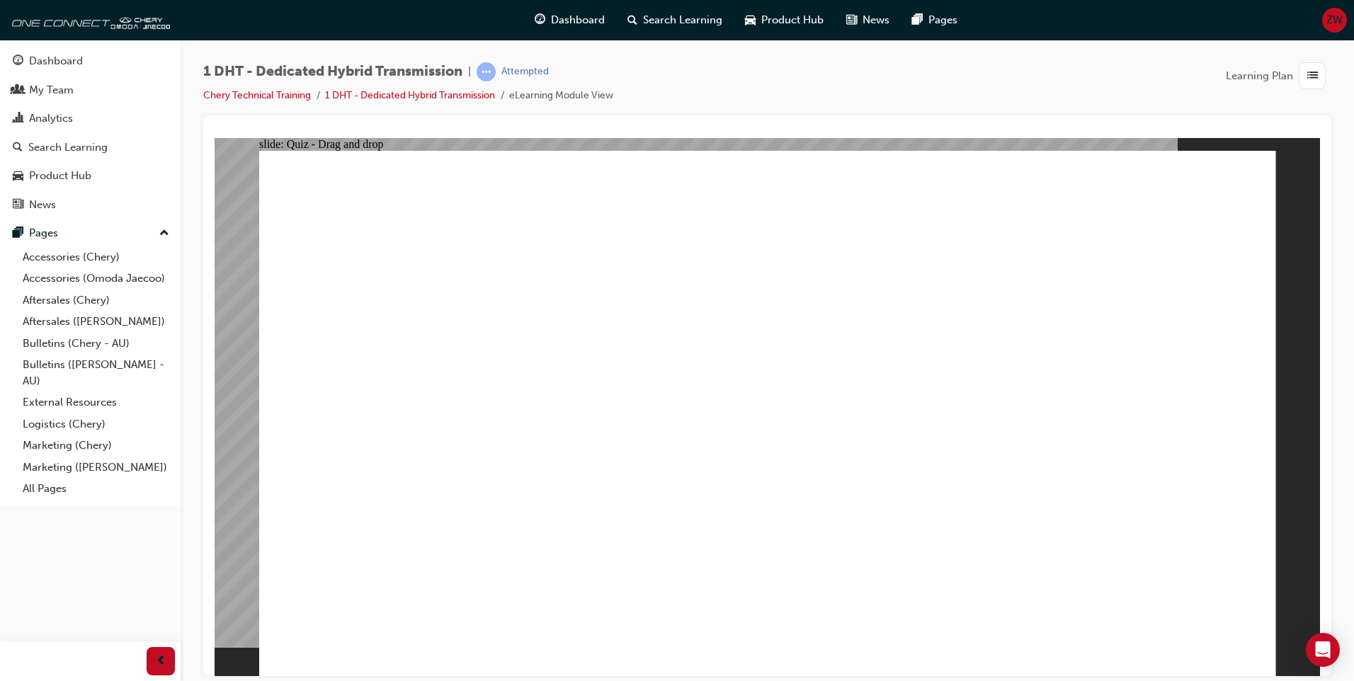
drag, startPoint x: 758, startPoint y: 537, endPoint x: 762, endPoint y: 374, distance: 162.9
drag, startPoint x: 760, startPoint y: 489, endPoint x: 765, endPoint y: 419, distance: 70.3
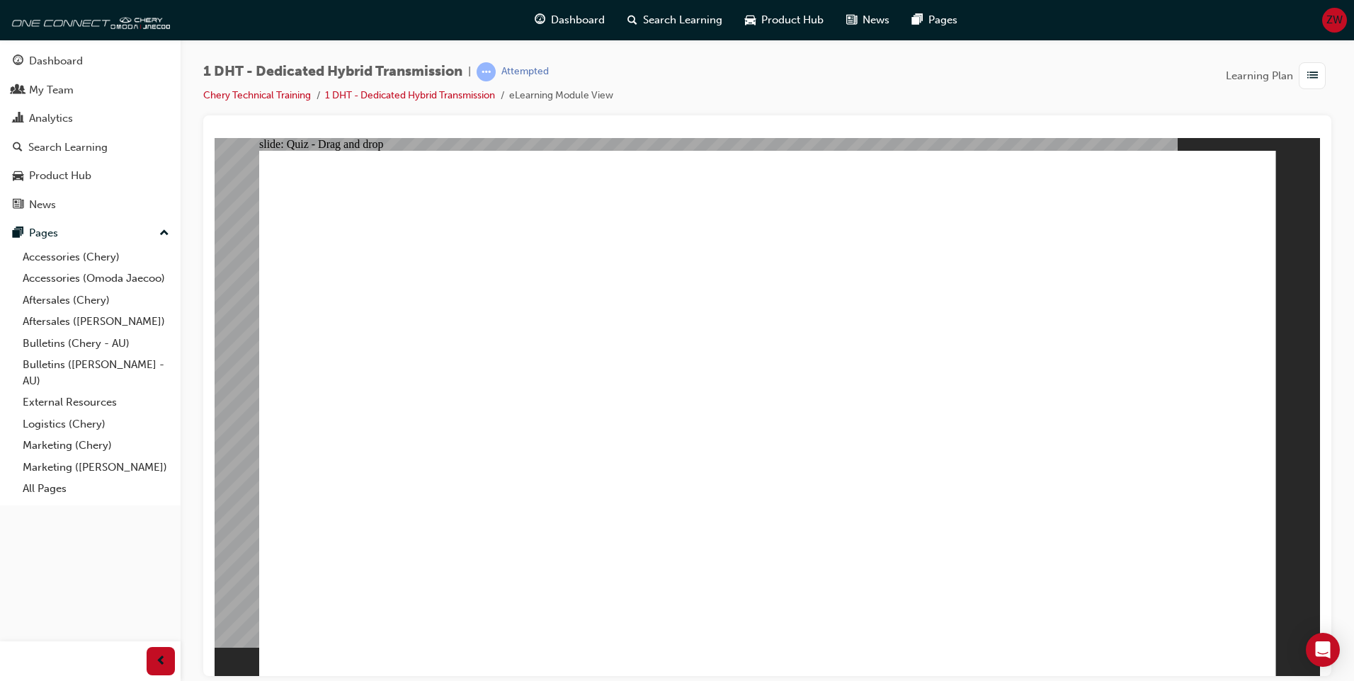
click at [673, 452] on button "OK" at bounding box center [661, 444] width 25 height 15
drag, startPoint x: 940, startPoint y: 544, endPoint x: 1008, endPoint y: 406, distance: 153.6
drag, startPoint x: 1005, startPoint y: 560, endPoint x: 1058, endPoint y: 383, distance: 184.6
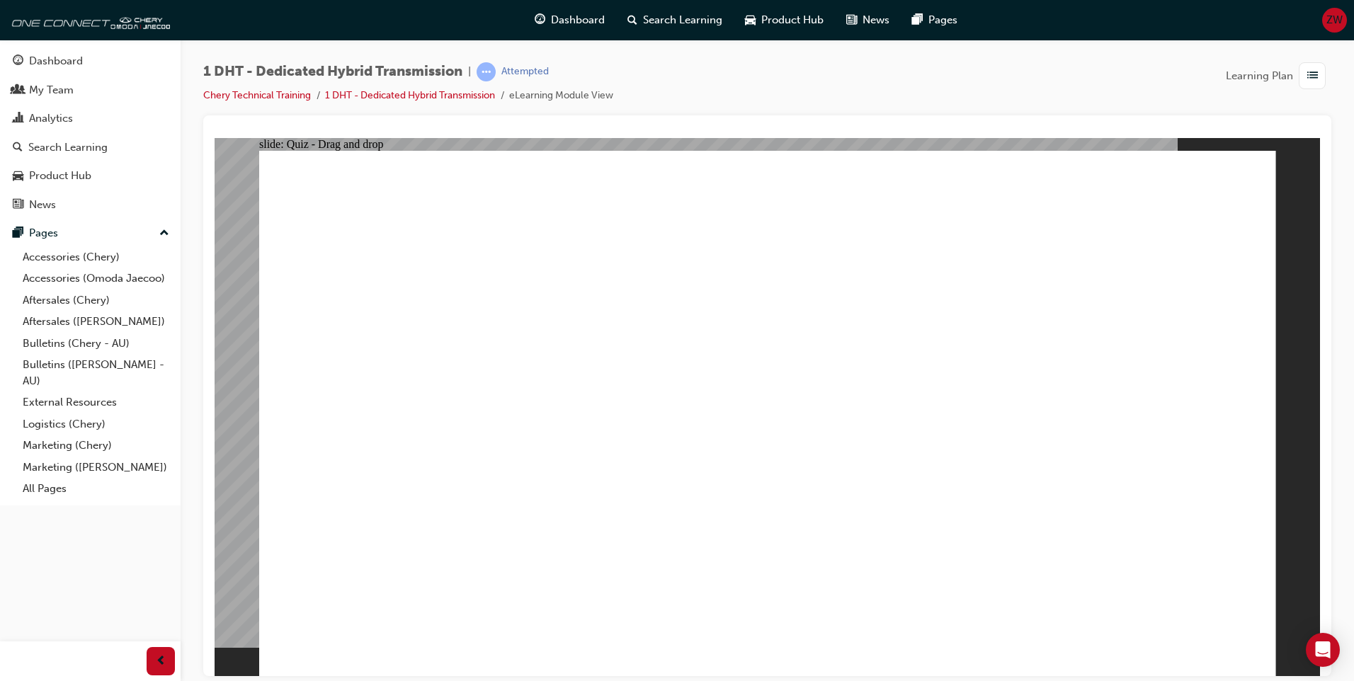
drag, startPoint x: 1012, startPoint y: 540, endPoint x: 1044, endPoint y: 344, distance: 198.1
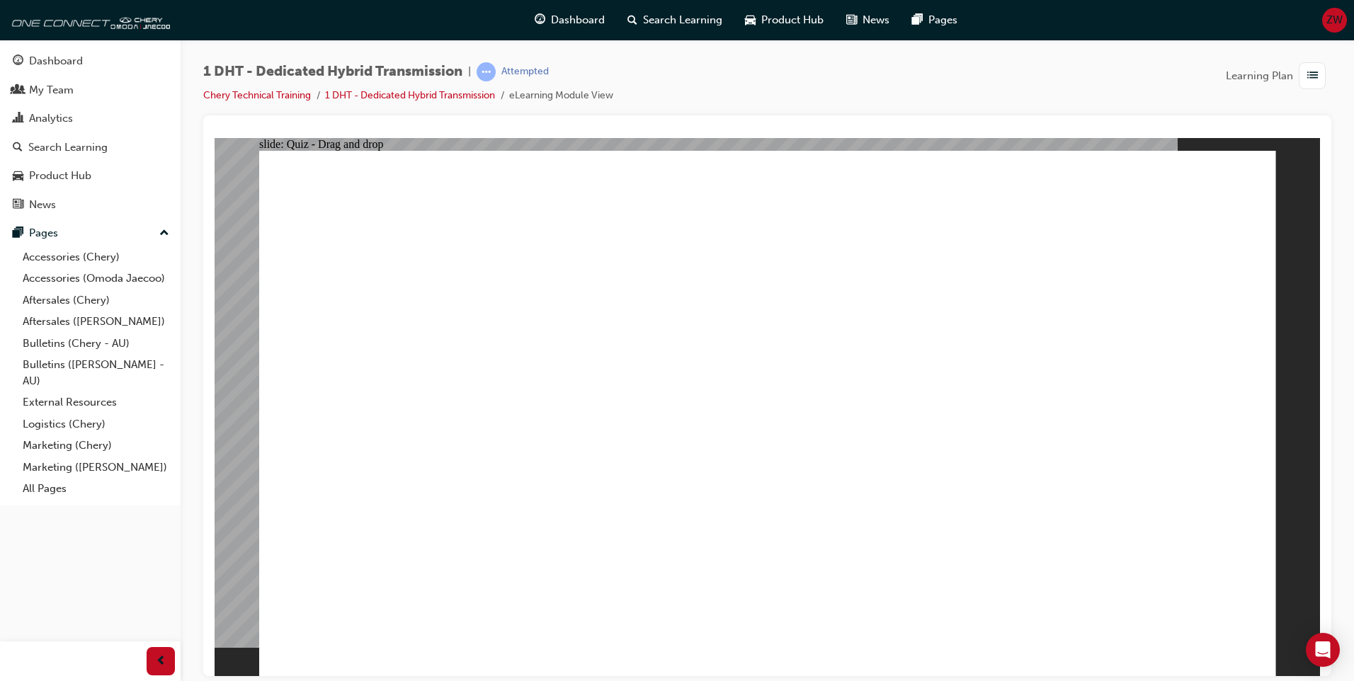
drag, startPoint x: 780, startPoint y: 549, endPoint x: 798, endPoint y: 365, distance: 185.0
drag, startPoint x: 443, startPoint y: 542, endPoint x: 729, endPoint y: 361, distance: 338.7
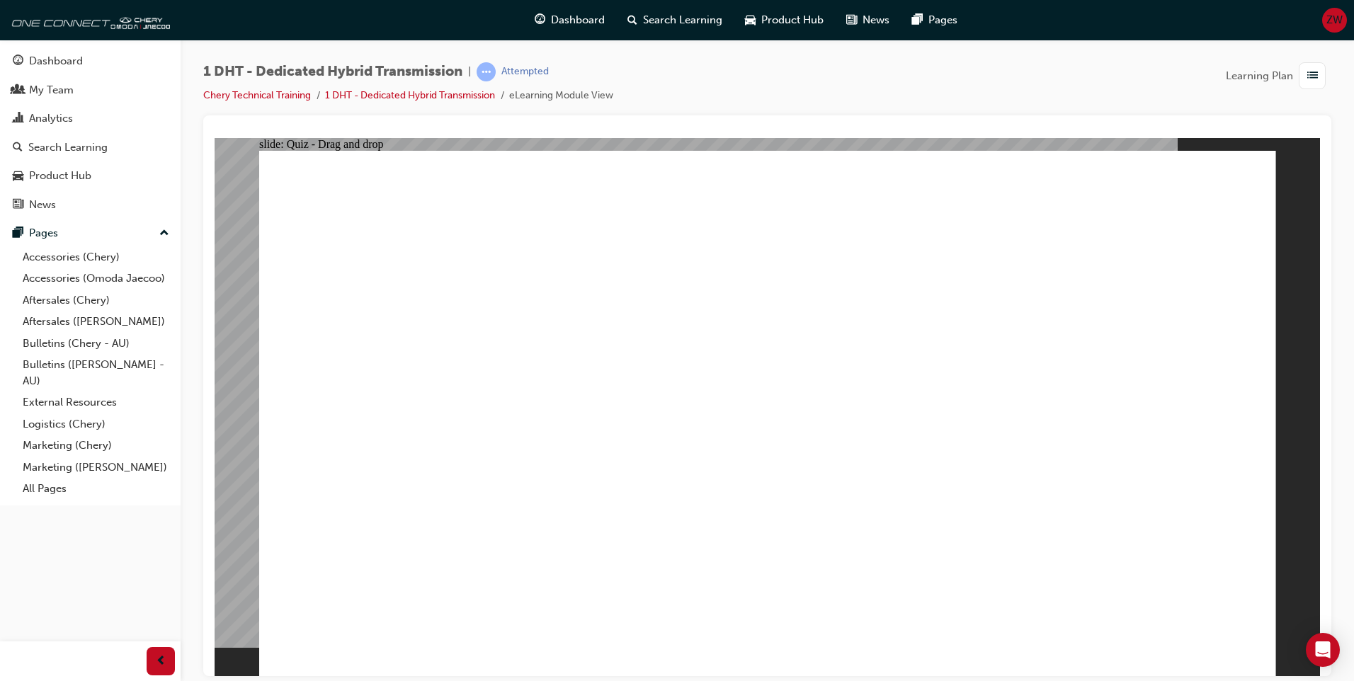
drag, startPoint x: 565, startPoint y: 523, endPoint x: 777, endPoint y: 382, distance: 254.3
drag, startPoint x: 678, startPoint y: 524, endPoint x: 775, endPoint y: 367, distance: 184.1
drag, startPoint x: 753, startPoint y: 530, endPoint x: 774, endPoint y: 369, distance: 162.0
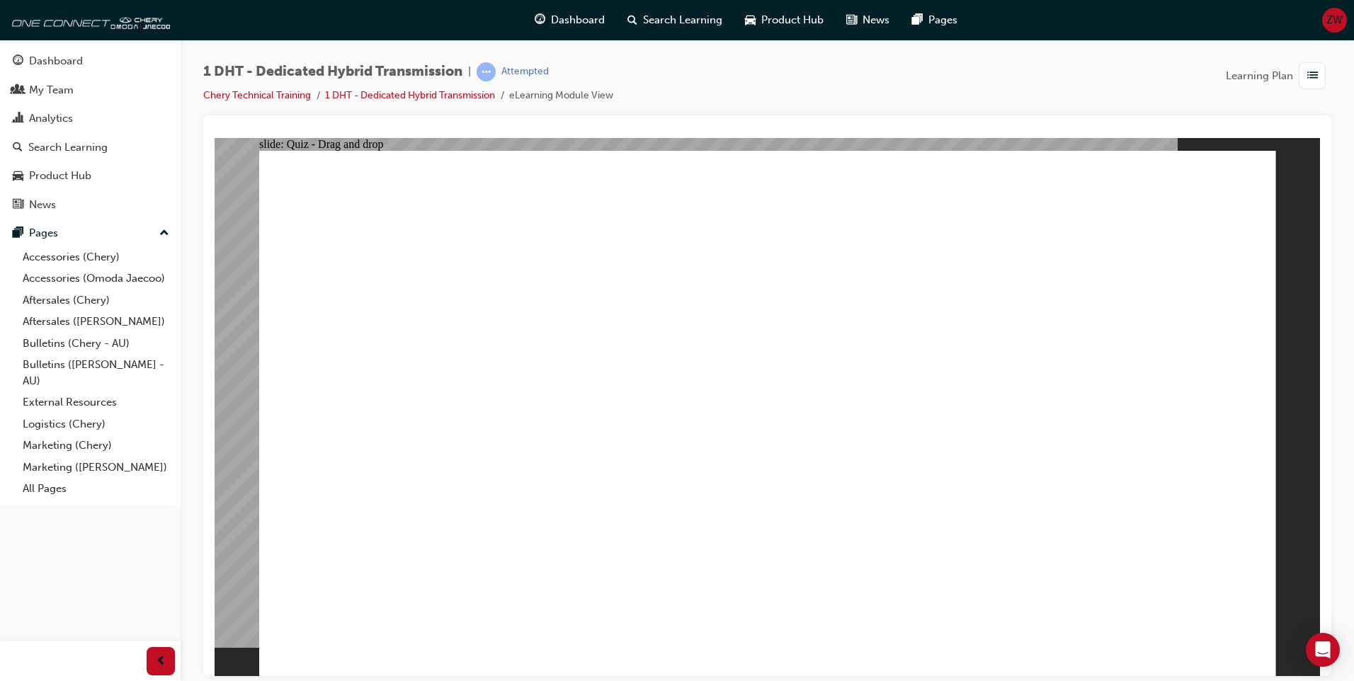
drag, startPoint x: 831, startPoint y: 523, endPoint x: 809, endPoint y: 329, distance: 194.5
drag, startPoint x: 950, startPoint y: 489, endPoint x: 849, endPoint y: 365, distance: 159.5
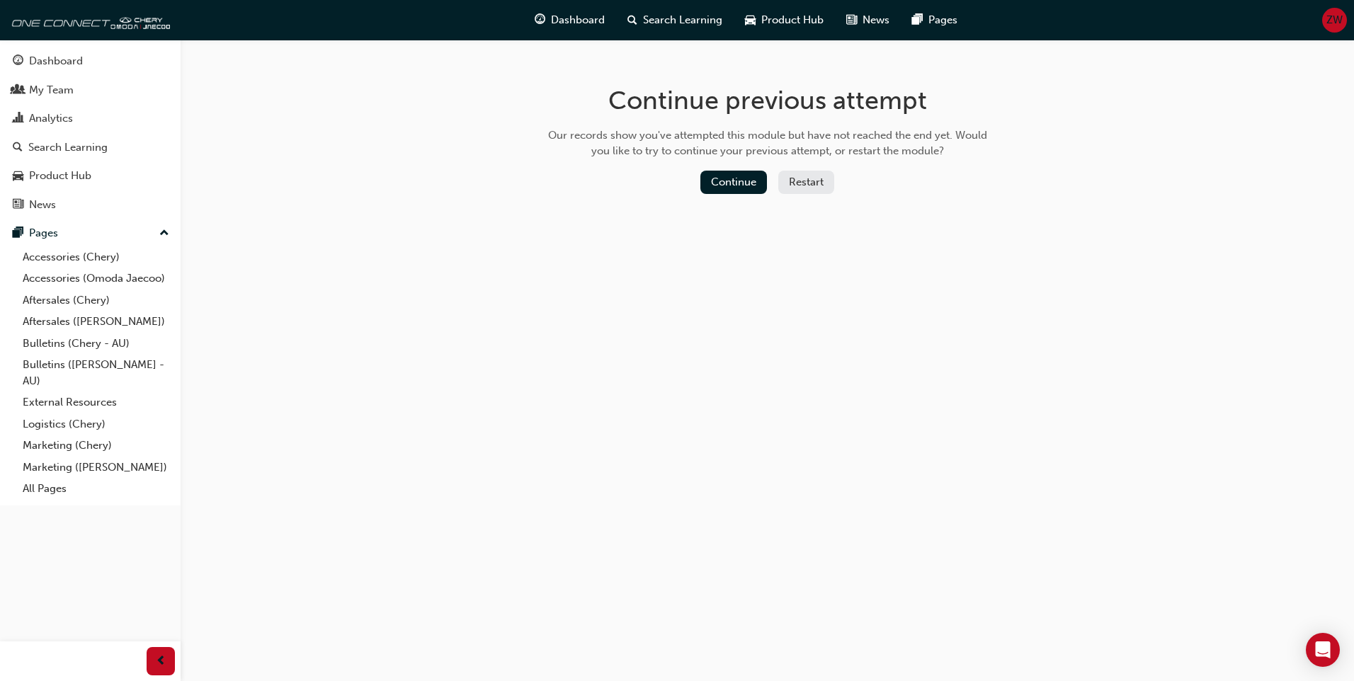
click at [826, 181] on button "Restart" at bounding box center [806, 182] width 56 height 23
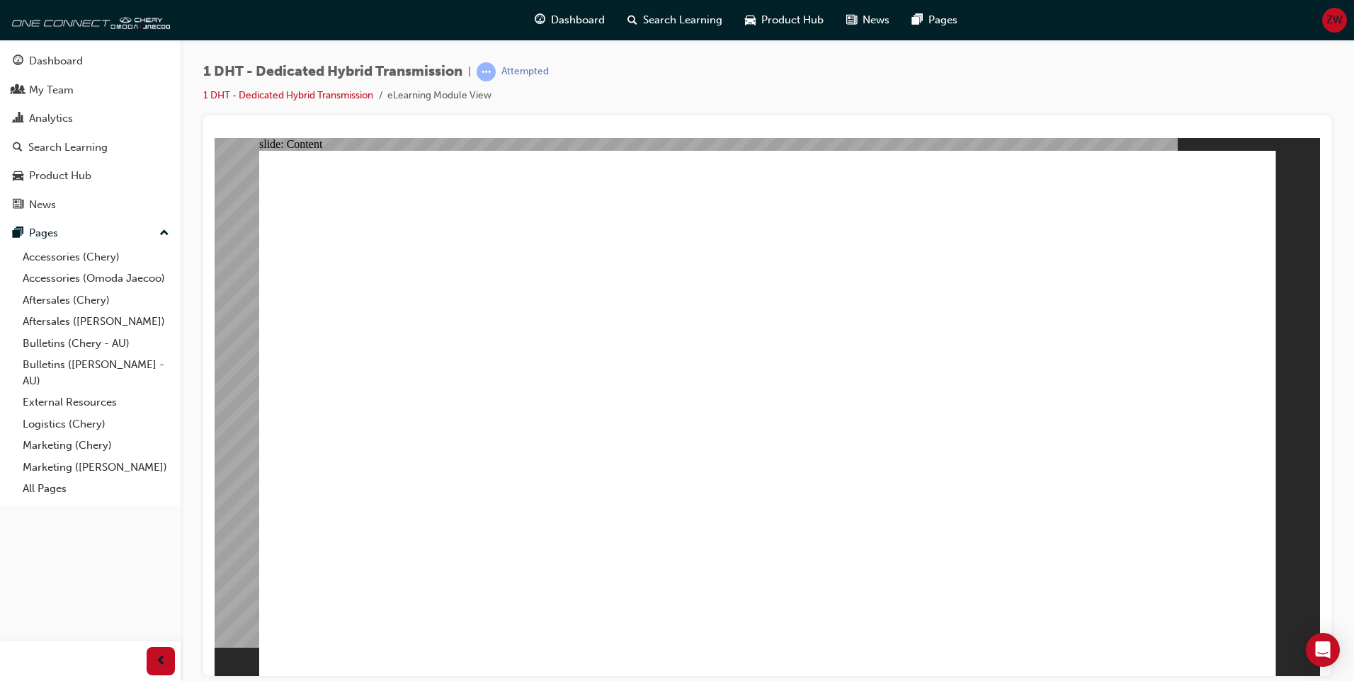
type input "24"
drag, startPoint x: 1078, startPoint y: 578, endPoint x: 1294, endPoint y: 585, distance: 216.8
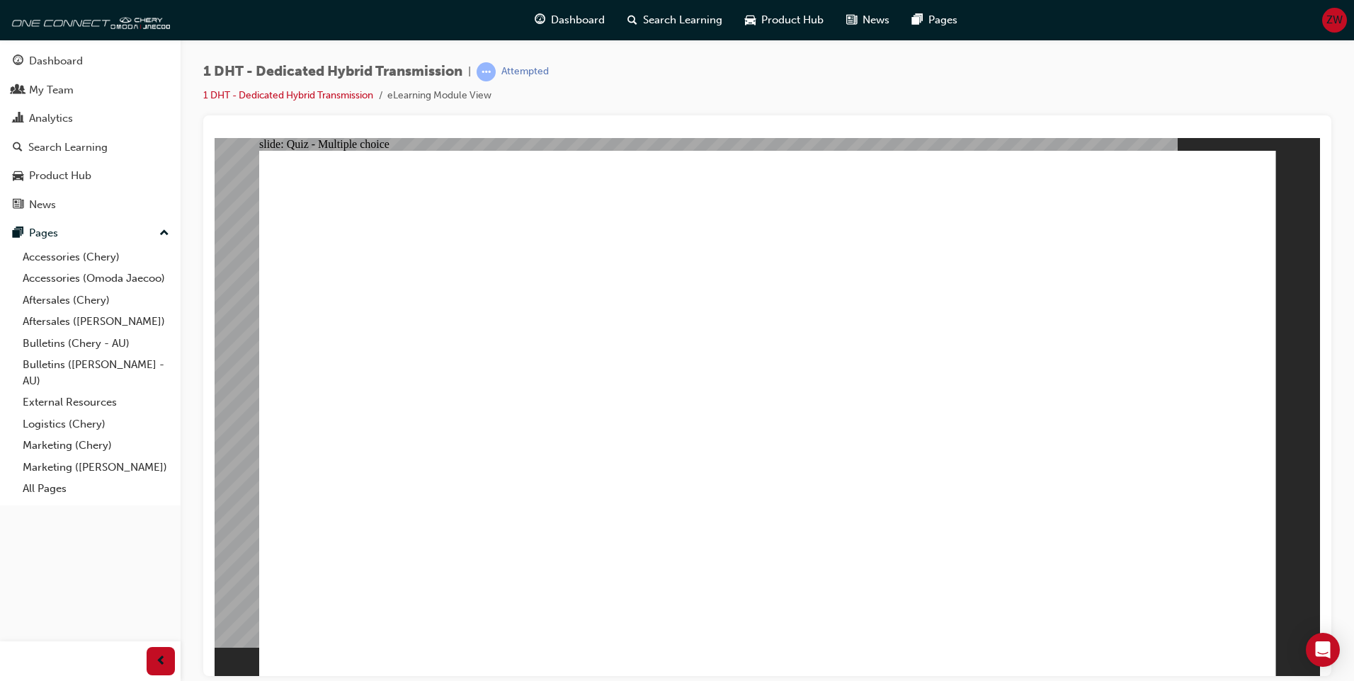
radio input "true"
drag, startPoint x: 447, startPoint y: 555, endPoint x: 776, endPoint y: 272, distance: 433.8
drag, startPoint x: 579, startPoint y: 555, endPoint x: 746, endPoint y: 292, distance: 311.9
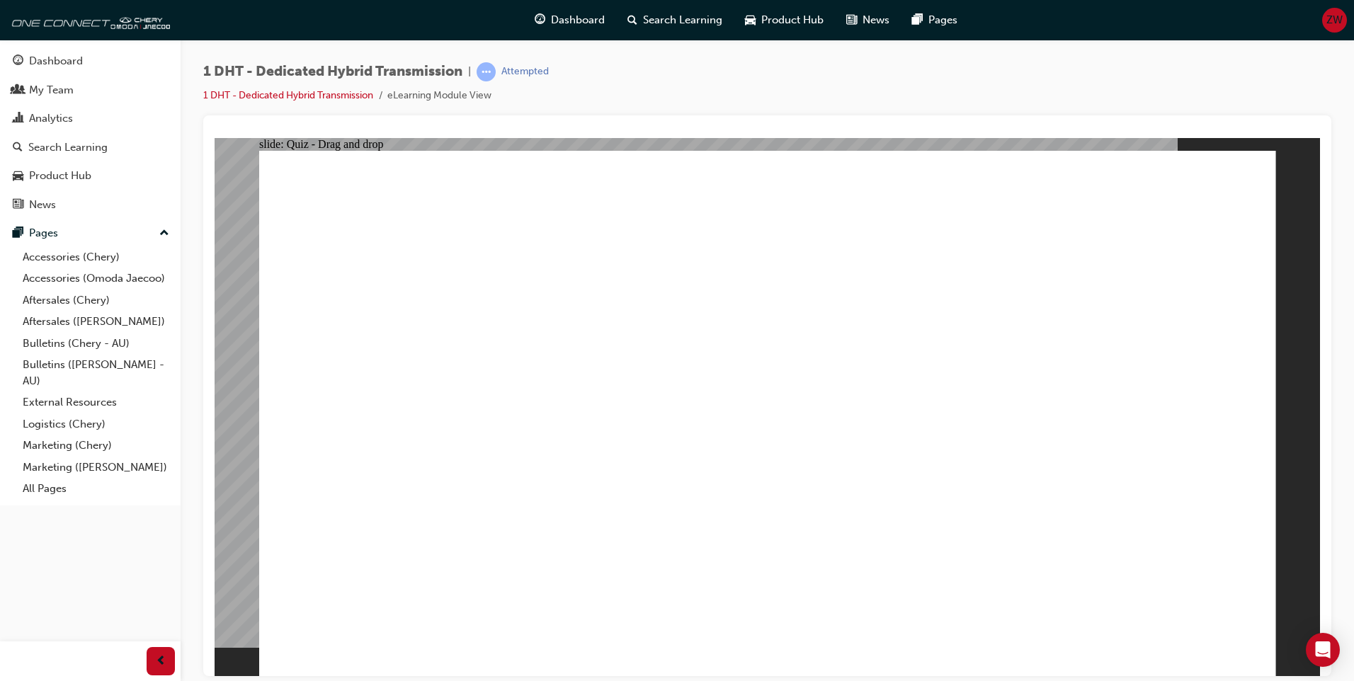
drag, startPoint x: 661, startPoint y: 542, endPoint x: 751, endPoint y: 331, distance: 229.6
drag, startPoint x: 755, startPoint y: 421, endPoint x: 764, endPoint y: 317, distance: 105.2
drag, startPoint x: 935, startPoint y: 537, endPoint x: 851, endPoint y: 307, distance: 244.4
drag, startPoint x: 849, startPoint y: 535, endPoint x: 1013, endPoint y: 238, distance: 338.8
drag, startPoint x: 1047, startPoint y: 541, endPoint x: 1124, endPoint y: 287, distance: 265.9
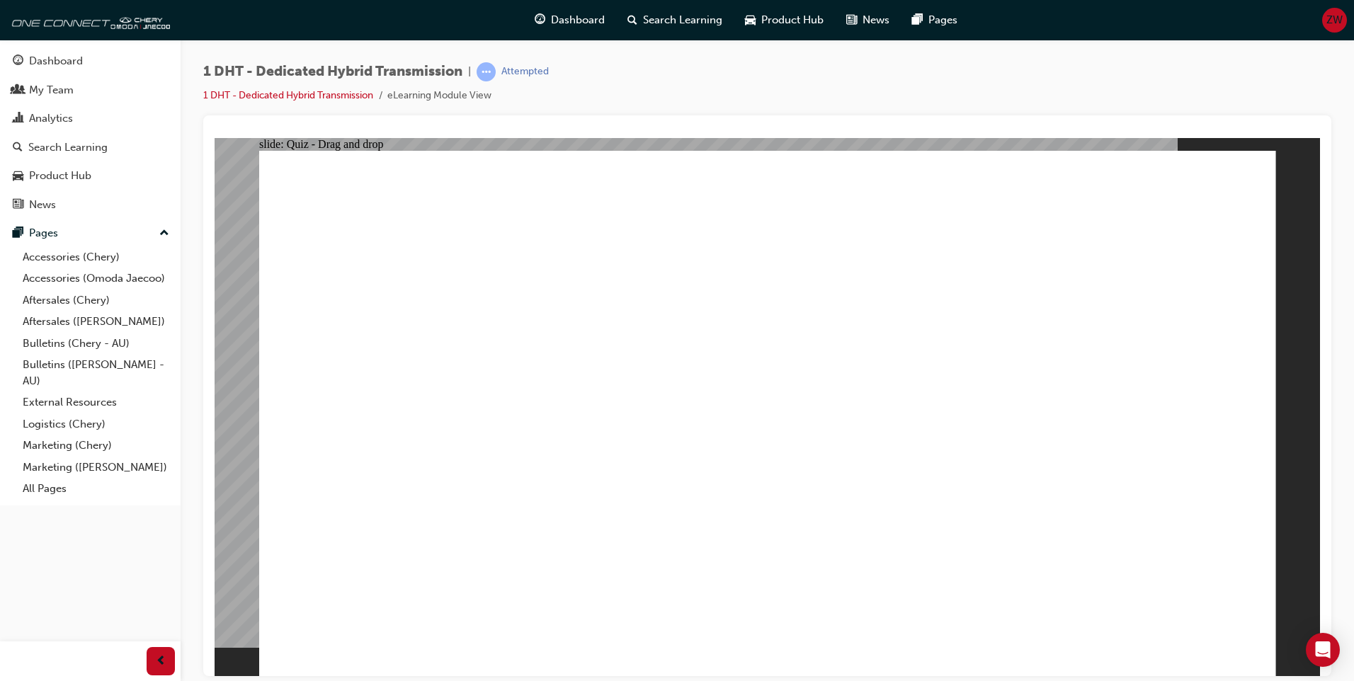
radio input "true"
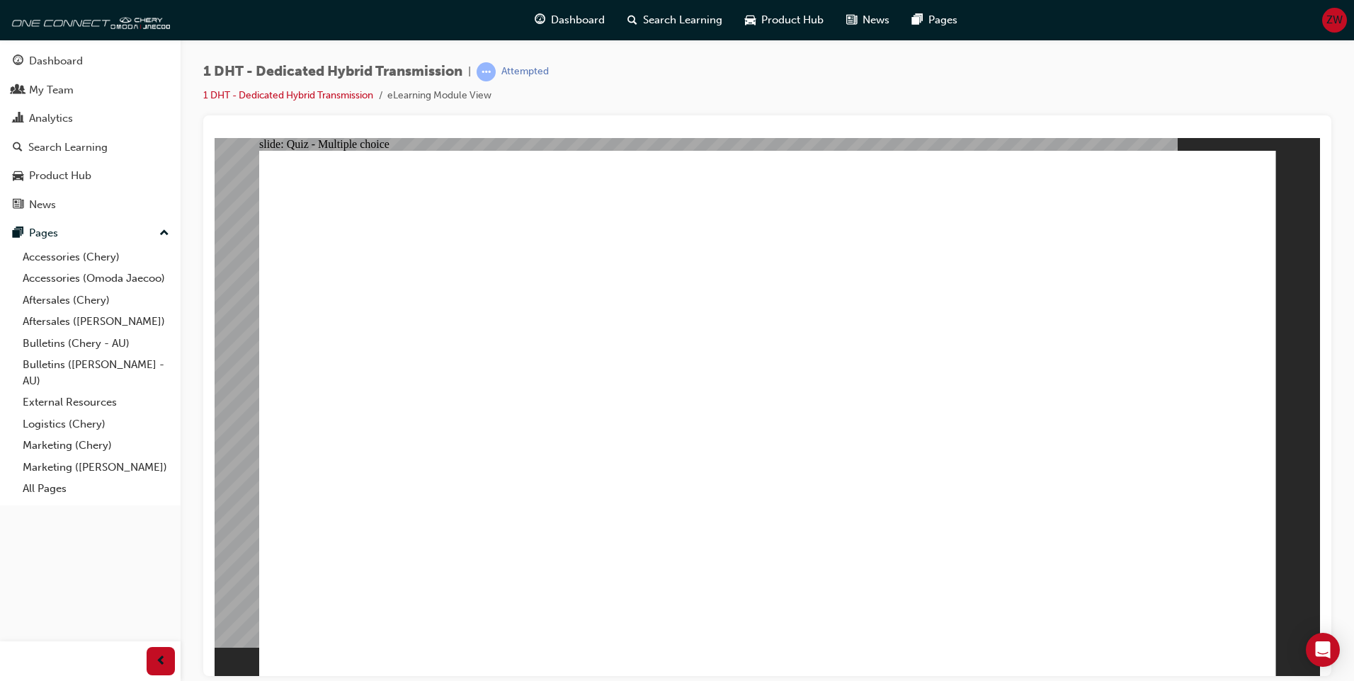
radio input "true"
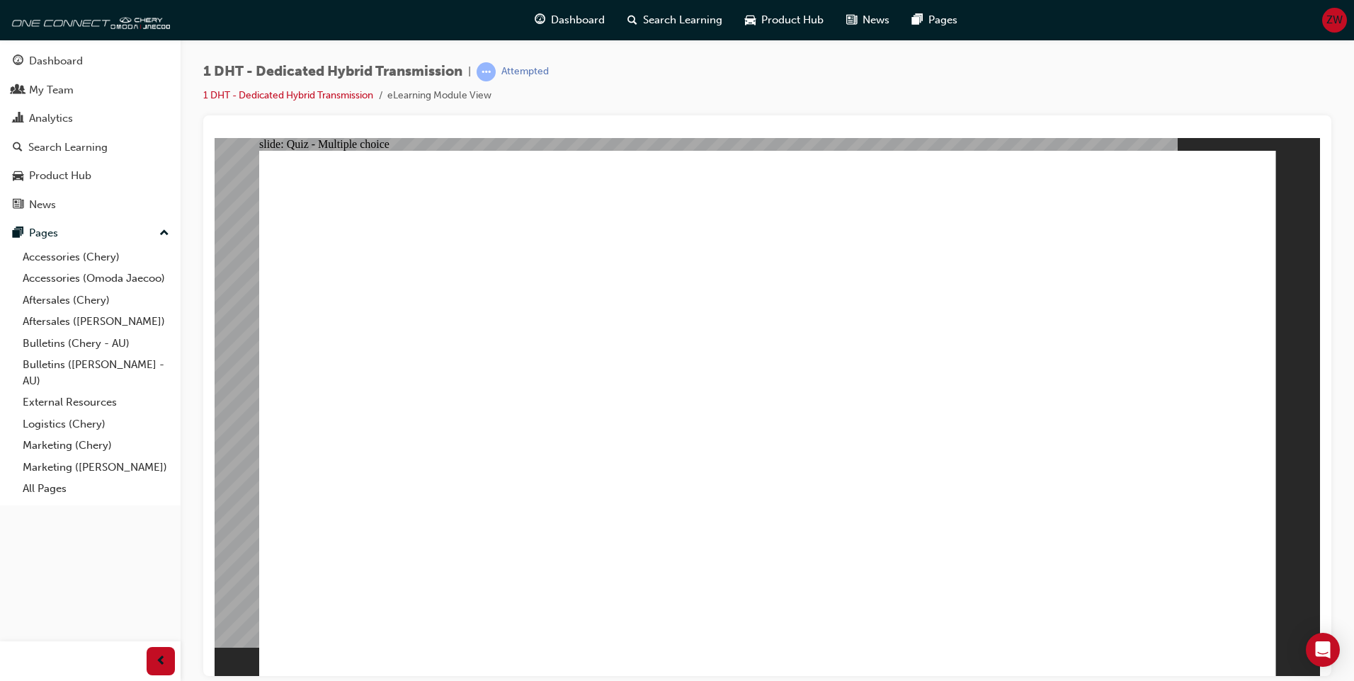
checkbox input "true"
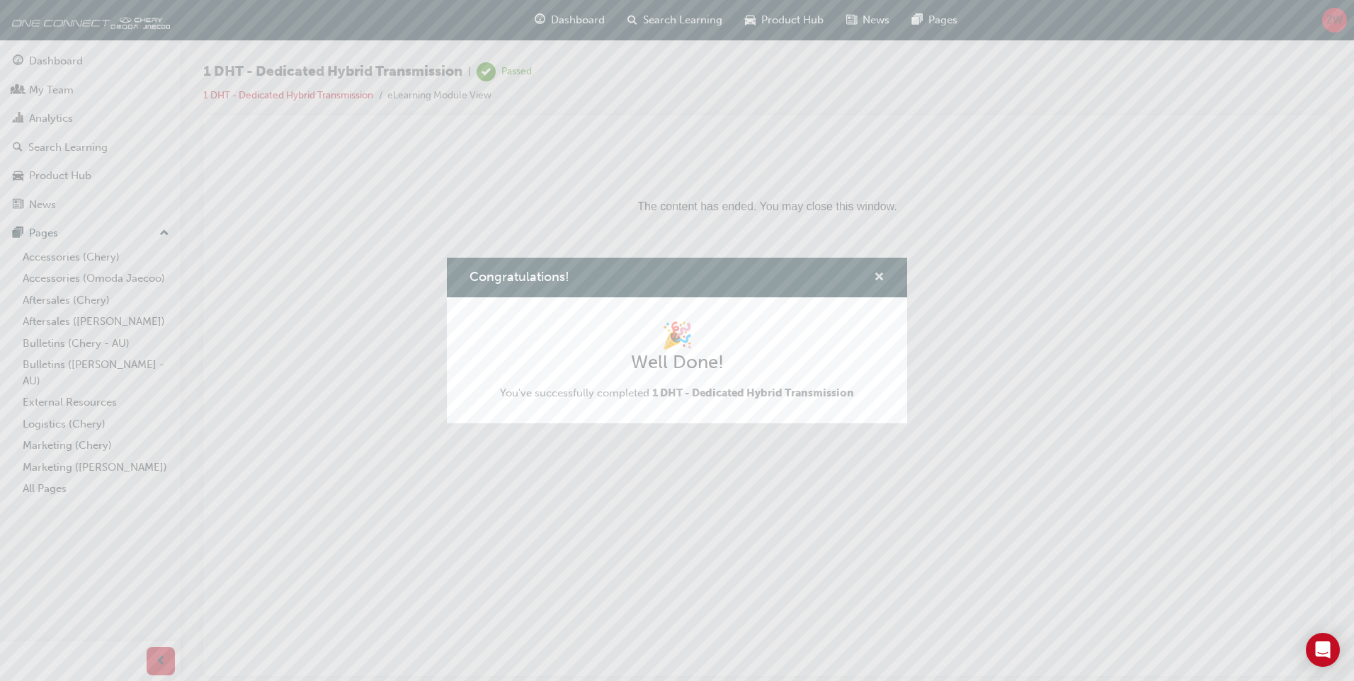
click at [878, 275] on span "cross-icon" at bounding box center [879, 278] width 11 height 13
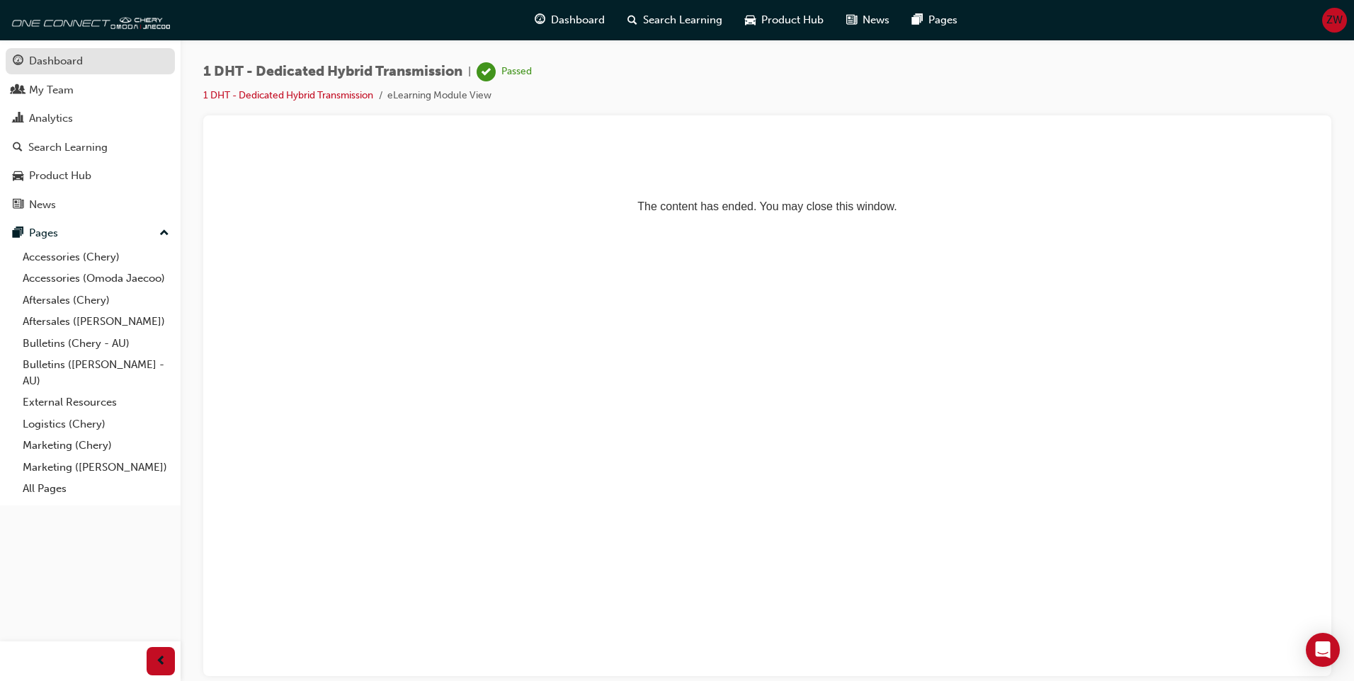
click at [88, 61] on div "Dashboard" at bounding box center [90, 61] width 155 height 18
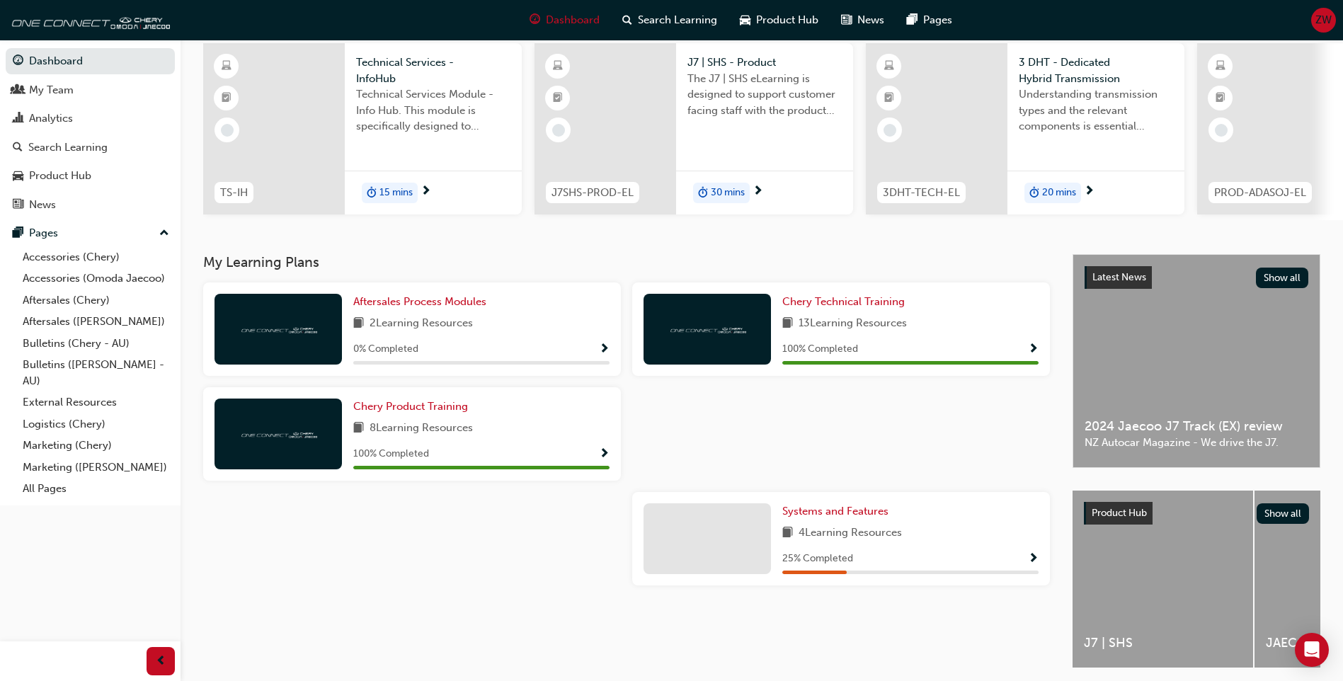
scroll to position [109, 0]
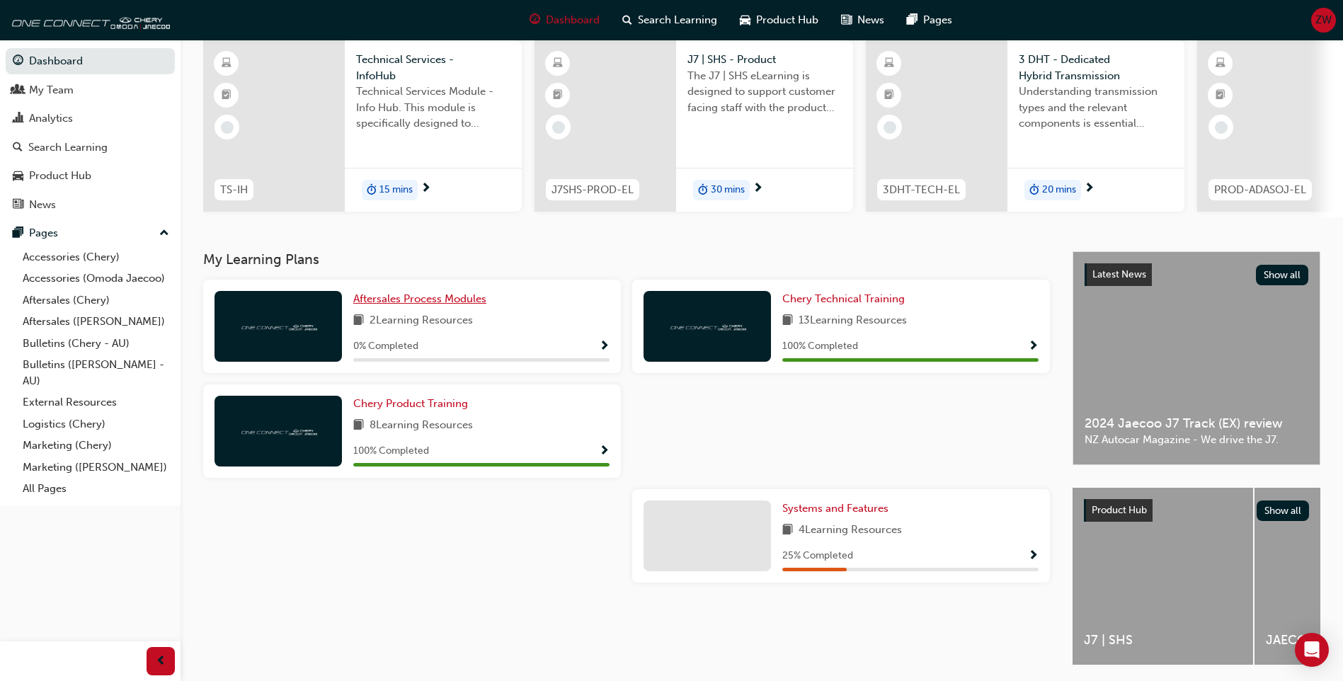
click at [360, 305] on span "Aftersales Process Modules" at bounding box center [419, 298] width 133 height 13
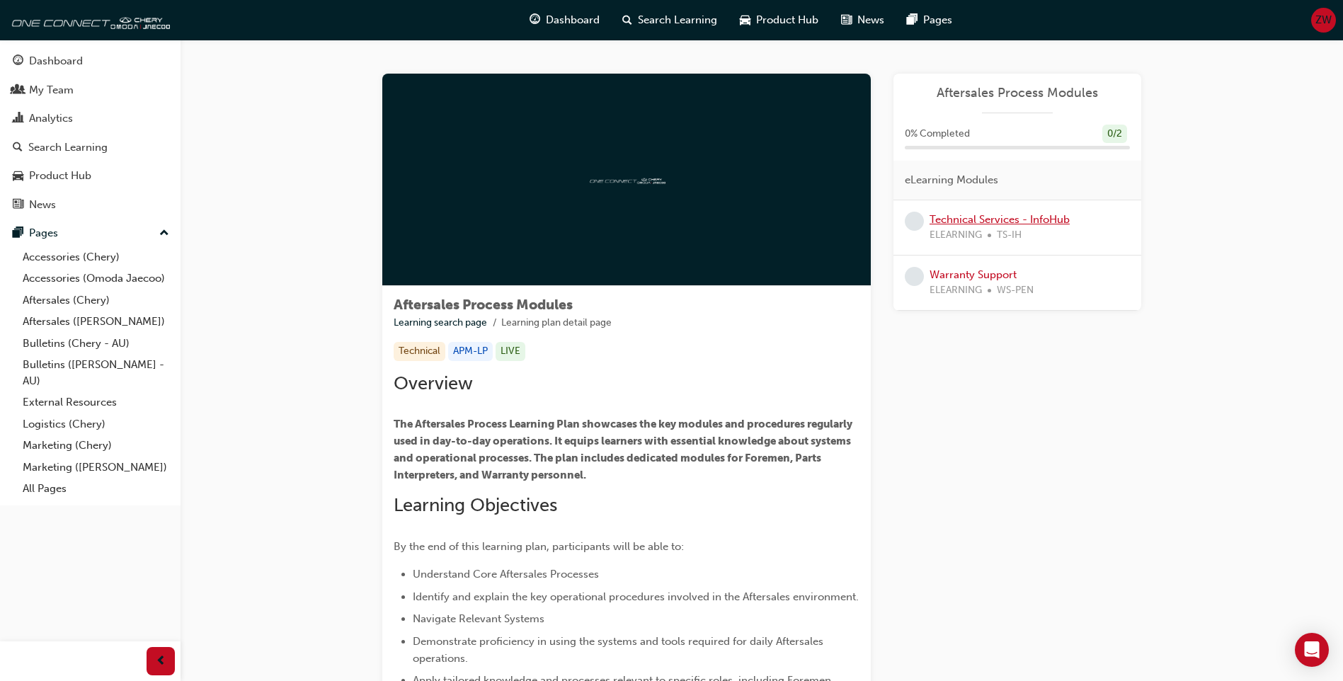
click at [1055, 218] on link "Technical Services - InfoHub" at bounding box center [1000, 219] width 140 height 13
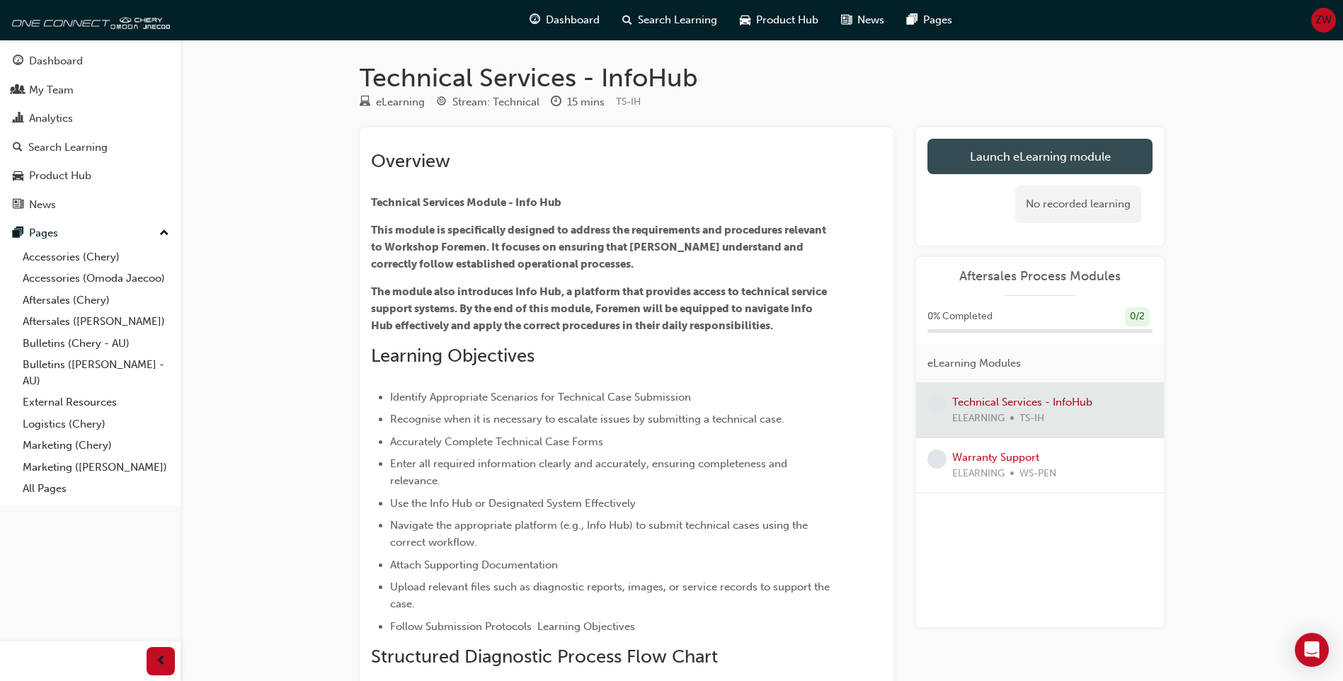
click at [1046, 169] on link "Launch eLearning module" at bounding box center [1040, 156] width 225 height 35
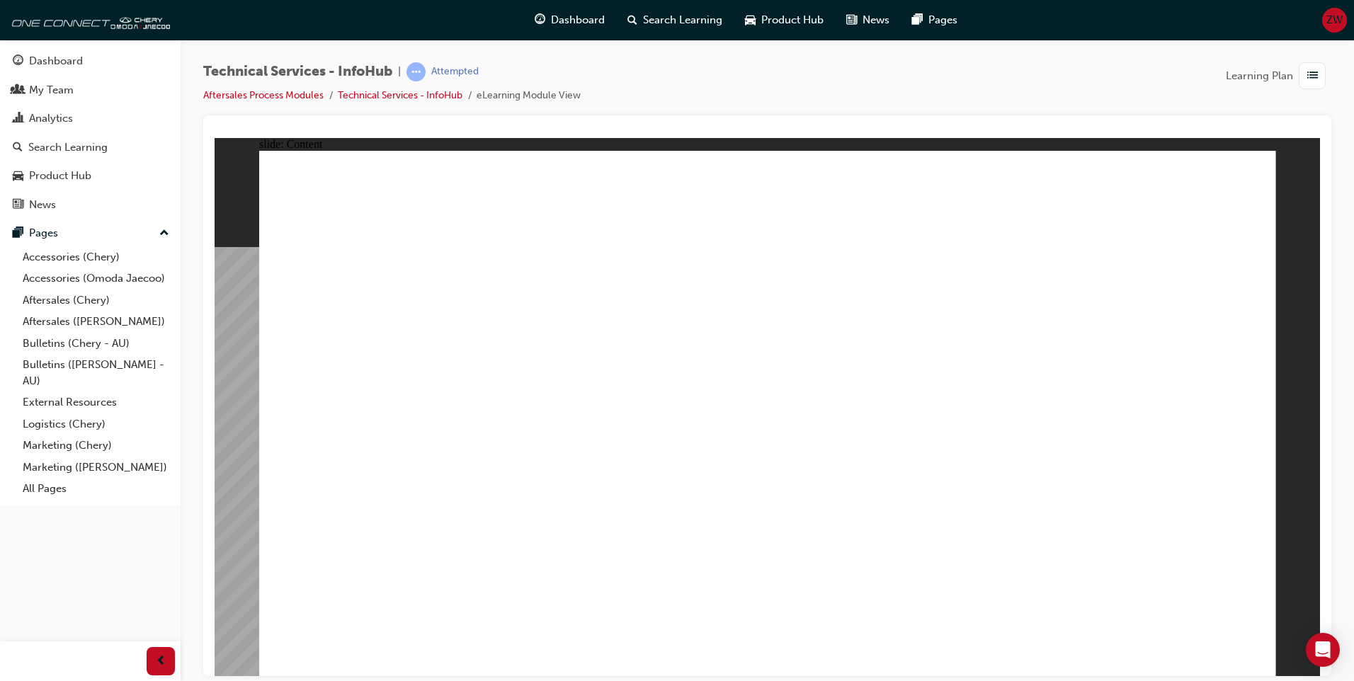
drag, startPoint x: 1240, startPoint y: 218, endPoint x: 1236, endPoint y: 227, distance: 9.2
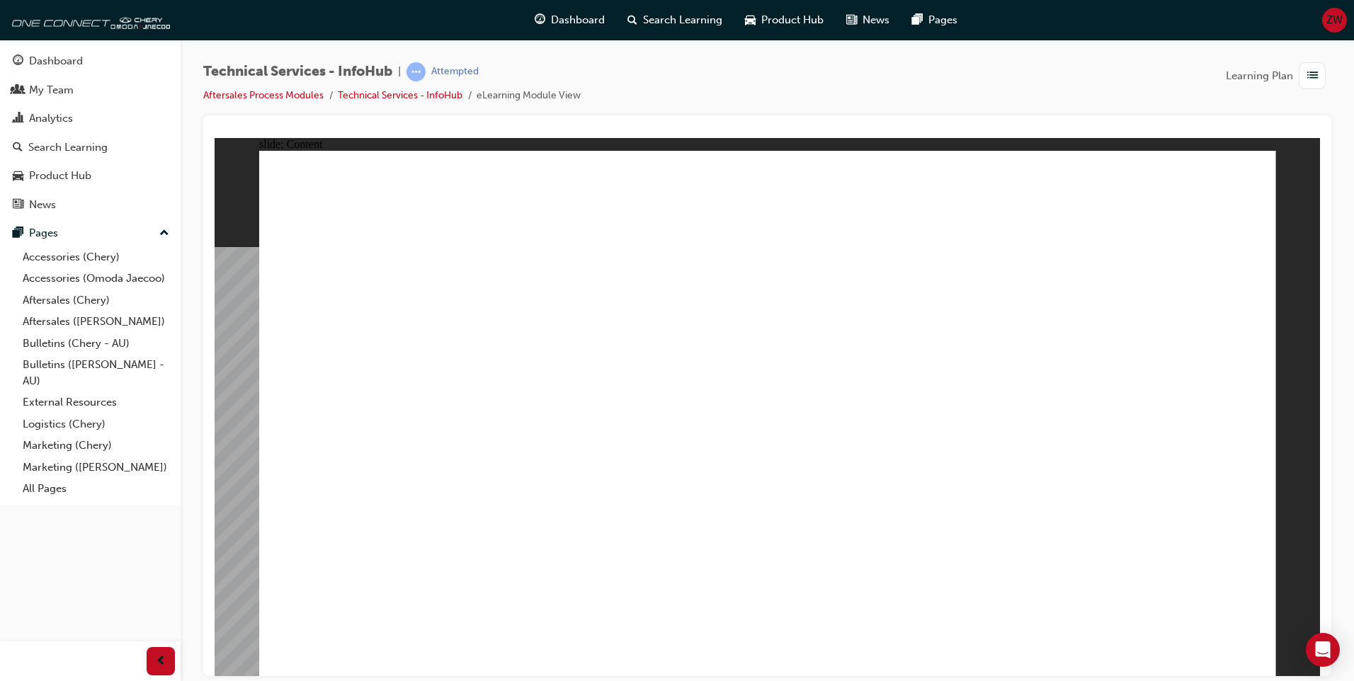
drag, startPoint x: 1239, startPoint y: 643, endPoint x: 1238, endPoint y: 656, distance: 12.8
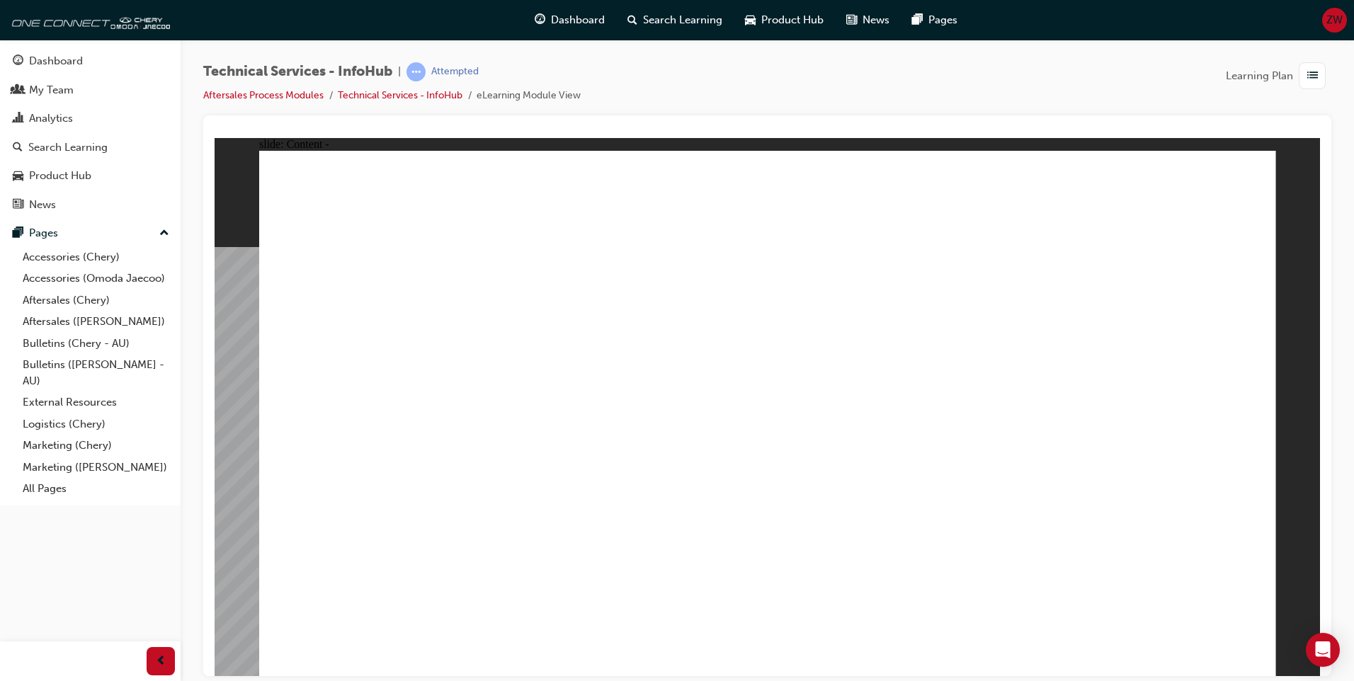
drag, startPoint x: 1240, startPoint y: 158, endPoint x: 1255, endPoint y: 158, distance: 14.9
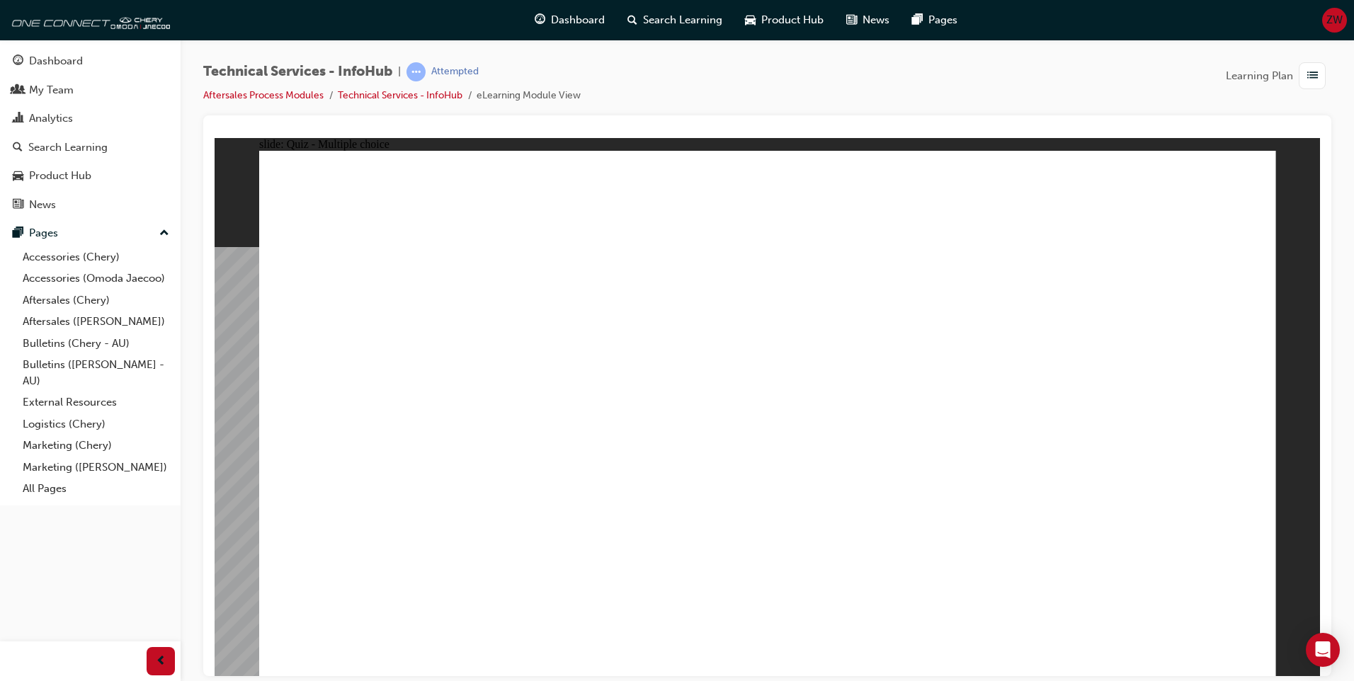
radio input "true"
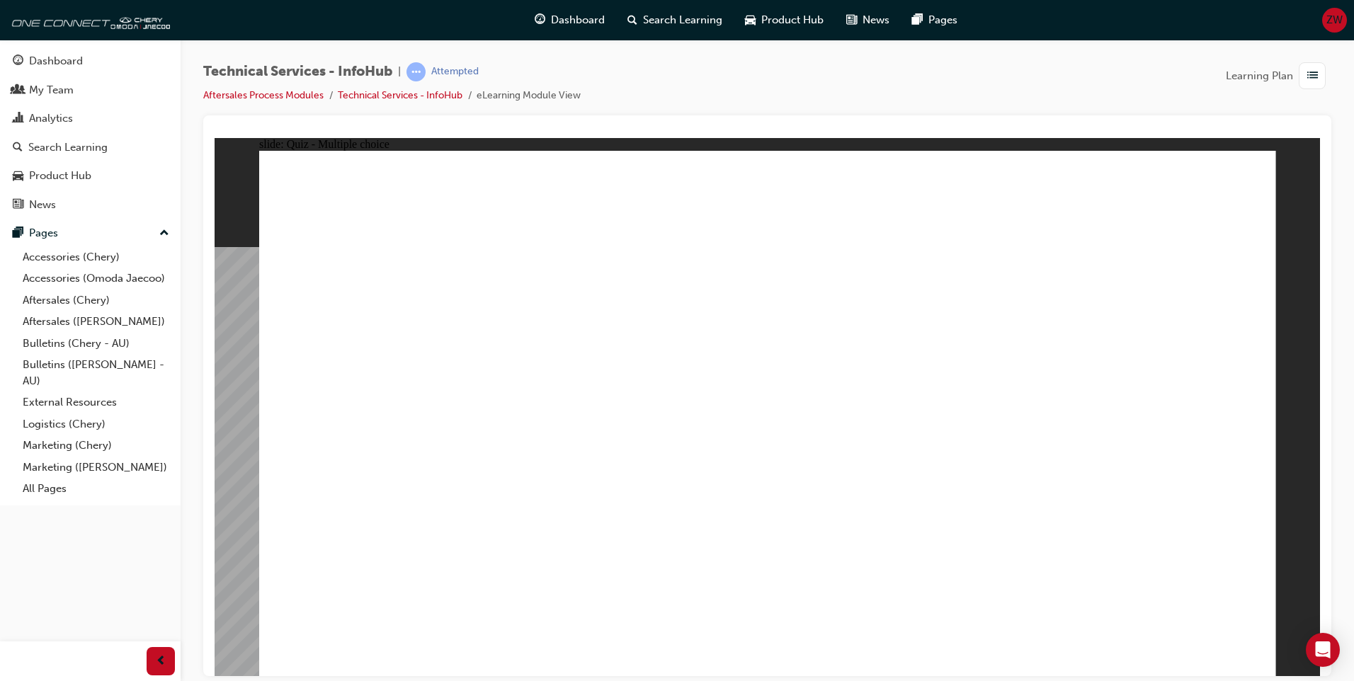
radio input "true"
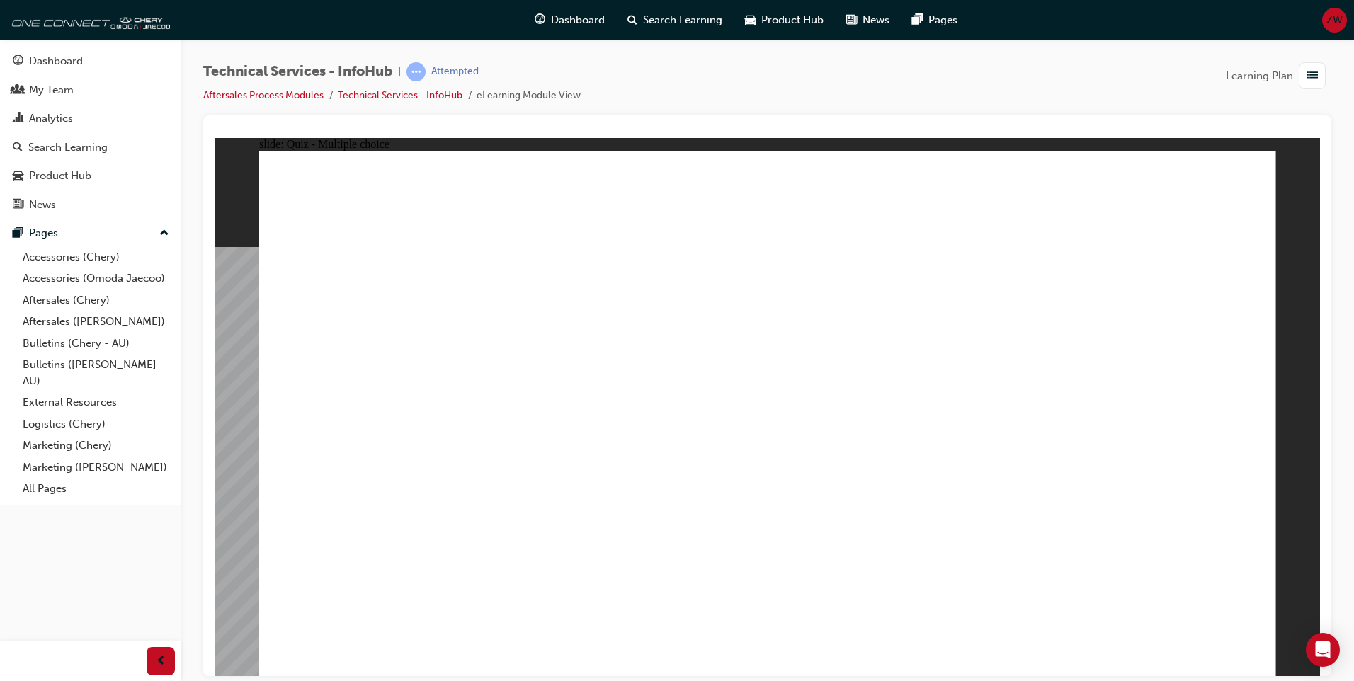
radio input "true"
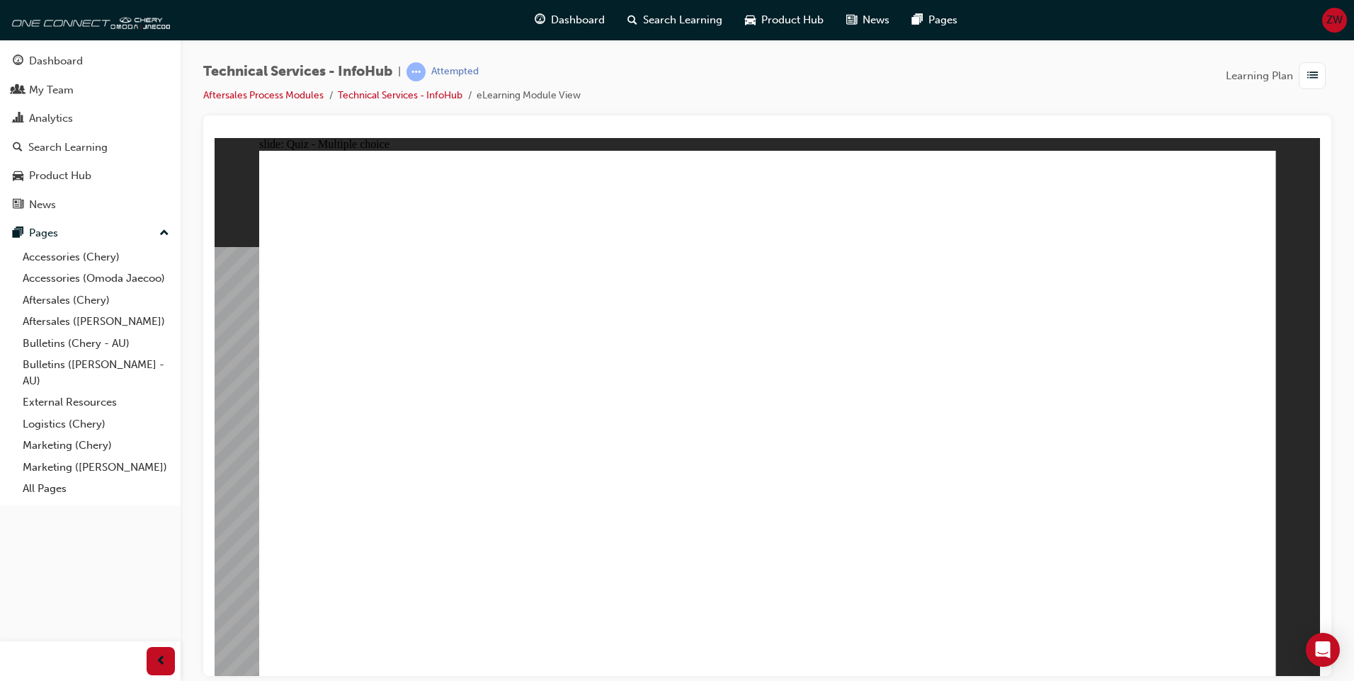
radio input "true"
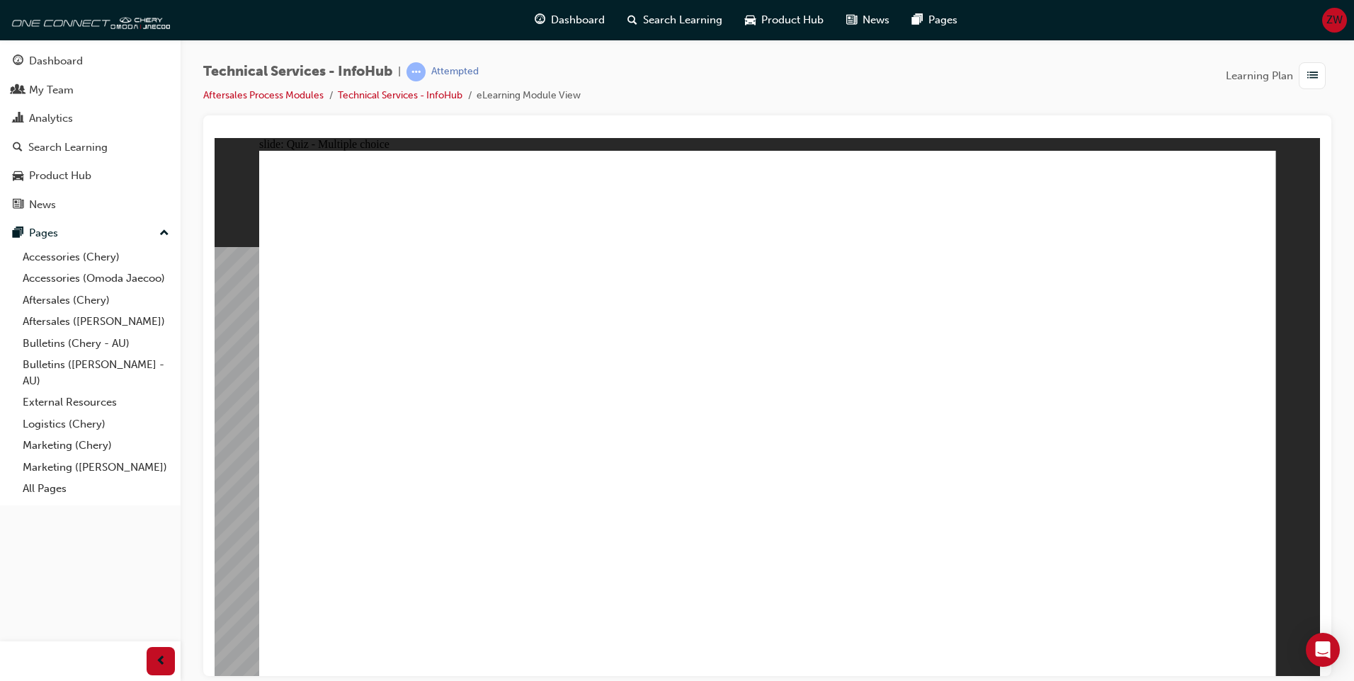
radio input "true"
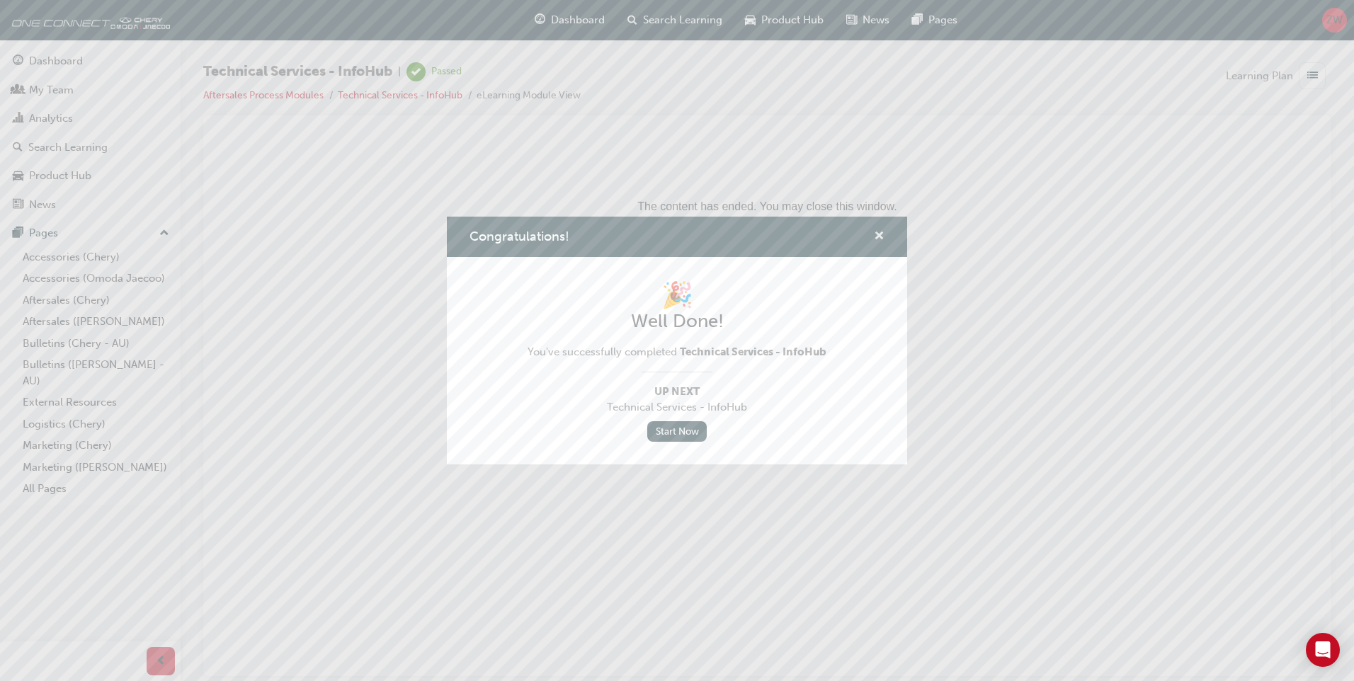
click at [884, 234] on span "cross-icon" at bounding box center [879, 237] width 11 height 13
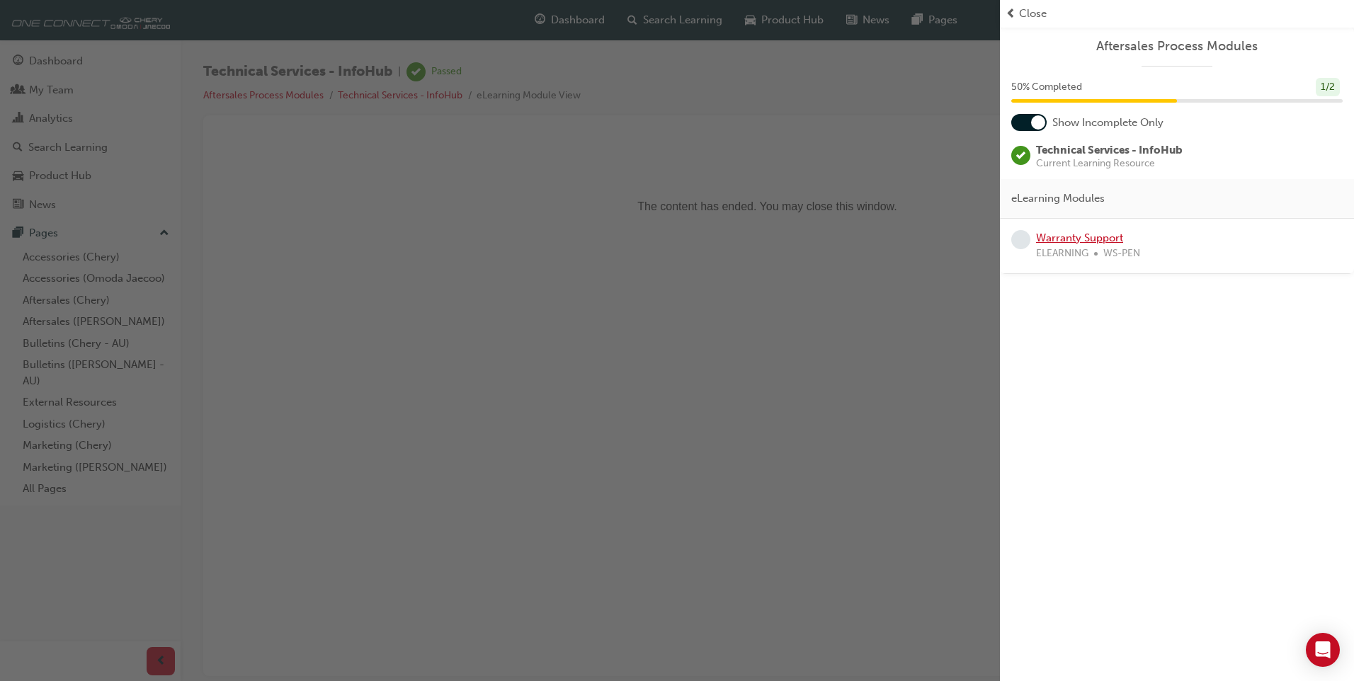
click at [1068, 237] on link "Warranty Support" at bounding box center [1079, 238] width 87 height 13
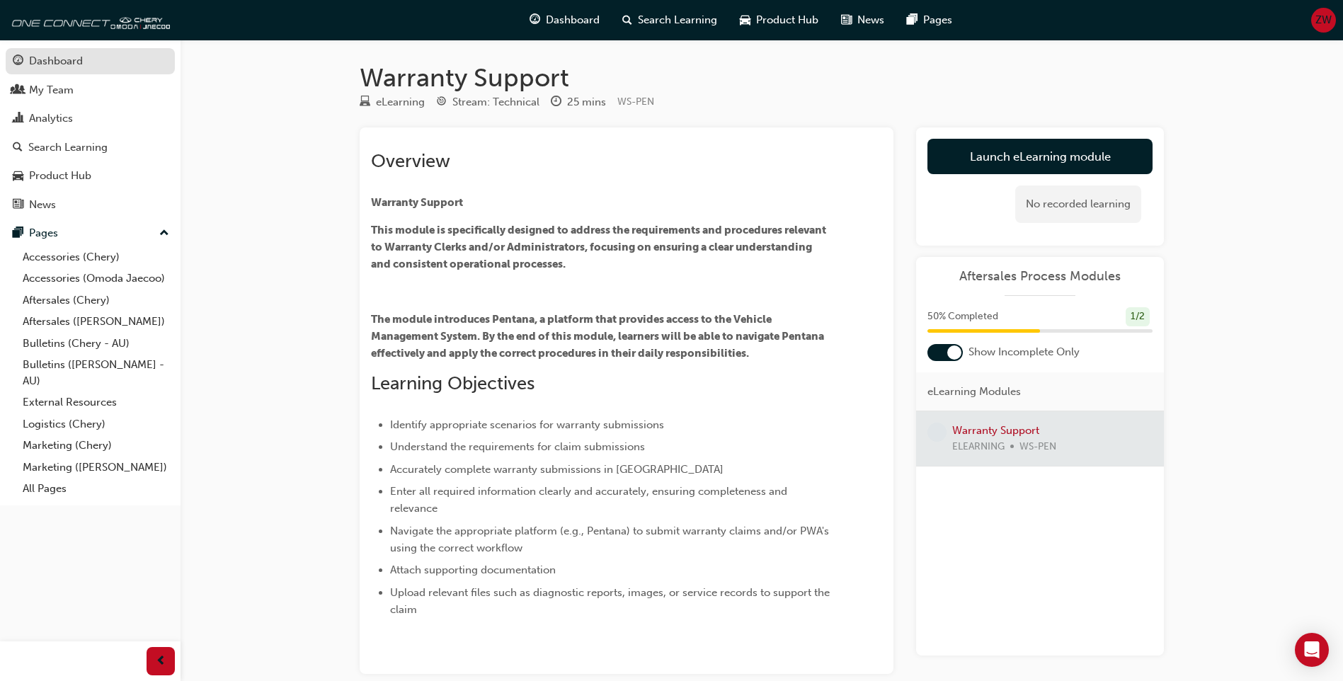
click at [70, 61] on div "Dashboard" at bounding box center [56, 61] width 54 height 16
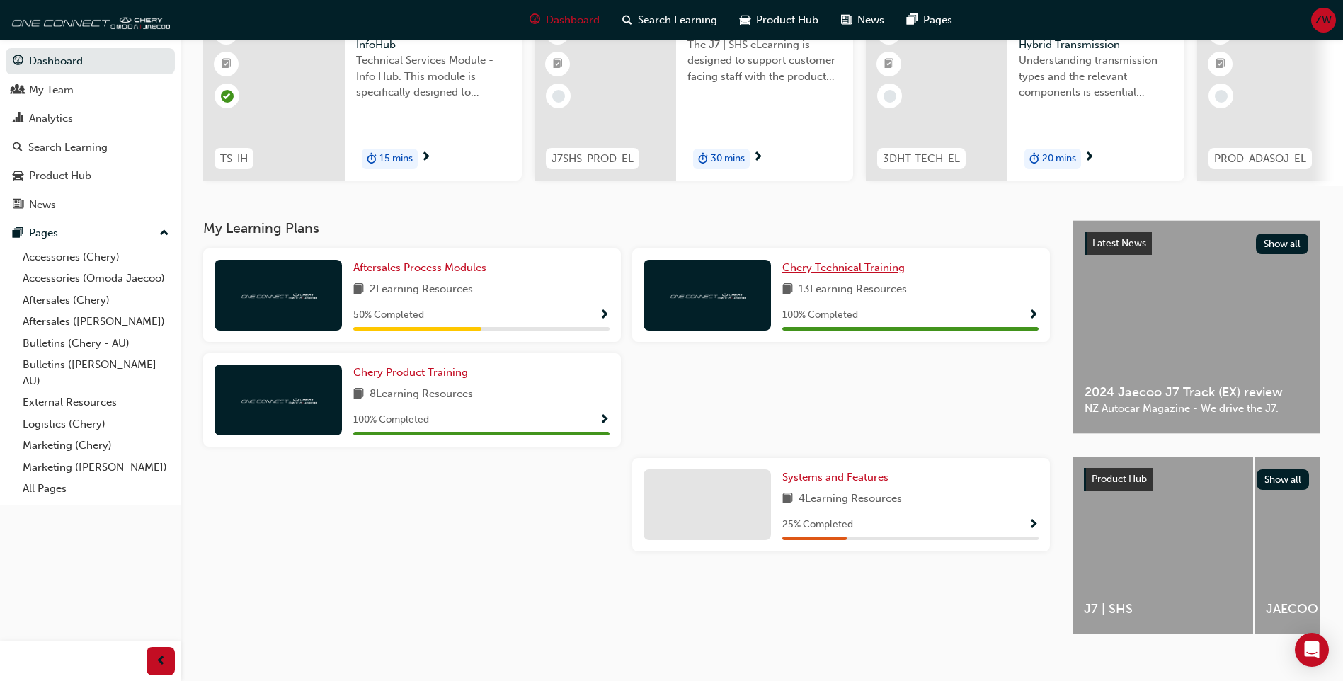
scroll to position [142, 0]
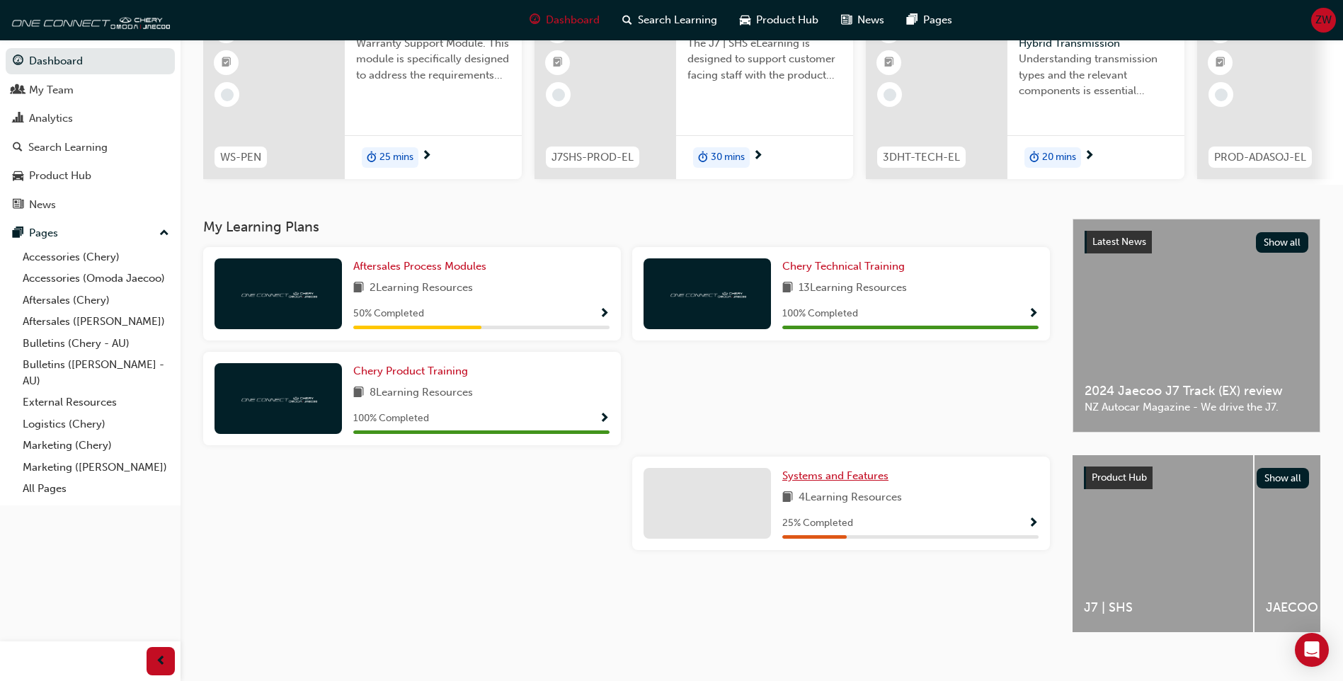
click at [819, 484] on link "Systems and Features" at bounding box center [838, 476] width 112 height 16
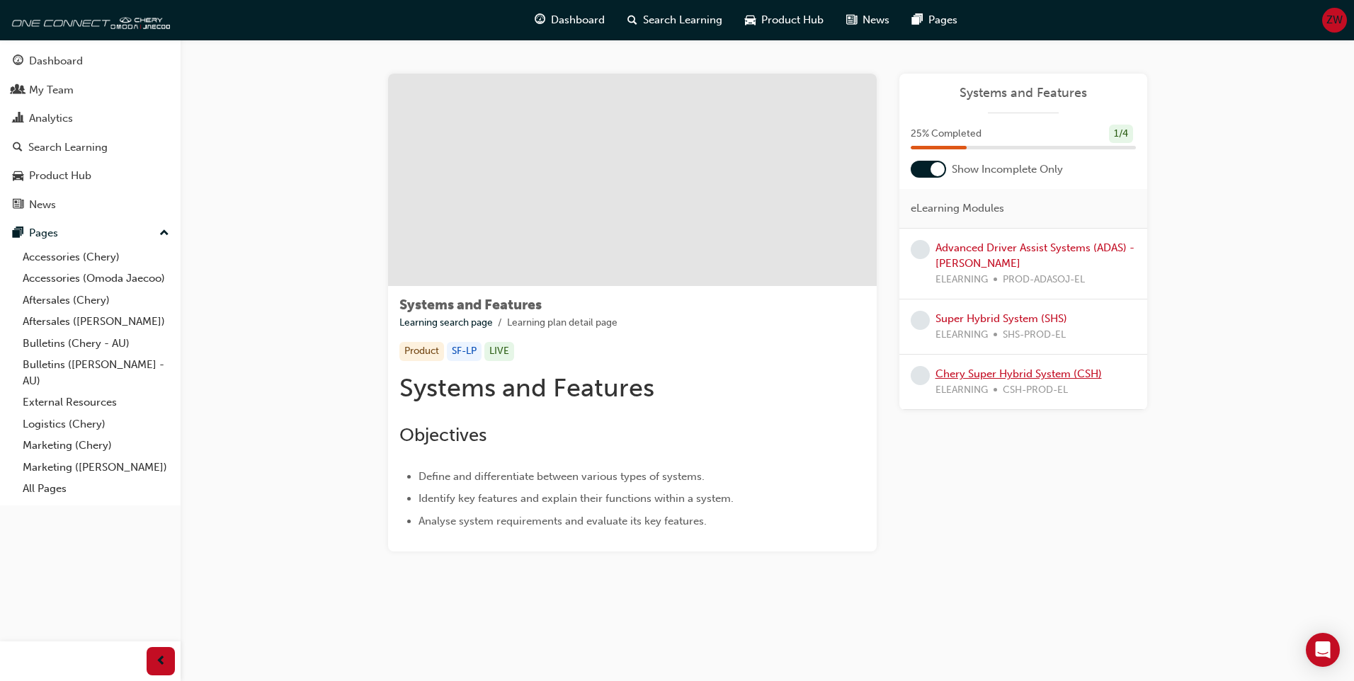
click at [1016, 374] on link "Chery Super Hybrid System (CSH)" at bounding box center [1018, 373] width 166 height 13
